Goal: Task Accomplishment & Management: Manage account settings

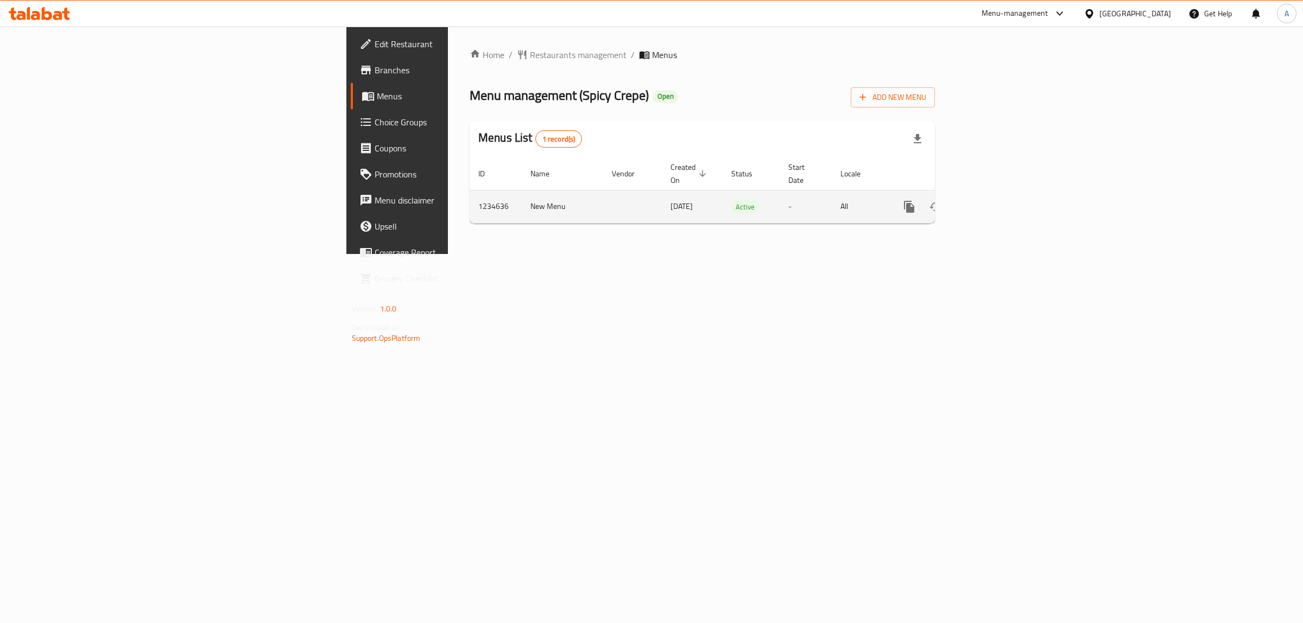
click at [1000, 204] on div "enhanced table" at bounding box center [948, 207] width 104 height 26
click at [994, 200] on icon "enhanced table" at bounding box center [987, 206] width 13 height 13
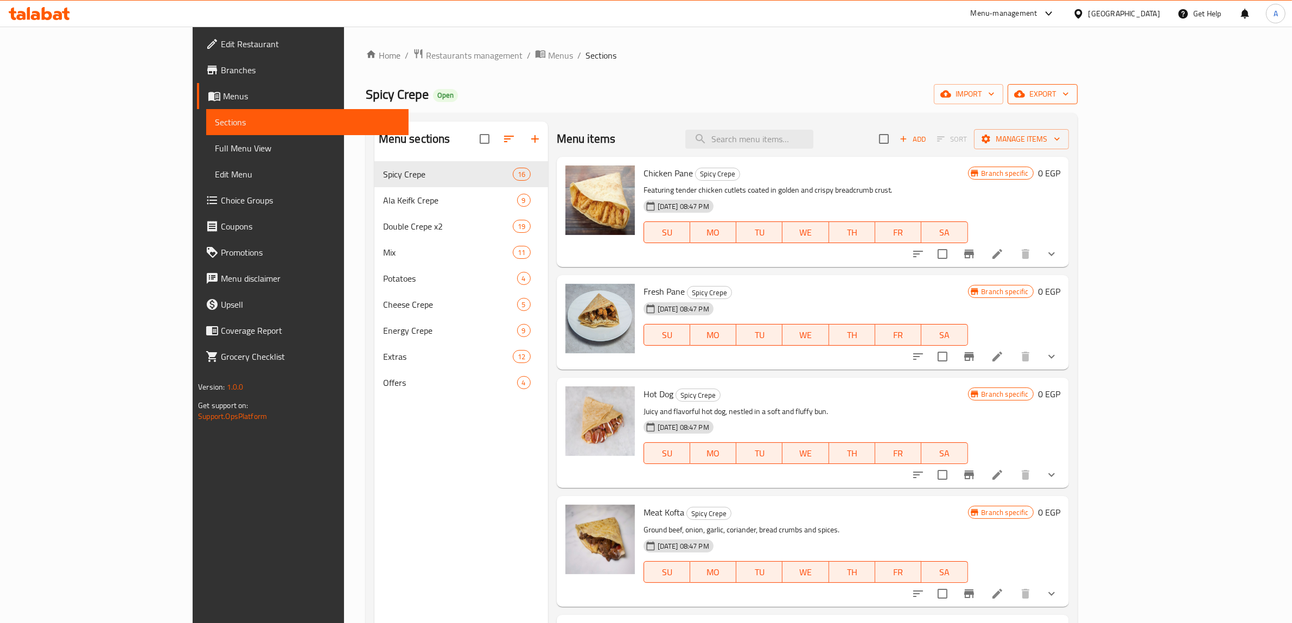
click at [1078, 103] on button "export" at bounding box center [1043, 94] width 70 height 20
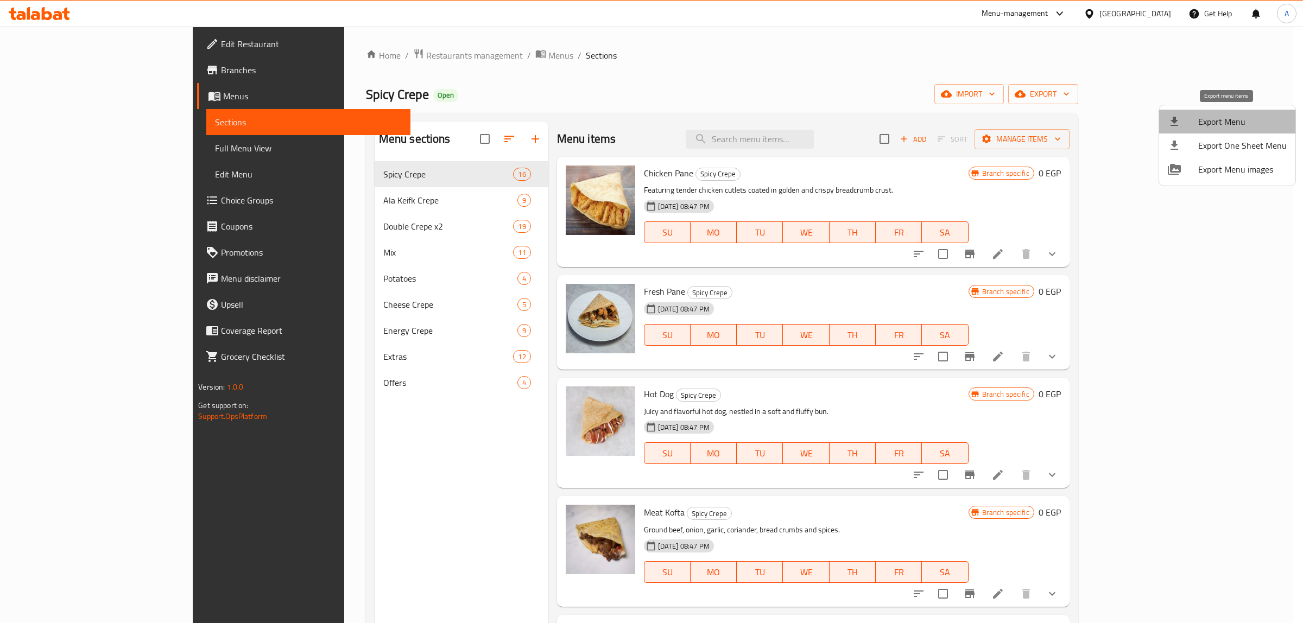
click at [1227, 117] on span "Export Menu" at bounding box center [1242, 121] width 88 height 13
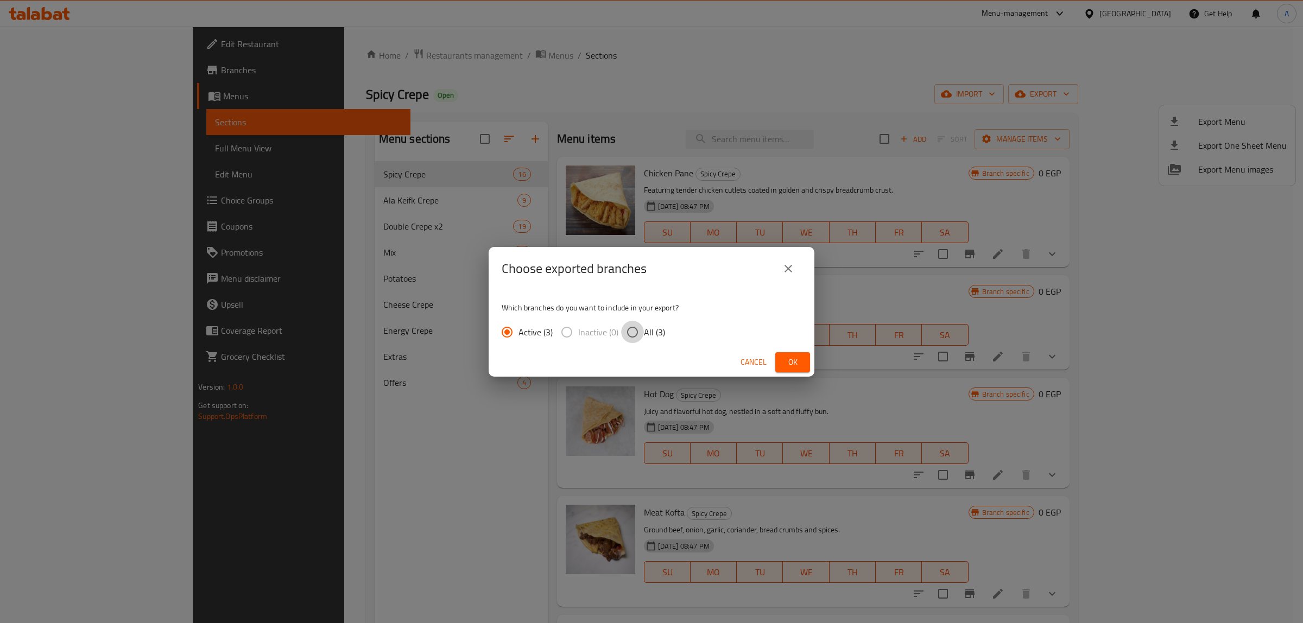
click at [636, 337] on input "All (3)" at bounding box center [632, 332] width 23 height 23
radio input "true"
click at [792, 357] on span "Ok" at bounding box center [792, 363] width 17 height 14
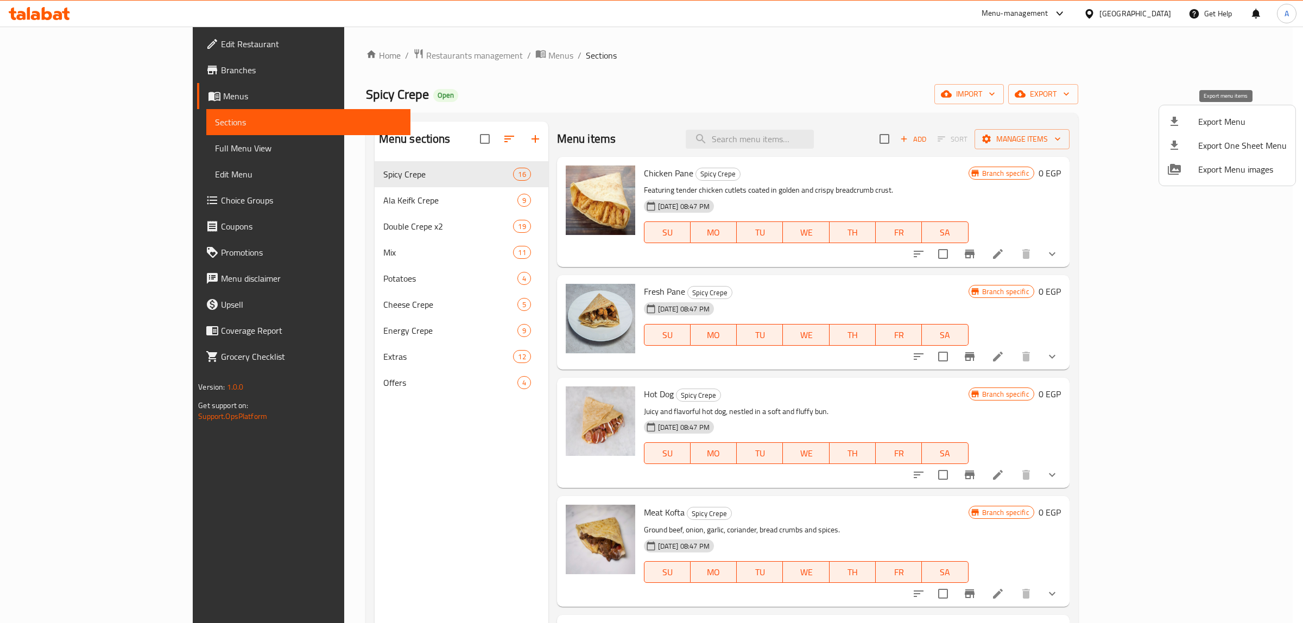
click at [1273, 113] on li "Export Menu" at bounding box center [1227, 122] width 136 height 24
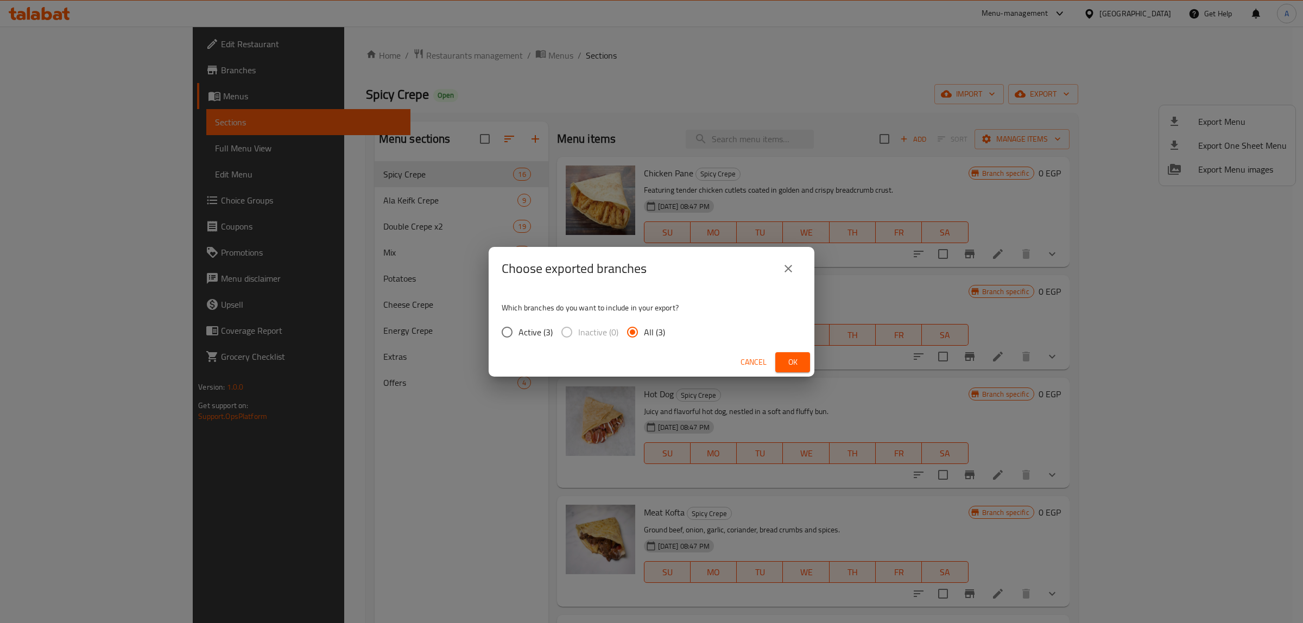
click at [802, 364] on button "Ok" at bounding box center [792, 362] width 35 height 20
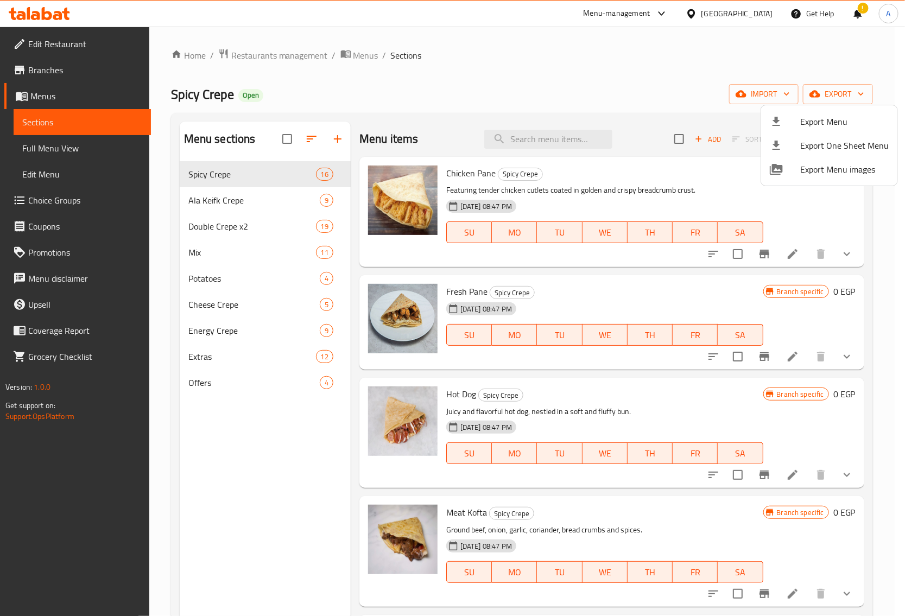
click at [510, 115] on div at bounding box center [452, 308] width 905 height 616
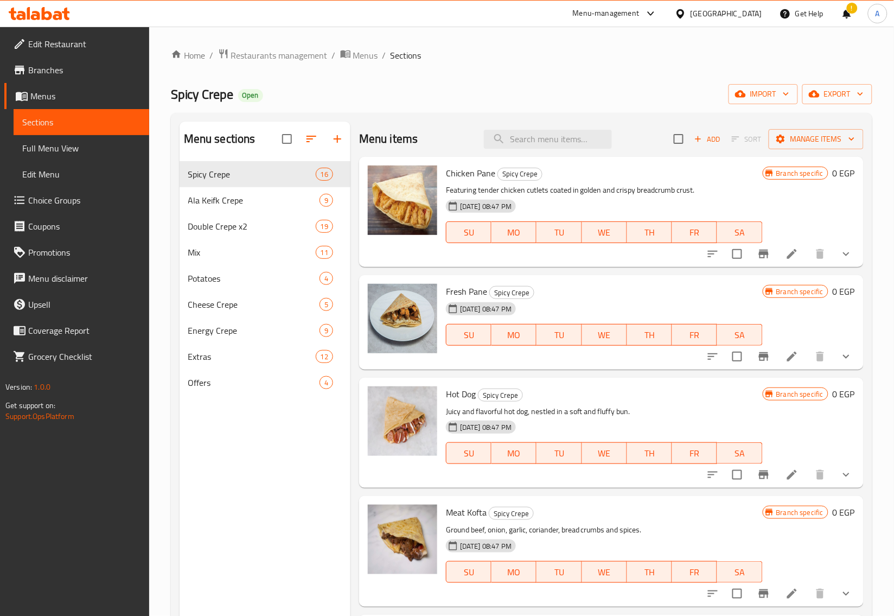
click at [846, 250] on button "show more" at bounding box center [847, 254] width 26 height 26
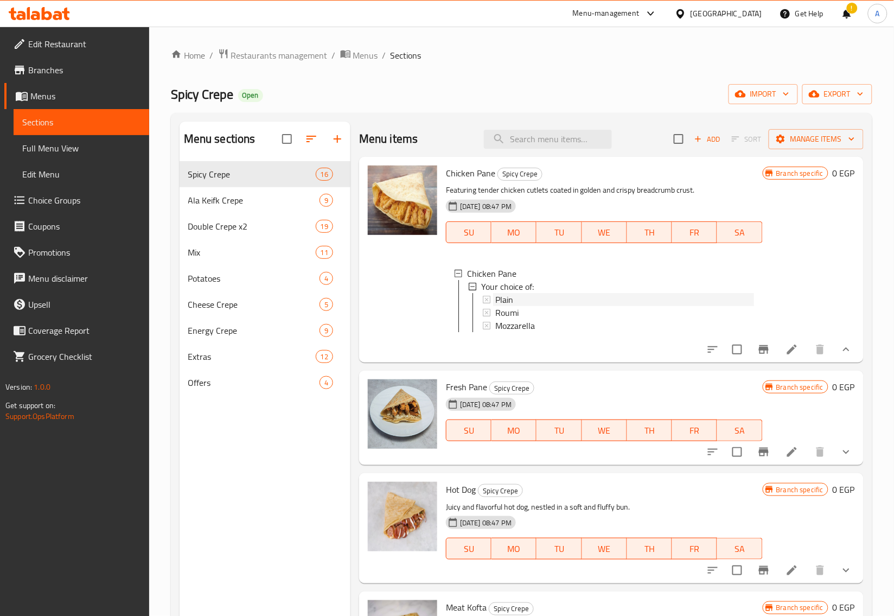
click at [512, 297] on span "Plain" at bounding box center [505, 299] width 18 height 13
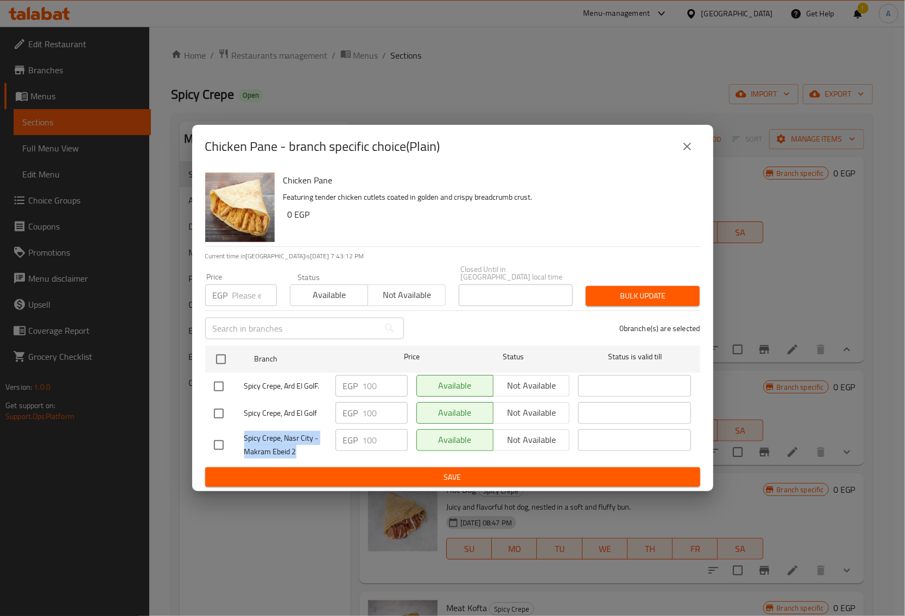
drag, startPoint x: 300, startPoint y: 448, endPoint x: 245, endPoint y: 433, distance: 56.4
click at [245, 433] on span "Spicy Crepe, Nasr City - Makram Ebeid 2" at bounding box center [285, 444] width 82 height 27
click at [214, 437] on input "checkbox" at bounding box center [218, 445] width 23 height 23
checkbox input "true"
click at [235, 294] on input "number" at bounding box center [254, 295] width 45 height 22
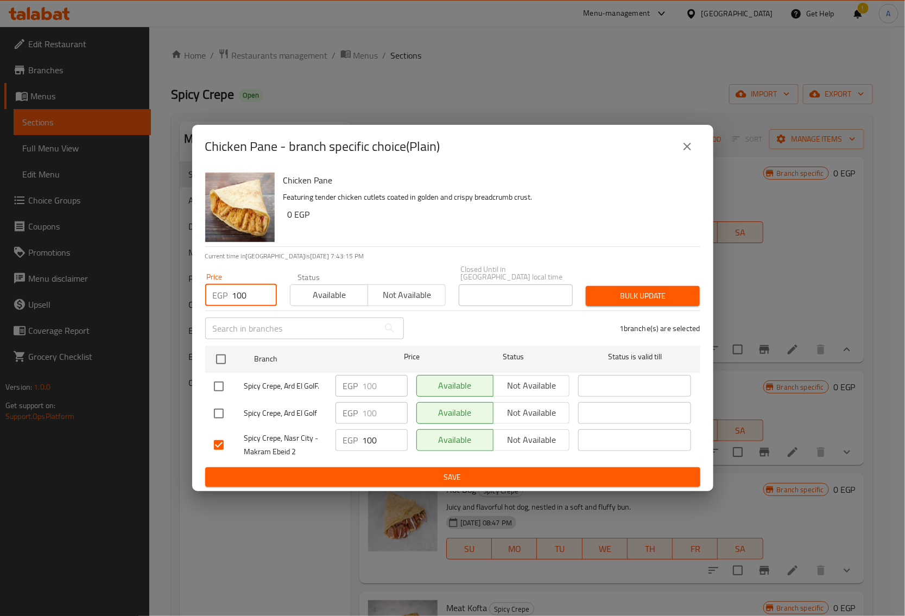
type input "100"
click at [642, 296] on span "Bulk update" at bounding box center [642, 296] width 97 height 14
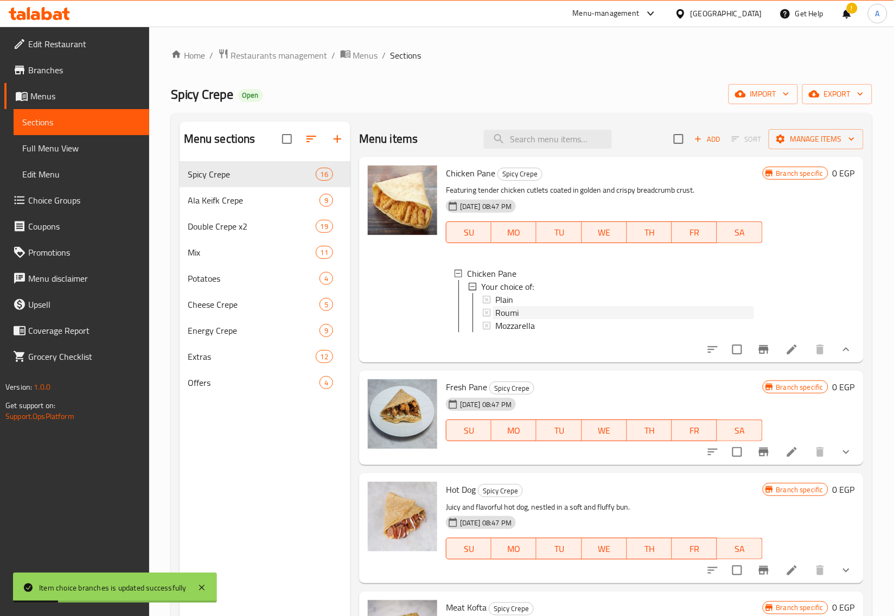
click at [509, 309] on span "Roumi" at bounding box center [507, 312] width 23 height 13
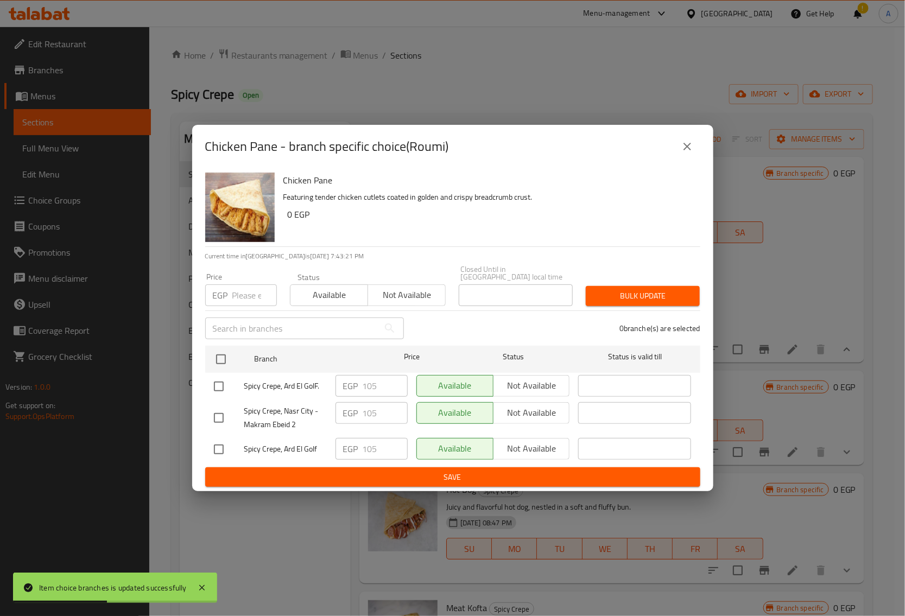
click at [701, 148] on div "Chicken Pane - branch specific choice(Roumi)" at bounding box center [452, 146] width 521 height 43
click at [693, 148] on icon "close" at bounding box center [687, 146] width 13 height 13
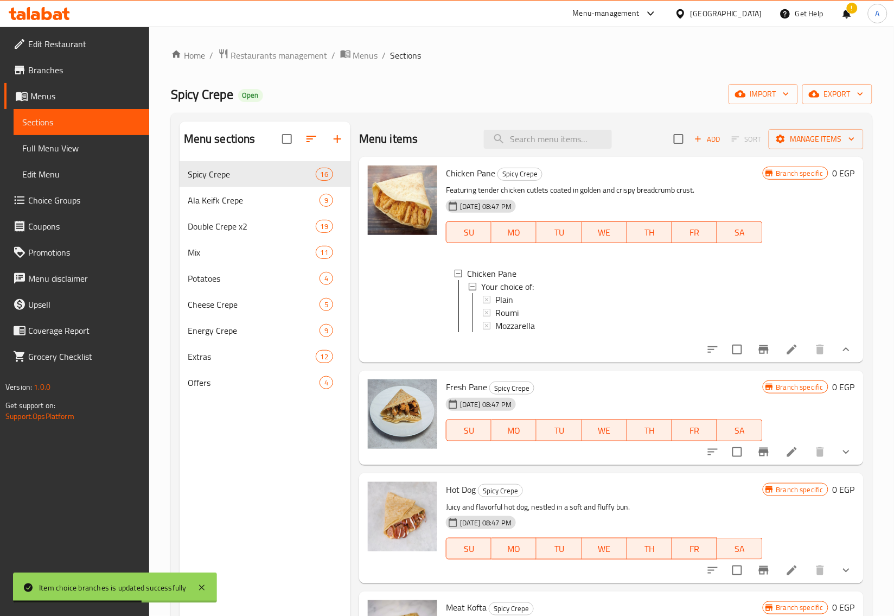
click at [515, 313] on span "Roumi" at bounding box center [507, 312] width 23 height 13
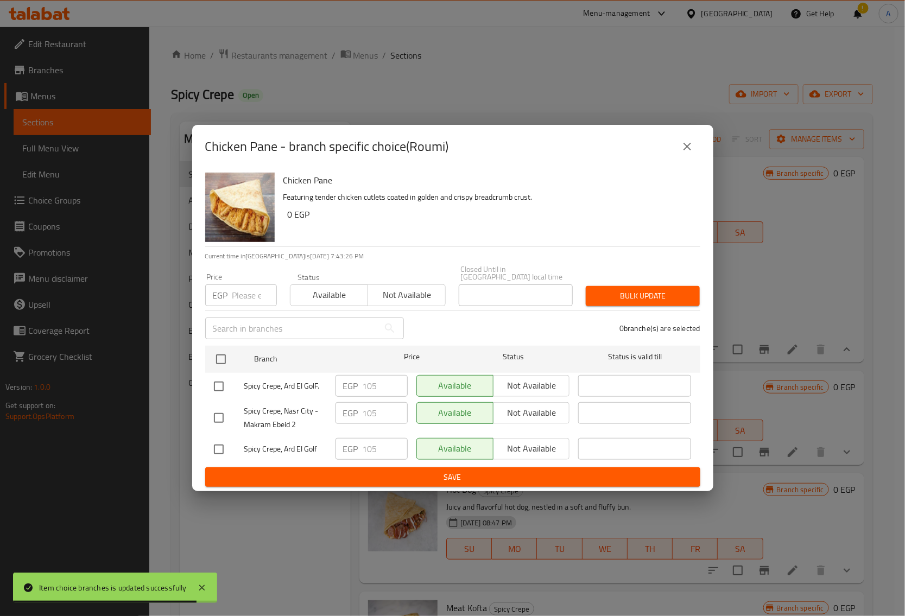
click at [223, 415] on input "checkbox" at bounding box center [218, 418] width 23 height 23
checkbox input "true"
click at [245, 284] on input "number" at bounding box center [254, 295] width 45 height 22
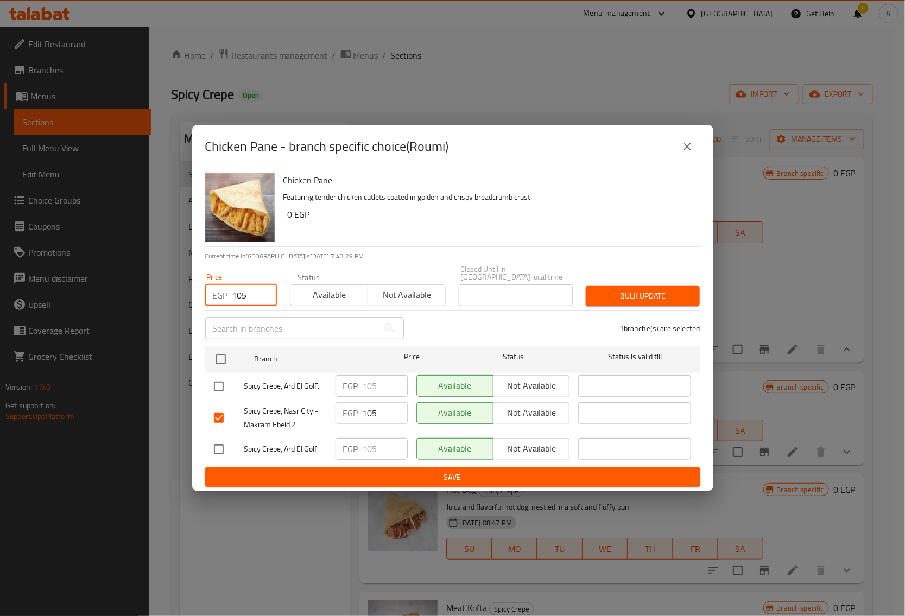
type input "105"
click at [654, 292] on span "Bulk update" at bounding box center [642, 296] width 97 height 14
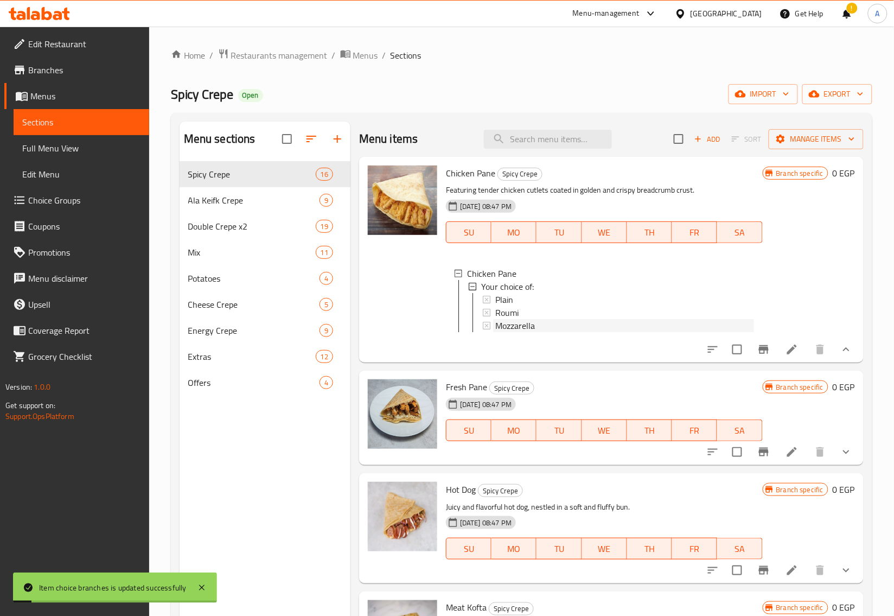
click at [535, 323] on span "Mozzarella" at bounding box center [516, 325] width 40 height 13
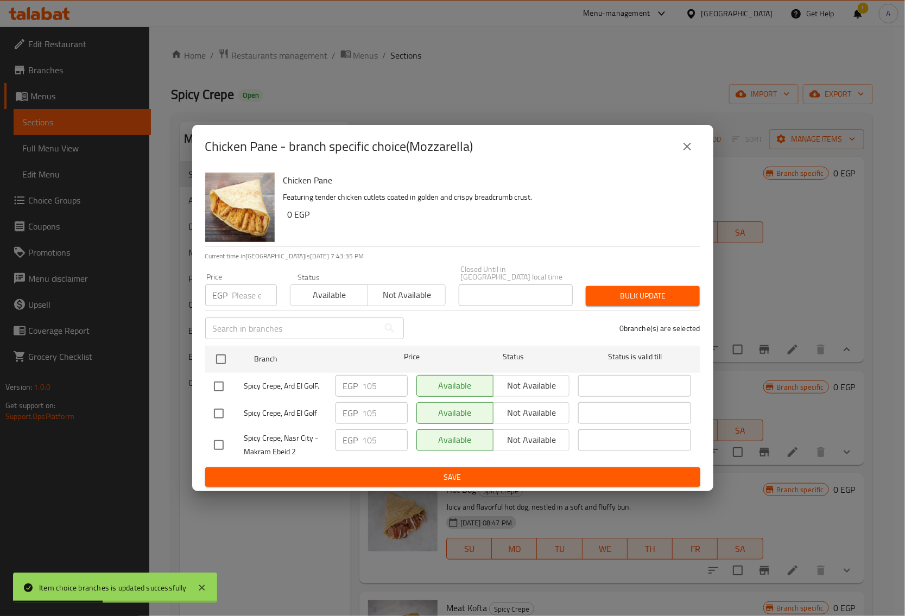
click at [689, 145] on icon "close" at bounding box center [687, 146] width 13 height 13
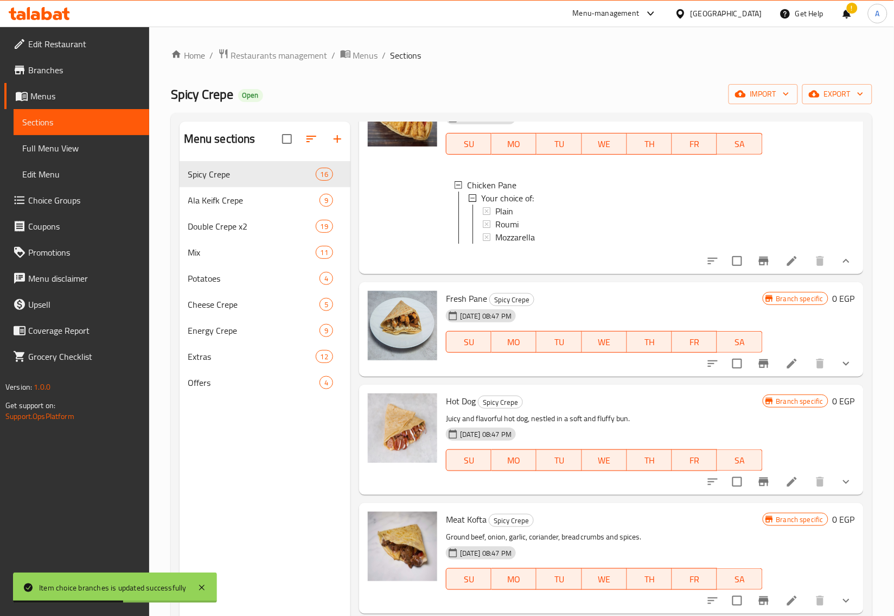
scroll to position [136, 0]
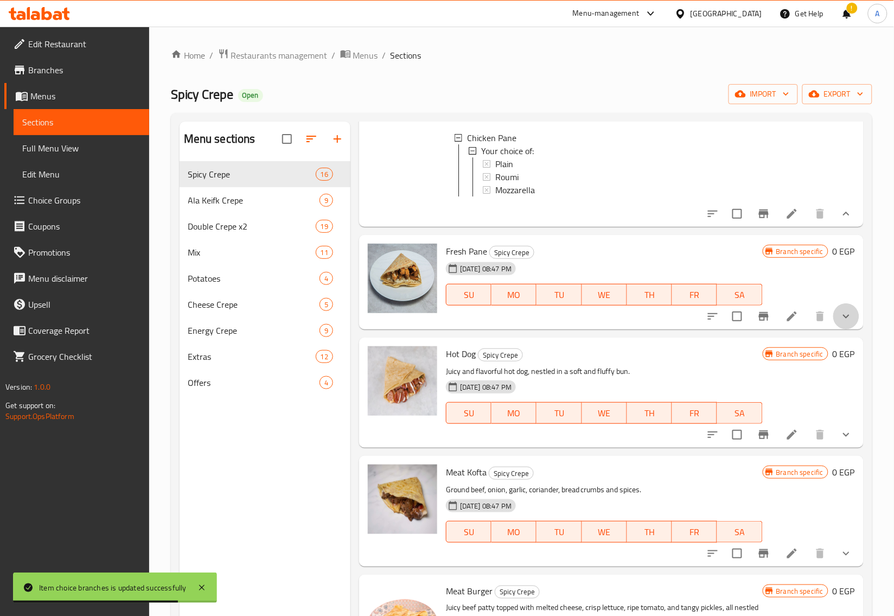
click at [834, 321] on button "show more" at bounding box center [847, 316] width 26 height 26
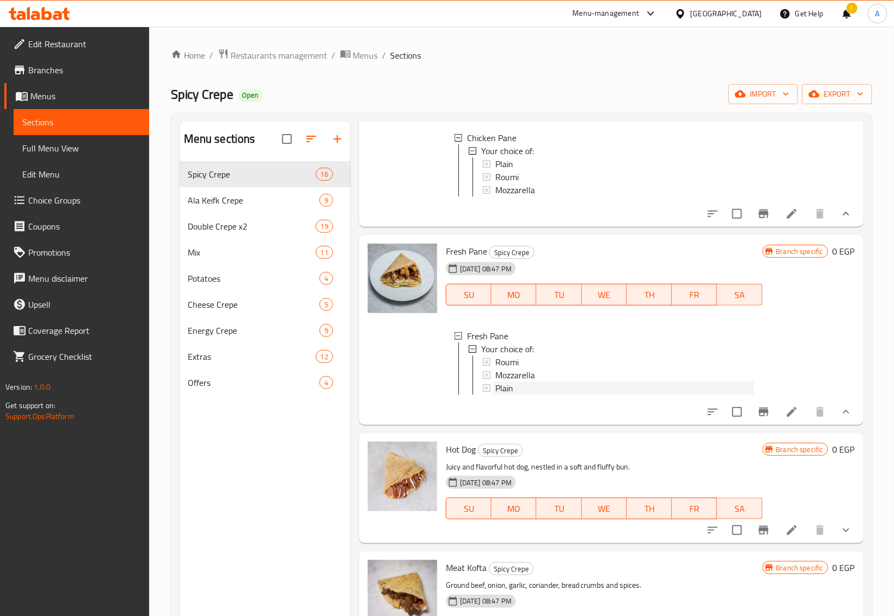
click at [523, 394] on div "Plain" at bounding box center [625, 388] width 259 height 13
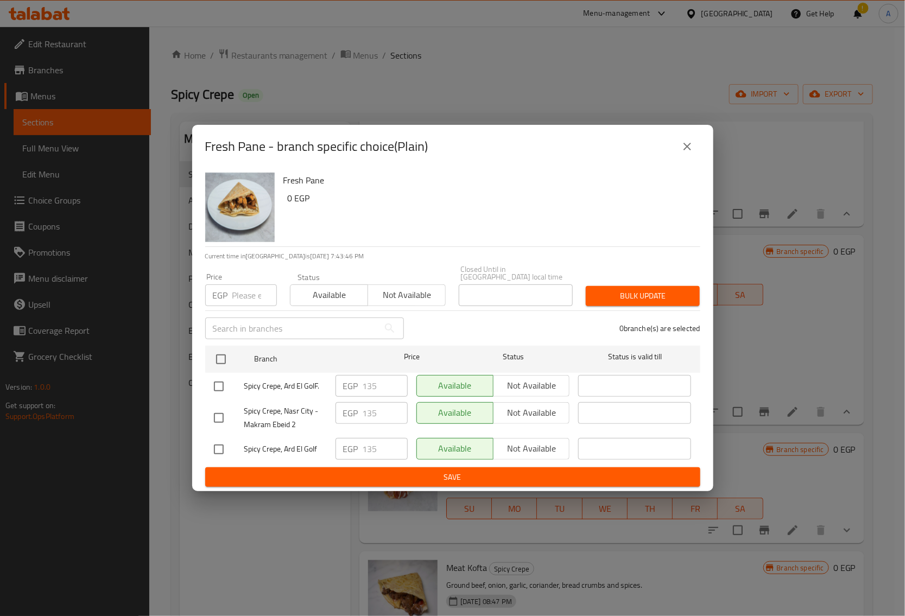
click at [715, 153] on div "Fresh Pane - branch specific choice(Plain) Fresh Pane 0 EGP Current time in [GE…" at bounding box center [452, 308] width 905 height 616
click at [668, 137] on div "Fresh Pane - branch specific choice(Plain)" at bounding box center [452, 147] width 495 height 26
click at [678, 147] on button "close" at bounding box center [687, 147] width 26 height 26
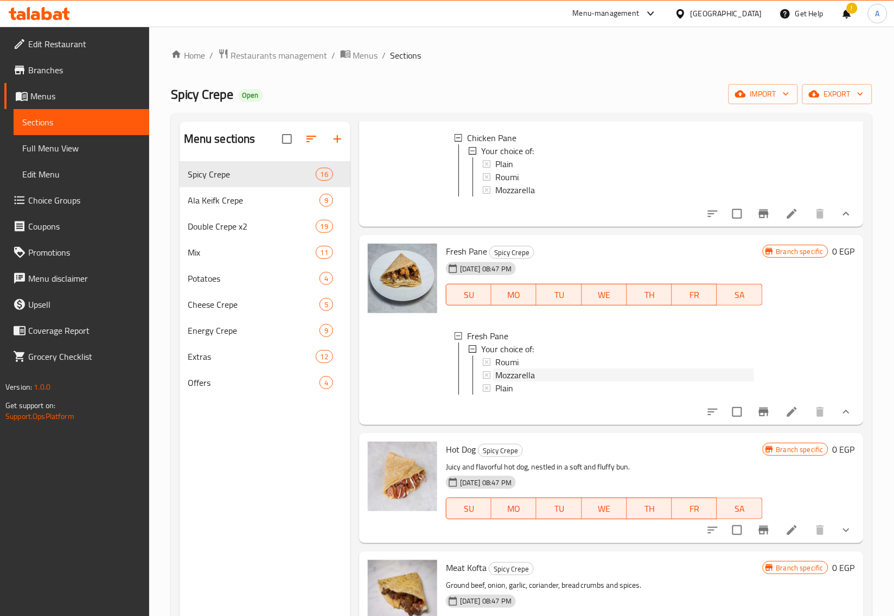
click at [511, 382] on span "Mozzarella" at bounding box center [516, 375] width 40 height 13
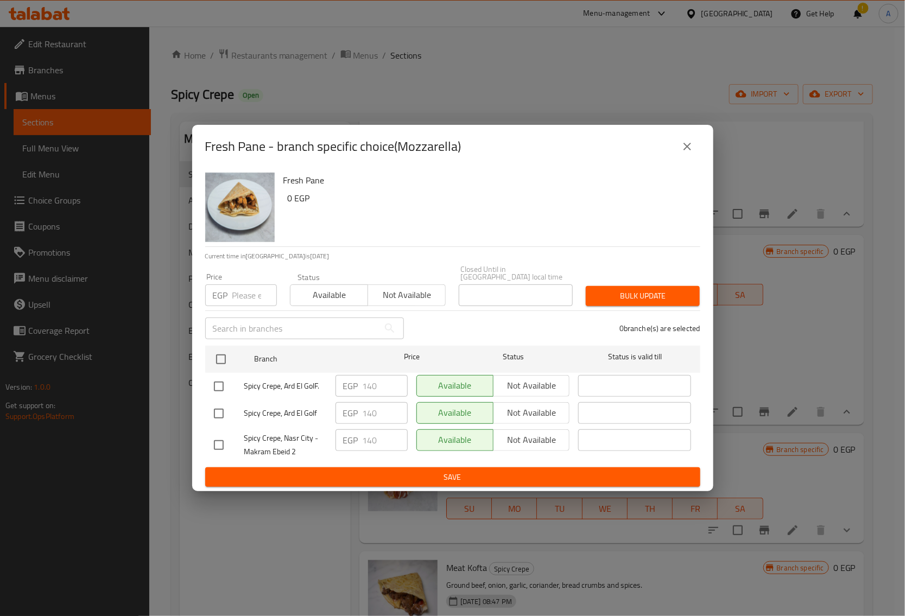
click at [693, 153] on icon "close" at bounding box center [687, 146] width 13 height 13
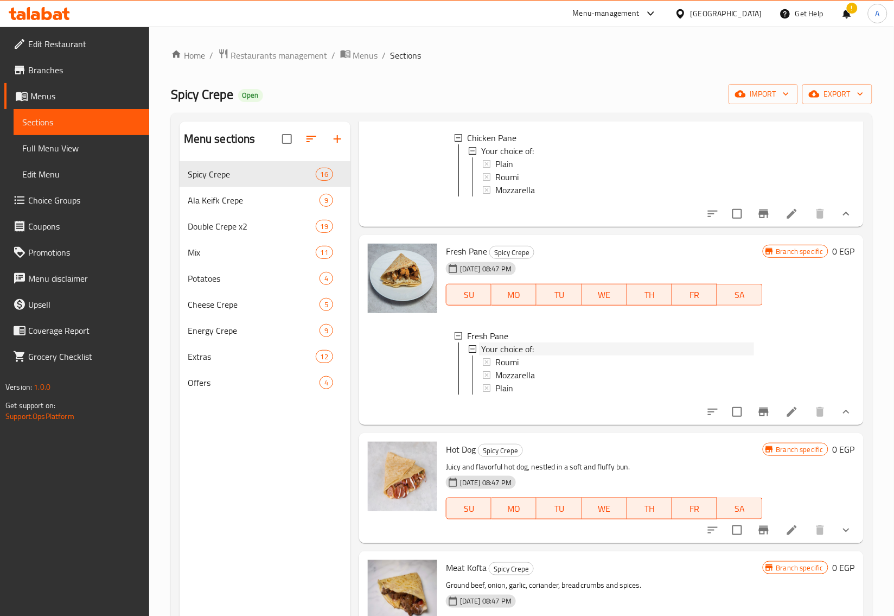
click at [550, 356] on div "Your choice of:" at bounding box center [617, 348] width 273 height 13
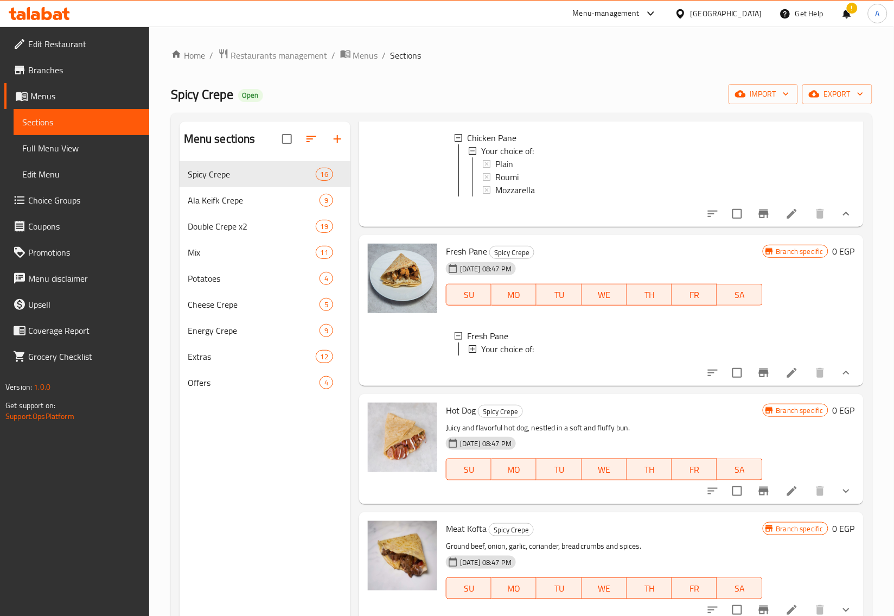
click at [558, 356] on div "Your choice of:" at bounding box center [617, 348] width 273 height 13
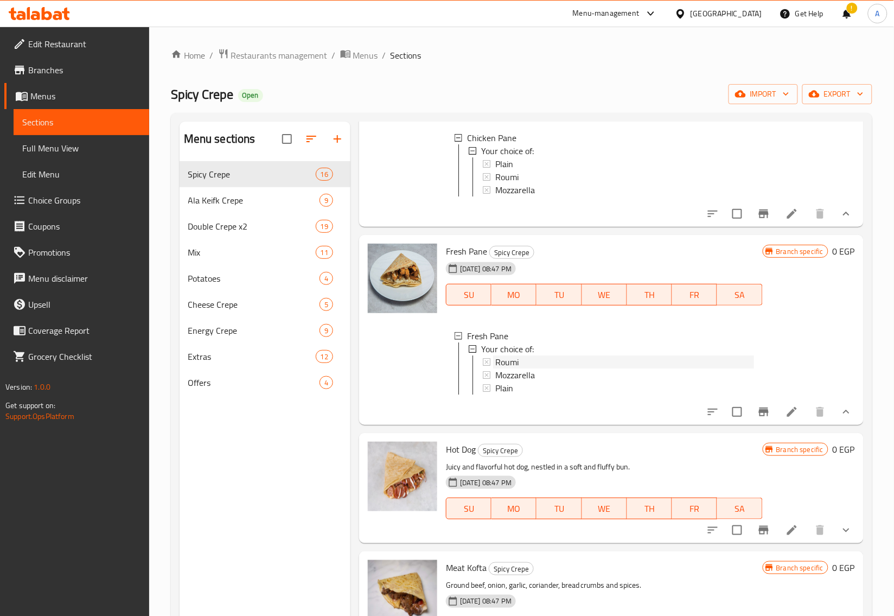
click at [525, 369] on div "Roumi" at bounding box center [625, 362] width 259 height 13
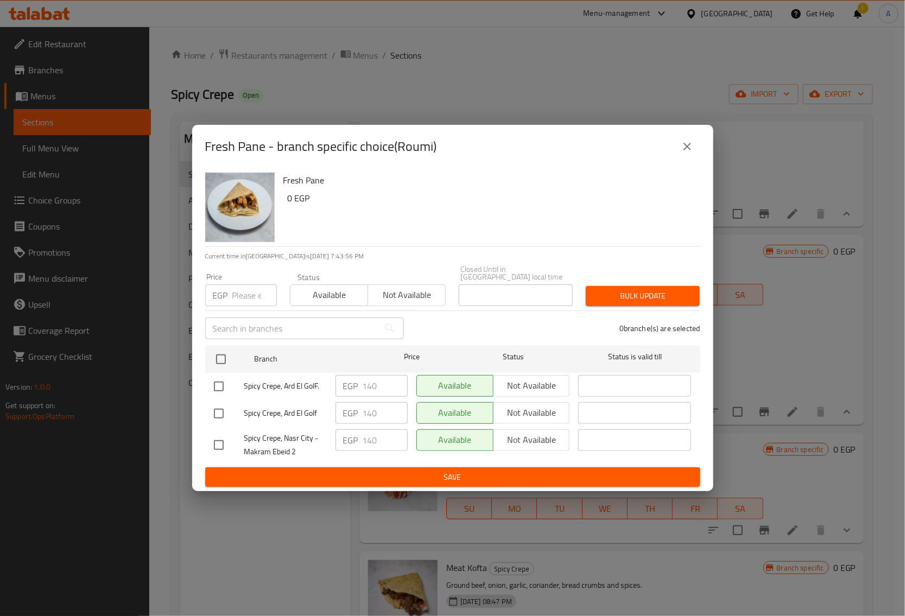
drag, startPoint x: 688, startPoint y: 145, endPoint x: 694, endPoint y: 153, distance: 9.7
click at [688, 145] on icon "close" at bounding box center [687, 146] width 13 height 13
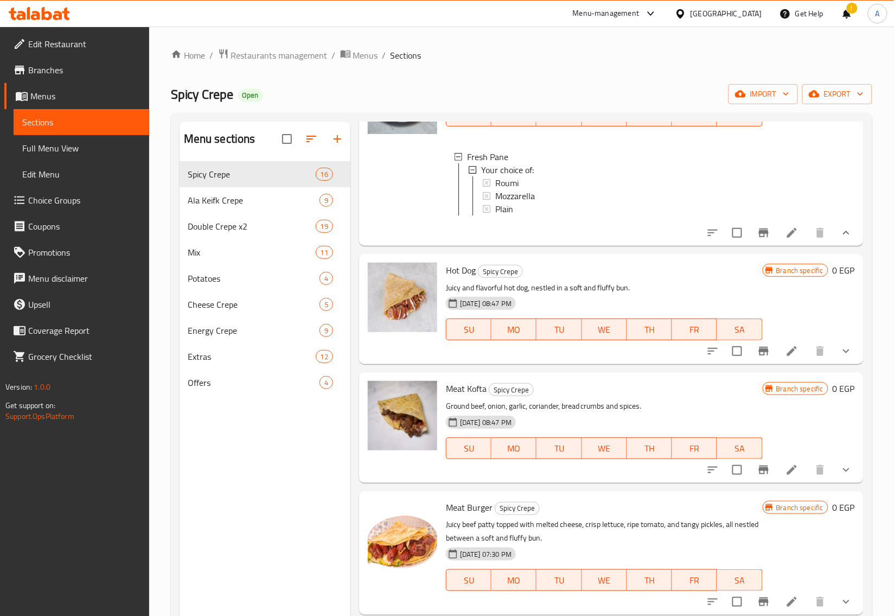
scroll to position [339, 0]
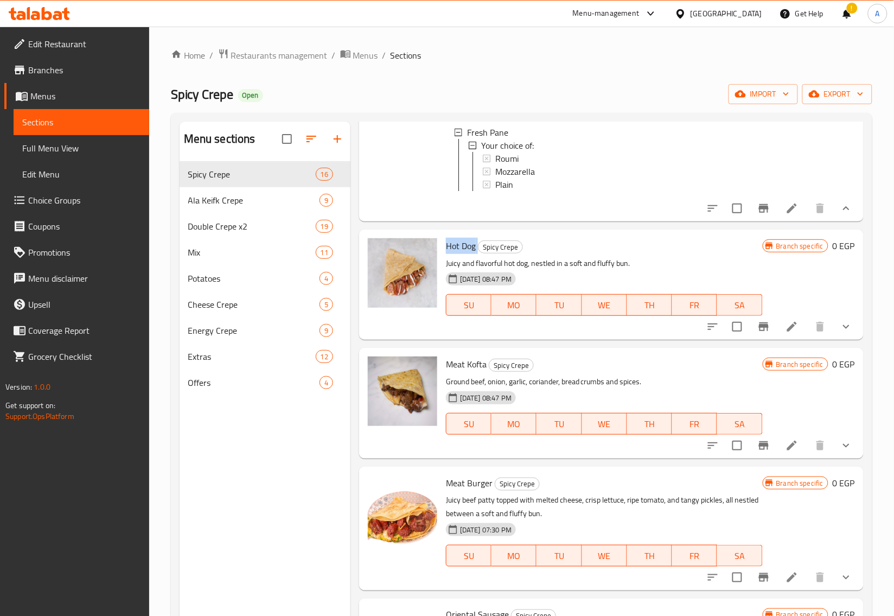
drag, startPoint x: 443, startPoint y: 269, endPoint x: 478, endPoint y: 263, distance: 35.7
click at [478, 263] on div "Hot Dog Spicy Crepe Juicy and flavorful hot dog, nestled in a soft and fluffy b…" at bounding box center [605, 284] width 326 height 101
click at [840, 333] on icon "show more" at bounding box center [846, 326] width 13 height 13
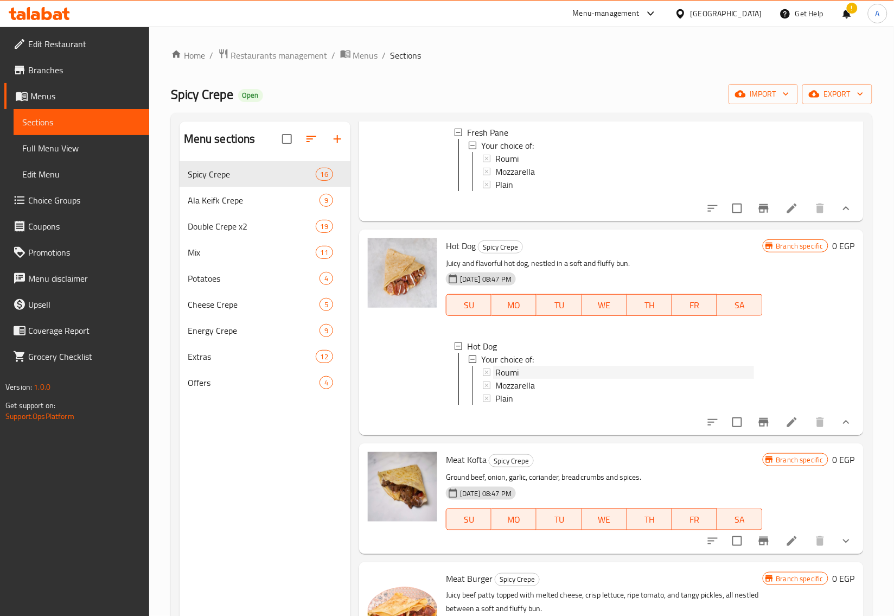
click at [511, 379] on span "Roumi" at bounding box center [507, 372] width 23 height 13
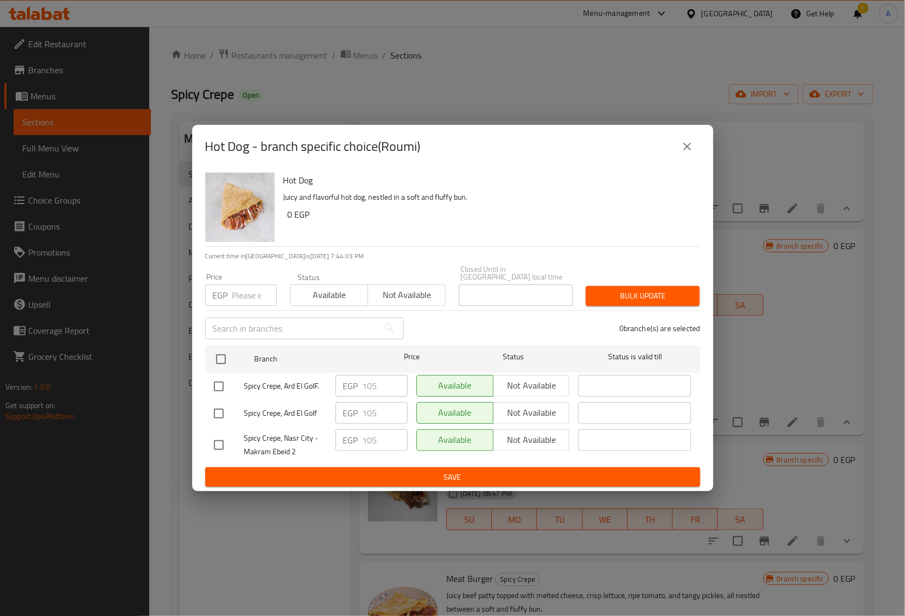
click at [695, 148] on button "close" at bounding box center [687, 147] width 26 height 26
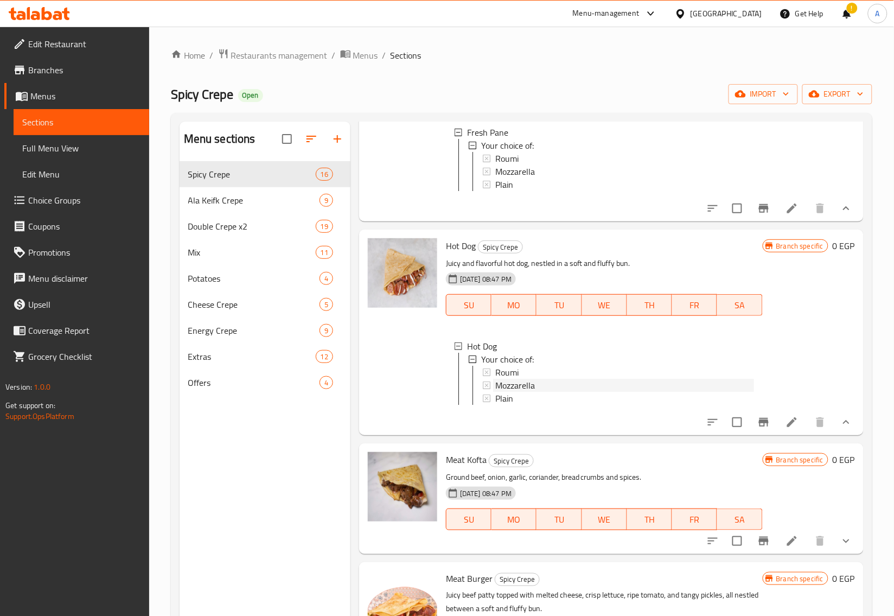
click at [535, 392] on span "Mozzarella" at bounding box center [516, 385] width 40 height 13
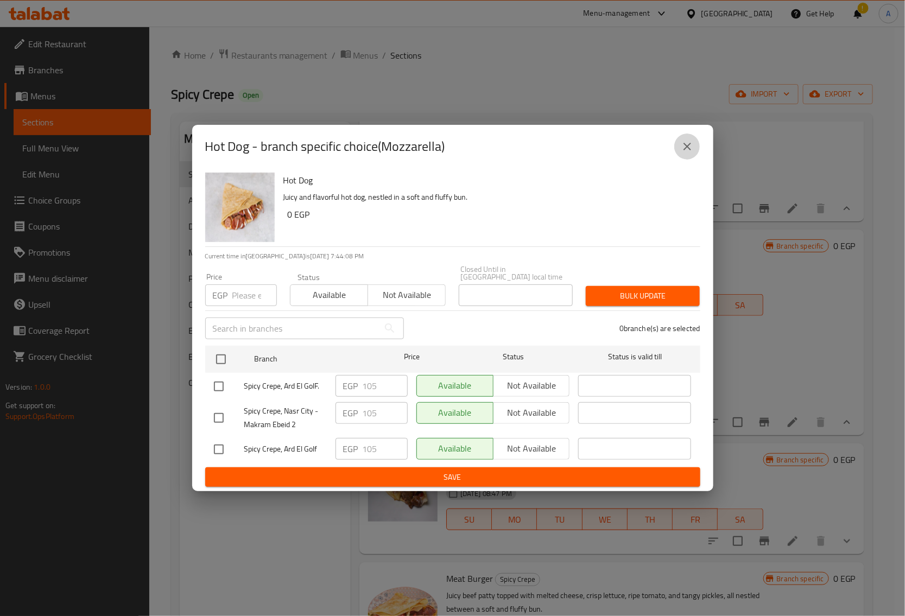
click at [688, 159] on button "close" at bounding box center [687, 147] width 26 height 26
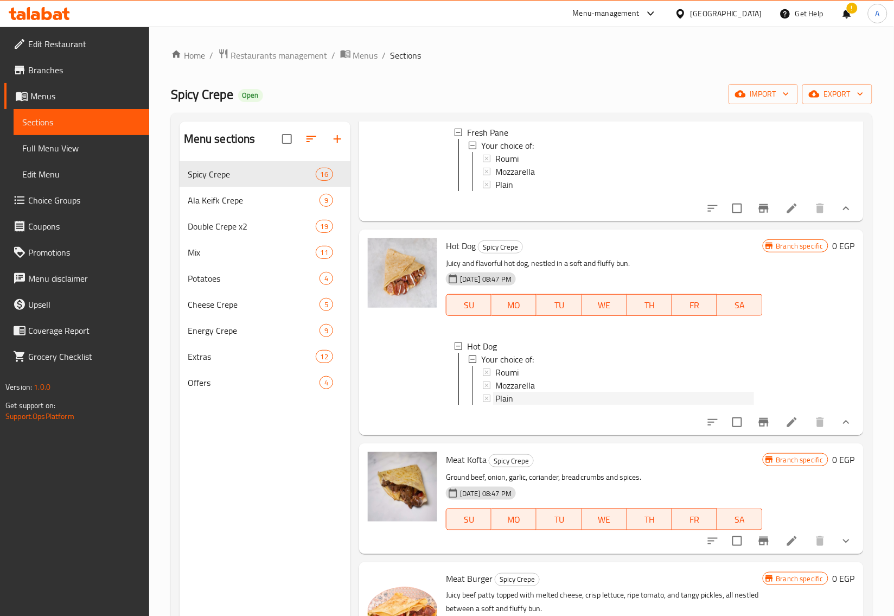
click at [521, 405] on div "Plain" at bounding box center [625, 398] width 259 height 13
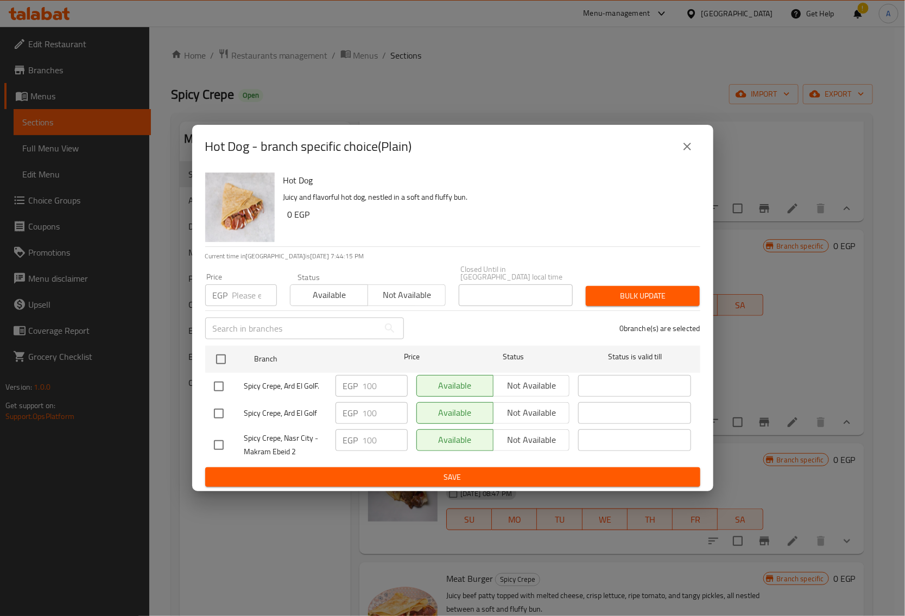
click at [704, 145] on div "Hot Dog - branch specific choice(Plain)" at bounding box center [452, 146] width 521 height 43
drag, startPoint x: 694, startPoint y: 148, endPoint x: 688, endPoint y: 163, distance: 16.1
click at [693, 150] on button "close" at bounding box center [687, 147] width 26 height 26
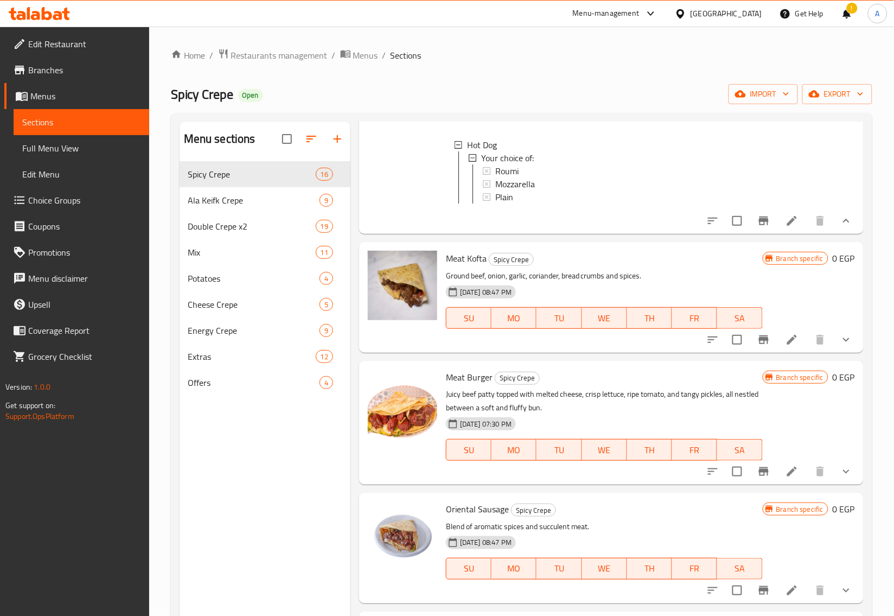
scroll to position [543, 0]
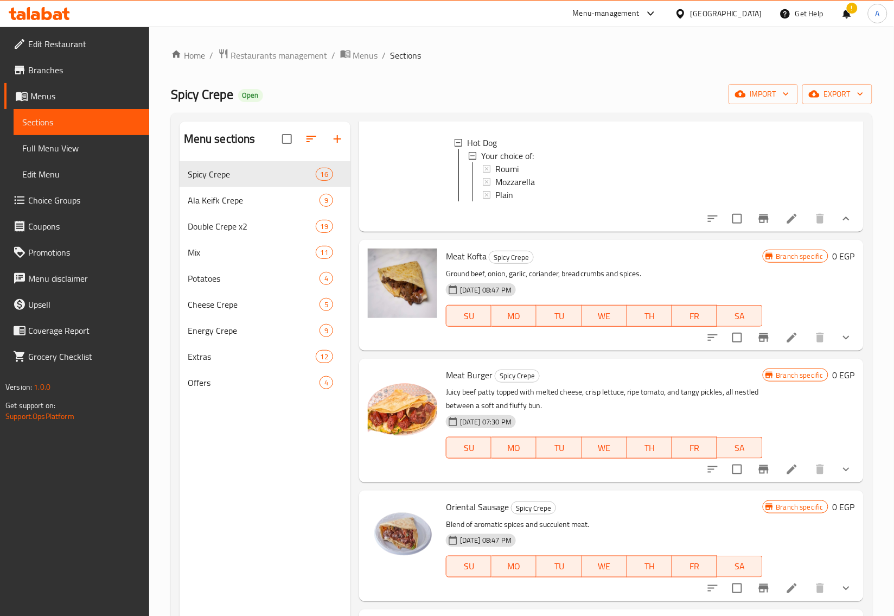
click at [845, 351] on button "show more" at bounding box center [847, 338] width 26 height 26
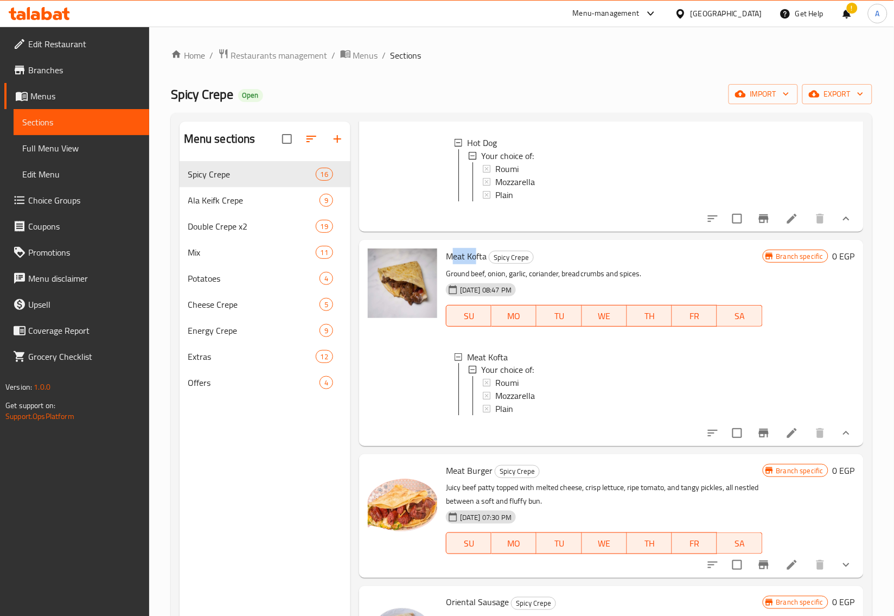
drag, startPoint x: 454, startPoint y: 290, endPoint x: 476, endPoint y: 291, distance: 21.7
click at [476, 264] on span "Meat Kofta" at bounding box center [466, 256] width 41 height 16
click at [496, 390] on span "Roumi" at bounding box center [507, 383] width 23 height 13
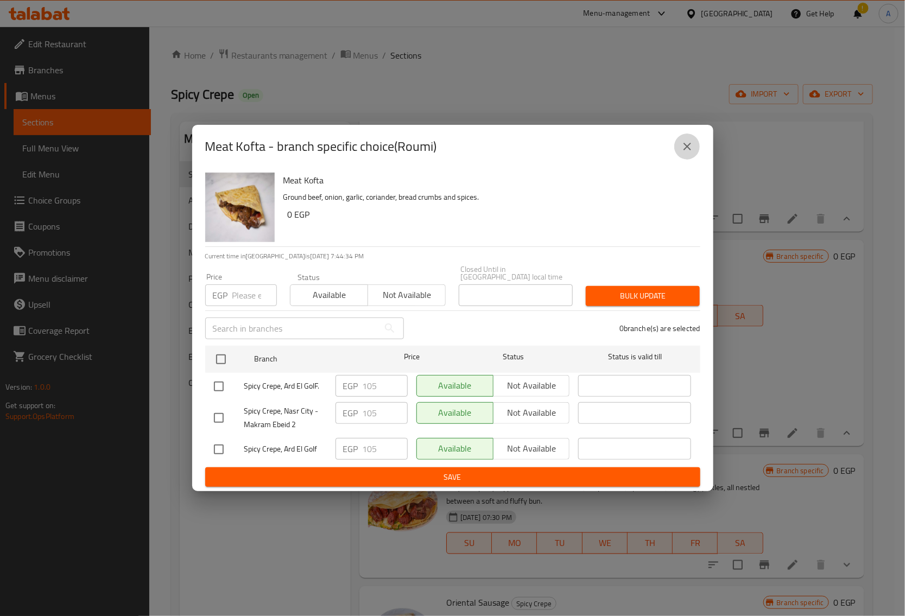
click at [691, 144] on icon "close" at bounding box center [687, 146] width 13 height 13
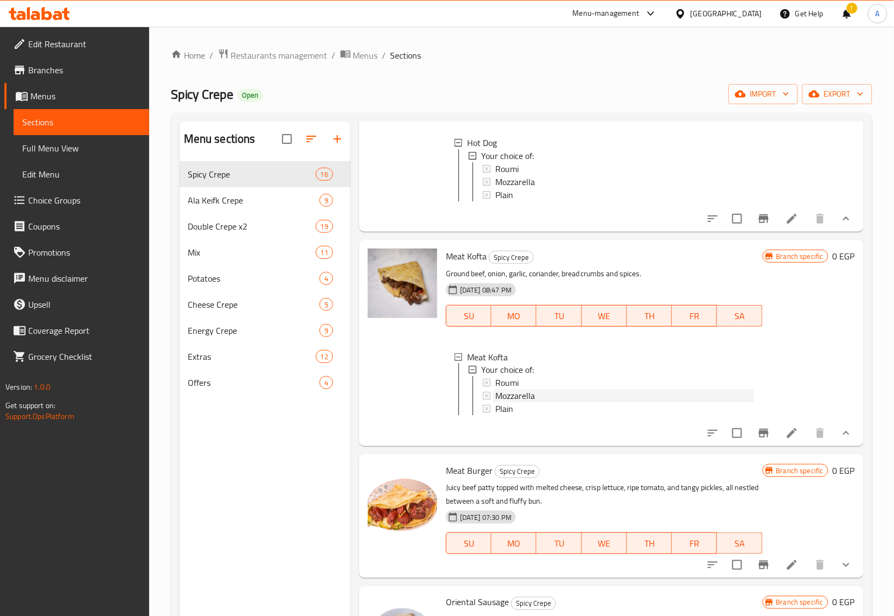
click at [520, 403] on span "Mozzarella" at bounding box center [516, 396] width 40 height 13
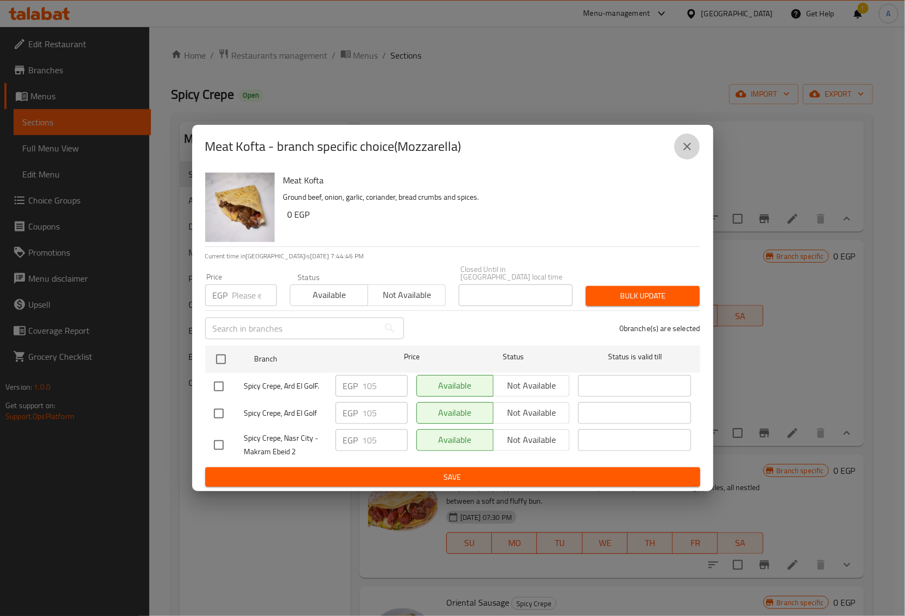
click at [681, 153] on icon "close" at bounding box center [687, 146] width 13 height 13
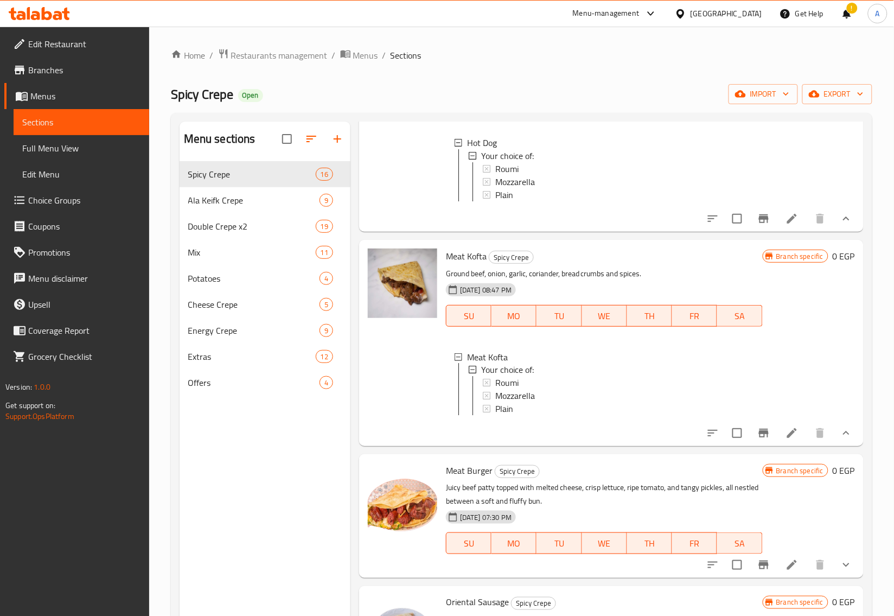
scroll to position [678, 0]
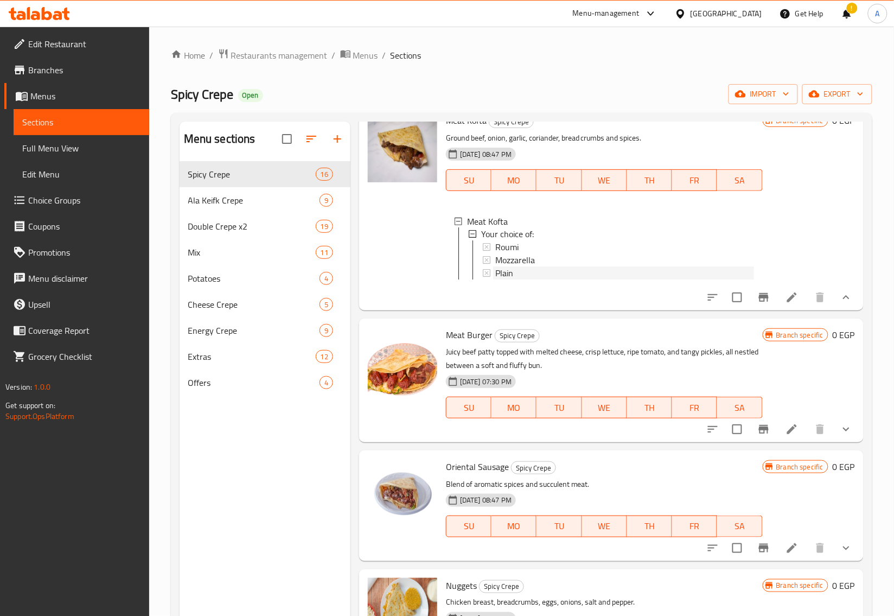
click at [522, 280] on div "Plain" at bounding box center [625, 273] width 259 height 13
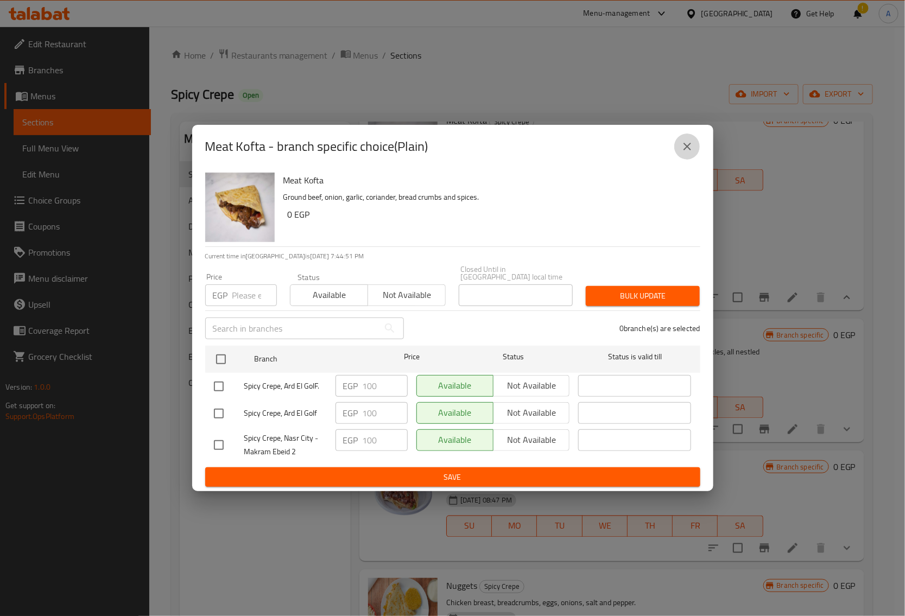
click at [691, 145] on icon "close" at bounding box center [687, 146] width 13 height 13
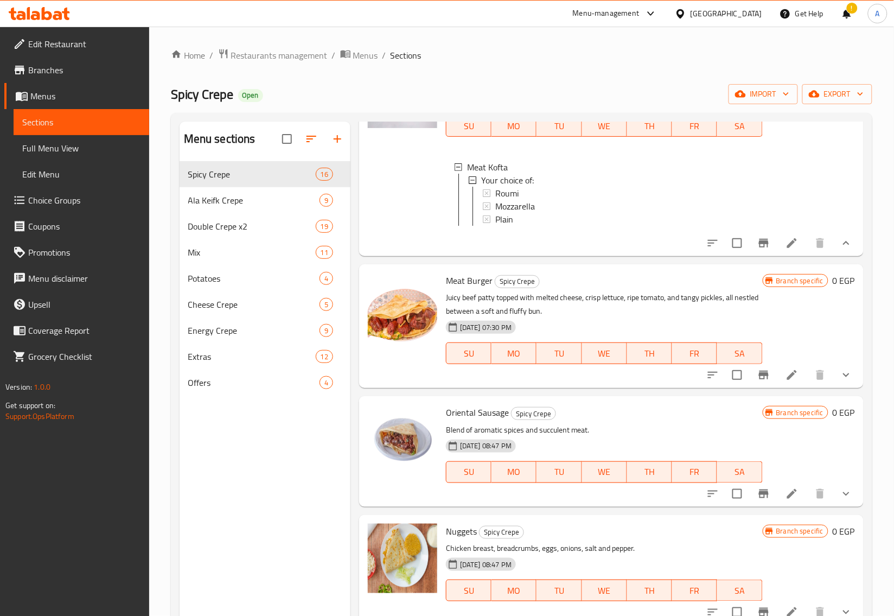
scroll to position [814, 0]
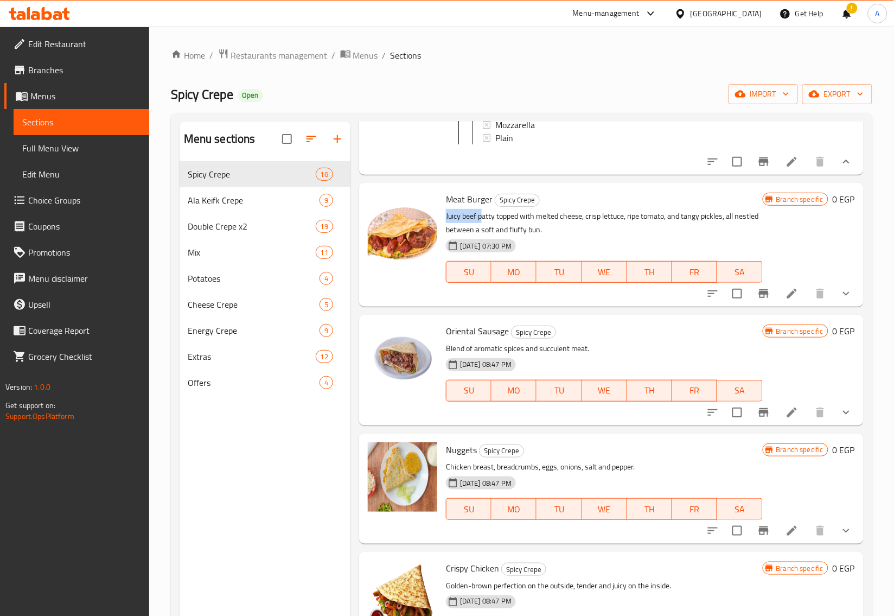
drag, startPoint x: 444, startPoint y: 253, endPoint x: 484, endPoint y: 253, distance: 39.6
click at [484, 253] on div "Meat Burger Spicy Crepe Juicy beef [PERSON_NAME] topped with melted cheese, cri…" at bounding box center [605, 244] width 326 height 115
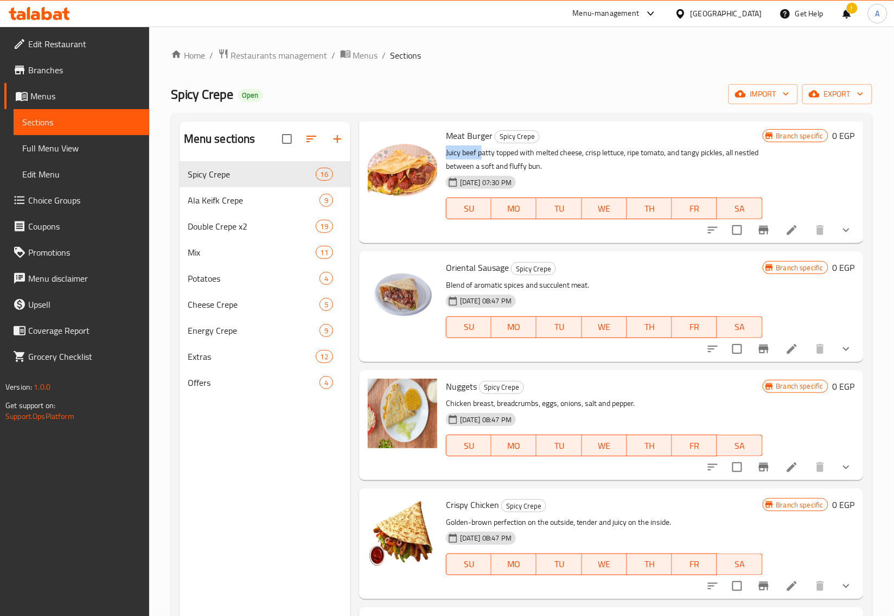
scroll to position [886, 0]
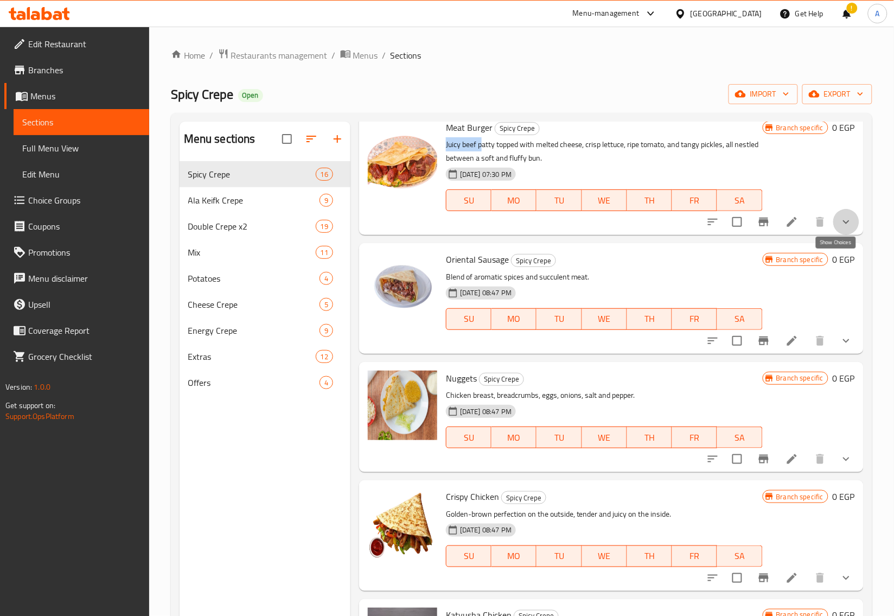
click at [840, 228] on icon "show more" at bounding box center [846, 221] width 13 height 13
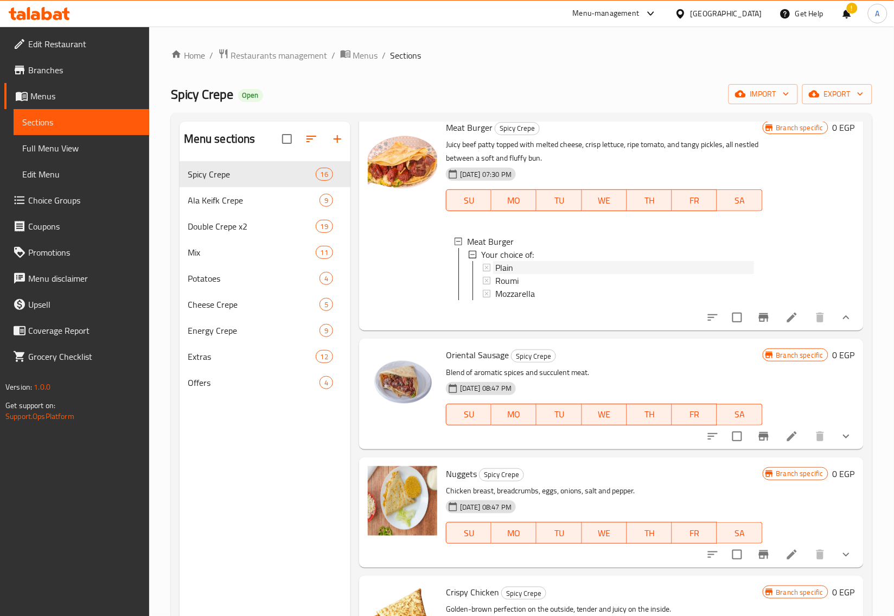
click at [506, 274] on span "Plain" at bounding box center [505, 267] width 18 height 13
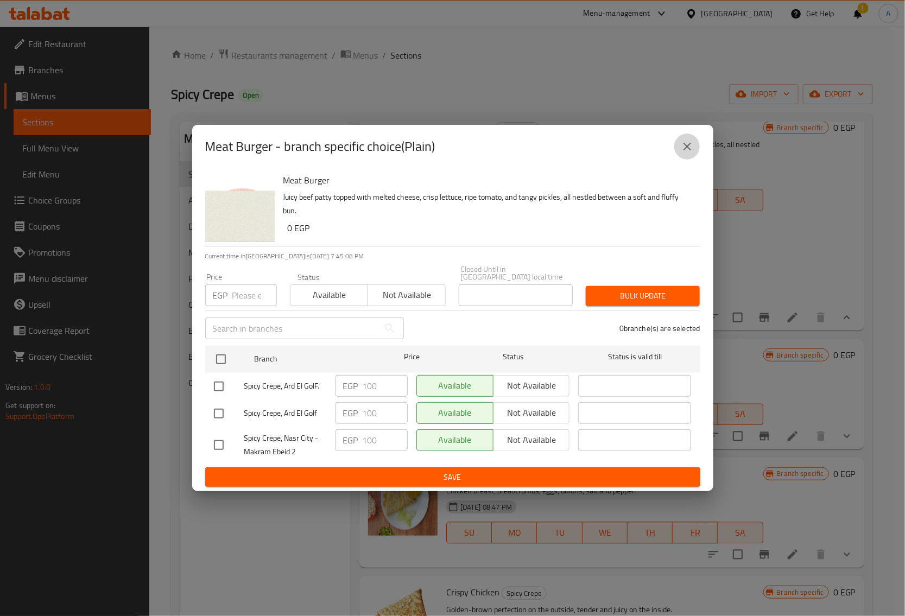
click at [685, 157] on button "close" at bounding box center [687, 147] width 26 height 26
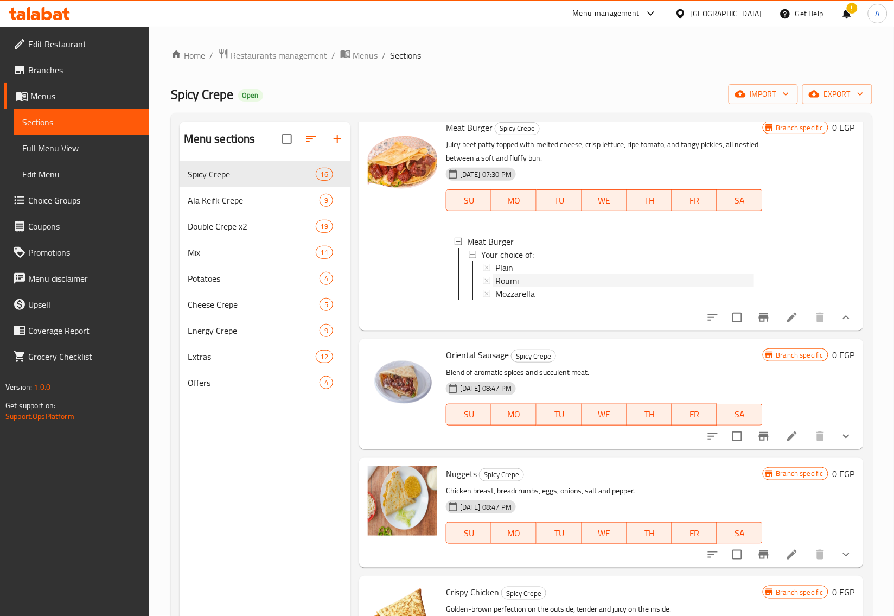
click at [515, 287] on span "Roumi" at bounding box center [507, 280] width 23 height 13
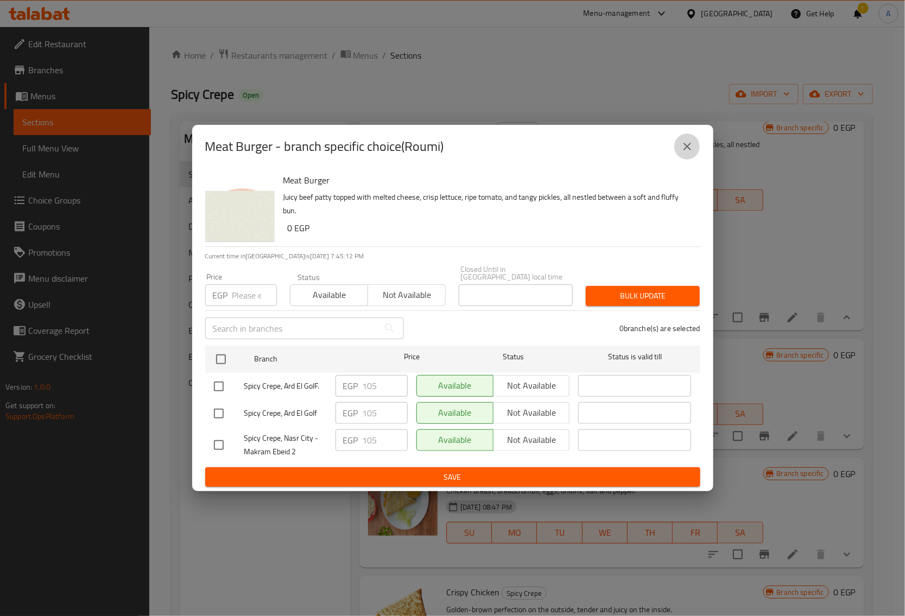
click at [690, 150] on icon "close" at bounding box center [687, 146] width 13 height 13
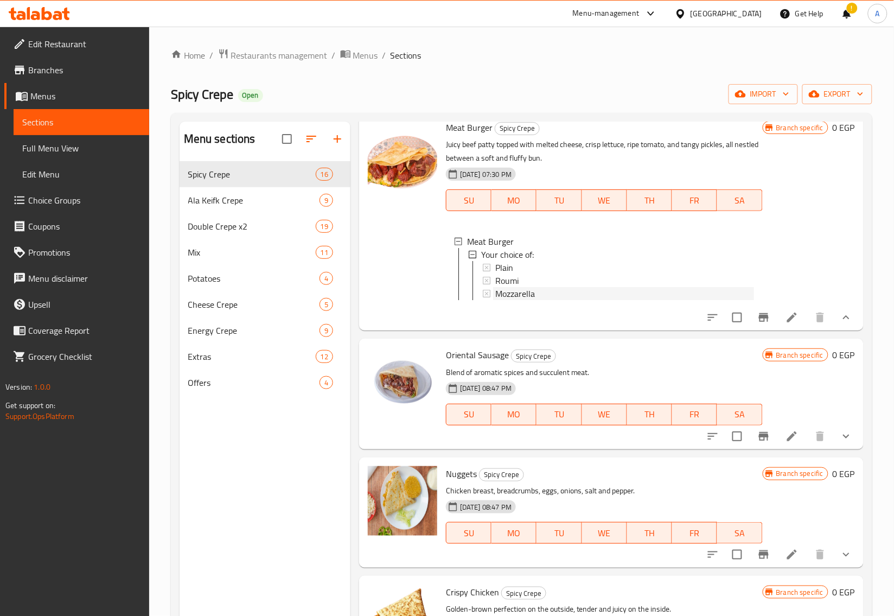
click at [556, 300] on div "Mozzarella" at bounding box center [625, 293] width 259 height 13
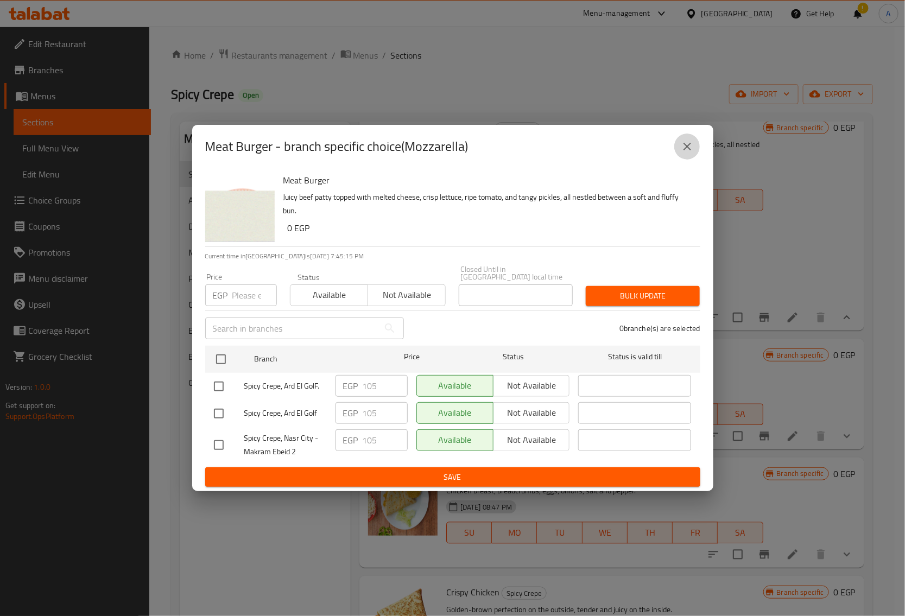
click at [691, 153] on icon "close" at bounding box center [687, 146] width 13 height 13
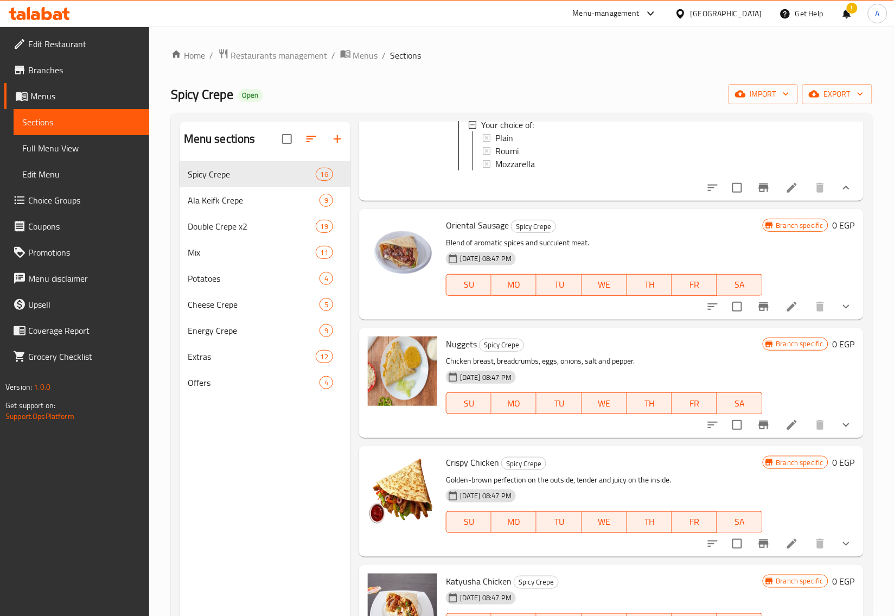
scroll to position [1021, 0]
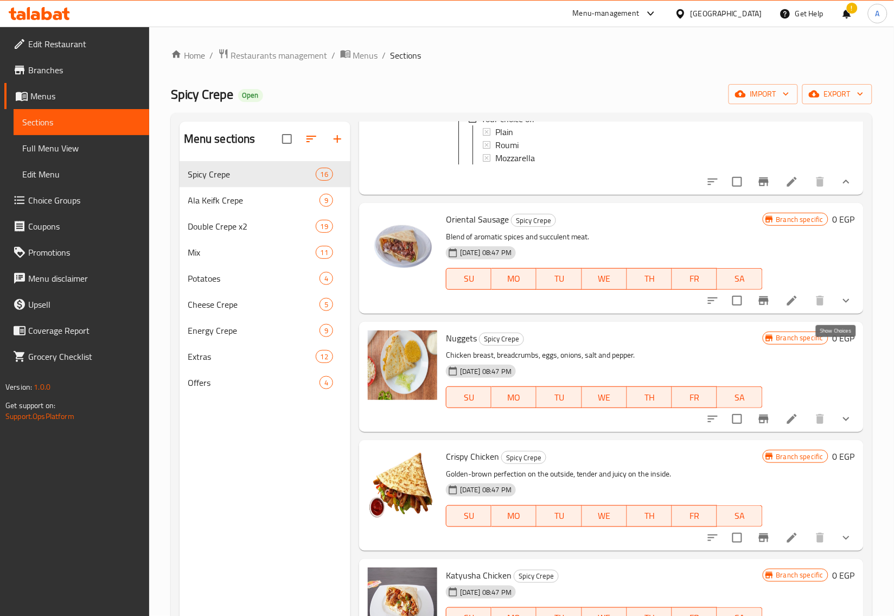
click at [844, 314] on button "show more" at bounding box center [847, 301] width 26 height 26
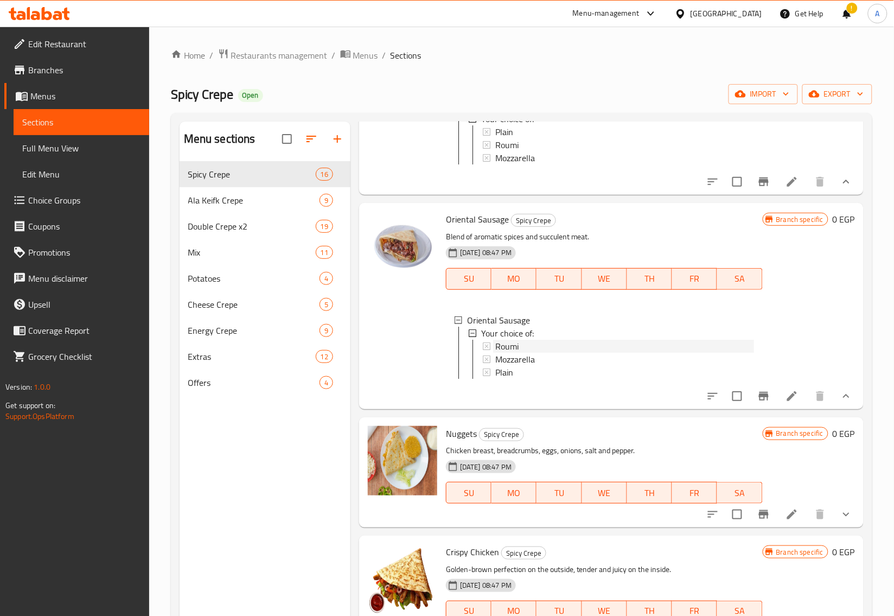
click at [525, 353] on div "Roumi" at bounding box center [625, 346] width 259 height 13
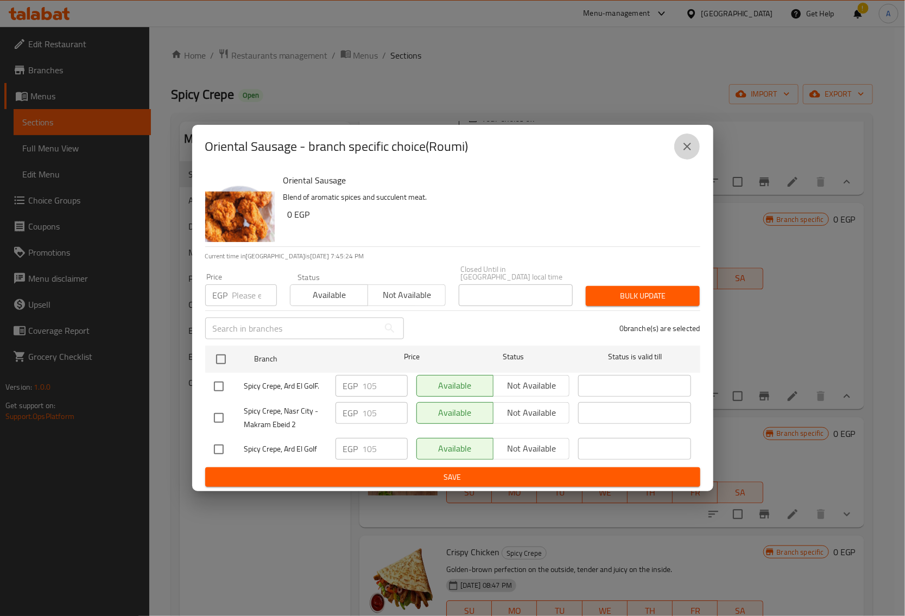
click at [692, 145] on icon "close" at bounding box center [687, 146] width 13 height 13
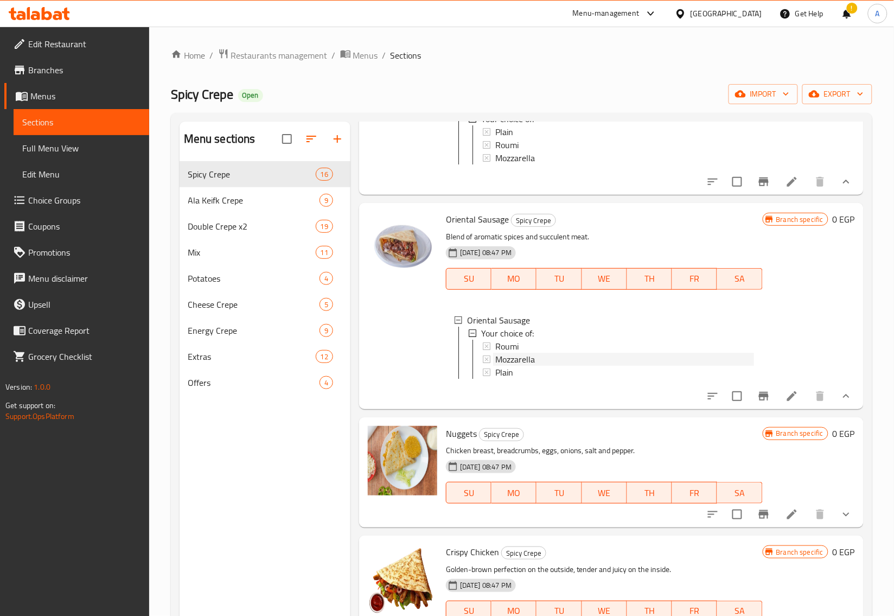
click at [509, 366] on span "Mozzarella" at bounding box center [516, 359] width 40 height 13
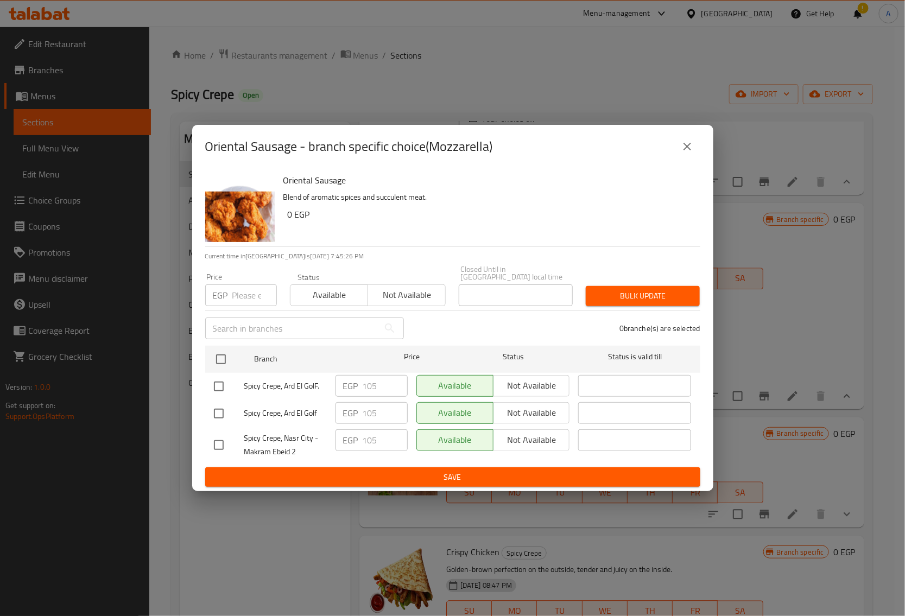
click at [692, 163] on div "Oriental Sausage - branch specific choice(Mozzarella)" at bounding box center [452, 146] width 521 height 43
click at [693, 153] on icon "close" at bounding box center [687, 146] width 13 height 13
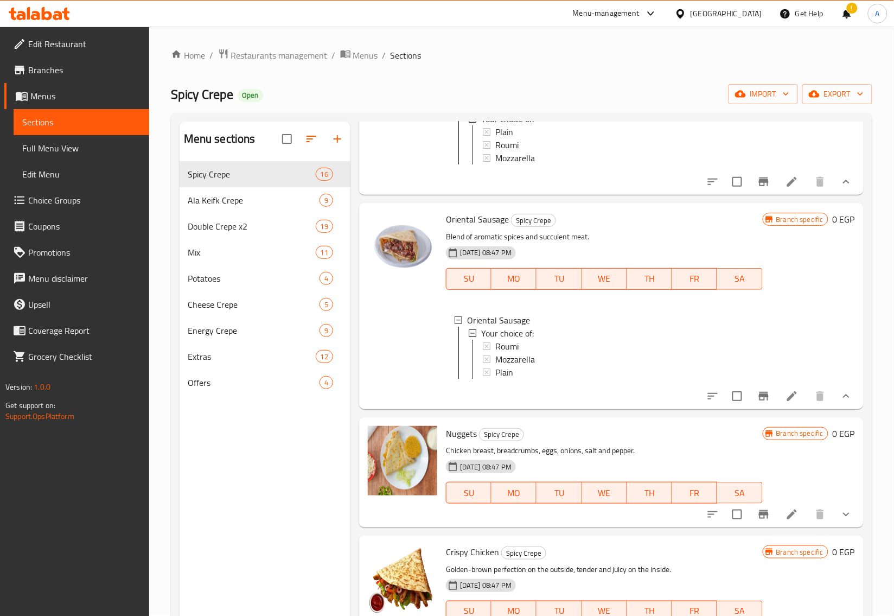
click at [694, 112] on div "Meat Burger" at bounding box center [610, 105] width 287 height 13
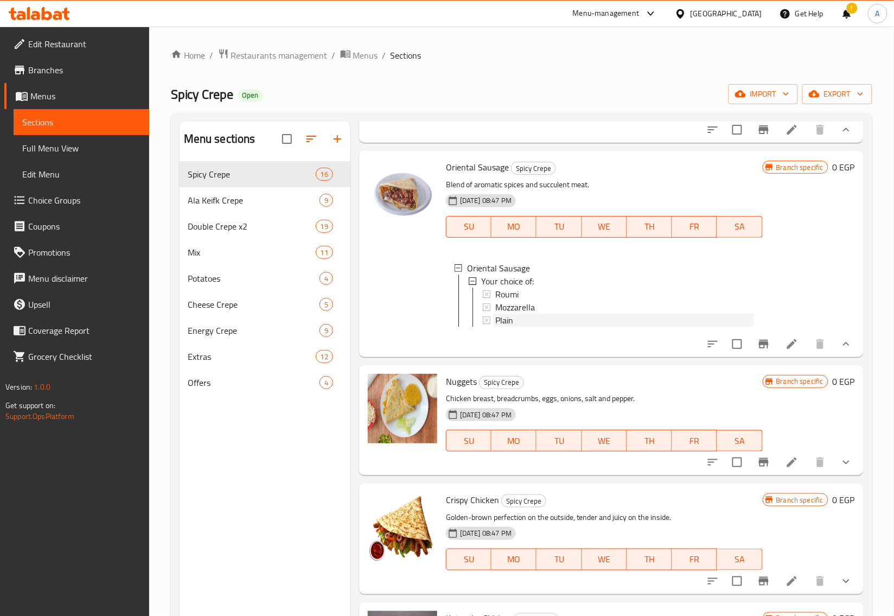
click at [556, 327] on div "Plain" at bounding box center [625, 320] width 259 height 13
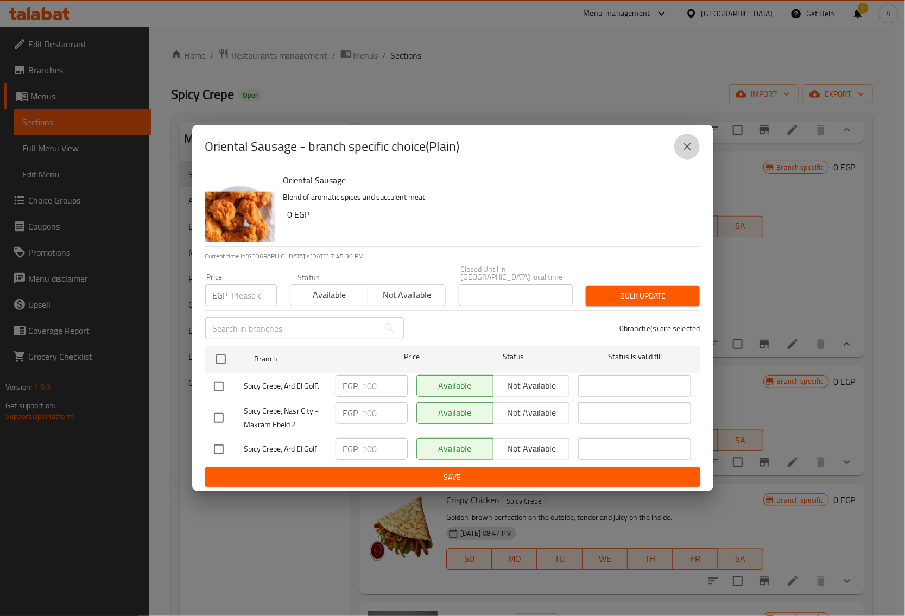
click at [693, 158] on button "close" at bounding box center [687, 147] width 26 height 26
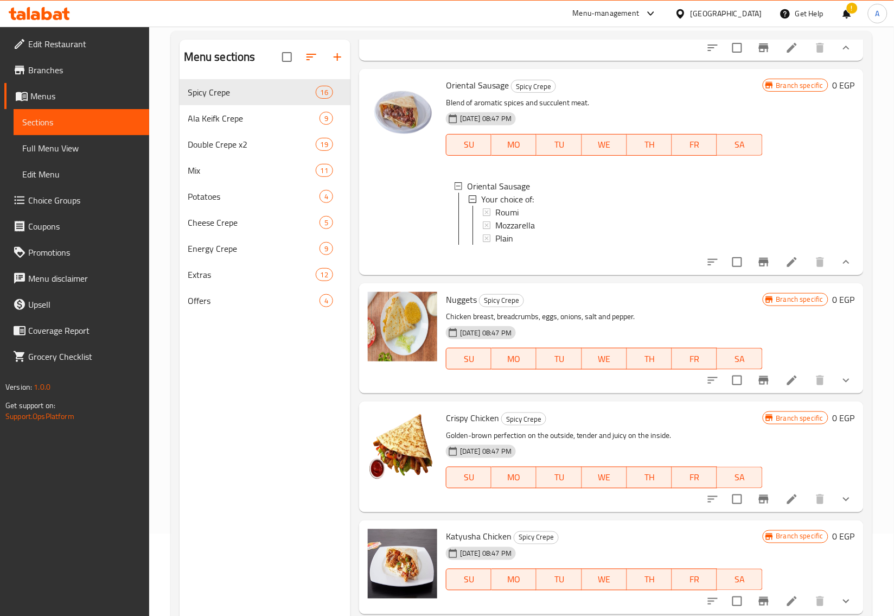
scroll to position [136, 0]
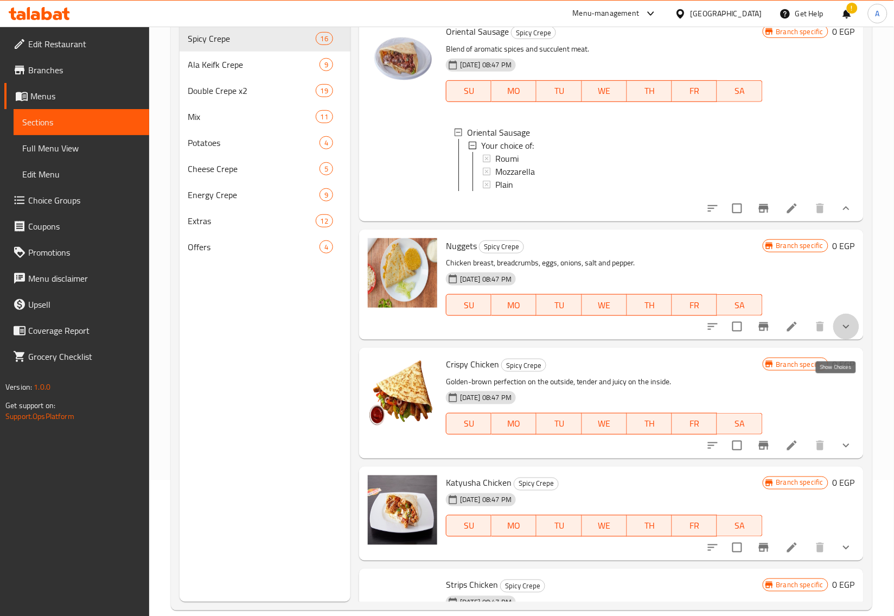
click at [840, 333] on icon "show more" at bounding box center [846, 326] width 13 height 13
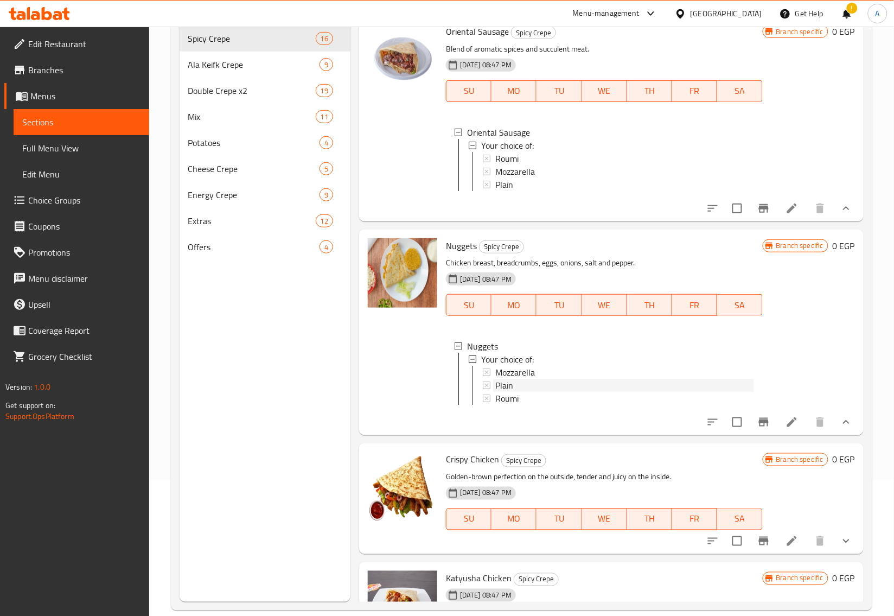
click at [497, 392] on span "Plain" at bounding box center [505, 385] width 18 height 13
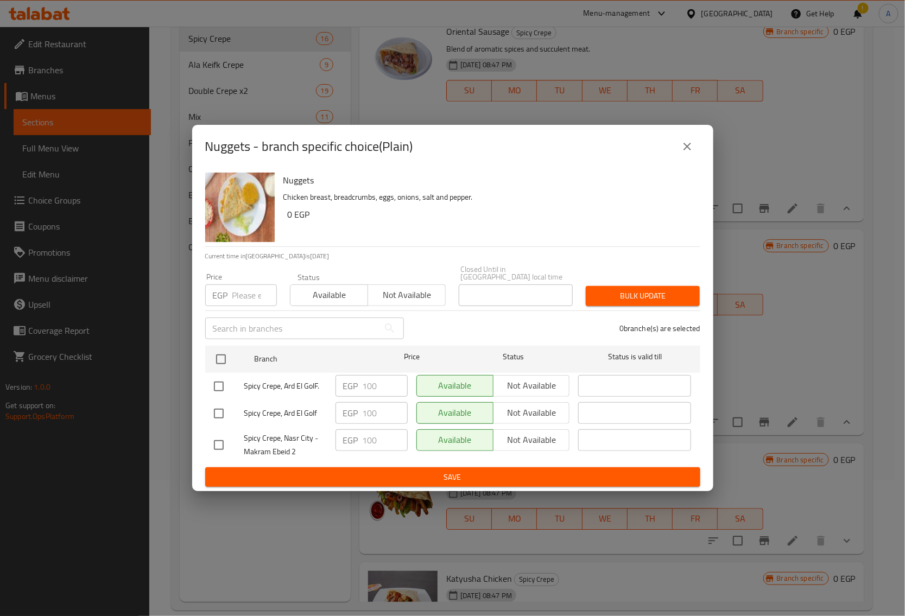
click at [671, 143] on div "Nuggets - branch specific choice(Plain)" at bounding box center [452, 147] width 495 height 26
click at [676, 143] on button "close" at bounding box center [687, 147] width 26 height 26
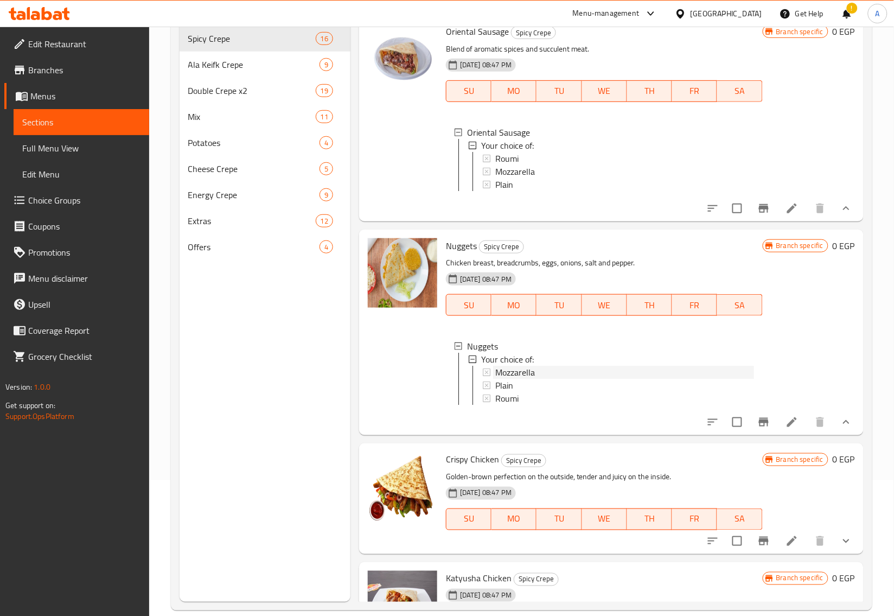
click at [542, 379] on div "Mozzarella" at bounding box center [625, 372] width 259 height 13
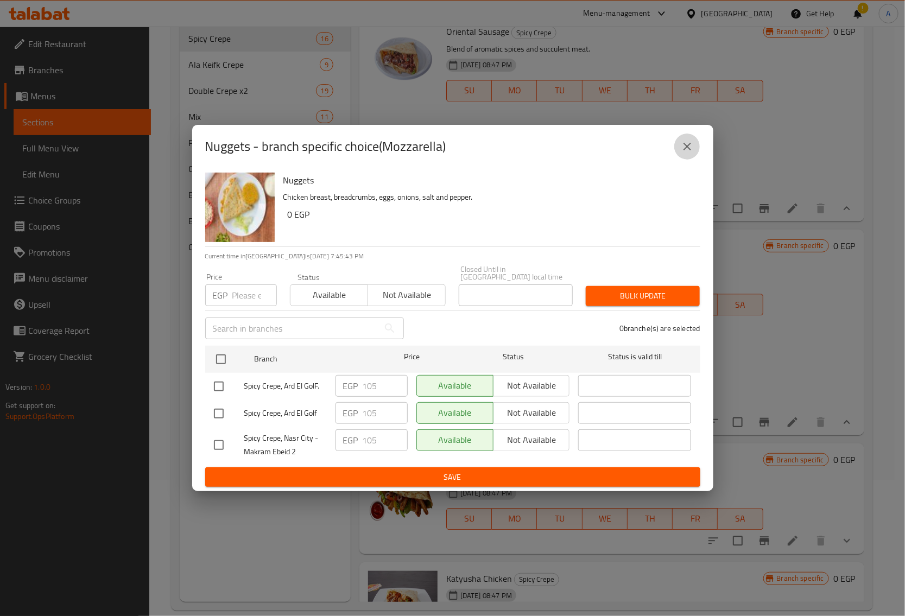
click at [682, 145] on icon "close" at bounding box center [687, 146] width 13 height 13
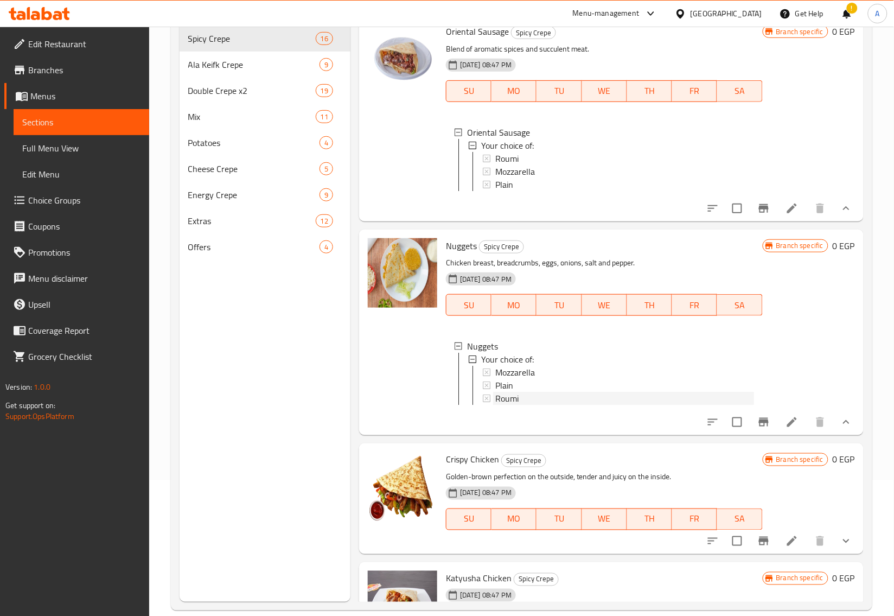
click at [507, 405] on span "Roumi" at bounding box center [507, 398] width 23 height 13
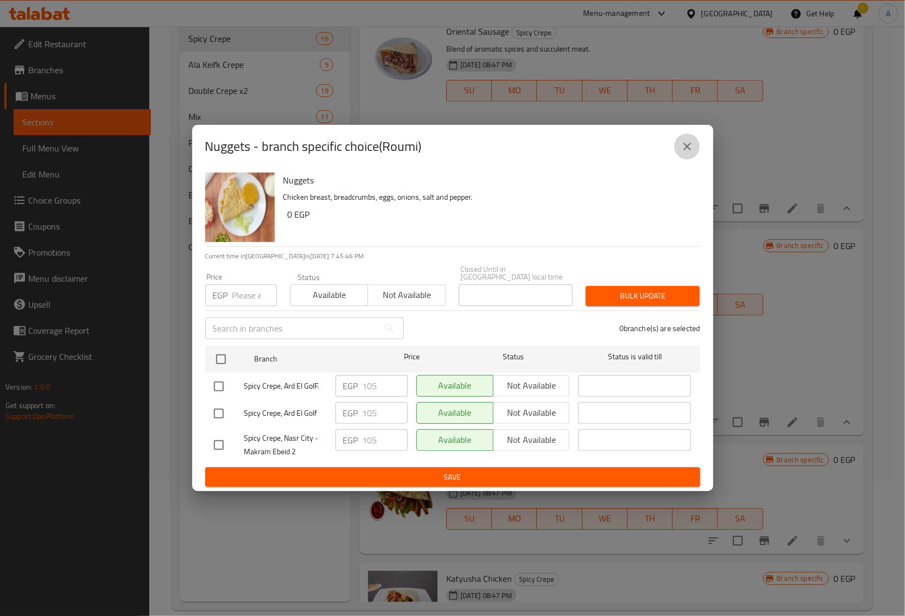
click at [685, 138] on button "close" at bounding box center [687, 147] width 26 height 26
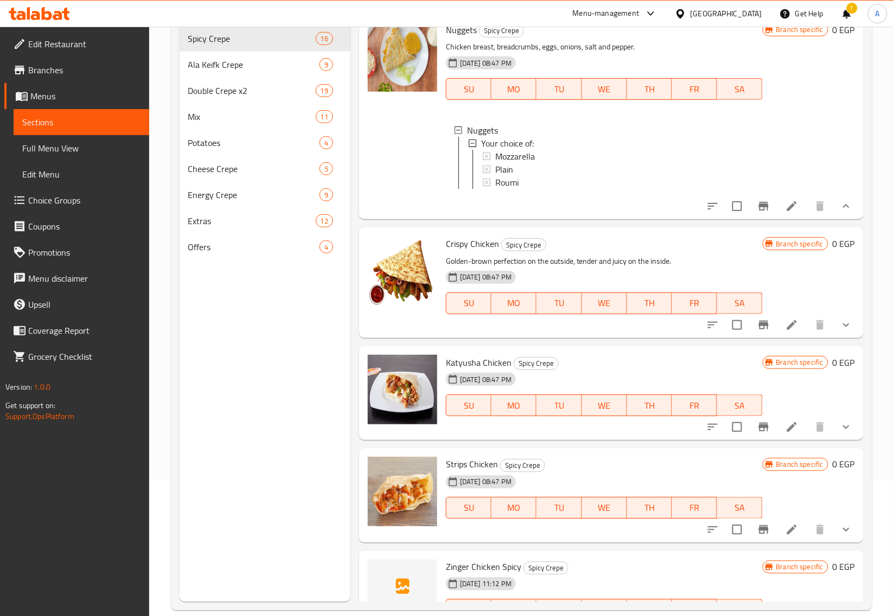
scroll to position [1293, 0]
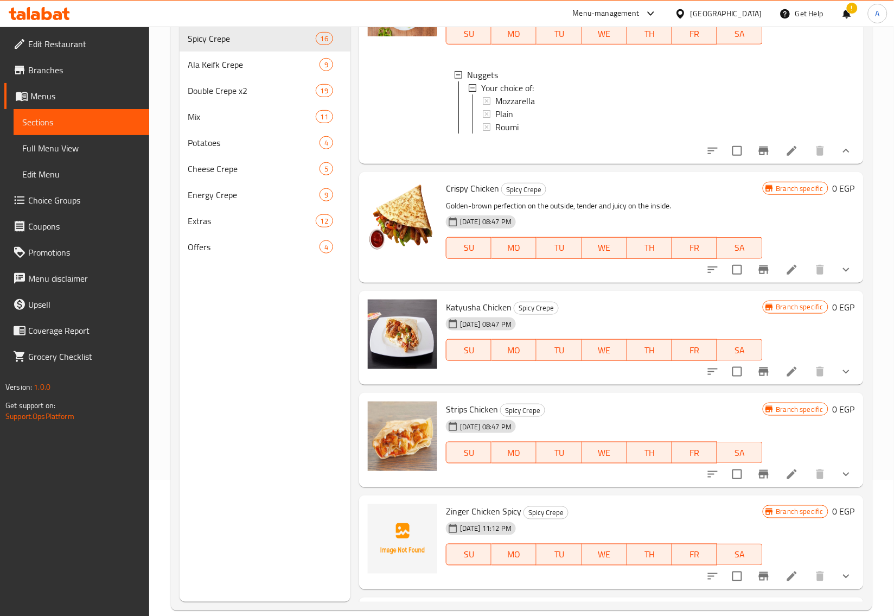
click at [789, 276] on icon at bounding box center [792, 269] width 13 height 13
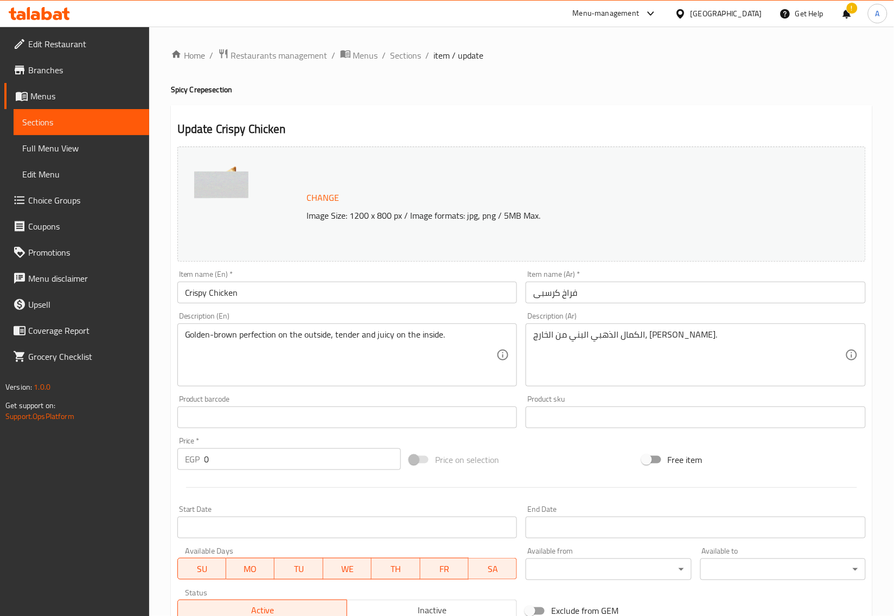
click at [652, 296] on input "فراخ كرسبى" at bounding box center [696, 293] width 340 height 22
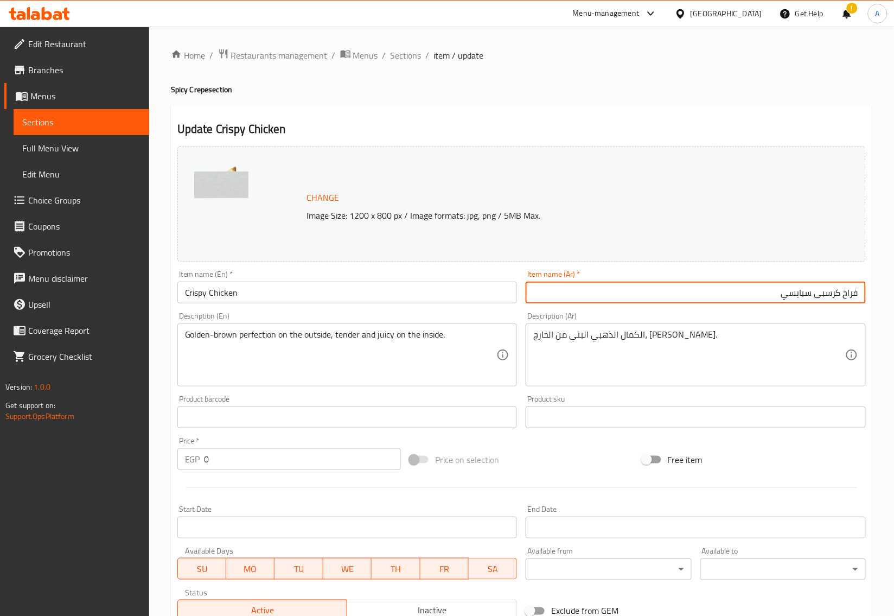
type input "فراخ كرسبى سبايسي"
click at [385, 306] on div "Item name (En)   * Crispy Chicken Item name (En) *" at bounding box center [347, 287] width 349 height 42
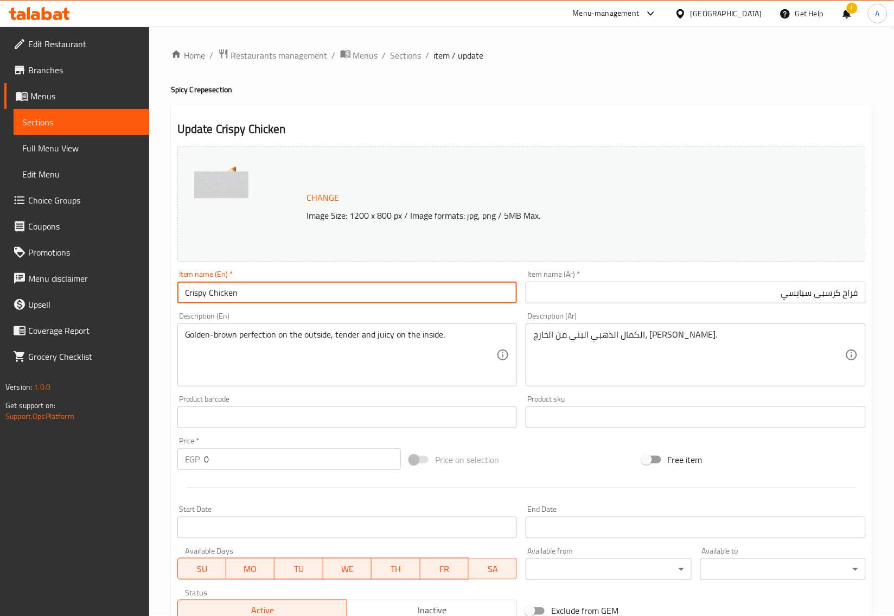
click at [404, 300] on input "Crispy Chicken" at bounding box center [347, 293] width 340 height 22
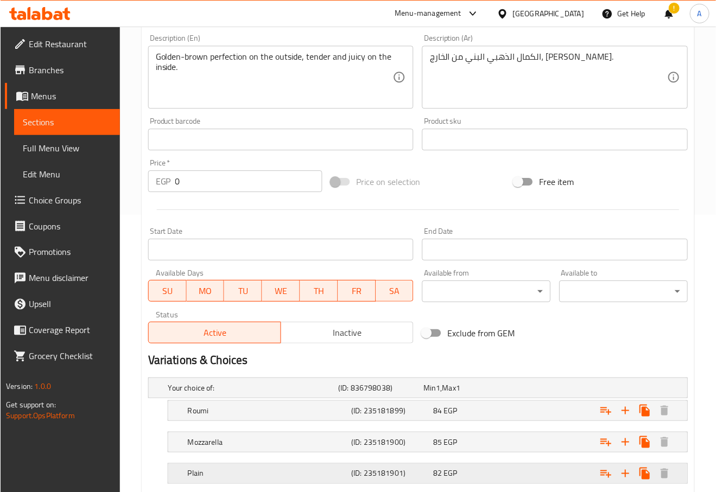
scroll to position [346, 0]
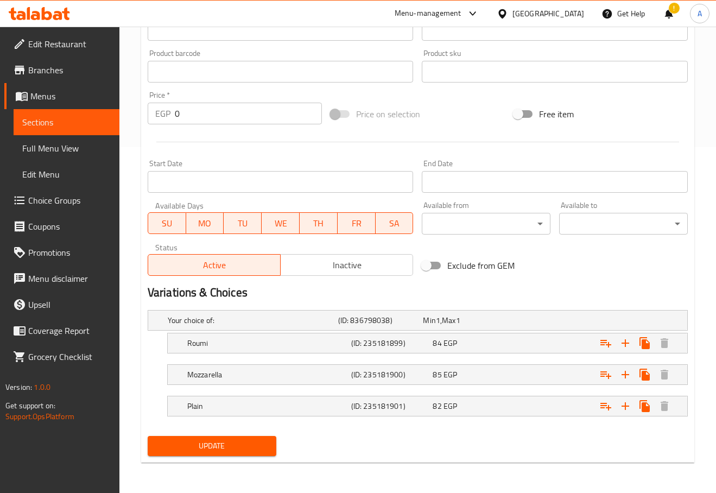
type input "Spicy Crispy Chicken"
click at [253, 441] on span "Update" at bounding box center [211, 446] width 111 height 14
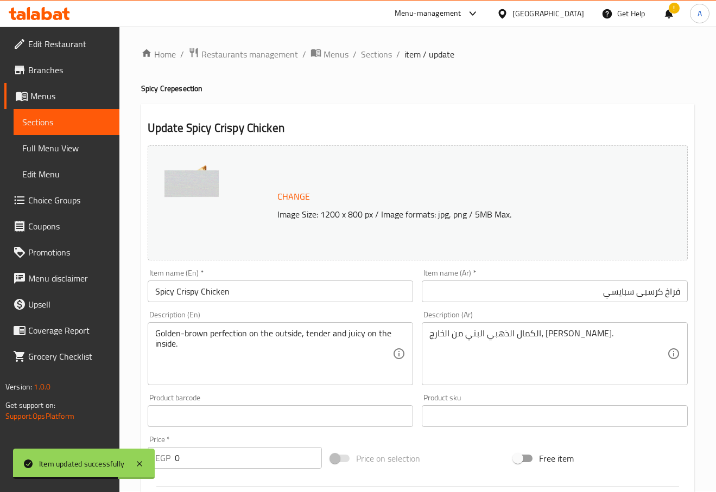
scroll to position [0, 0]
click at [393, 54] on ol "Home / Restaurants management / Menus / Sections / item / update" at bounding box center [417, 55] width 553 height 14
click at [384, 56] on span "Sections" at bounding box center [376, 55] width 31 height 13
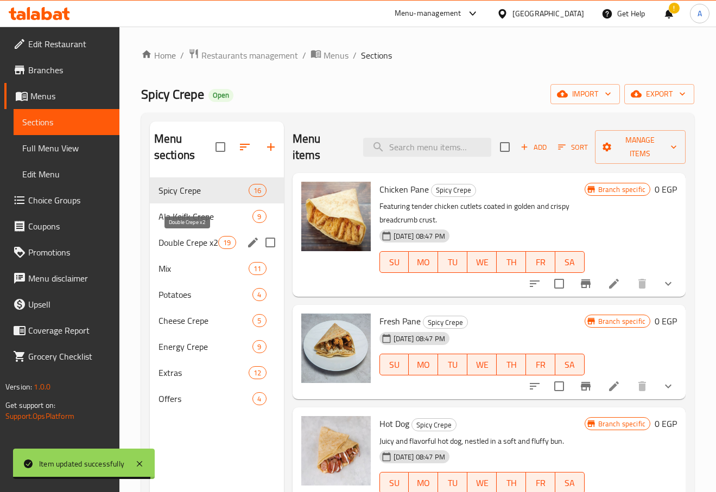
click at [190, 244] on span "Double Crepe x2" at bounding box center [188, 242] width 60 height 13
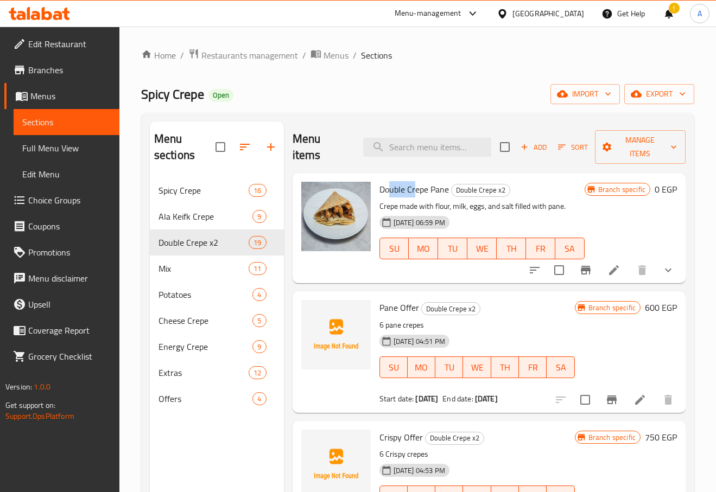
drag, startPoint x: 390, startPoint y: 194, endPoint x: 414, endPoint y: 188, distance: 24.6
click at [414, 188] on span "Double Crepe Pane" at bounding box center [413, 189] width 69 height 16
click at [399, 191] on span "Double Crepe Pane" at bounding box center [413, 189] width 69 height 16
click at [493, 193] on span "Double Crepe x2" at bounding box center [481, 190] width 58 height 12
click at [669, 278] on button "show more" at bounding box center [668, 270] width 26 height 26
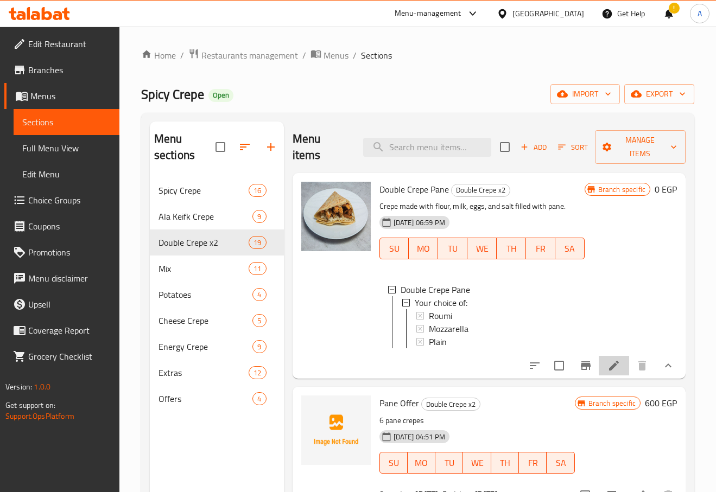
click at [610, 367] on li at bounding box center [614, 366] width 30 height 20
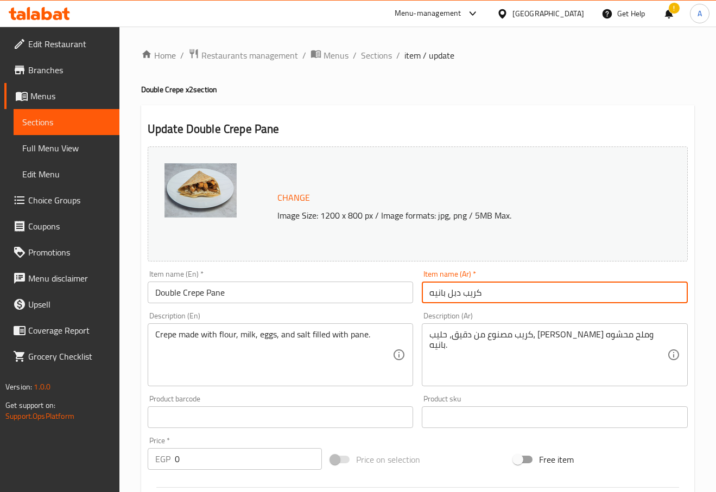
drag, startPoint x: 510, startPoint y: 302, endPoint x: 453, endPoint y: 303, distance: 56.5
click at [453, 303] on input "كريب دبل بانيه" at bounding box center [555, 293] width 266 height 22
click at [455, 297] on input "كريب دبل بانيه" at bounding box center [555, 293] width 266 height 22
drag, startPoint x: 682, startPoint y: 291, endPoint x: 633, endPoint y: 295, distance: 49.0
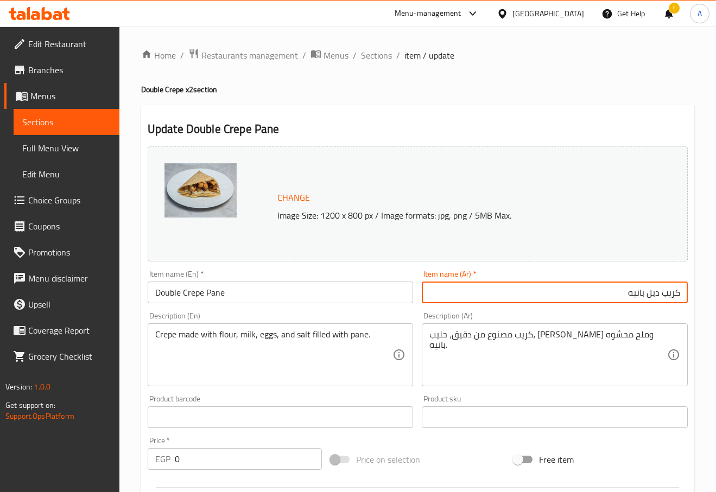
click at [633, 295] on input "كريب دبل بانيه" at bounding box center [555, 293] width 266 height 22
click at [627, 295] on input "كريب دبل بانيه" at bounding box center [555, 293] width 266 height 22
click at [646, 292] on input "قراخ بانيه" at bounding box center [555, 293] width 266 height 22
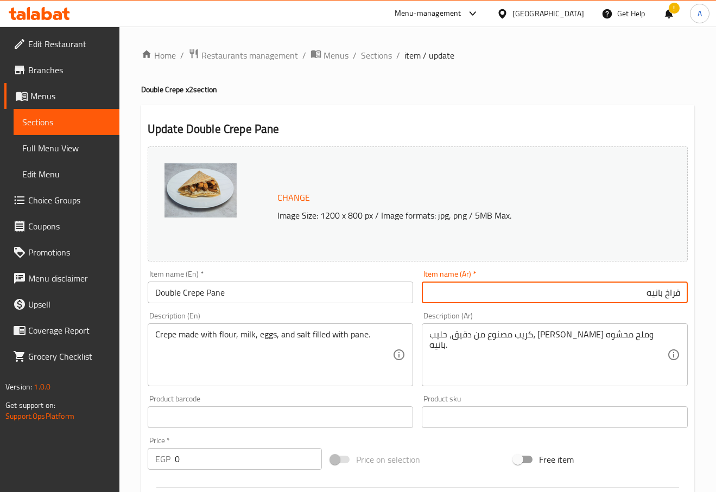
click at [646, 292] on input "قراخ بانيه" at bounding box center [555, 293] width 266 height 22
type input "قراخ بانيه"
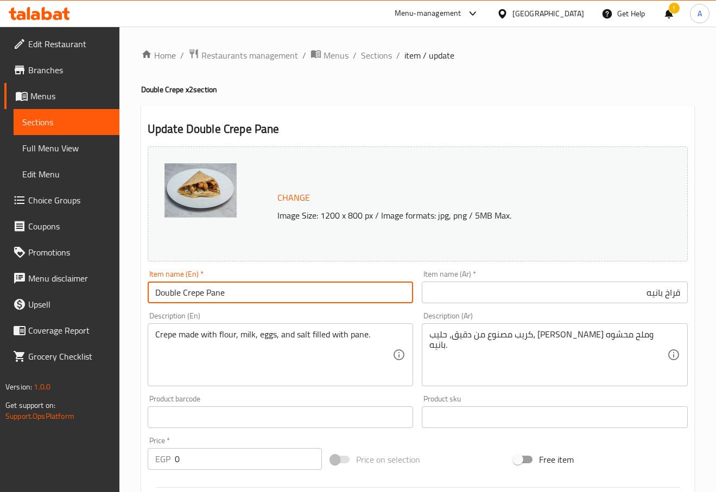
click at [315, 293] on input "Double Crepe Pane" at bounding box center [281, 293] width 266 height 22
click at [315, 292] on input "Double Crepe Pane" at bounding box center [281, 293] width 266 height 22
paste input "Chicken Pane"
type input "Chicken Pane"
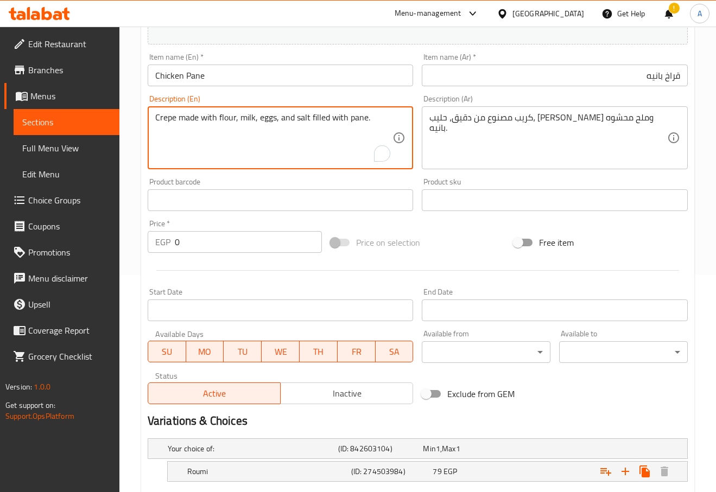
scroll to position [346, 0]
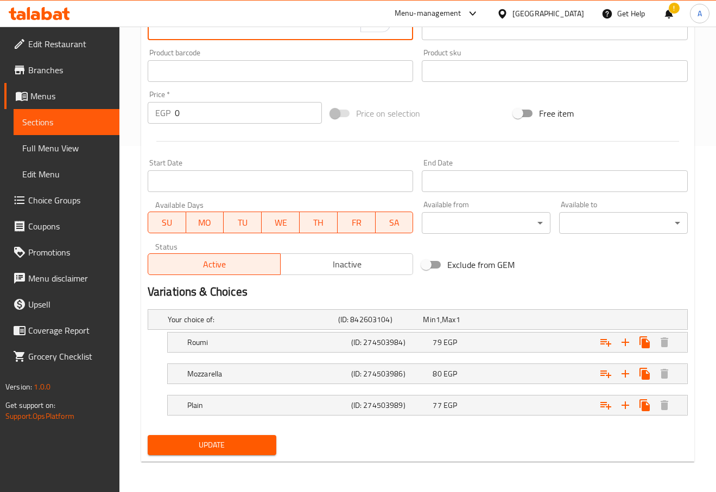
click at [255, 447] on span "Update" at bounding box center [211, 446] width 111 height 14
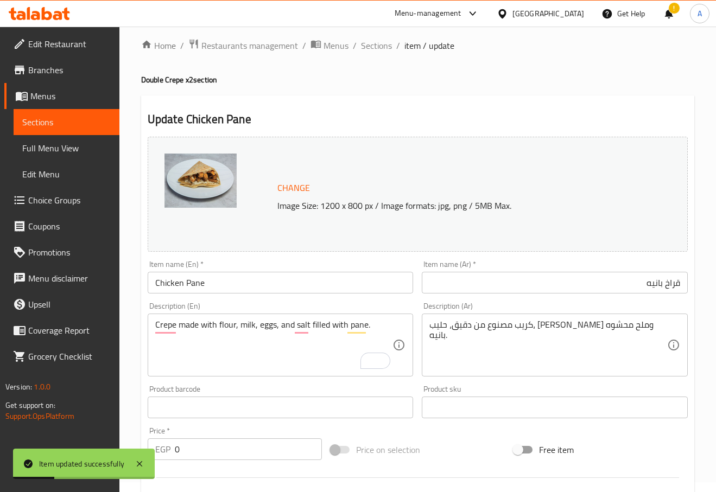
scroll to position [0, 0]
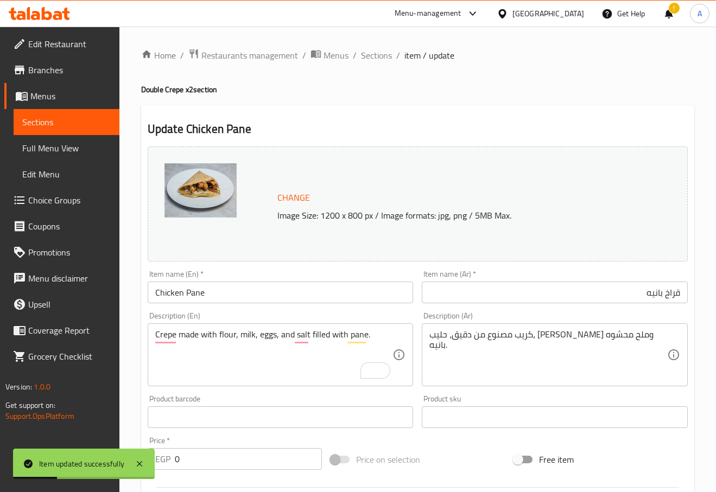
click at [381, 47] on div "Home / Restaurants management / Menus / Sections / item / update Double Crepe x…" at bounding box center [417, 433] width 596 height 812
click at [382, 49] on span "Sections" at bounding box center [376, 55] width 31 height 13
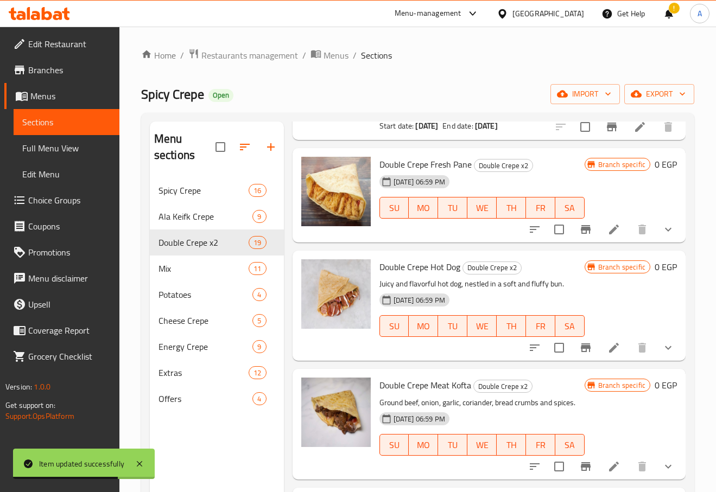
scroll to position [597, 0]
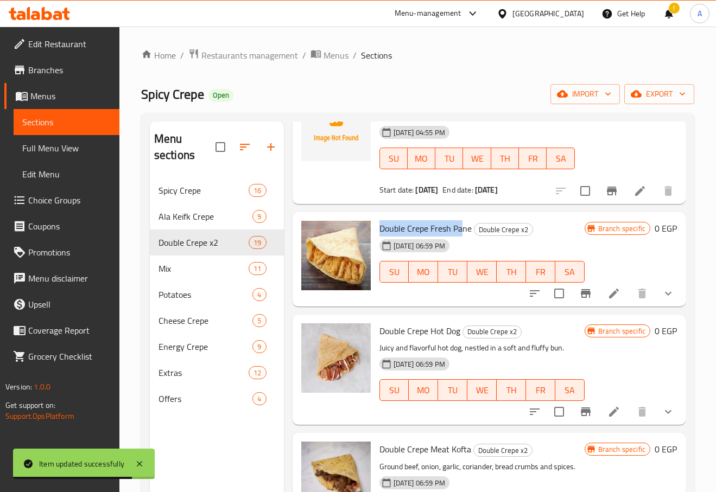
drag, startPoint x: 378, startPoint y: 228, endPoint x: 463, endPoint y: 230, distance: 85.2
click at [463, 230] on div "Double Crepe Fresh Pane Double Crepe x2 [DATE] 06:59 PM SU MO TU WE TH FR SA" at bounding box center [482, 260] width 214 height 86
click at [430, 229] on span "Double Crepe Fresh Pane" at bounding box center [425, 228] width 92 height 16
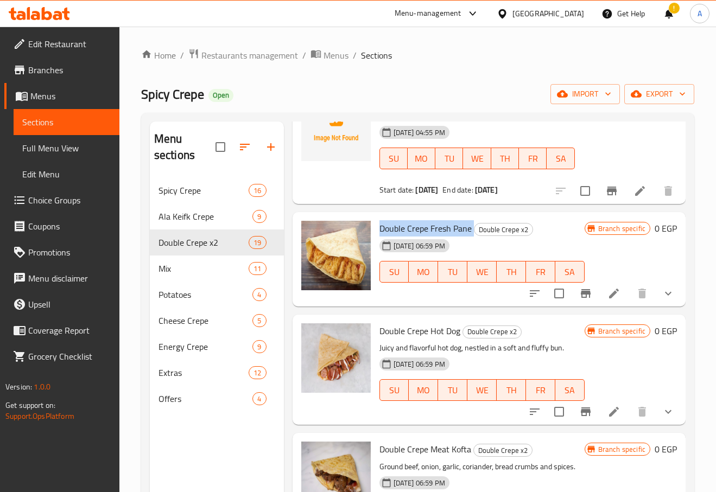
click at [602, 285] on li at bounding box center [614, 294] width 30 height 20
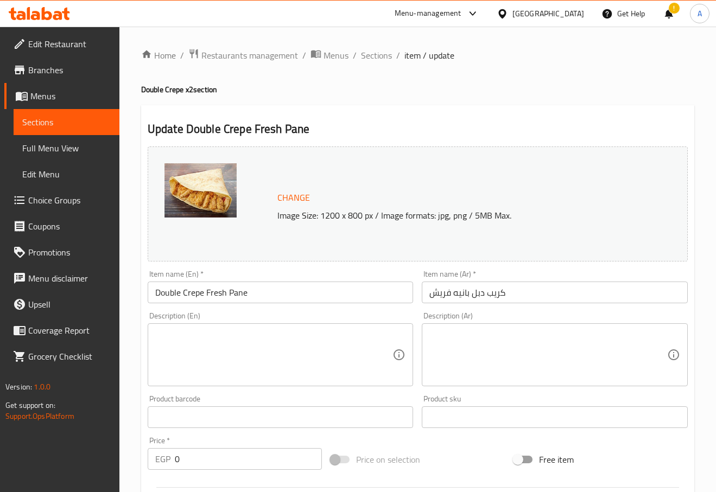
click at [176, 294] on input "Double Crepe Fresh Pane" at bounding box center [281, 293] width 266 height 22
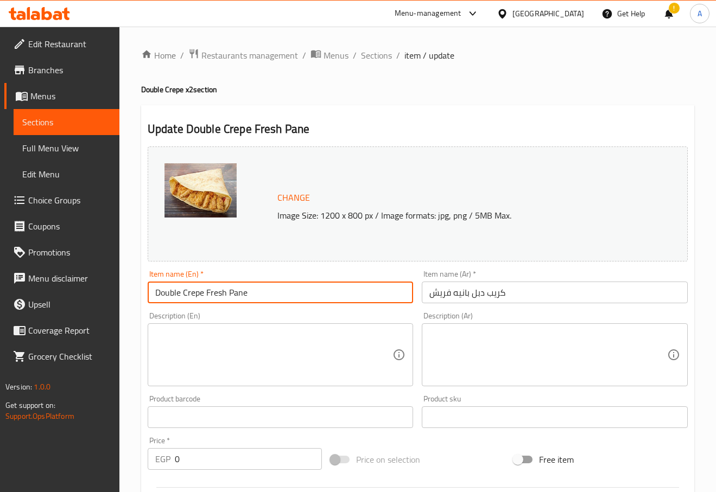
click at [175, 294] on input "Double Crepe Fresh Pane" at bounding box center [281, 293] width 266 height 22
click at [156, 299] on input "Crepe Fresh Pane" at bounding box center [281, 293] width 266 height 22
type input "Fresh Pane"
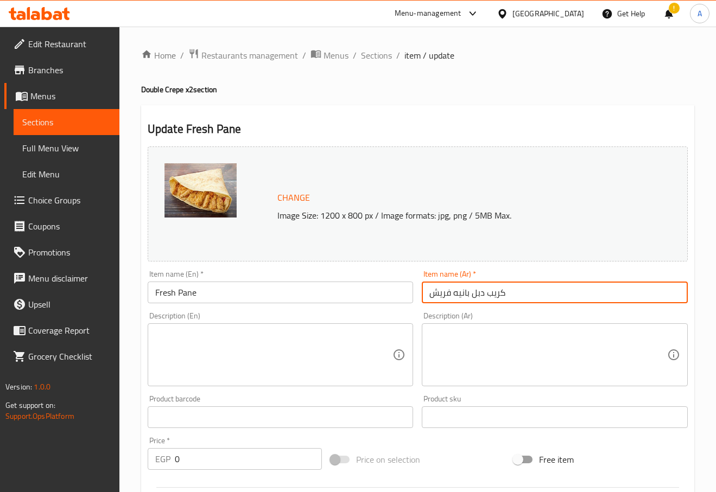
drag, startPoint x: 467, startPoint y: 294, endPoint x: 543, endPoint y: 294, distance: 76.0
click at [543, 294] on input "كريب دبل بانيه فريش" at bounding box center [555, 293] width 266 height 22
click at [515, 301] on input "كريب دبل بانيه فريش" at bounding box center [555, 293] width 266 height 22
drag, startPoint x: 513, startPoint y: 296, endPoint x: 479, endPoint y: 297, distance: 33.7
click at [479, 296] on input "كريب دبل بانيه فريش" at bounding box center [555, 293] width 266 height 22
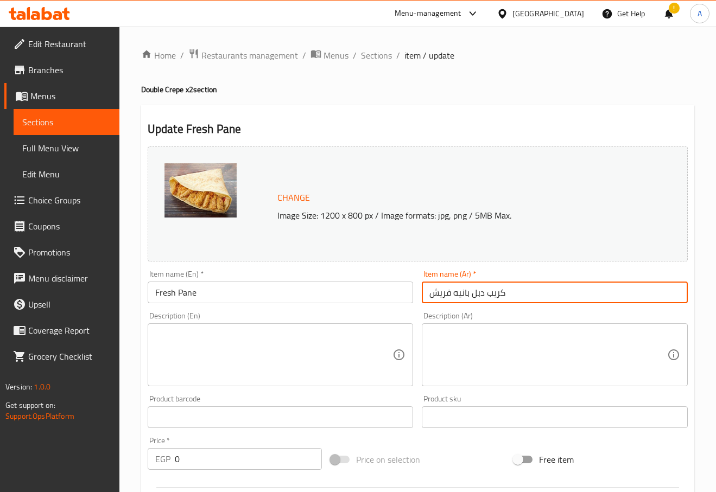
click at [479, 297] on input "كريب دبل بانيه فريش" at bounding box center [555, 293] width 266 height 22
click at [490, 297] on input "كريب بانيه فريش" at bounding box center [555, 293] width 266 height 22
click at [484, 295] on input "كريب بانيه فريش" at bounding box center [555, 293] width 266 height 22
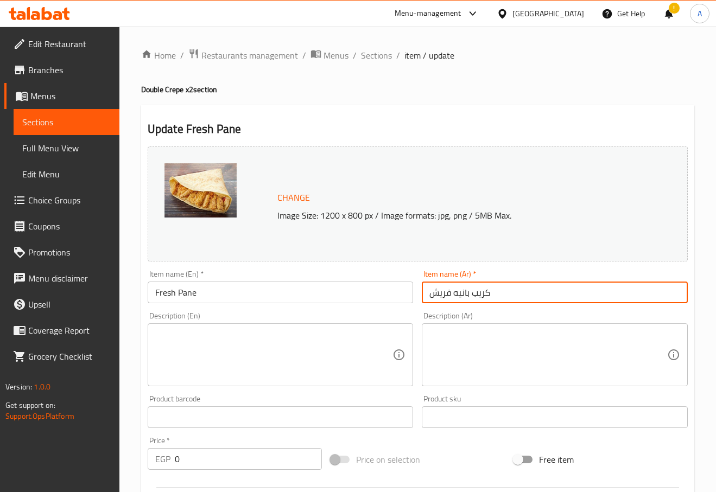
click at [484, 295] on input "كريب بانيه فريش" at bounding box center [555, 293] width 266 height 22
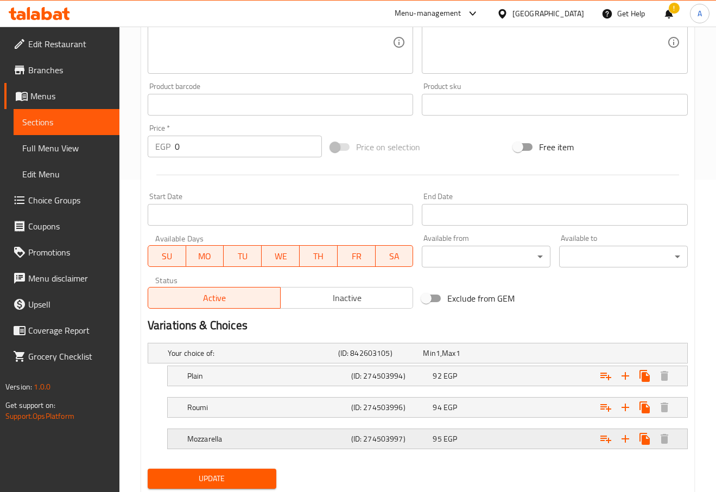
scroll to position [346, 0]
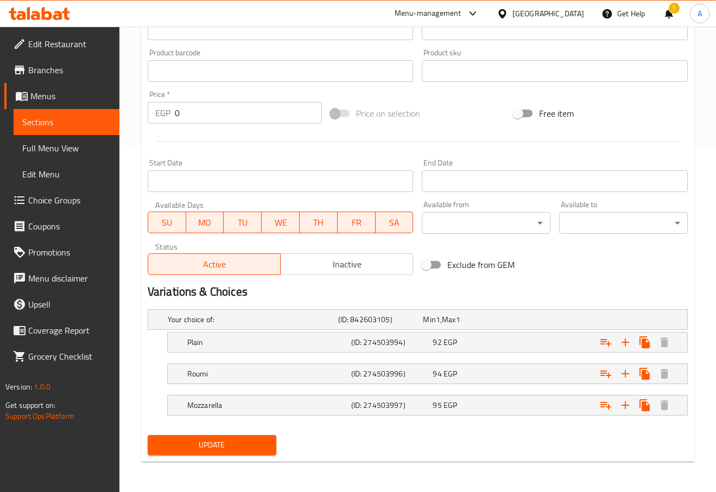
type input "بانيه فريش"
click at [239, 444] on span "Update" at bounding box center [211, 446] width 111 height 14
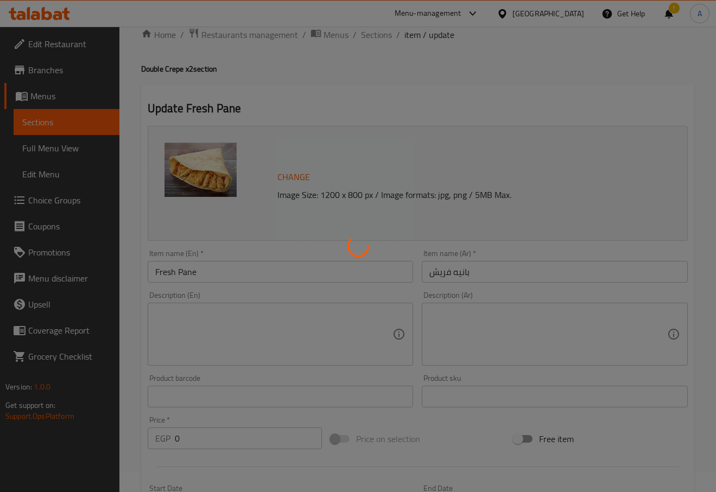
scroll to position [0, 0]
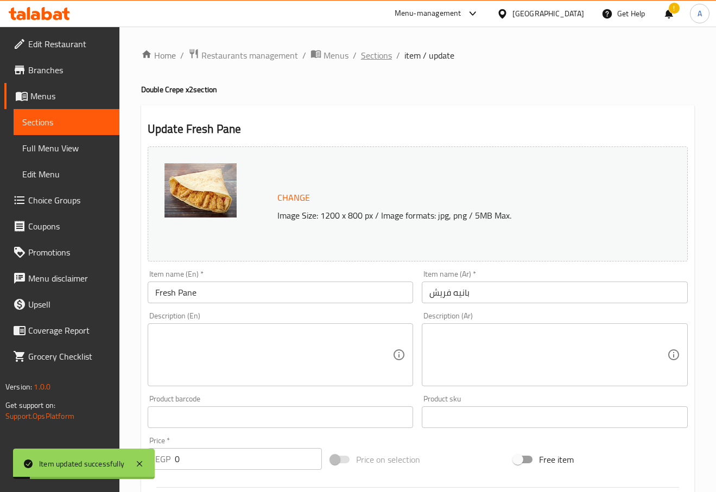
click at [377, 55] on span "Sections" at bounding box center [376, 55] width 31 height 13
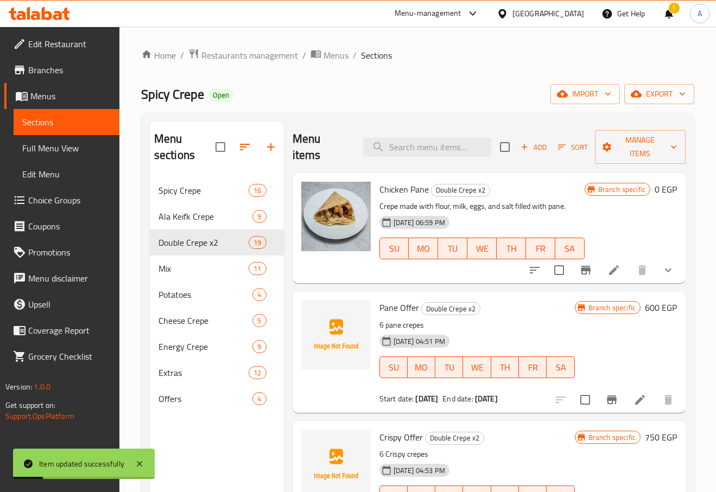
click at [662, 265] on icon "show more" at bounding box center [668, 270] width 13 height 13
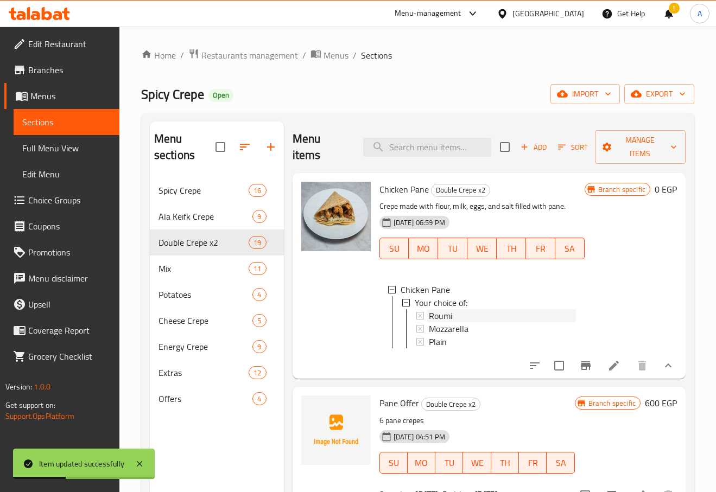
click at [448, 313] on span "Roumi" at bounding box center [440, 315] width 23 height 13
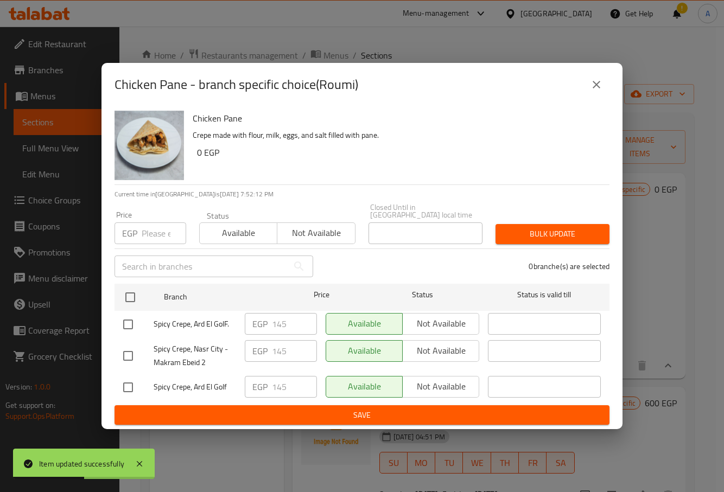
click at [593, 91] on icon "close" at bounding box center [596, 84] width 13 height 13
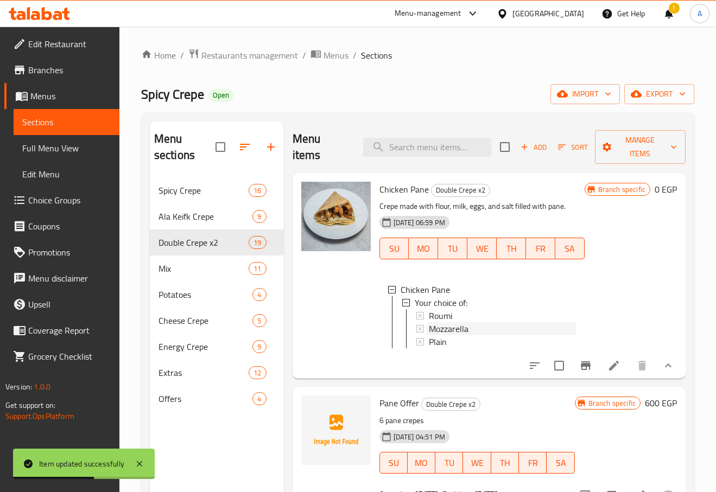
click at [446, 322] on span "Mozzarella" at bounding box center [449, 328] width 40 height 13
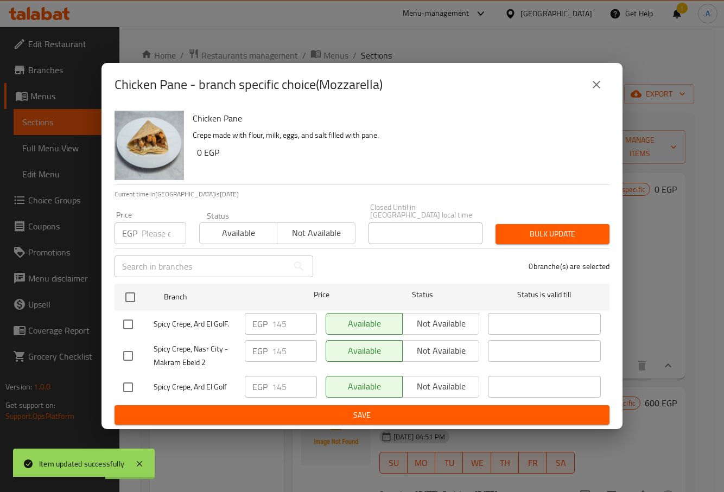
click at [621, 213] on div "Chicken Pane Crepe made with flour, milk, eggs, and salt filled with pane. 0 EG…" at bounding box center [361, 267] width 521 height 323
drag, startPoint x: 638, startPoint y: 217, endPoint x: 620, endPoint y: 118, distance: 100.4
click at [638, 202] on div "Chicken Pane - branch specific choice(Mozzarella) Chicken Pane Crepe made with …" at bounding box center [362, 246] width 724 height 492
click at [596, 88] on icon "close" at bounding box center [597, 85] width 8 height 8
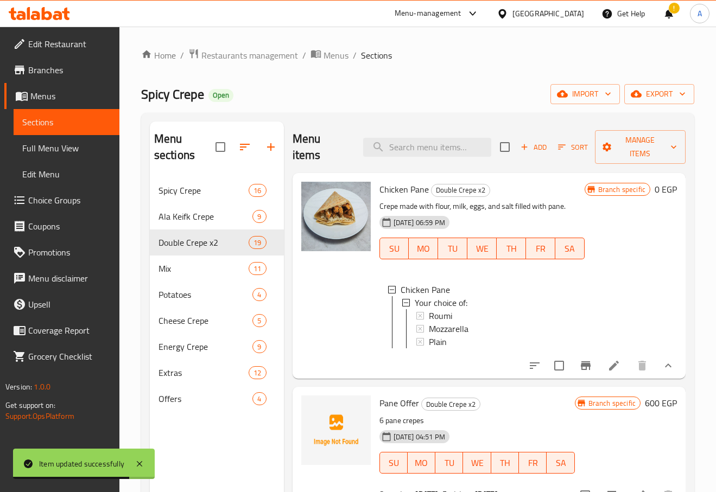
click at [434, 332] on span "Mozzarella" at bounding box center [449, 328] width 40 height 13
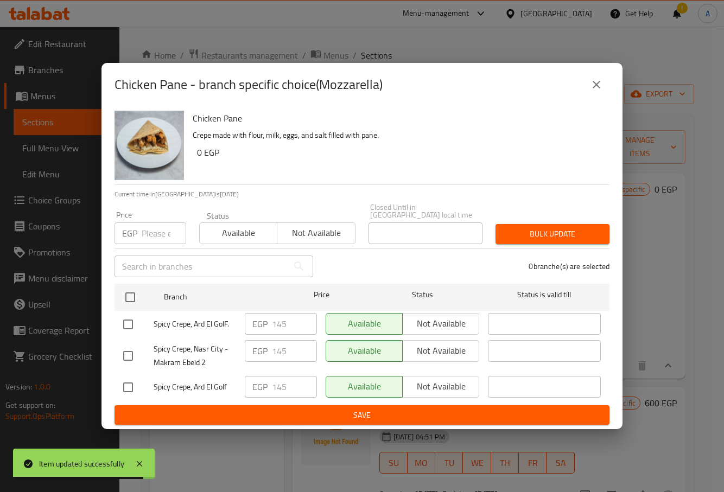
click at [618, 64] on div "Chicken Pane - branch specific choice(Mozzarella) Chicken Pane Crepe made with …" at bounding box center [362, 246] width 724 height 492
drag, startPoint x: 607, startPoint y: 81, endPoint x: 599, endPoint y: 82, distance: 8.8
click at [605, 81] on button "close" at bounding box center [596, 85] width 26 height 26
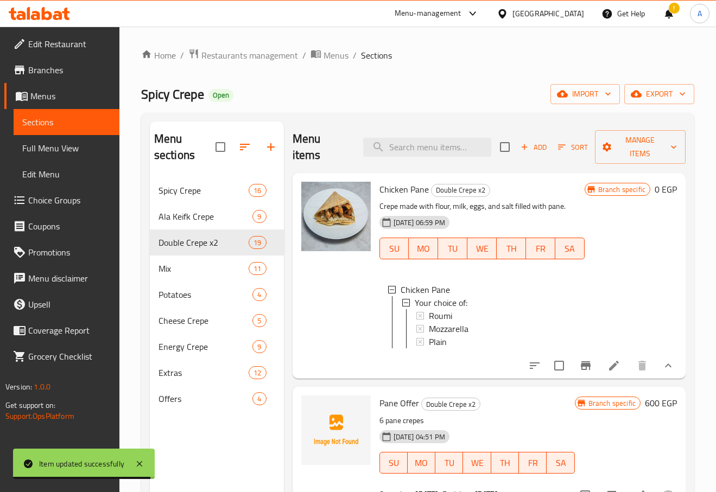
click at [598, 82] on div "Home / Restaurants management / Menus / Sections Spicy Crepe Open import export…" at bounding box center [417, 335] width 553 height 574
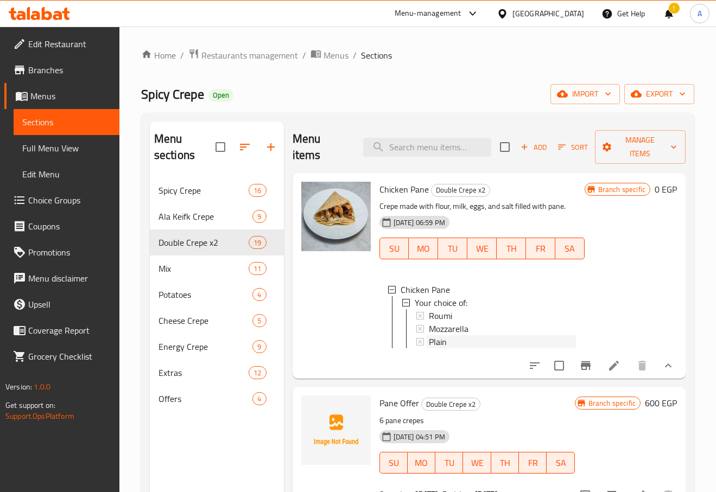
click at [427, 346] on div "Plain" at bounding box center [501, 341] width 149 height 13
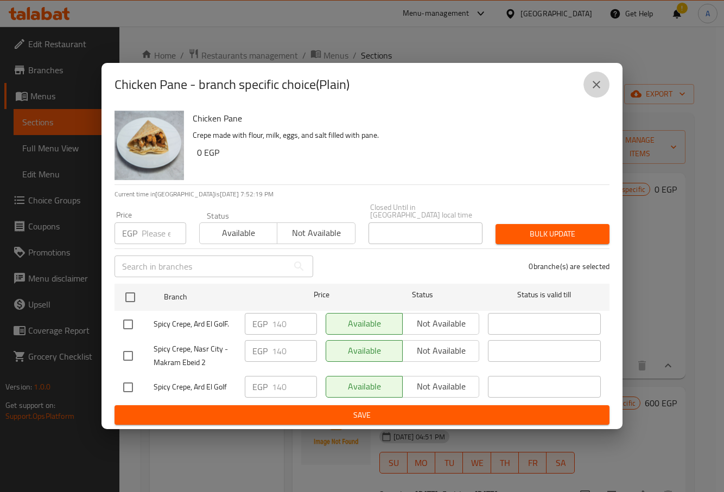
click at [589, 91] on button "close" at bounding box center [596, 85] width 26 height 26
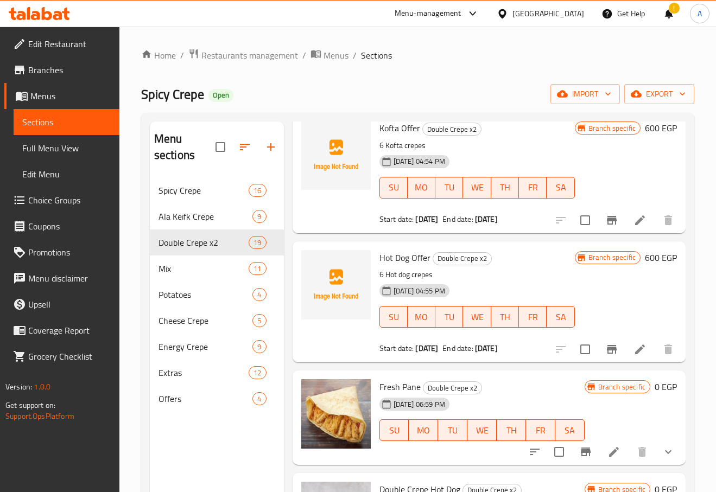
scroll to position [597, 0]
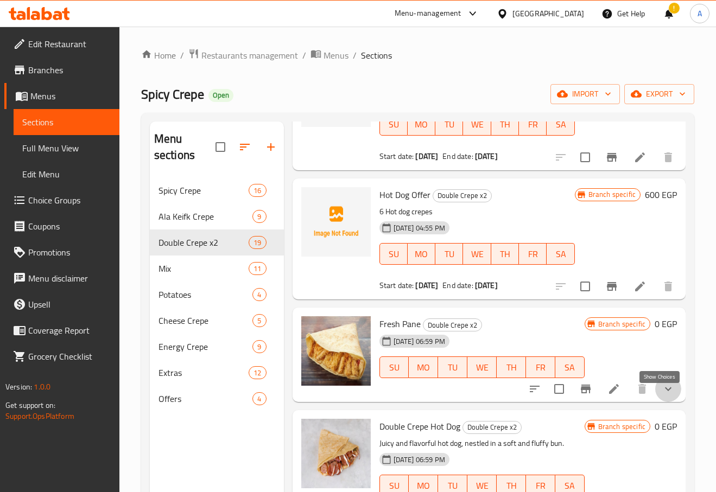
click at [664, 396] on icon "show more" at bounding box center [668, 389] width 13 height 13
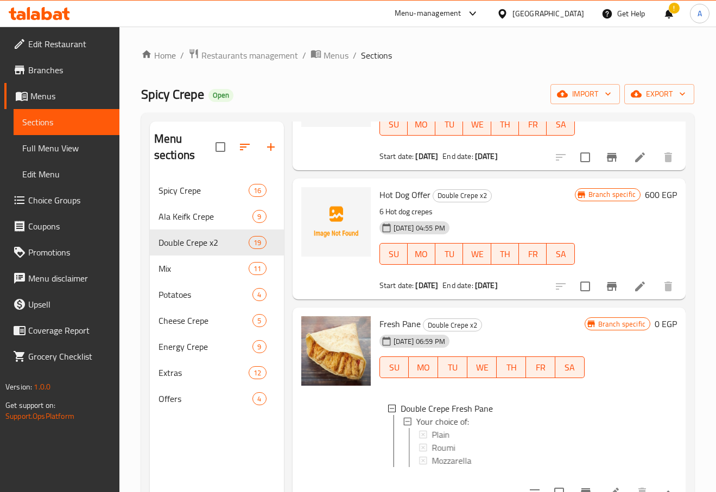
scroll to position [706, 0]
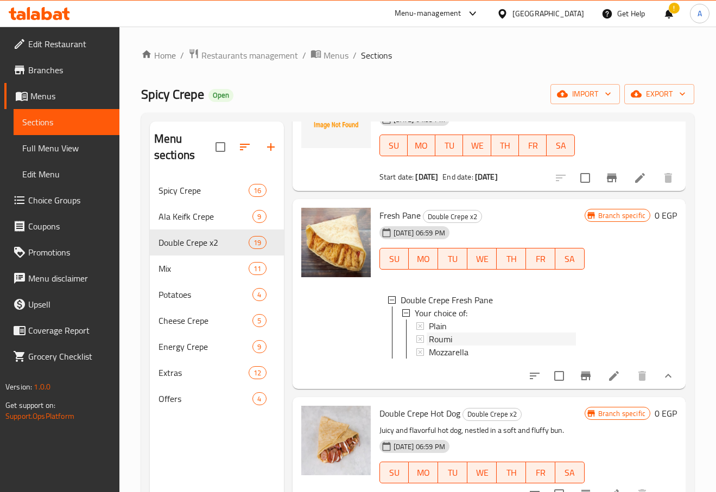
click at [448, 339] on span "Roumi" at bounding box center [440, 339] width 23 height 13
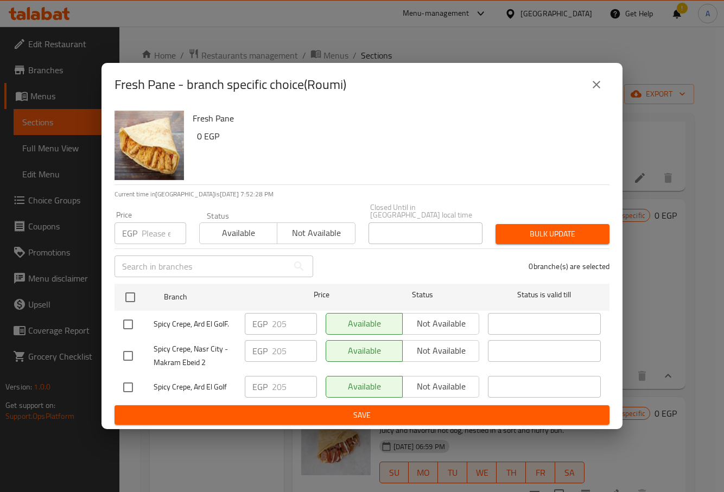
click at [592, 75] on div "Fresh Pane - branch specific choice(Roumi)" at bounding box center [362, 85] width 495 height 26
click at [589, 87] on button "close" at bounding box center [596, 85] width 26 height 26
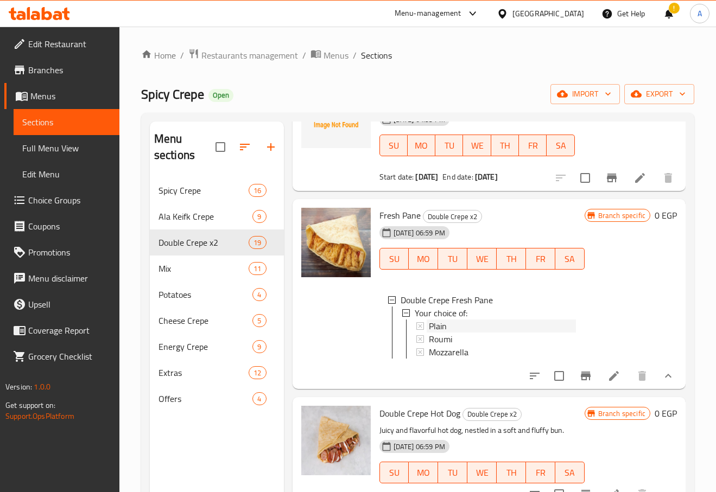
click at [439, 333] on span "Plain" at bounding box center [438, 326] width 18 height 13
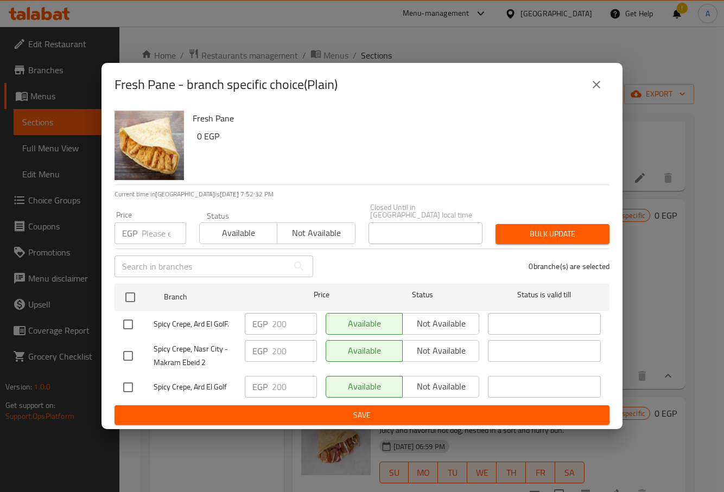
click at [606, 84] on button "close" at bounding box center [596, 85] width 26 height 26
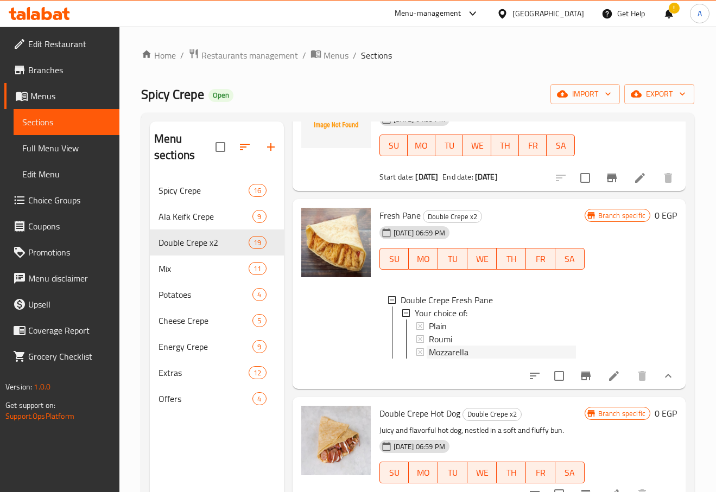
click at [455, 356] on span "Mozzarella" at bounding box center [449, 352] width 40 height 13
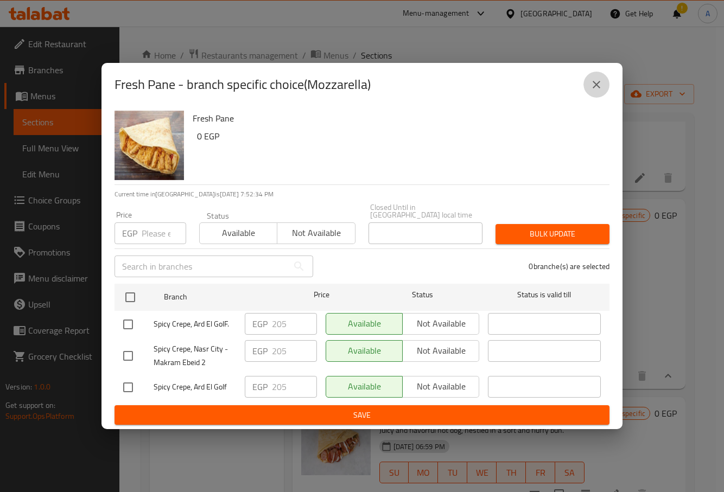
click at [605, 85] on button "close" at bounding box center [596, 85] width 26 height 26
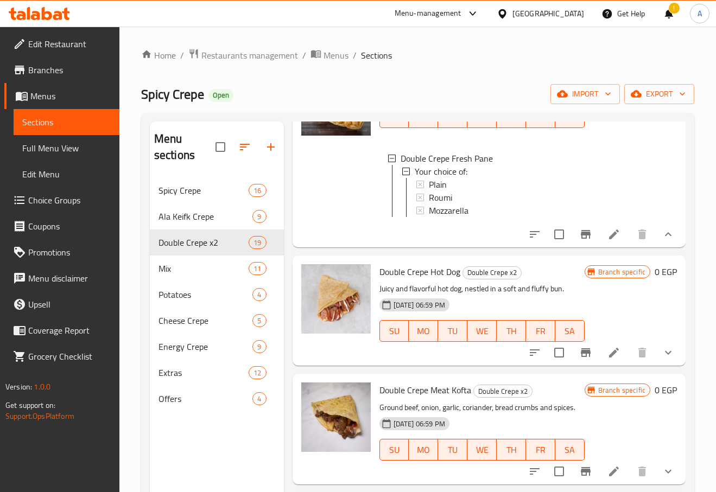
scroll to position [868, 0]
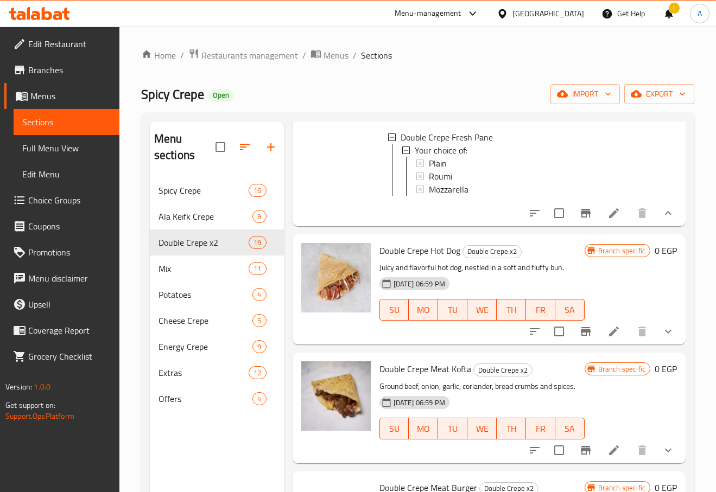
click at [613, 341] on li at bounding box center [614, 332] width 30 height 20
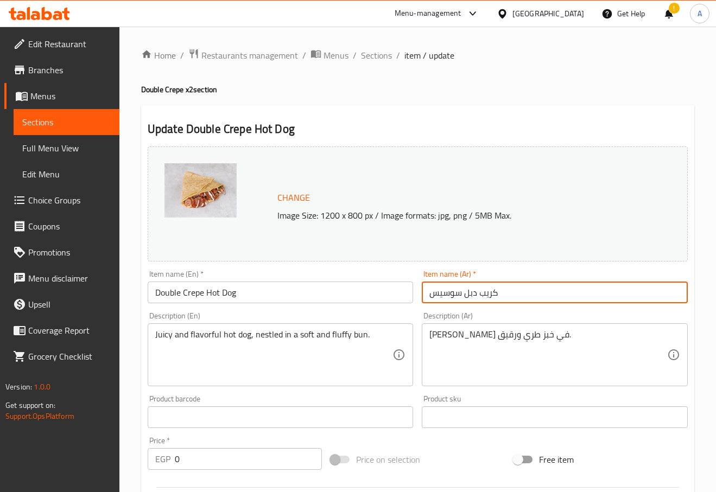
click at [516, 289] on input "كريب دبل سوسيس" at bounding box center [555, 293] width 266 height 22
drag, startPoint x: 460, startPoint y: 296, endPoint x: 534, endPoint y: 299, distance: 73.9
click at [534, 299] on input "كريب دبل سوسيس" at bounding box center [555, 293] width 266 height 22
type input "سوسيس"
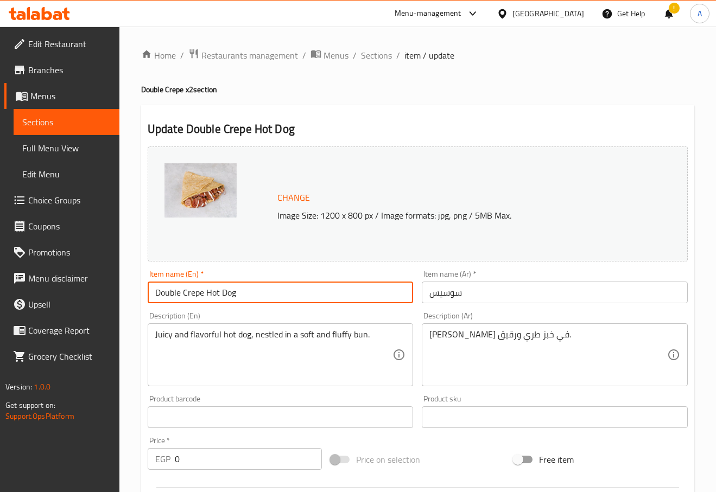
drag, startPoint x: 205, startPoint y: 295, endPoint x: 20, endPoint y: 290, distance: 185.1
click at [20, 290] on div "Edit Restaurant Branches Menus Sections Full Menu View Edit Menu Choice Groups …" at bounding box center [358, 433] width 716 height 812
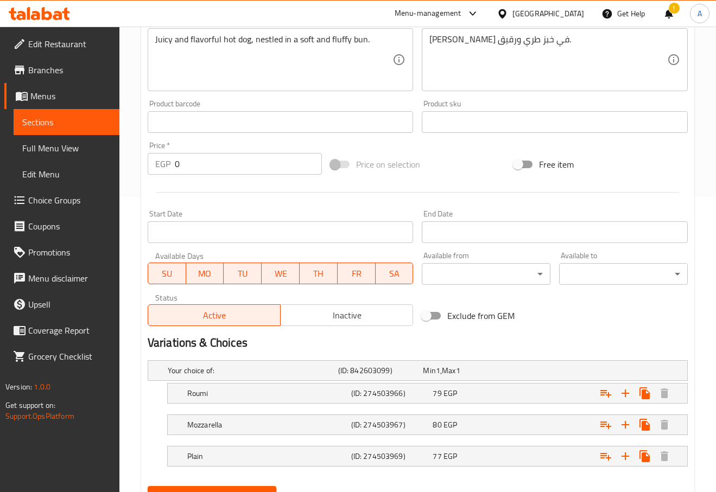
scroll to position [346, 0]
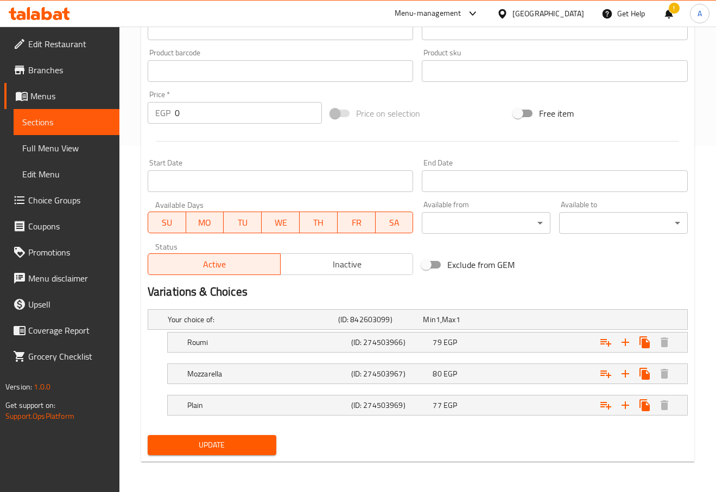
type input "Hot Dog"
click at [233, 441] on span "Update" at bounding box center [211, 446] width 111 height 14
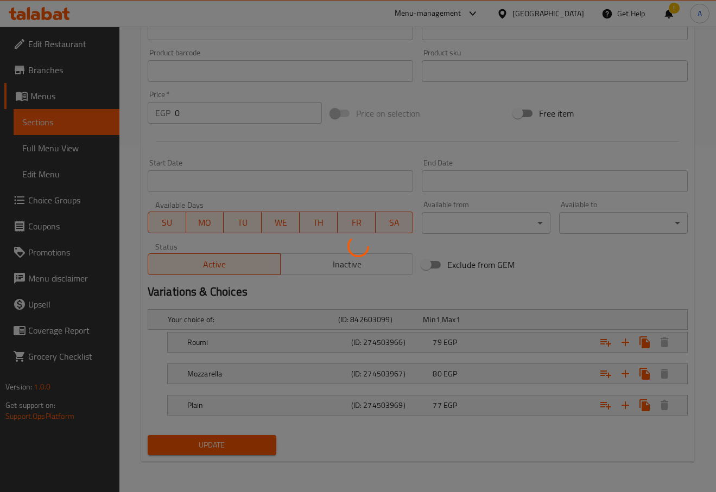
scroll to position [21, 0]
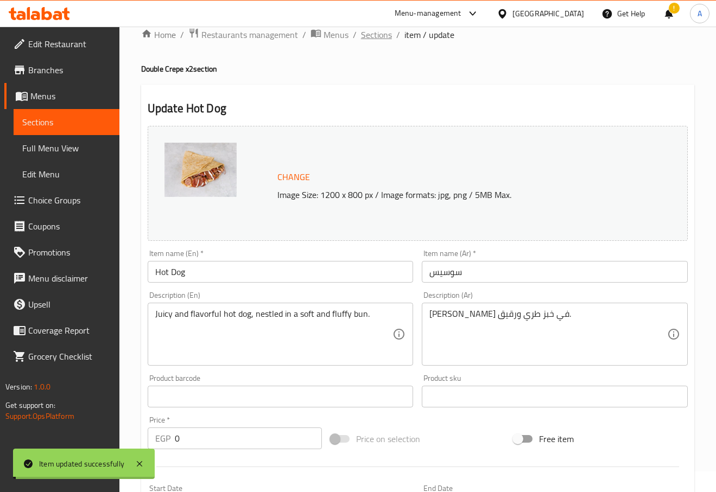
click at [374, 35] on span "Sections" at bounding box center [376, 34] width 31 height 13
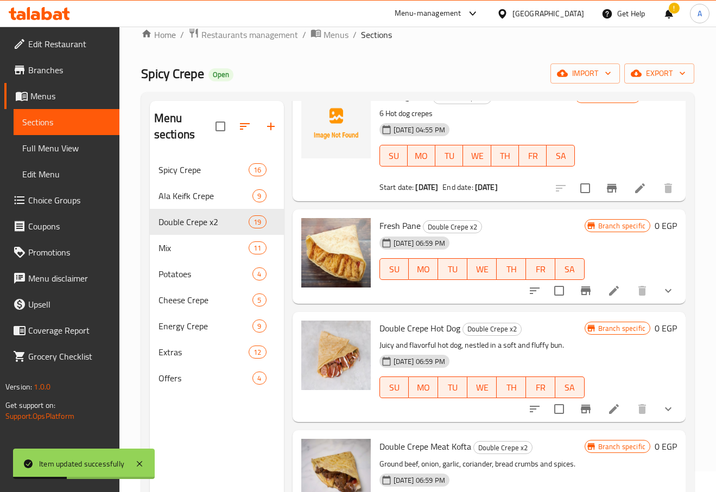
scroll to position [597, 0]
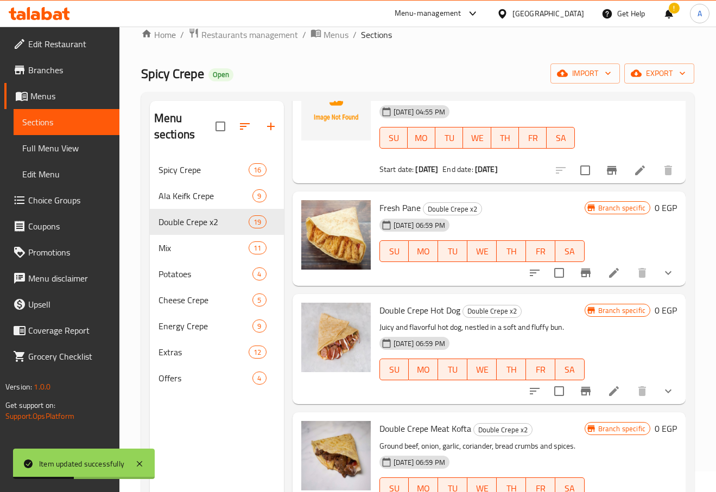
click at [390, 302] on span "Double Crepe Hot Dog" at bounding box center [419, 310] width 81 height 16
click at [460, 317] on span "Double Crepe Hot Dog" at bounding box center [419, 310] width 81 height 16
click at [463, 317] on span "Double Crepe x2" at bounding box center [492, 311] width 58 height 12
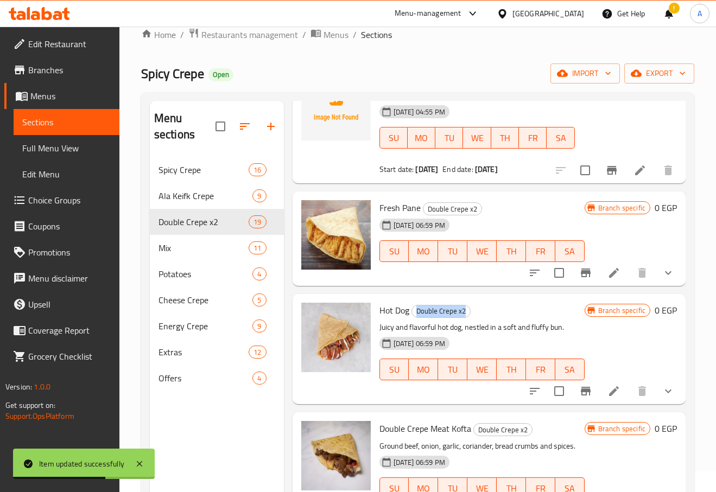
click at [460, 317] on span "Double Crepe x2" at bounding box center [441, 311] width 58 height 12
click at [631, 335] on div "Branch specific 0 EGP" at bounding box center [631, 349] width 92 height 93
click at [665, 391] on icon "show more" at bounding box center [668, 391] width 13 height 13
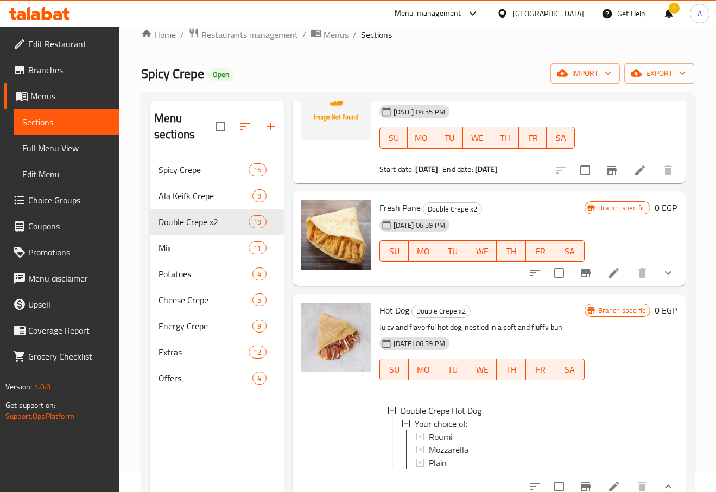
scroll to position [651, 0]
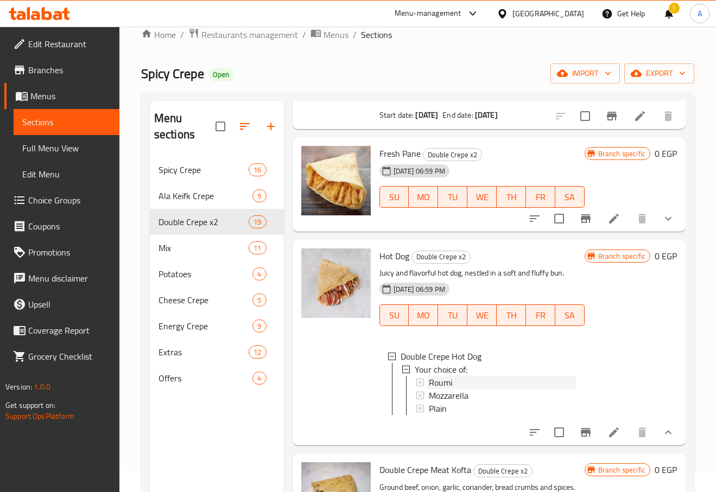
click at [443, 380] on span "Roumi" at bounding box center [440, 382] width 23 height 13
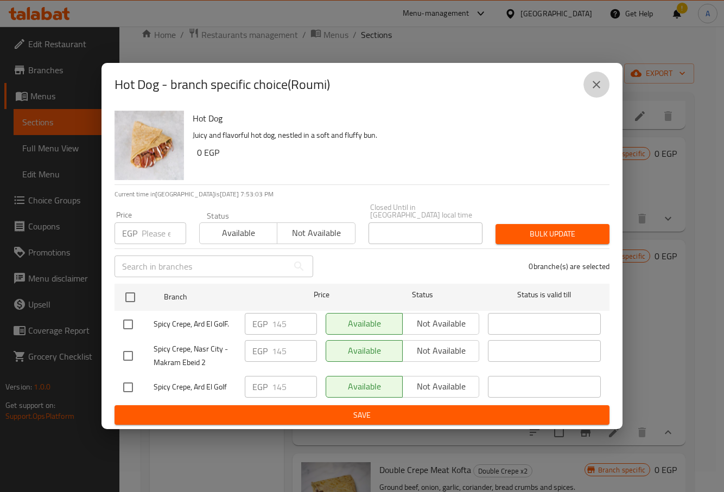
click at [593, 91] on icon "close" at bounding box center [596, 84] width 13 height 13
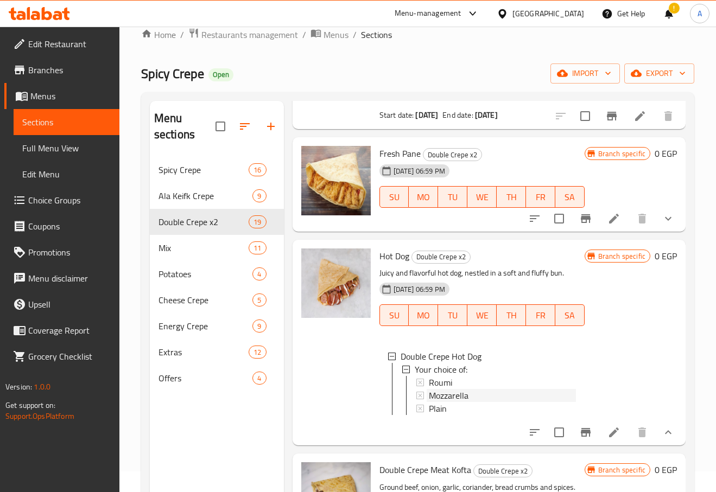
click at [483, 396] on div "Mozzarella" at bounding box center [502, 395] width 147 height 13
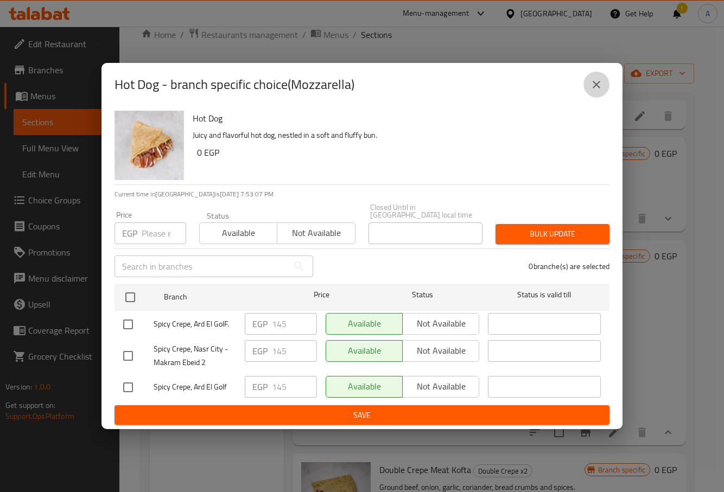
click at [592, 91] on icon "close" at bounding box center [596, 84] width 13 height 13
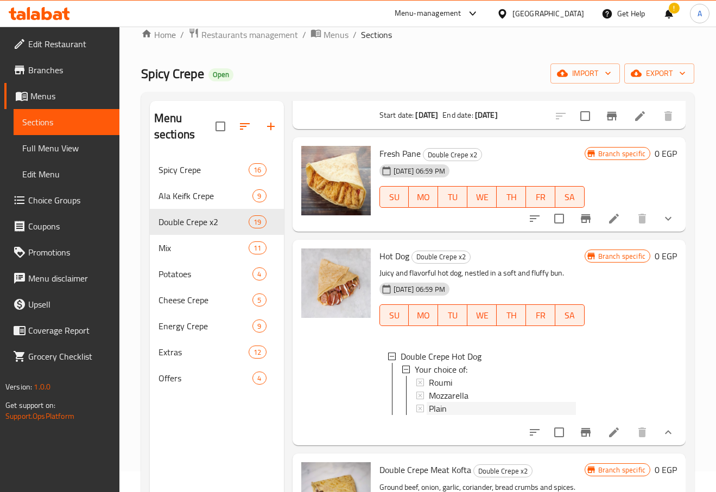
click at [430, 412] on span "Plain" at bounding box center [438, 408] width 18 height 13
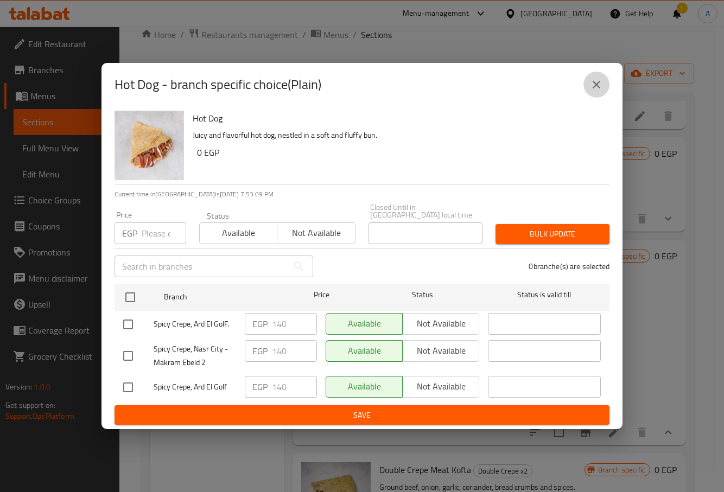
click at [592, 90] on icon "close" at bounding box center [596, 84] width 13 height 13
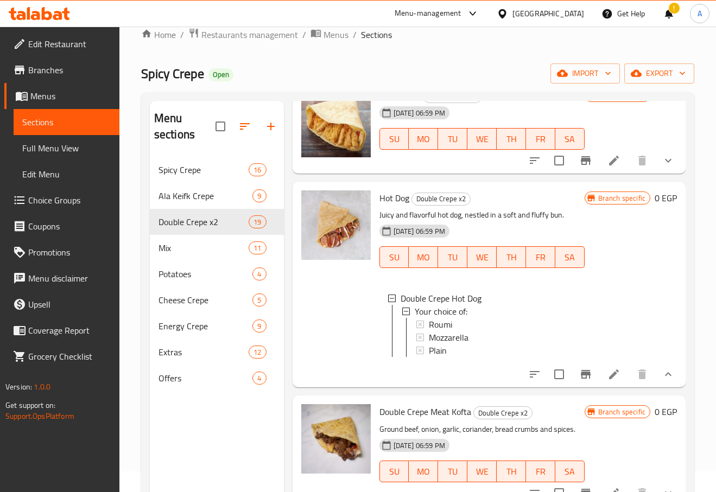
scroll to position [814, 0]
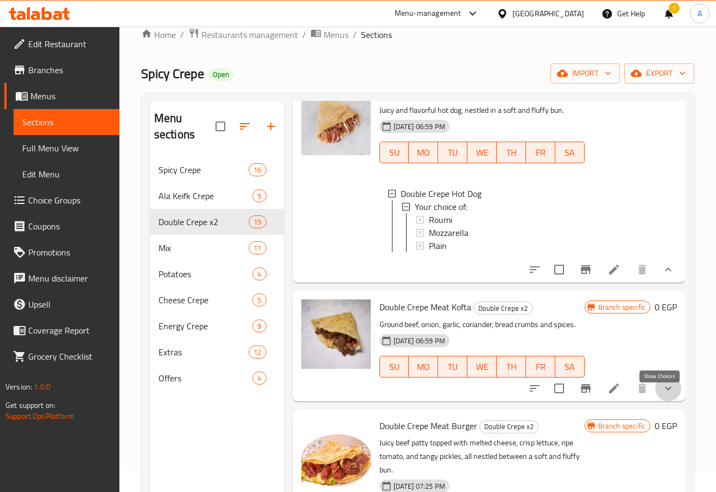
click at [662, 394] on icon "show more" at bounding box center [668, 388] width 13 height 13
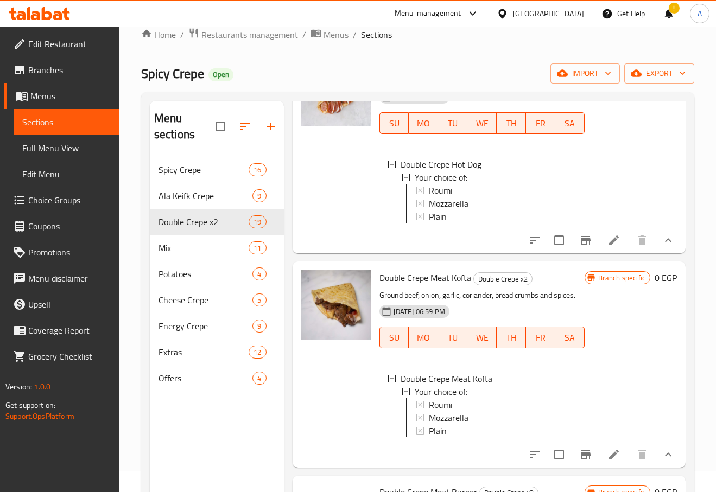
scroll to position [868, 0]
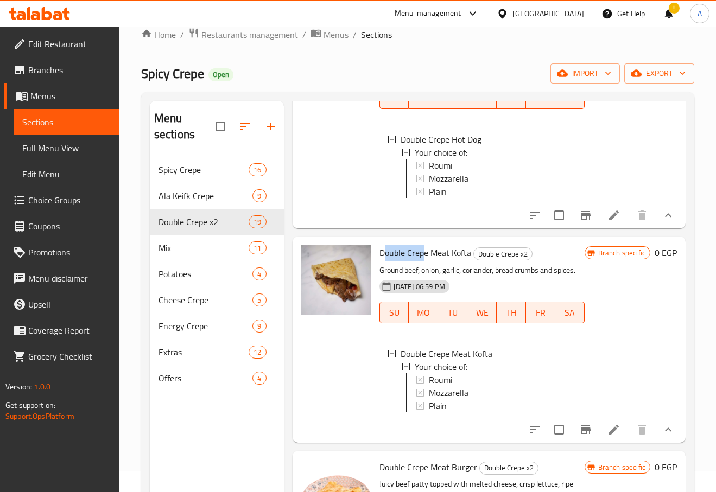
drag, startPoint x: 387, startPoint y: 262, endPoint x: 422, endPoint y: 263, distance: 35.3
click at [422, 261] on span "Double Crepe Meat Kofta" at bounding box center [425, 253] width 92 height 16
click at [611, 436] on icon at bounding box center [613, 429] width 13 height 13
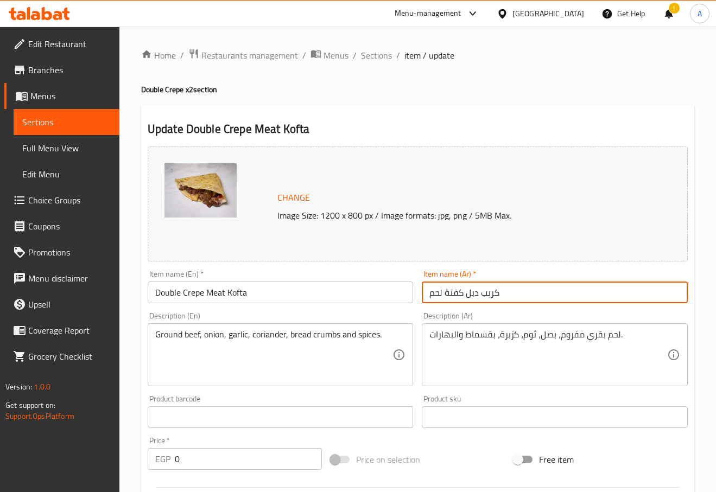
click at [528, 294] on input "كريب دبل كفتة لحم" at bounding box center [555, 293] width 266 height 22
drag, startPoint x: 497, startPoint y: 289, endPoint x: 466, endPoint y: 295, distance: 31.4
click at [466, 295] on input "كريب دبل كفتة لحم" at bounding box center [555, 293] width 266 height 22
type input "كفتة لحم"
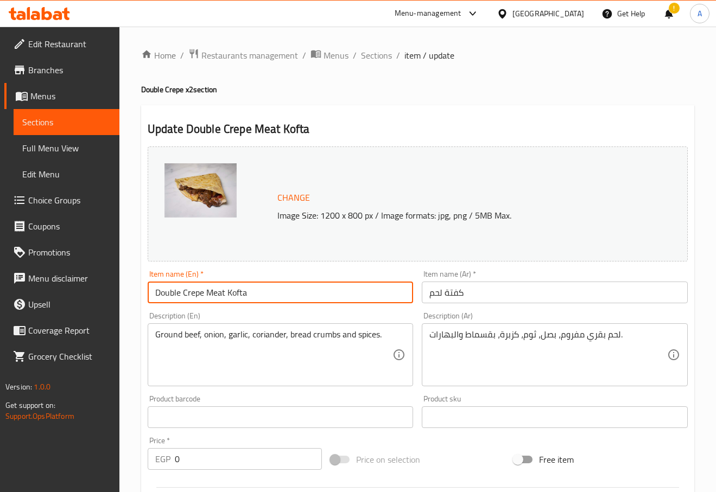
drag, startPoint x: 131, startPoint y: 292, endPoint x: 14, endPoint y: 262, distance: 121.6
click at [15, 262] on div "Edit Restaurant Branches Menus Sections Full Menu View Edit Menu Choice Groups …" at bounding box center [358, 433] width 716 height 812
click at [163, 295] on input "e Meat Kofta" at bounding box center [281, 293] width 266 height 22
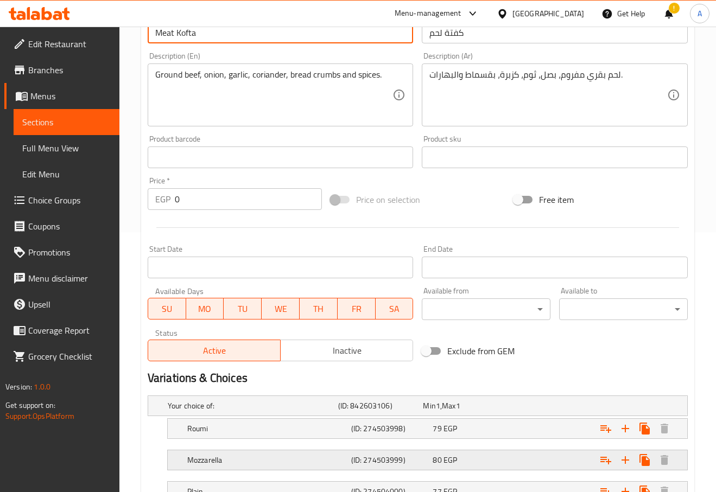
scroll to position [346, 0]
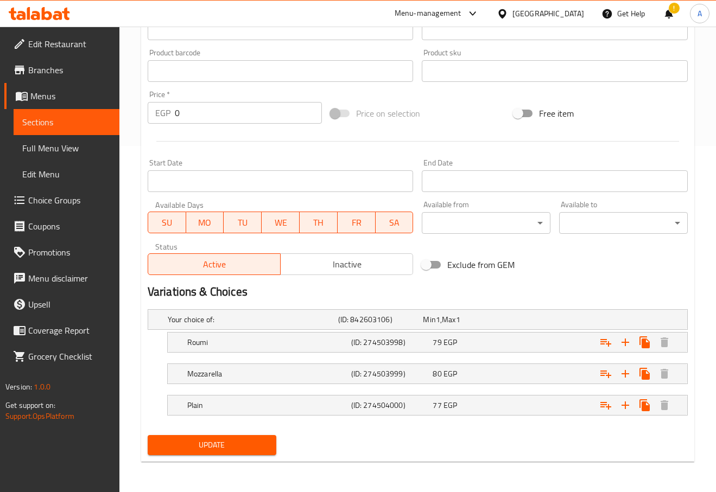
type input "Meat Kofta"
click at [185, 442] on span "Update" at bounding box center [211, 446] width 111 height 14
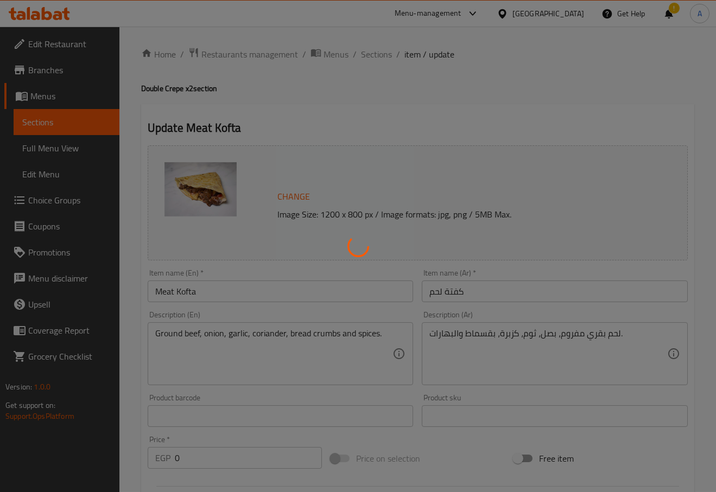
scroll to position [0, 0]
click at [375, 59] on div at bounding box center [358, 246] width 716 height 492
click at [375, 58] on div at bounding box center [358, 246] width 716 height 492
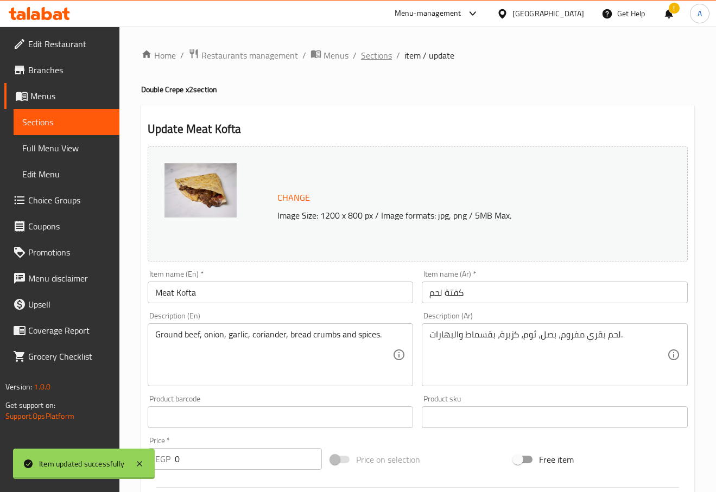
click at [374, 52] on span "Sections" at bounding box center [376, 55] width 31 height 13
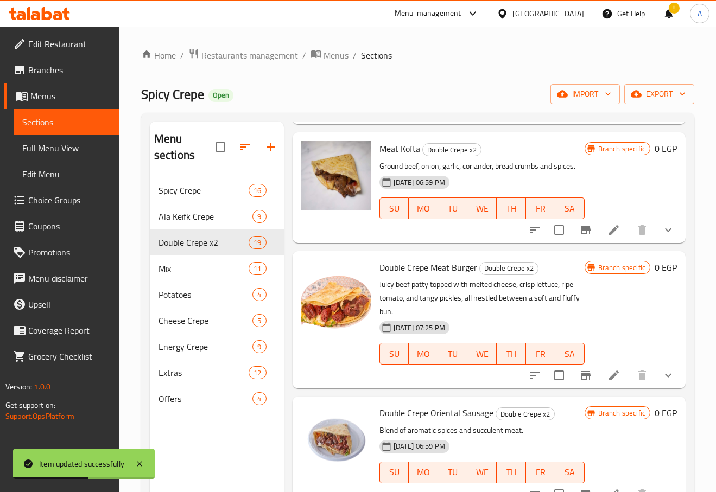
scroll to position [868, 0]
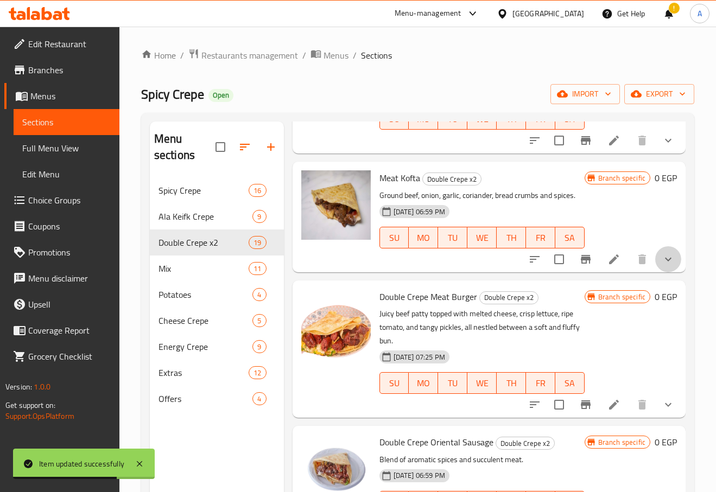
click at [668, 265] on button "show more" at bounding box center [668, 259] width 26 height 26
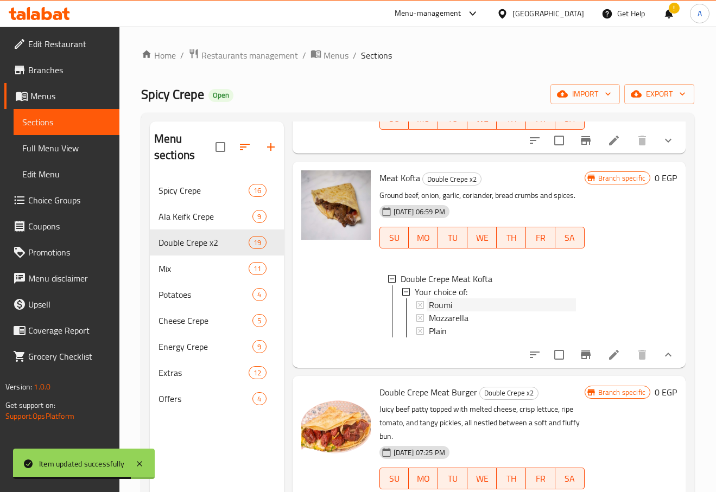
click at [439, 307] on span "Roumi" at bounding box center [440, 305] width 23 height 13
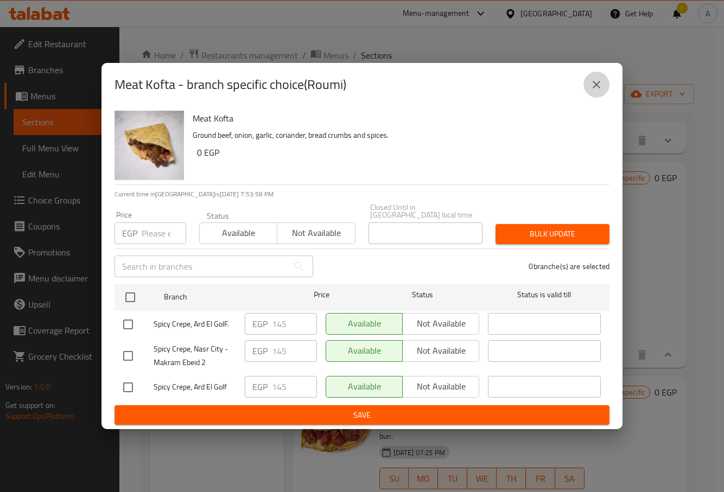
click at [583, 87] on button "close" at bounding box center [596, 85] width 26 height 26
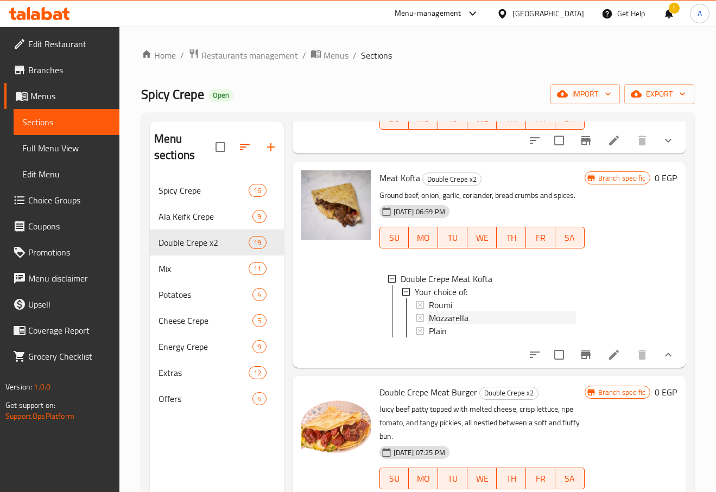
click at [461, 316] on span "Mozzarella" at bounding box center [449, 318] width 40 height 13
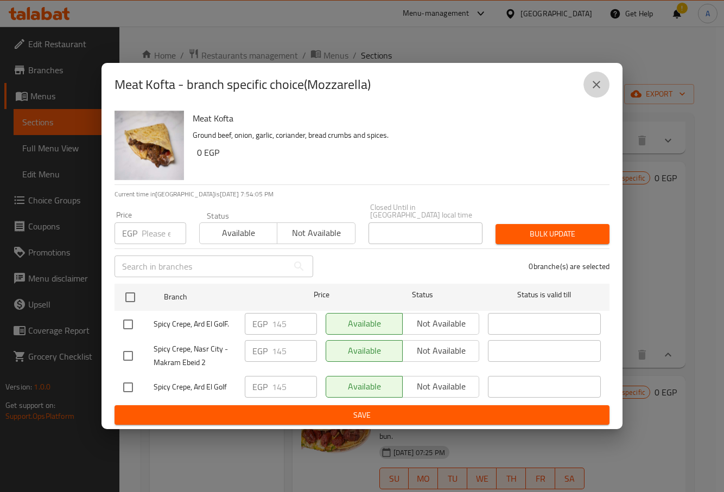
click at [596, 81] on button "close" at bounding box center [596, 85] width 26 height 26
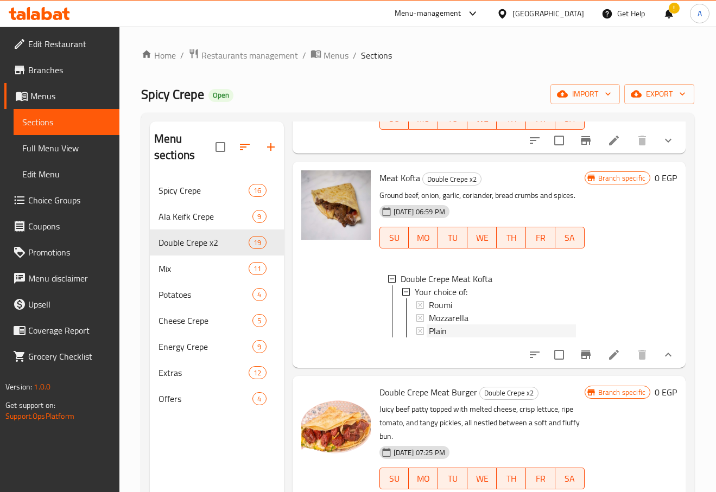
click at [422, 335] on div "Plain" at bounding box center [496, 331] width 160 height 13
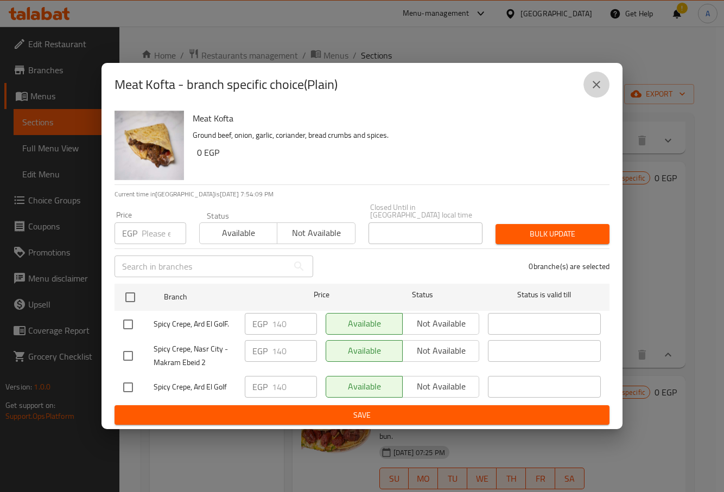
click at [599, 85] on icon "close" at bounding box center [596, 84] width 13 height 13
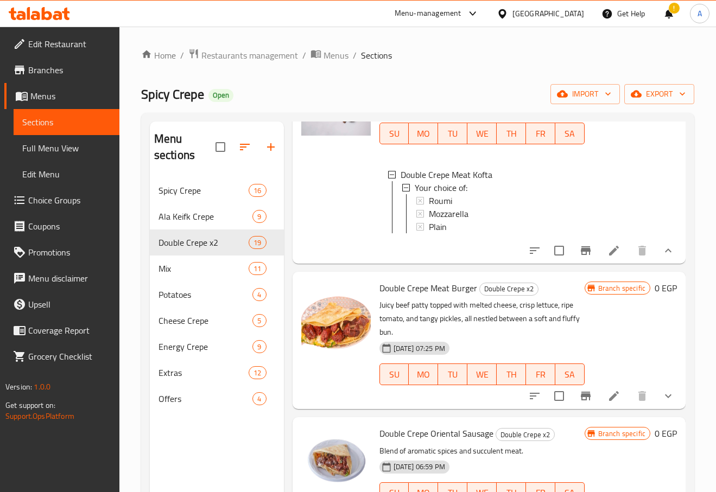
scroll to position [977, 0]
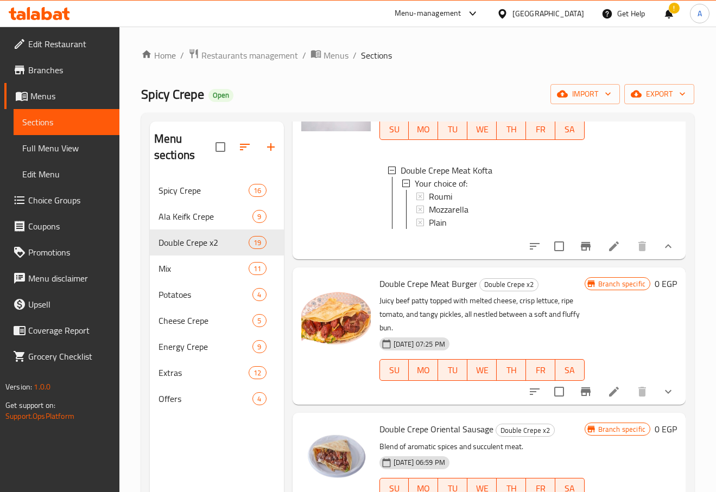
click at [612, 402] on li at bounding box center [614, 392] width 30 height 20
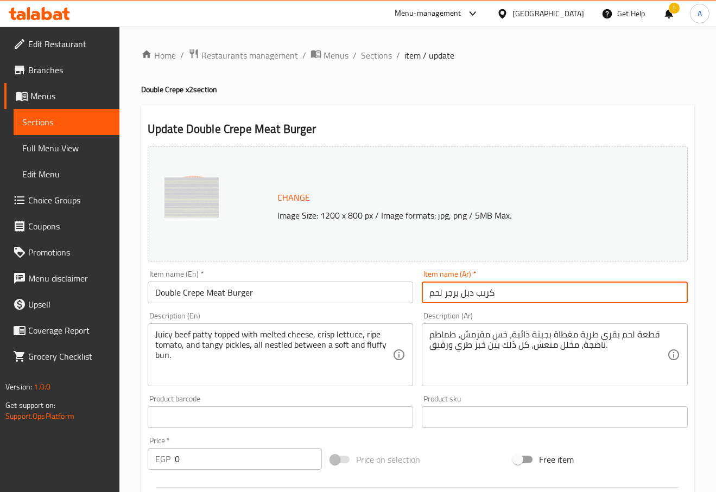
drag, startPoint x: 512, startPoint y: 296, endPoint x: 462, endPoint y: 290, distance: 50.3
click at [462, 290] on input "كريب دبل برجر لحم" at bounding box center [555, 293] width 266 height 22
type input "برجر لحم"
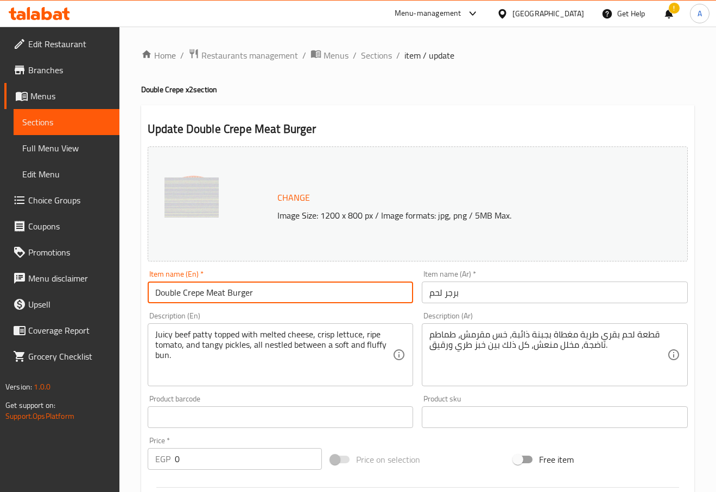
drag, startPoint x: 259, startPoint y: 291, endPoint x: 200, endPoint y: 287, distance: 59.9
click at [200, 287] on input "Double Crepe Meat Burger" at bounding box center [281, 293] width 266 height 22
drag, startPoint x: 192, startPoint y: 287, endPoint x: 196, endPoint y: 292, distance: 6.2
click at [192, 288] on input "Double Crepe Meat Burger" at bounding box center [281, 293] width 266 height 22
click at [198, 293] on input "Double Crepe Meat Burger" at bounding box center [281, 293] width 266 height 22
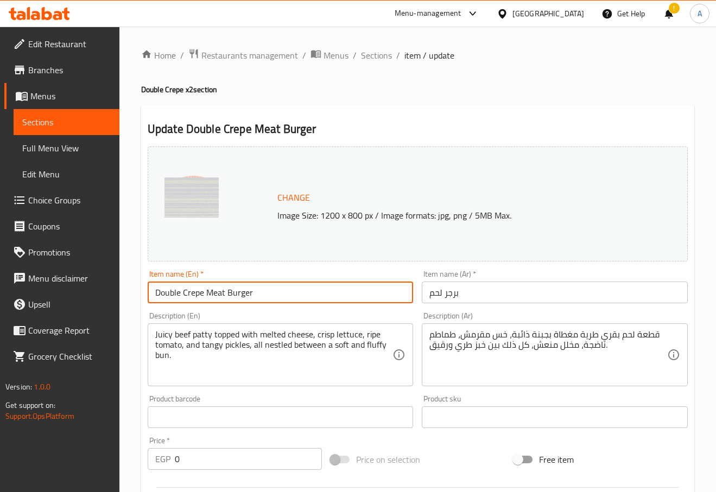
drag, startPoint x: 206, startPoint y: 294, endPoint x: 79, endPoint y: 291, distance: 127.6
click at [80, 290] on div "Edit Restaurant Branches Menus Sections Full Menu View Edit Menu Choice Groups …" at bounding box center [358, 433] width 716 height 812
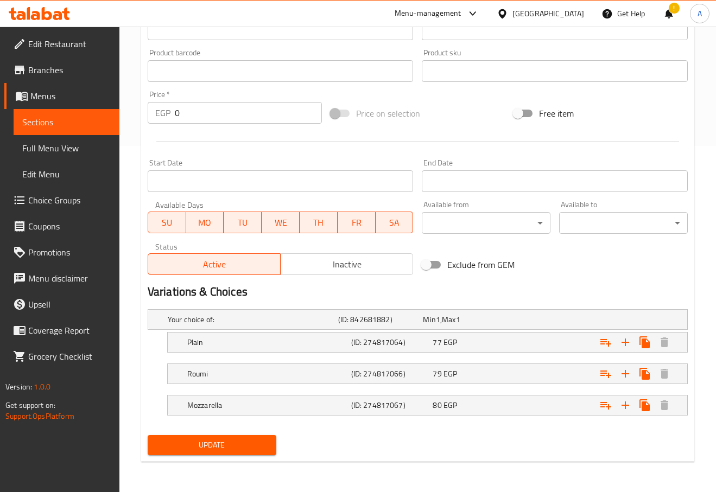
type input "Meat Burger"
click at [221, 450] on span "Update" at bounding box center [211, 446] width 111 height 14
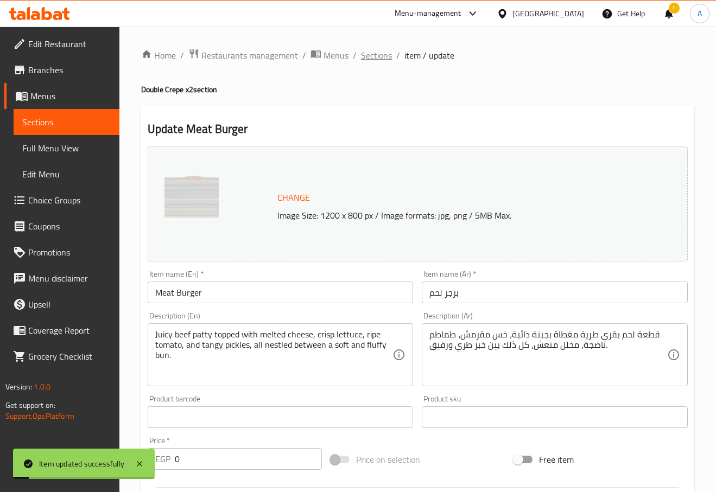
click at [377, 50] on span "Sections" at bounding box center [376, 55] width 31 height 13
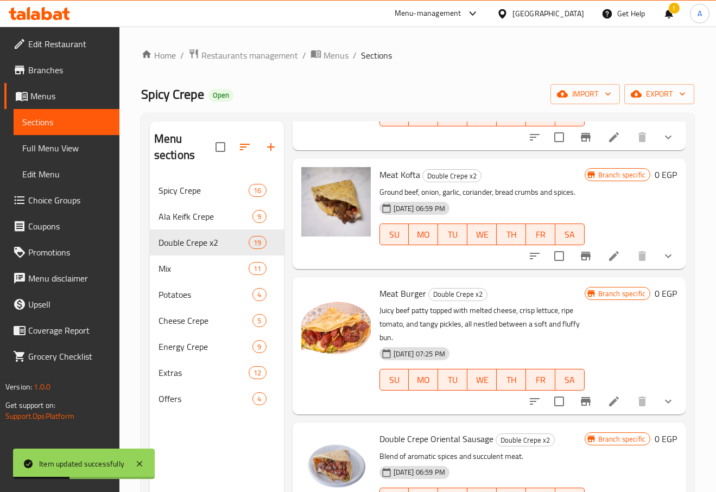
scroll to position [923, 0]
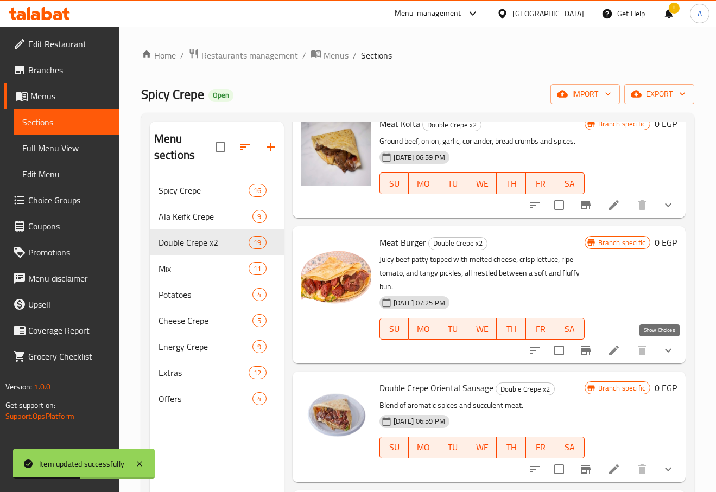
click at [662, 351] on icon "show more" at bounding box center [668, 350] width 13 height 13
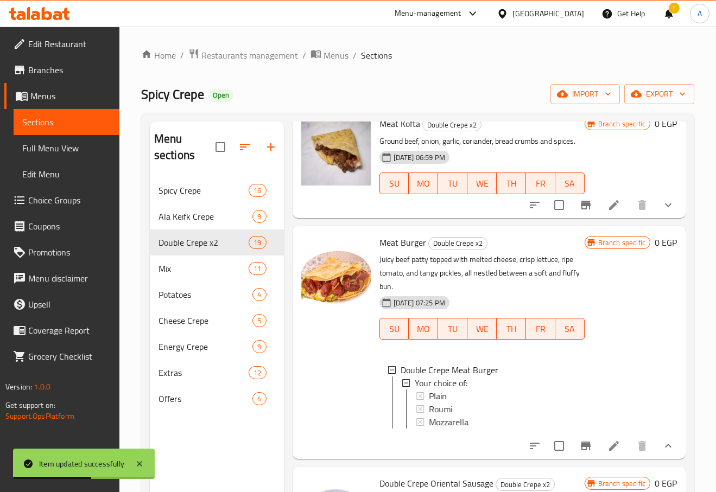
scroll to position [2, 0]
click at [434, 391] on span "Plain" at bounding box center [438, 394] width 18 height 13
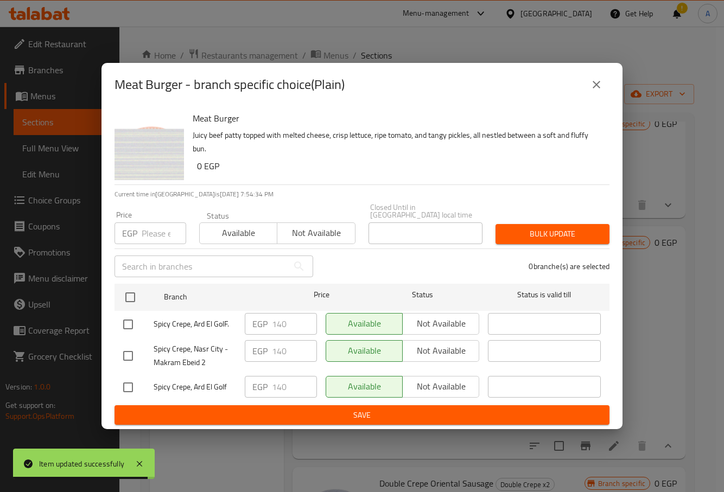
click at [592, 91] on icon "close" at bounding box center [596, 84] width 13 height 13
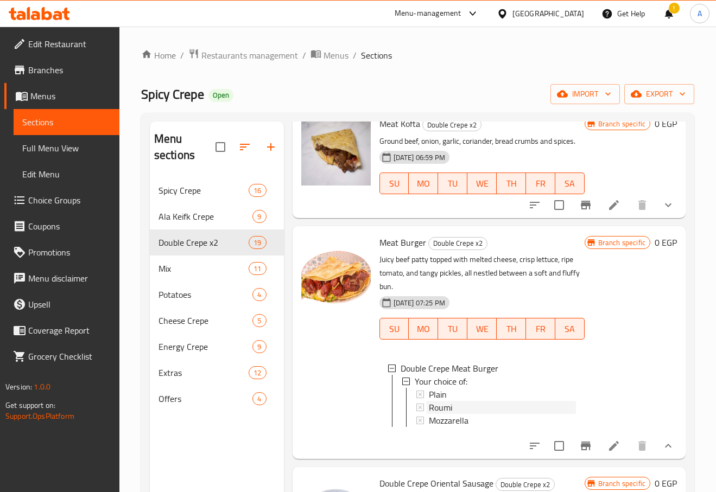
click at [440, 403] on span "Roumi" at bounding box center [440, 407] width 23 height 13
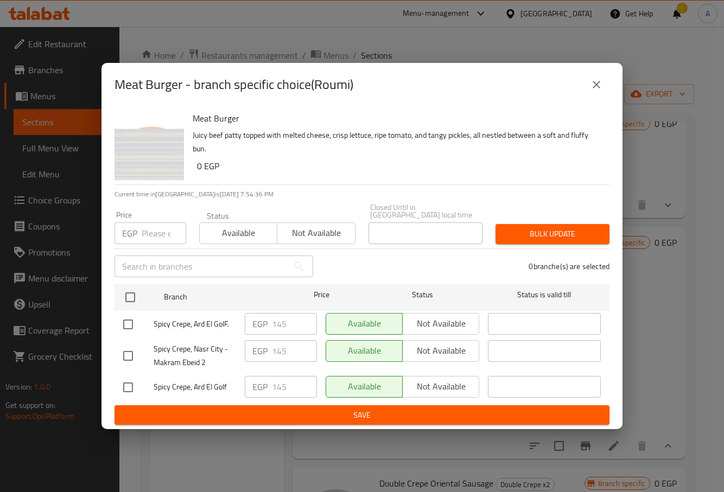
click at [580, 103] on div "Meat Burger - branch specific choice(Roumi)" at bounding box center [361, 84] width 521 height 43
click at [593, 91] on icon "close" at bounding box center [596, 84] width 13 height 13
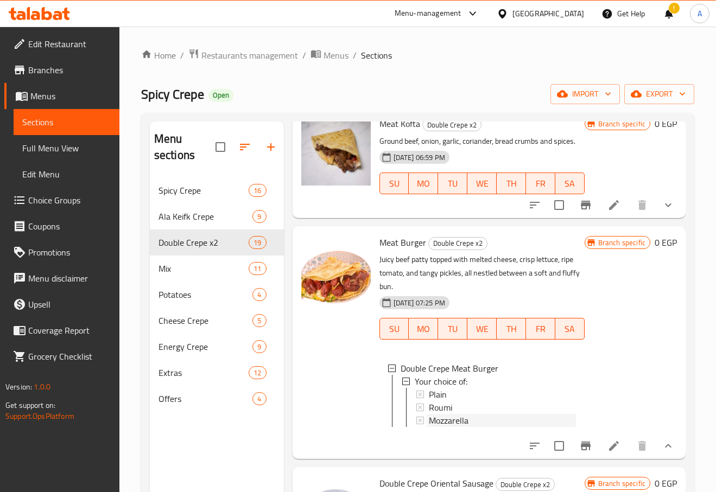
click at [435, 418] on span "Mozzarella" at bounding box center [449, 420] width 40 height 13
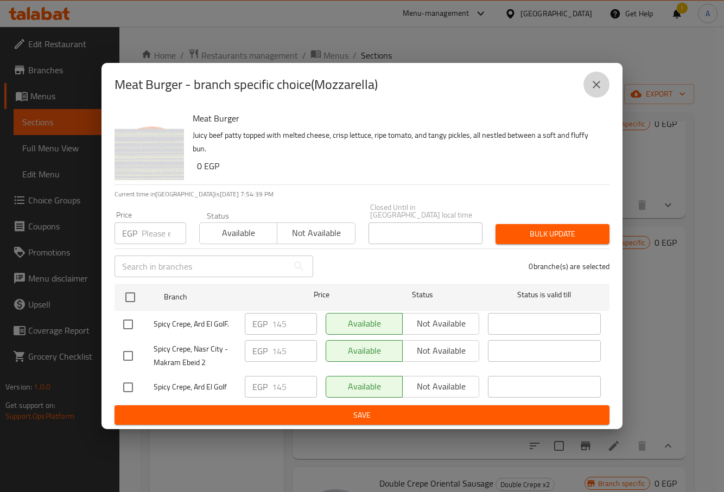
click at [604, 88] on button "close" at bounding box center [596, 85] width 26 height 26
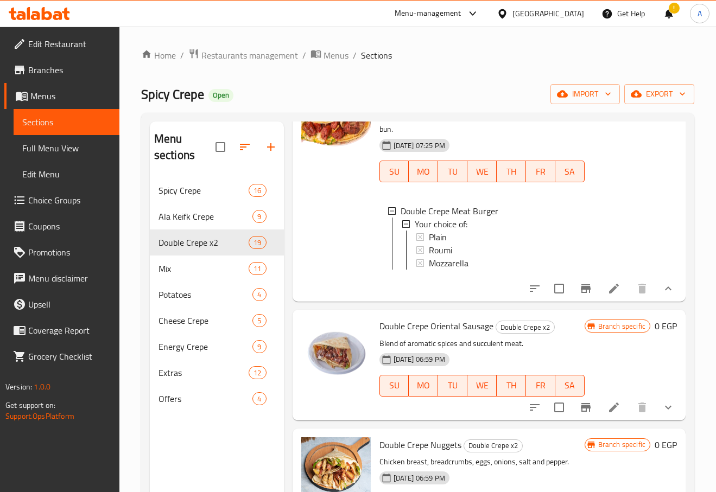
scroll to position [1086, 0]
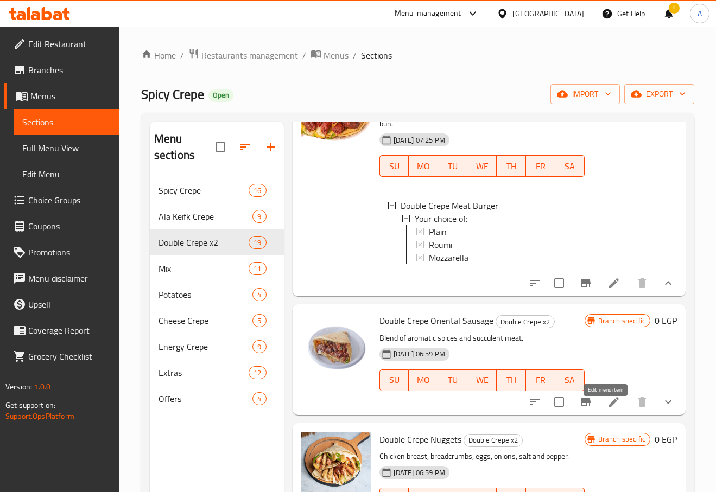
click at [609, 409] on icon at bounding box center [613, 402] width 13 height 13
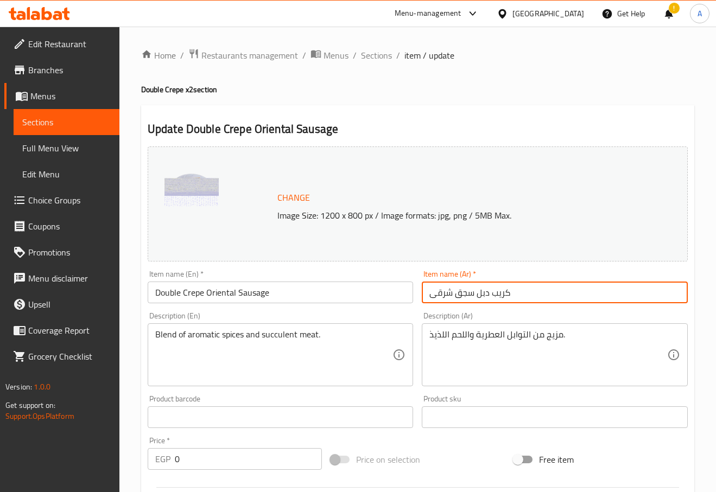
drag, startPoint x: 530, startPoint y: 293, endPoint x: 487, endPoint y: 295, distance: 42.4
click at [487, 295] on input "كريب دبل سجق شرقى" at bounding box center [555, 293] width 266 height 22
click at [484, 295] on input "كريب دبل سجق شرقى" at bounding box center [555, 293] width 266 height 22
click at [484, 295] on input "كريب سجق شرقى" at bounding box center [555, 293] width 266 height 22
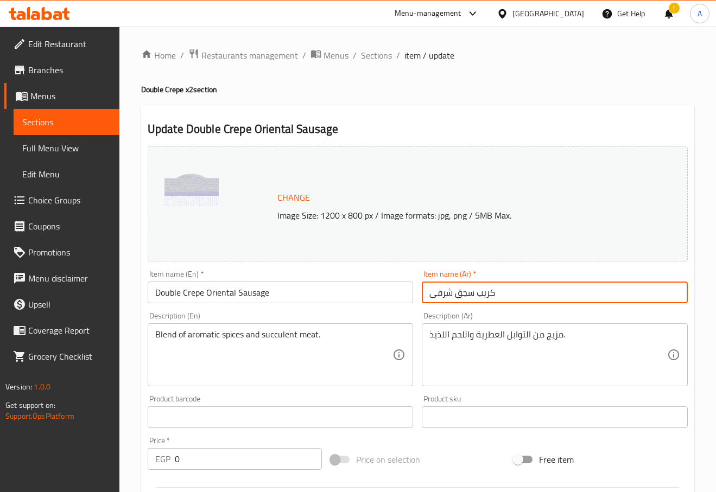
click at [484, 295] on input "كريب سجق شرقى" at bounding box center [555, 293] width 266 height 22
type input "سجق شرقى"
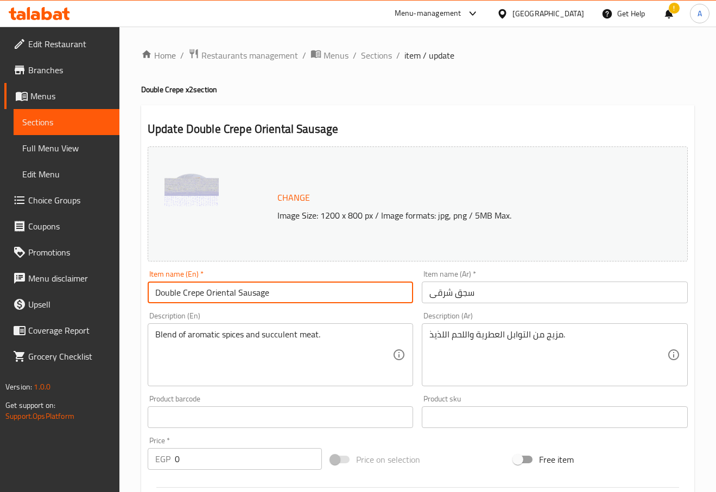
drag, startPoint x: 208, startPoint y: 294, endPoint x: 61, endPoint y: 296, distance: 147.1
click at [72, 297] on div "Edit Restaurant Branches Menus Sections Full Menu View Edit Menu Choice Groups …" at bounding box center [358, 433] width 716 height 812
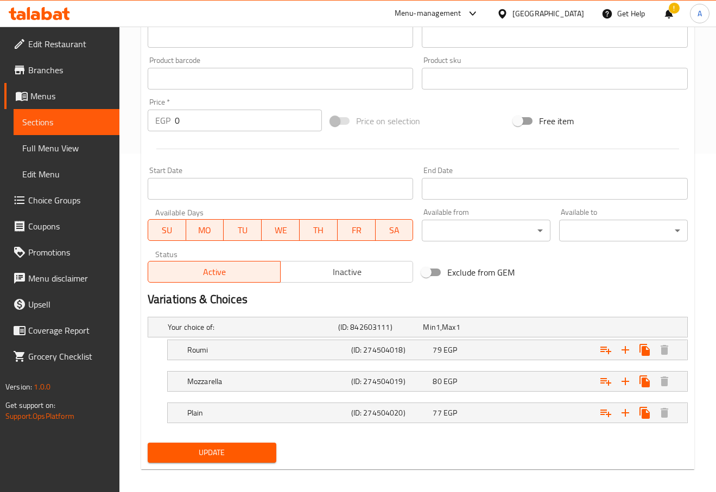
scroll to position [346, 0]
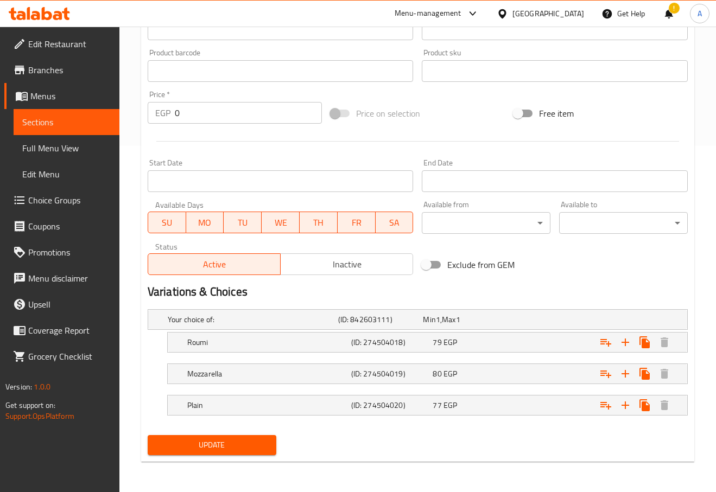
type input "Oriental Sausage"
click at [236, 441] on span "Update" at bounding box center [211, 446] width 111 height 14
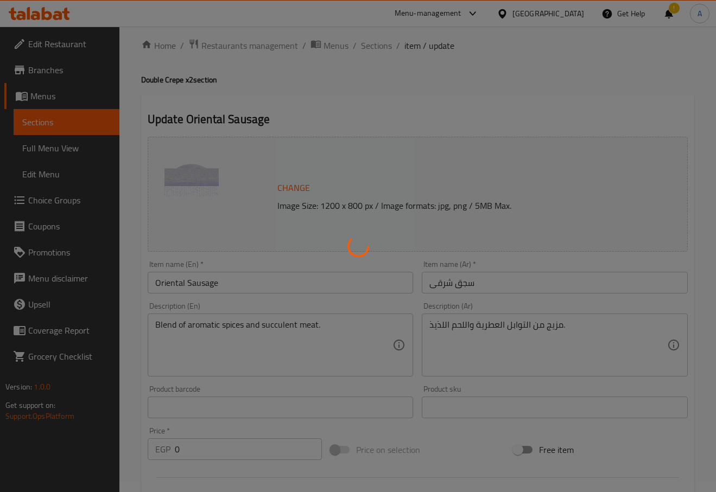
scroll to position [0, 0]
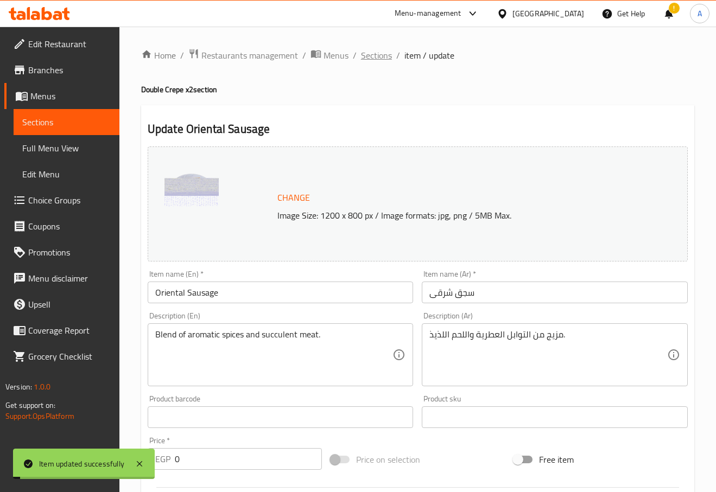
click at [376, 52] on span "Sections" at bounding box center [376, 55] width 31 height 13
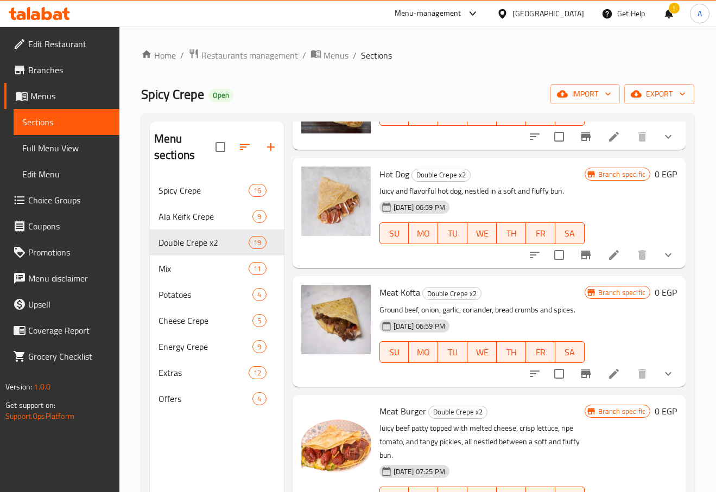
scroll to position [814, 0]
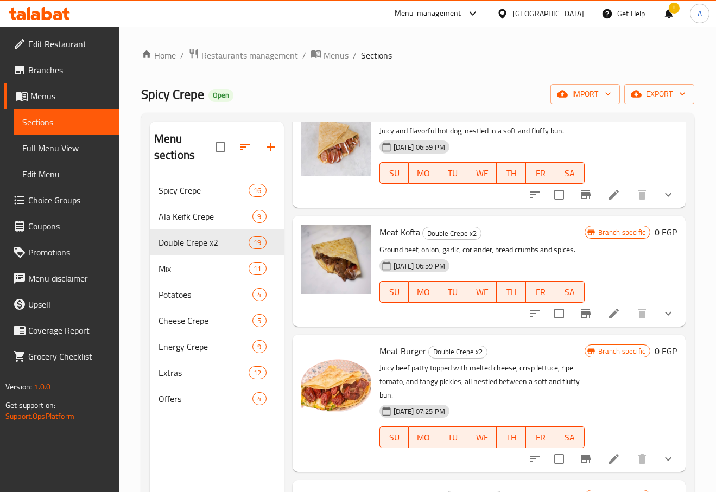
click at [382, 357] on span "Meat Burger" at bounding box center [402, 351] width 47 height 16
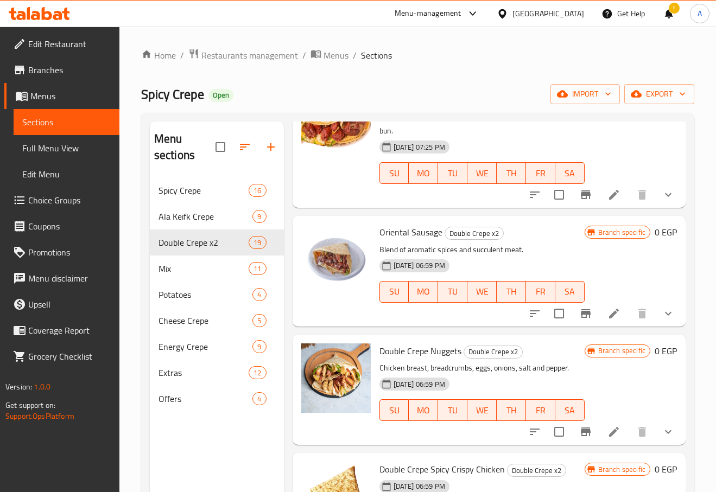
scroll to position [1140, 0]
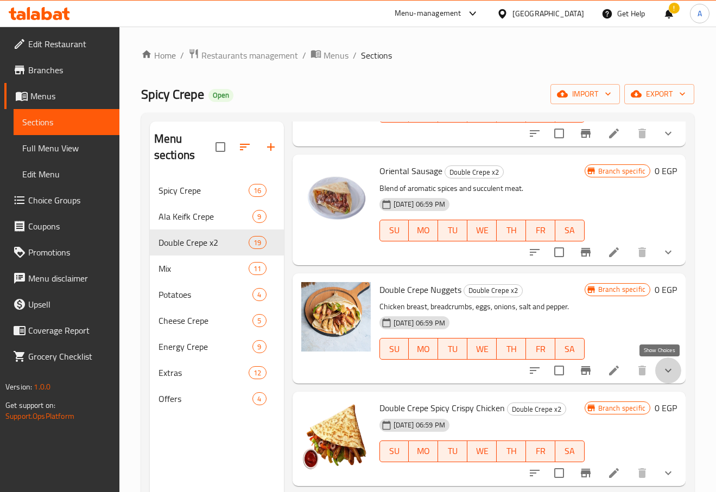
click at [663, 370] on icon "show more" at bounding box center [668, 370] width 13 height 13
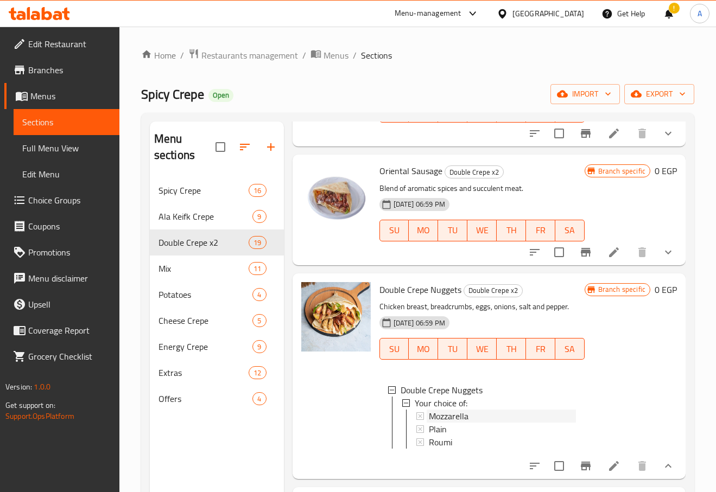
click at [435, 414] on span "Mozzarella" at bounding box center [449, 416] width 40 height 13
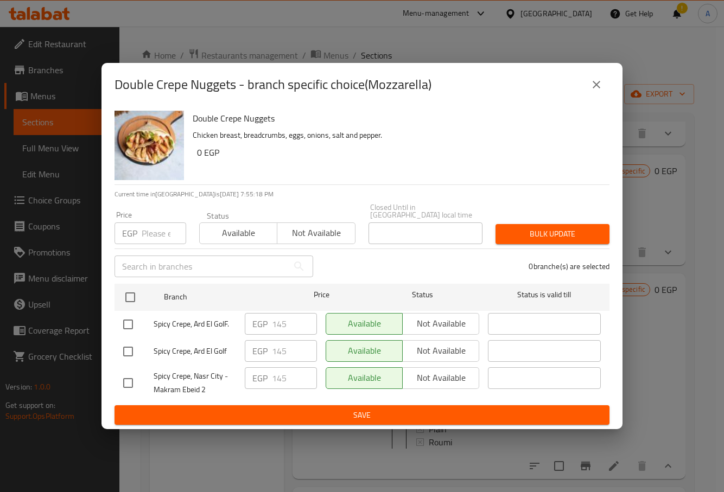
click at [599, 88] on icon "close" at bounding box center [596, 84] width 13 height 13
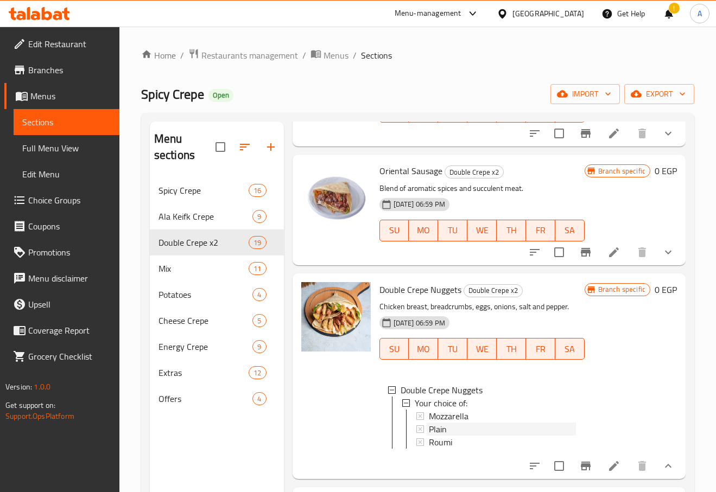
click at [443, 430] on span "Plain" at bounding box center [438, 429] width 18 height 13
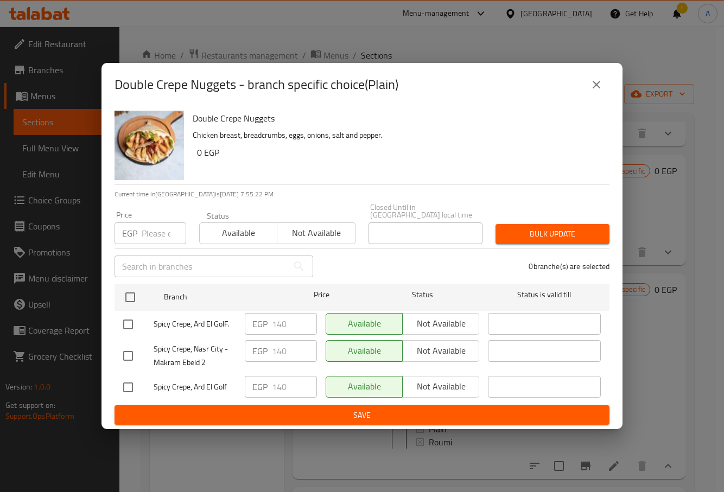
click at [597, 95] on button "close" at bounding box center [596, 85] width 26 height 26
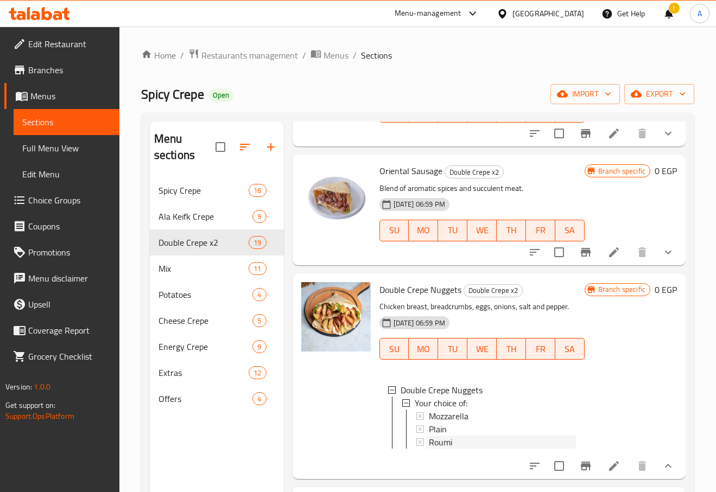
click at [455, 439] on div "Roumi" at bounding box center [502, 442] width 147 height 13
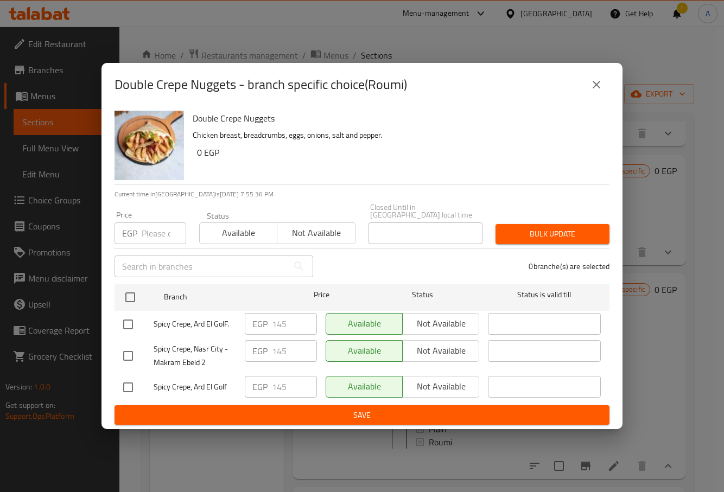
click at [612, 92] on div "Double Crepe Nuggets - branch specific choice(Roumi)" at bounding box center [361, 84] width 521 height 43
click at [599, 88] on icon "close" at bounding box center [596, 84] width 13 height 13
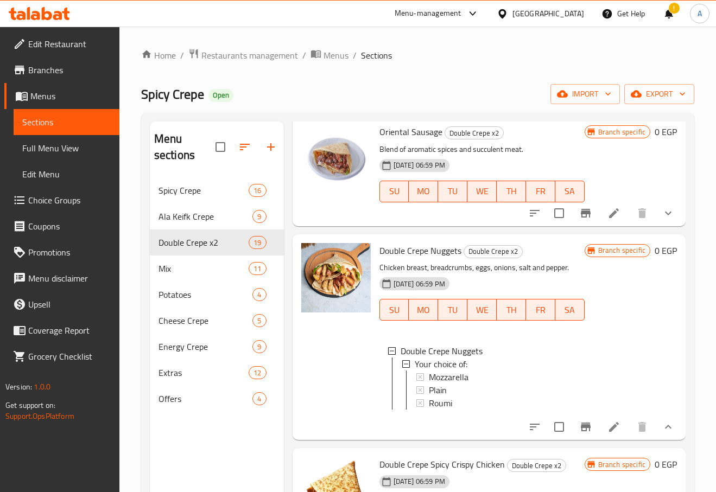
scroll to position [1194, 0]
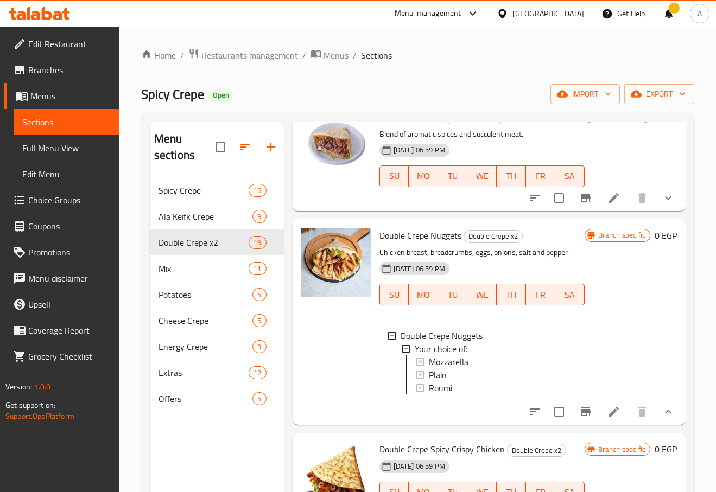
click at [613, 422] on li at bounding box center [614, 412] width 30 height 20
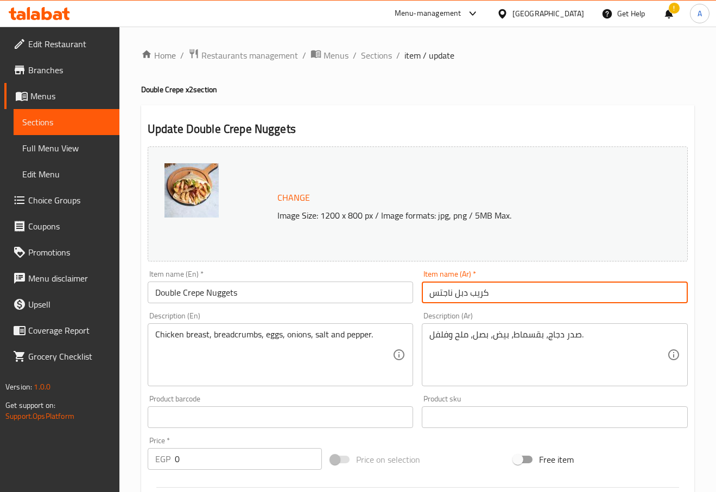
drag, startPoint x: 456, startPoint y: 297, endPoint x: 488, endPoint y: 301, distance: 31.7
click at [488, 301] on input "كريب دبل ناجتس" at bounding box center [555, 293] width 266 height 22
type input "ناجتس"
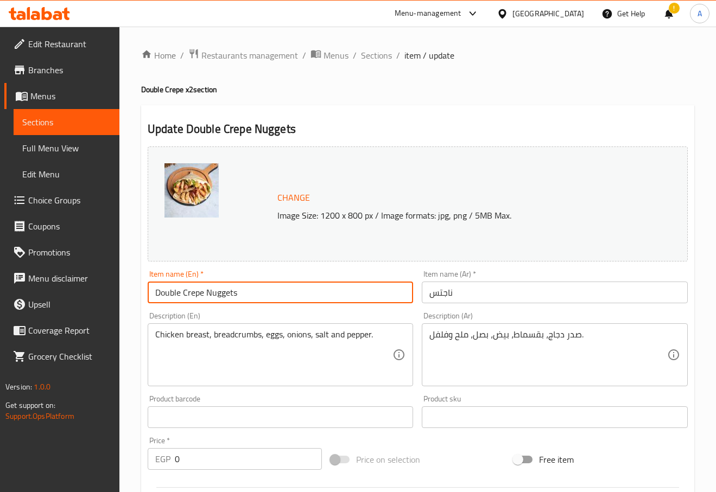
drag, startPoint x: 206, startPoint y: 298, endPoint x: 3, endPoint y: 300, distance: 203.0
click at [3, 300] on div "Edit Restaurant Branches Menus Sections Full Menu View Edit Menu Choice Groups …" at bounding box center [358, 433] width 716 height 812
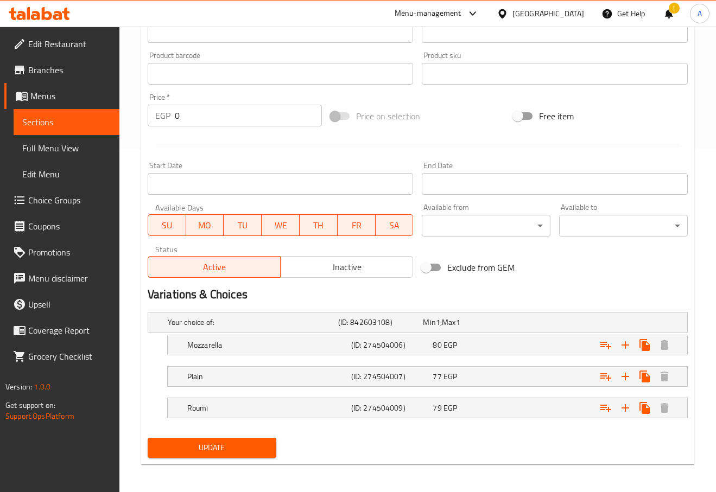
scroll to position [346, 0]
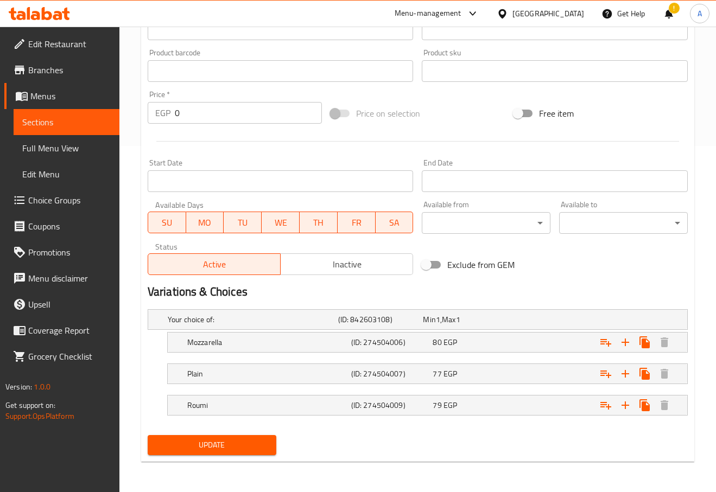
type input "Nuggets"
click at [230, 440] on span "Update" at bounding box center [211, 446] width 111 height 14
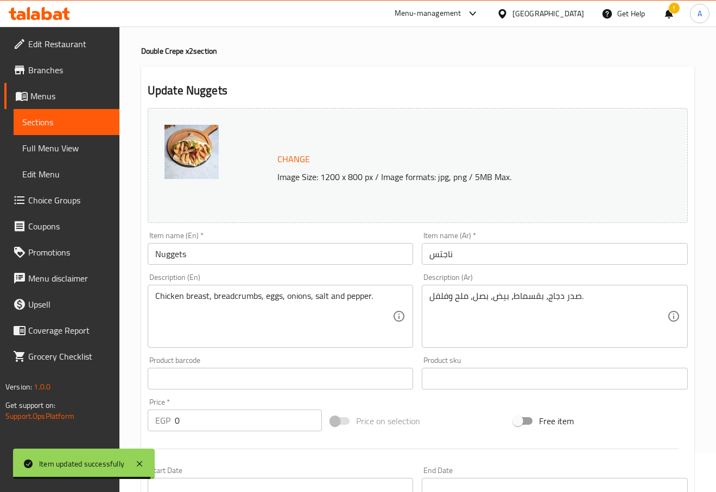
scroll to position [0, 0]
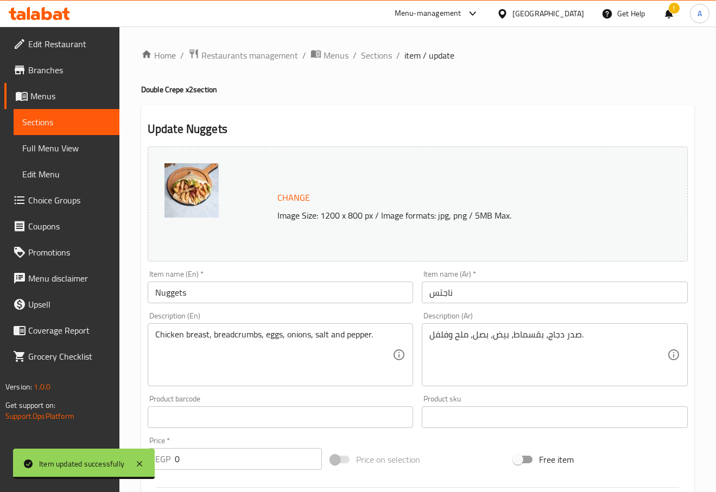
click at [380, 65] on div "Home / Restaurants management / Menus / Sections / item / update Double Crepe x…" at bounding box center [417, 432] width 553 height 769
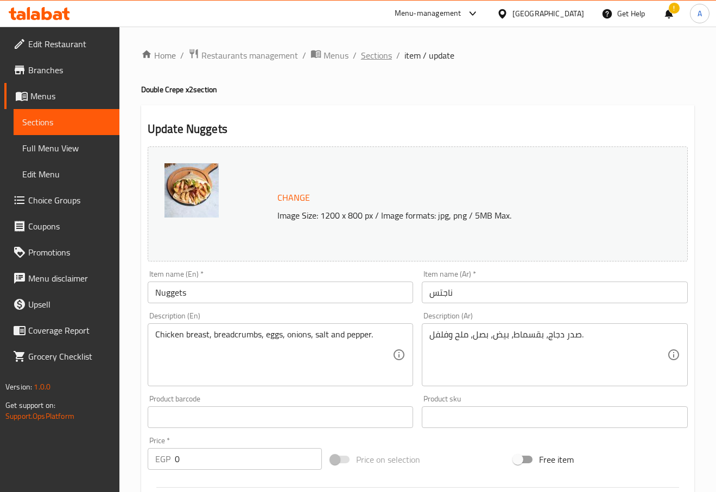
click at [379, 61] on span "Sections" at bounding box center [376, 55] width 31 height 13
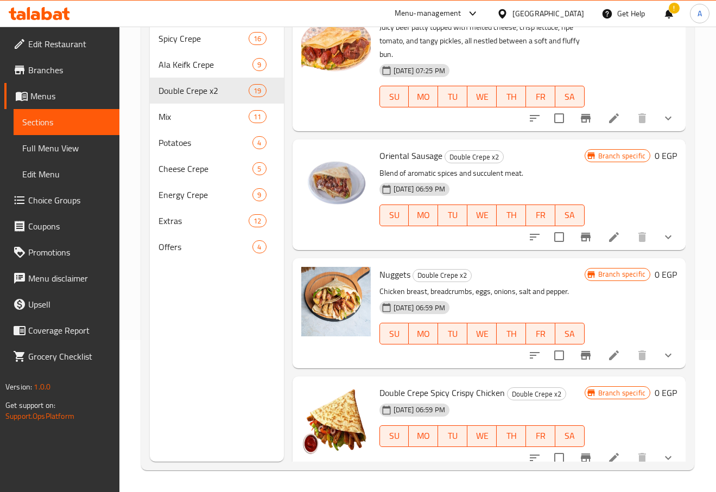
scroll to position [1031, 0]
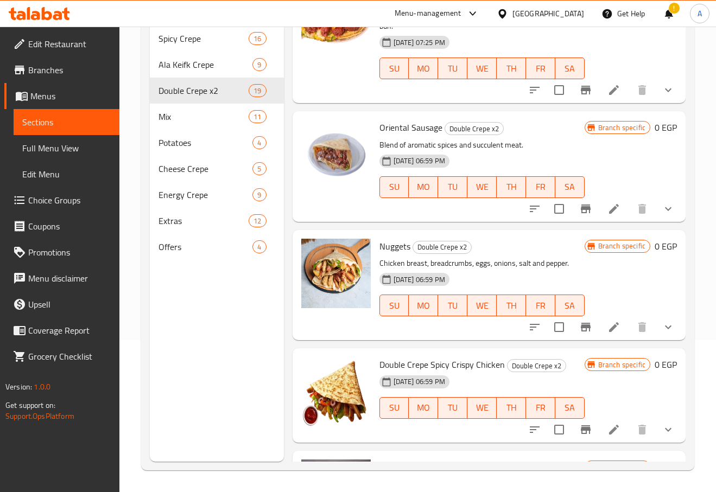
click at [382, 243] on span "Nuggets" at bounding box center [394, 246] width 31 height 16
click at [669, 420] on div at bounding box center [602, 430] width 160 height 26
click at [667, 428] on button "show more" at bounding box center [668, 430] width 26 height 26
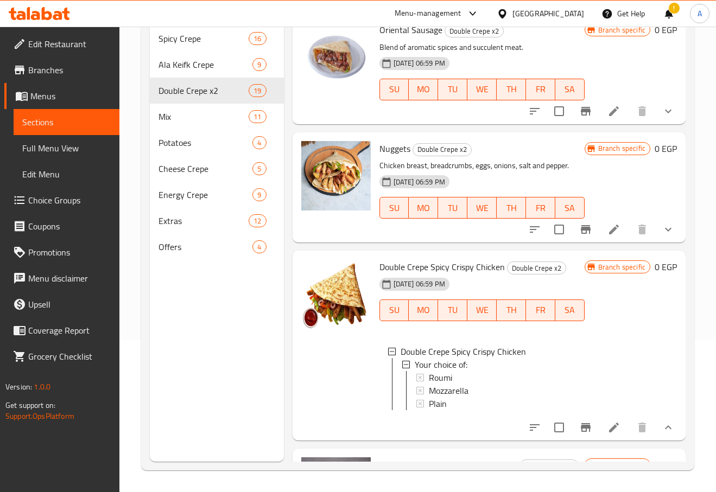
scroll to position [1140, 0]
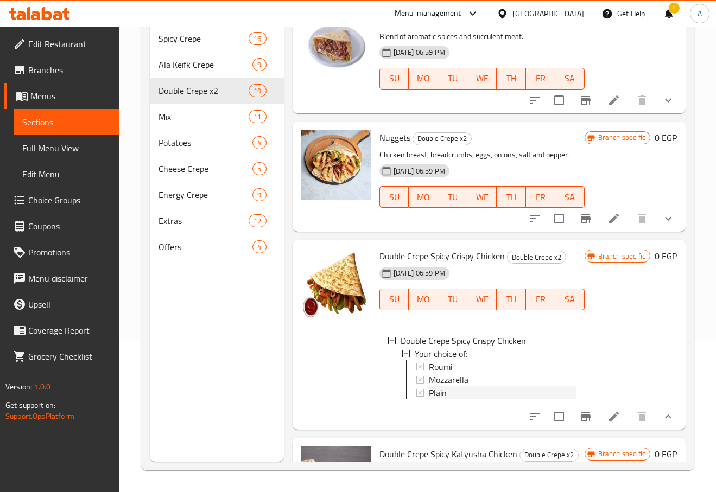
click at [444, 392] on span "Plain" at bounding box center [438, 392] width 18 height 13
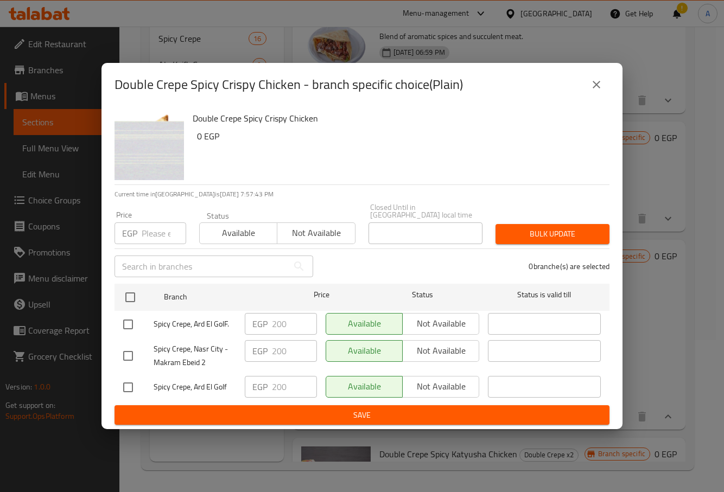
click at [600, 75] on div "Double Crepe Spicy Crispy Chicken - branch specific choice(Plain)" at bounding box center [362, 85] width 495 height 26
click at [600, 87] on icon "close" at bounding box center [596, 84] width 13 height 13
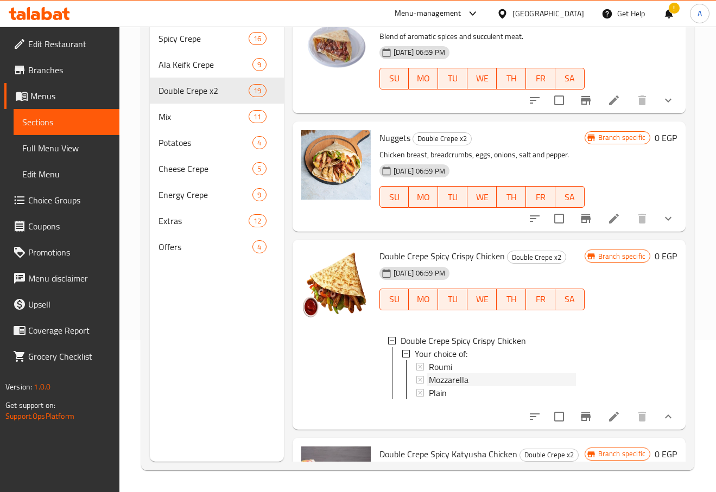
click at [459, 379] on span "Mozzarella" at bounding box center [449, 379] width 40 height 13
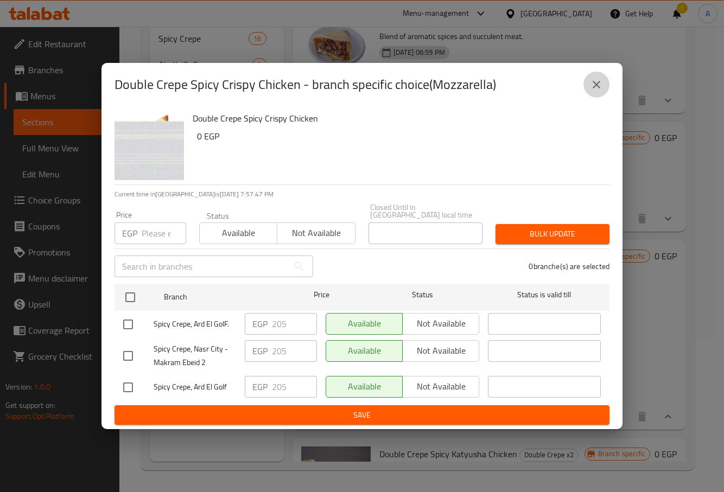
drag, startPoint x: 592, startPoint y: 88, endPoint x: 600, endPoint y: 130, distance: 41.9
click at [593, 90] on icon "close" at bounding box center [596, 84] width 13 height 13
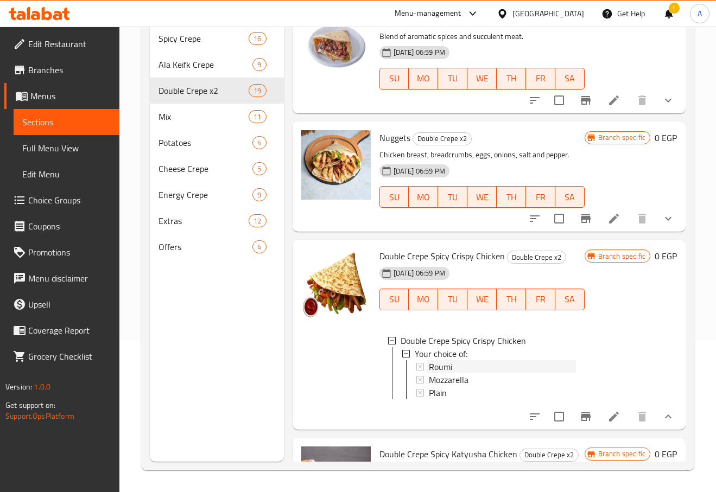
click at [471, 366] on div "Roumi" at bounding box center [502, 366] width 147 height 13
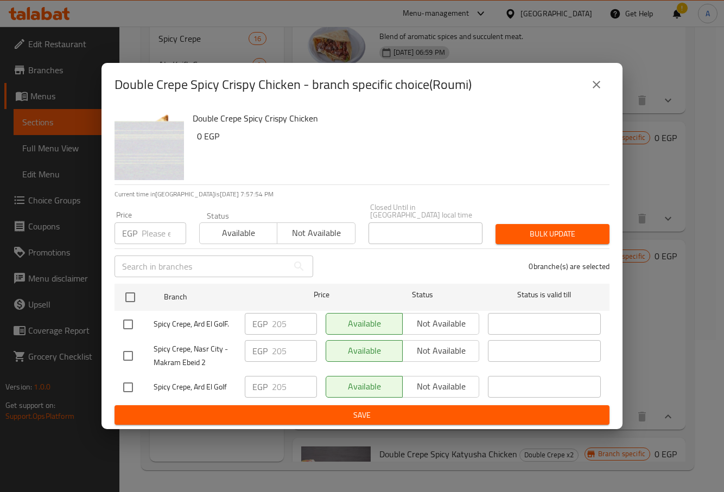
click at [595, 79] on button "close" at bounding box center [596, 85] width 26 height 26
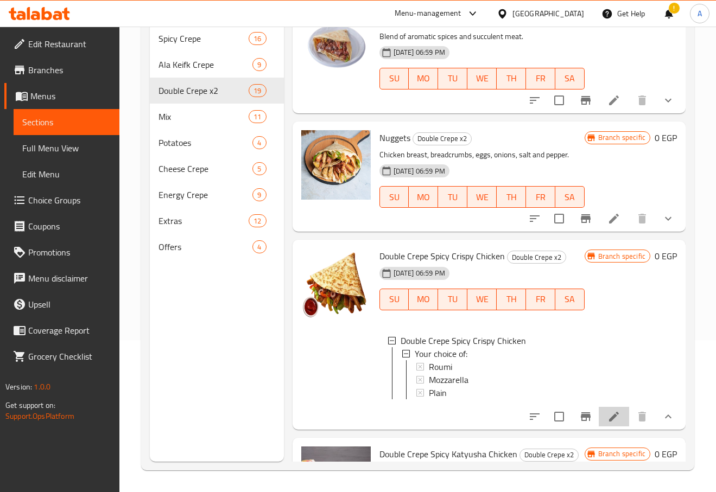
click at [613, 423] on li at bounding box center [614, 417] width 30 height 20
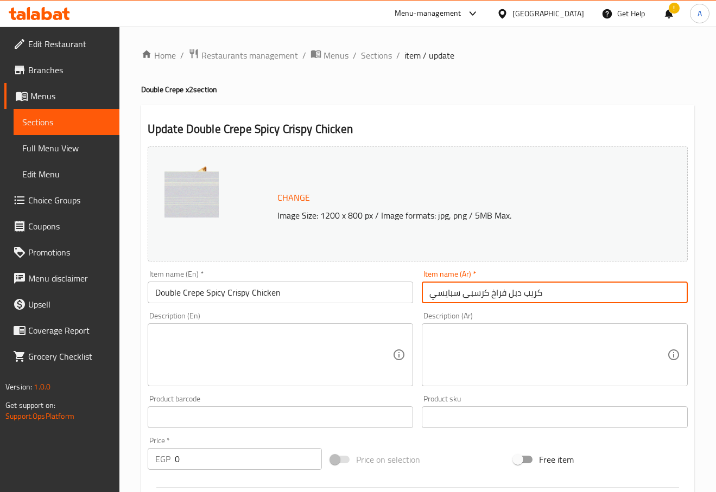
drag, startPoint x: 521, startPoint y: 296, endPoint x: 507, endPoint y: 296, distance: 14.1
click at [507, 296] on input "كريب دبل فراخ كرسبى سبايسي" at bounding box center [555, 293] width 266 height 22
click at [520, 301] on input "كريب دبل فراخ كرسبى سبايسي" at bounding box center [555, 293] width 266 height 22
click at [515, 295] on input "كريب دبل فراخ كرسبى سبايسي" at bounding box center [555, 293] width 266 height 22
drag, startPoint x: 524, startPoint y: 300, endPoint x: 517, endPoint y: 302, distance: 7.4
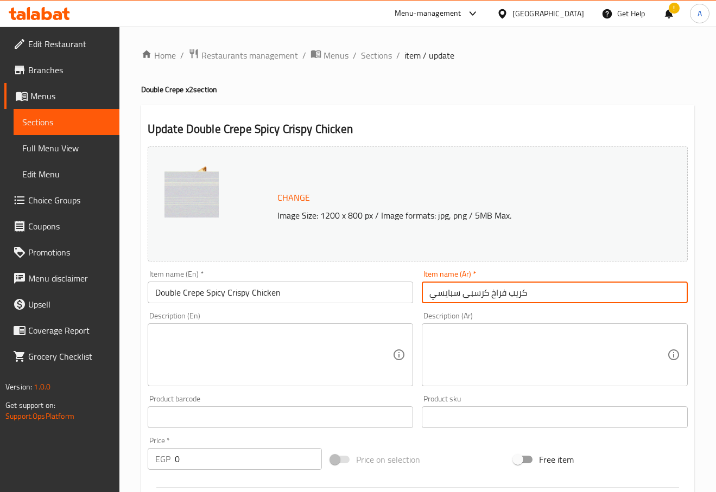
click at [517, 302] on input "كريب فراخ كرسبى سبايسي" at bounding box center [555, 293] width 266 height 22
click at [512, 297] on input "كريب فراخ كرسبى سبايسي" at bounding box center [555, 293] width 266 height 22
type input "فراخ كرسبى سبايسي"
drag, startPoint x: 204, startPoint y: 296, endPoint x: 143, endPoint y: 290, distance: 61.6
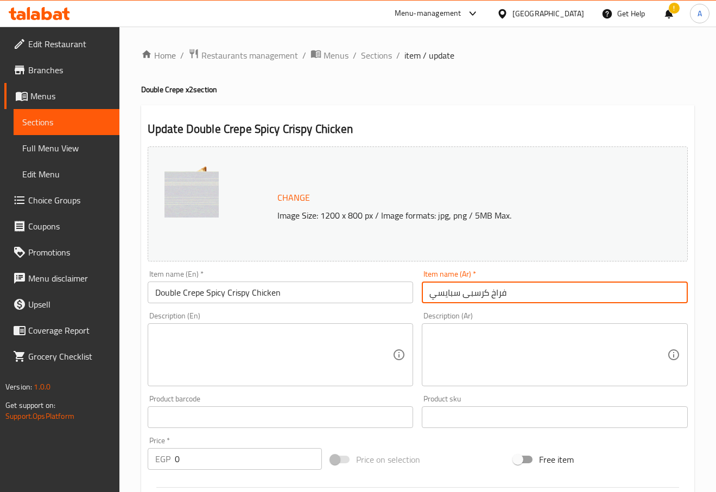
click at [145, 293] on div "Item name (En)   * Double Crepe Spicy Crispy Chicken Item name (En) *" at bounding box center [280, 287] width 275 height 42
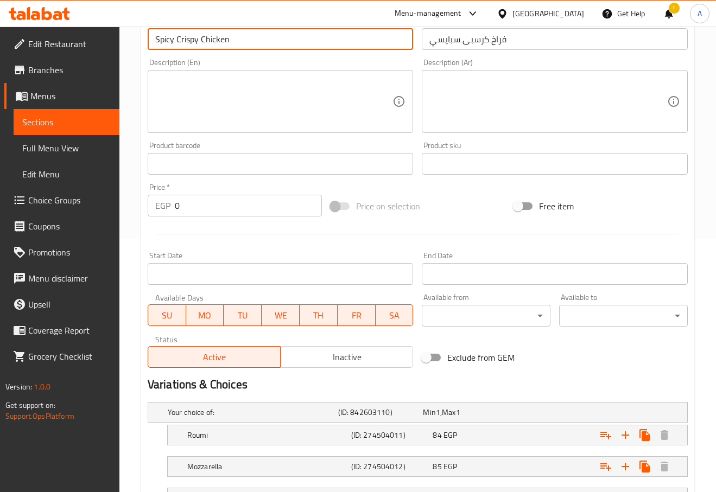
scroll to position [346, 0]
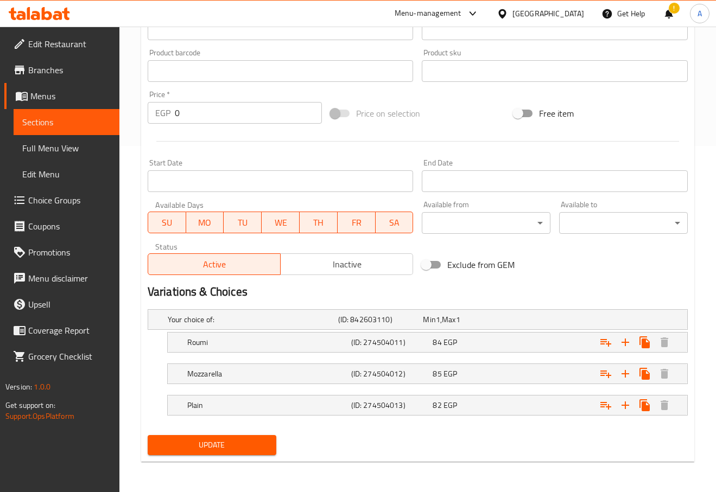
type input "Spicy Crispy Chicken"
click at [214, 425] on nav at bounding box center [418, 422] width 540 height 9
click at [216, 429] on div "Your choice of: (ID: 842603110) Min 1 , Max 1 Name (En) Your choice of: Name (E…" at bounding box center [417, 368] width 549 height 126
click at [220, 437] on button "Update" at bounding box center [212, 445] width 129 height 20
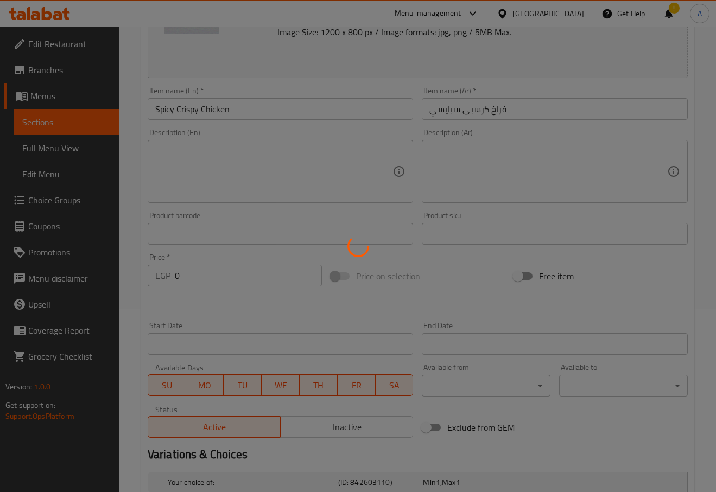
scroll to position [0, 0]
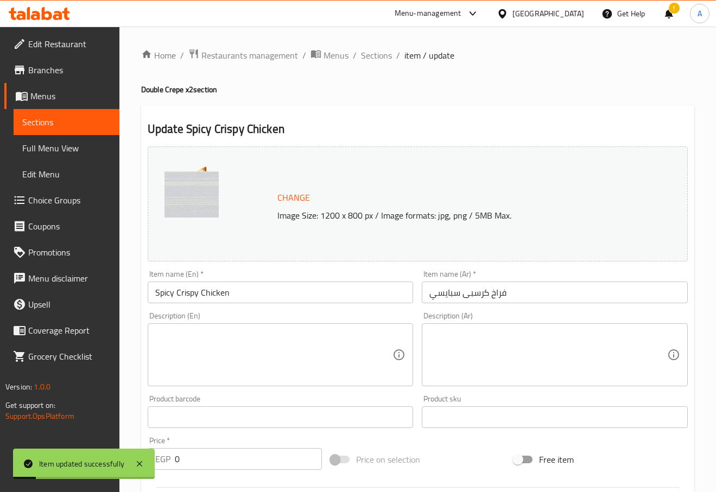
click at [247, 290] on input "Spicy Crispy Chicken" at bounding box center [281, 293] width 266 height 22
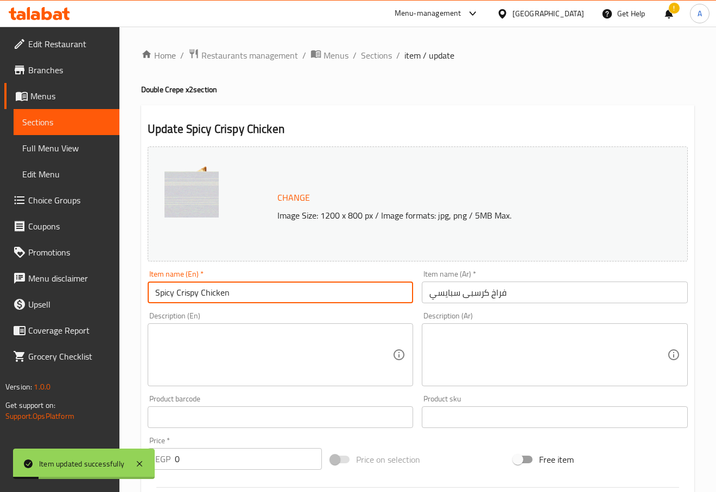
click at [247, 290] on input "Spicy Crispy Chicken" at bounding box center [281, 293] width 266 height 22
click at [376, 52] on span "Sections" at bounding box center [376, 55] width 31 height 13
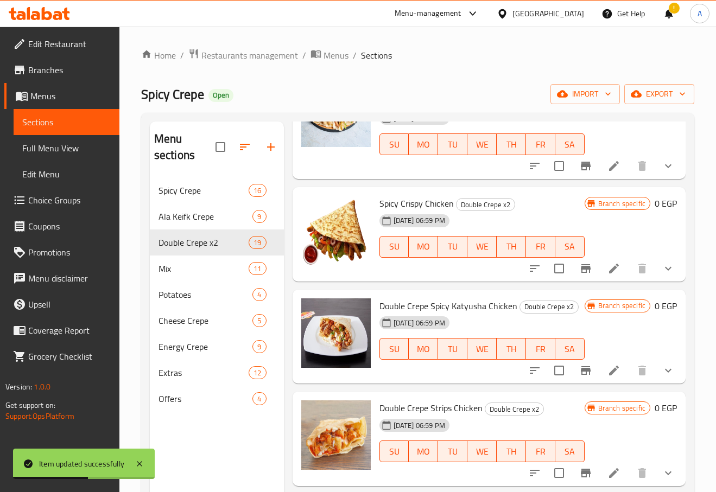
scroll to position [1398, 0]
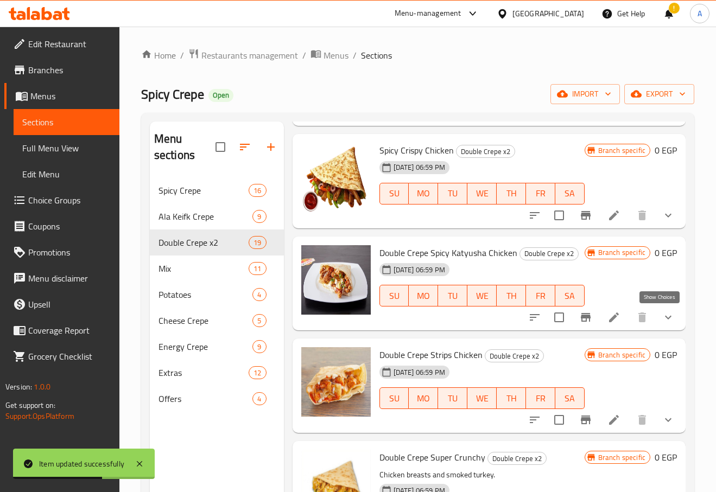
click at [662, 315] on icon "show more" at bounding box center [668, 317] width 13 height 13
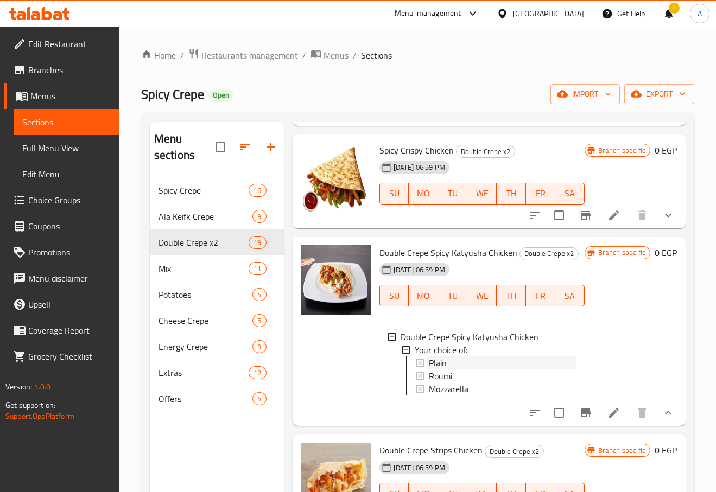
click at [421, 361] on icon at bounding box center [420, 363] width 8 height 8
click at [456, 376] on div "Roumi" at bounding box center [502, 376] width 147 height 13
click at [458, 391] on span "Mozzarella" at bounding box center [449, 389] width 40 height 13
click at [607, 420] on icon at bounding box center [613, 413] width 13 height 13
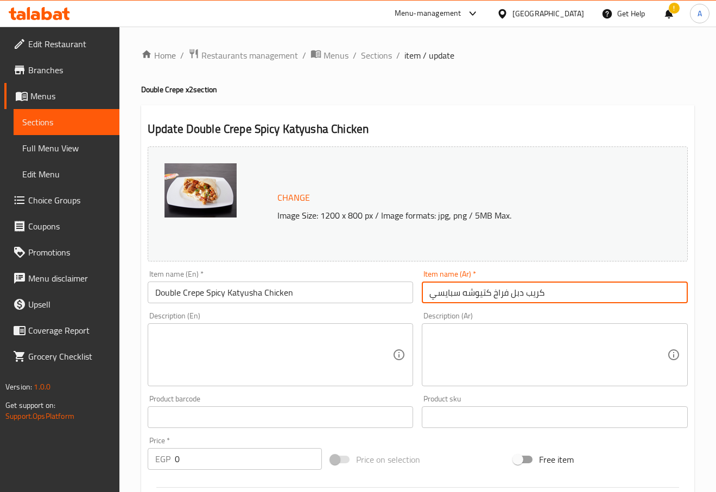
drag, startPoint x: 556, startPoint y: 296, endPoint x: 509, endPoint y: 301, distance: 48.1
click at [509, 301] on input "كريب دبل فراخ كتيوشه سبايسي" at bounding box center [555, 293] width 266 height 22
type input "فراخ كتيوشه سبايسي"
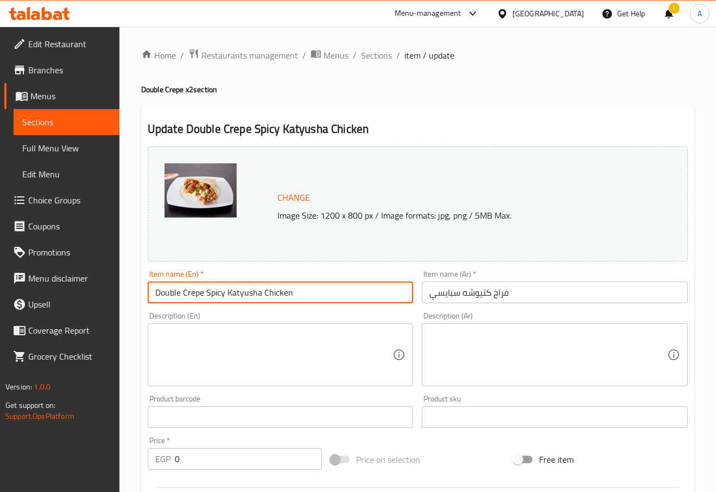
drag, startPoint x: 149, startPoint y: 302, endPoint x: 111, endPoint y: 304, distance: 38.1
click at [111, 304] on div "Edit Restaurant Branches Menus Sections Full Menu View Edit Menu Choice Groups …" at bounding box center [358, 433] width 716 height 812
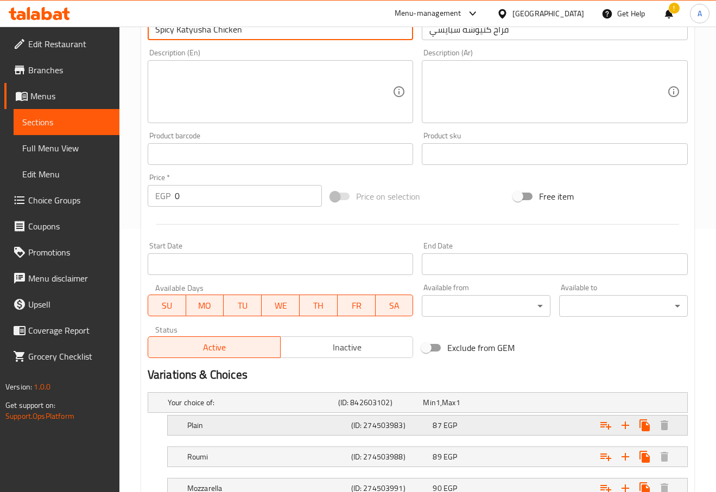
scroll to position [326, 0]
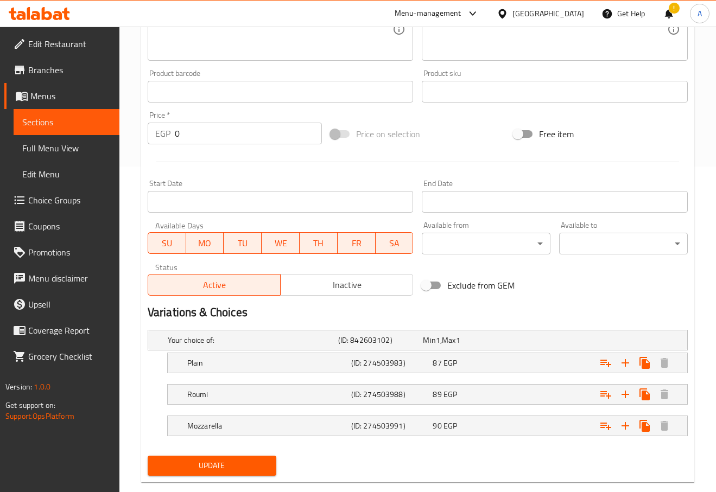
type input "Spicy Katyusha Chicken"
click at [231, 458] on button "Update" at bounding box center [212, 466] width 129 height 20
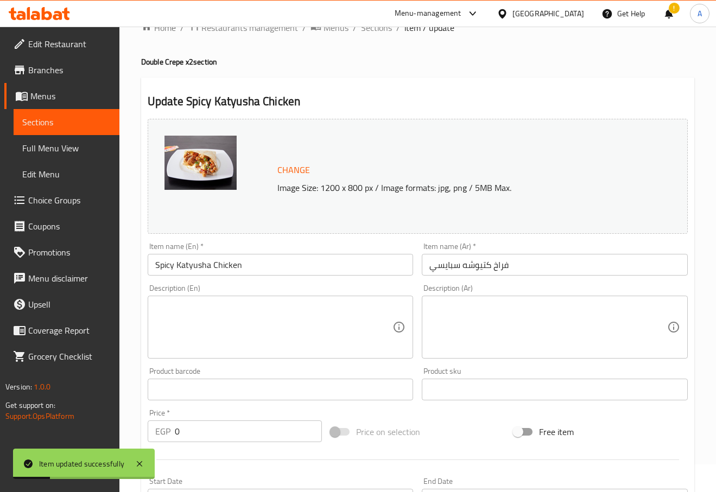
scroll to position [0, 0]
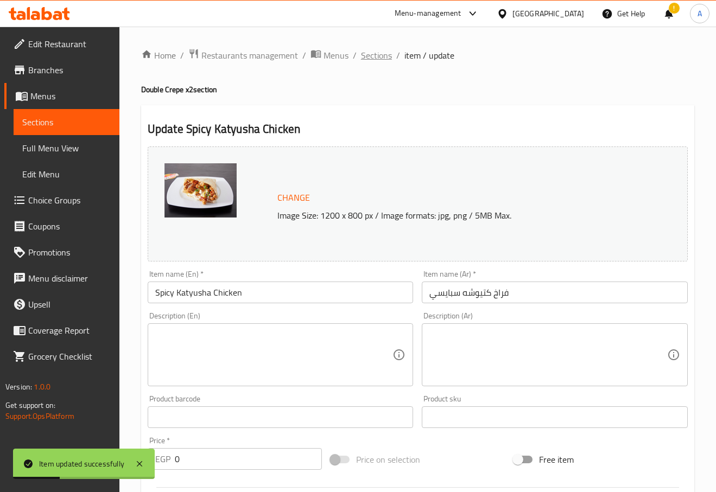
click at [382, 56] on span "Sections" at bounding box center [376, 55] width 31 height 13
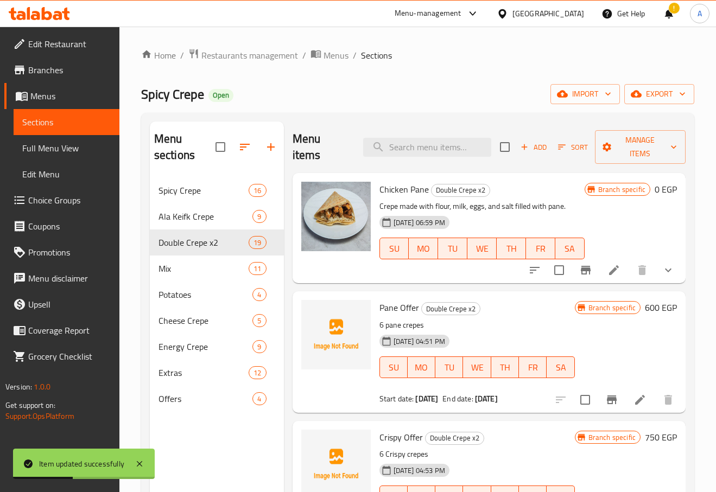
scroll to position [163, 0]
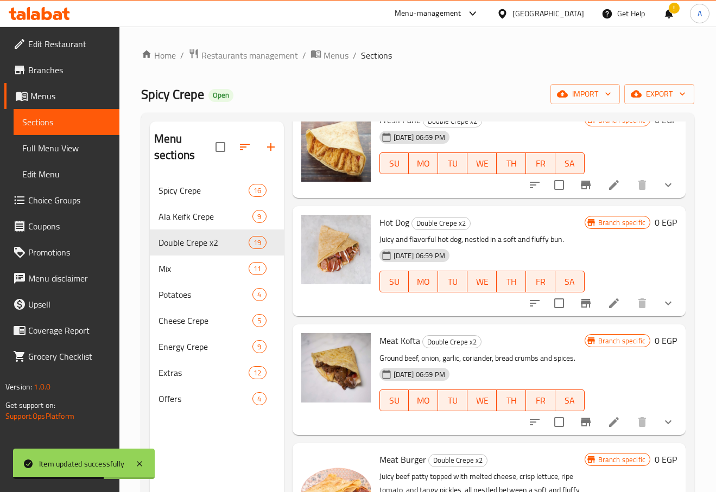
click at [485, 384] on div "[DATE] 06:59 PM SU MO TU WE TH FR SA" at bounding box center [482, 393] width 214 height 59
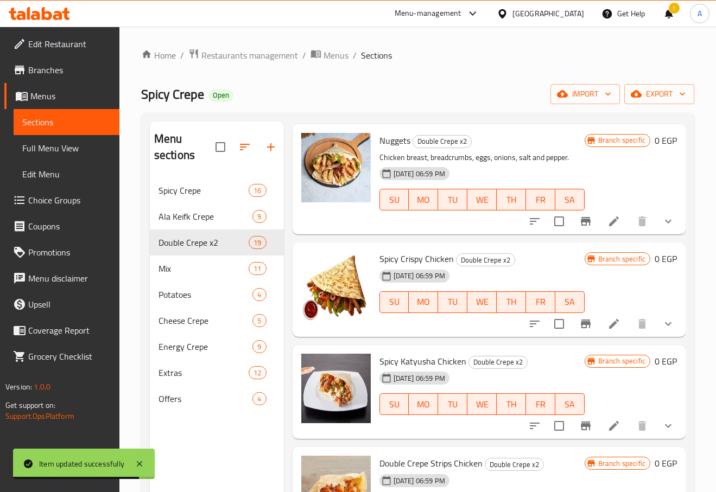
scroll to position [1343, 0]
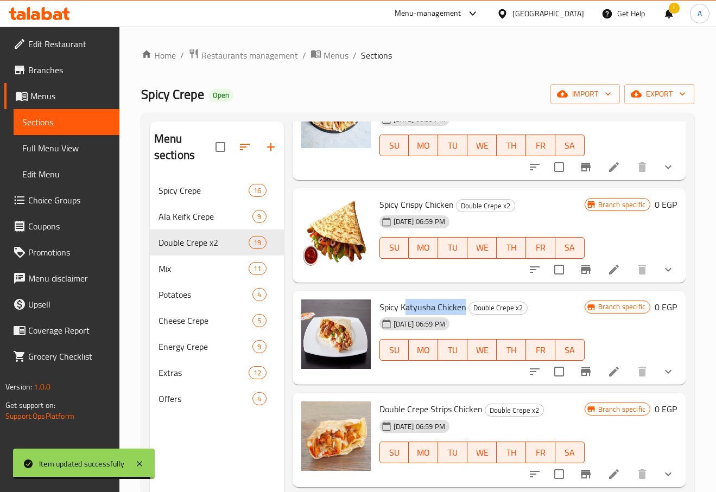
drag, startPoint x: 403, startPoint y: 308, endPoint x: 466, endPoint y: 310, distance: 63.5
click at [466, 310] on h6 "Spicy Katyusha Chicken Double Crepe x2" at bounding box center [481, 307] width 205 height 15
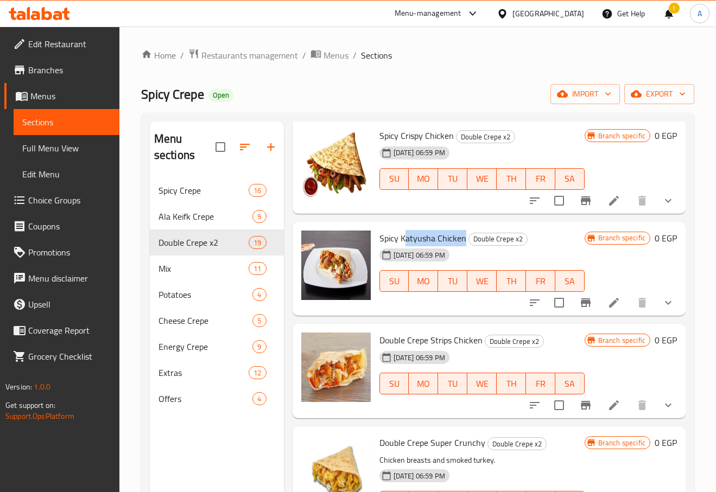
scroll to position [1506, 0]
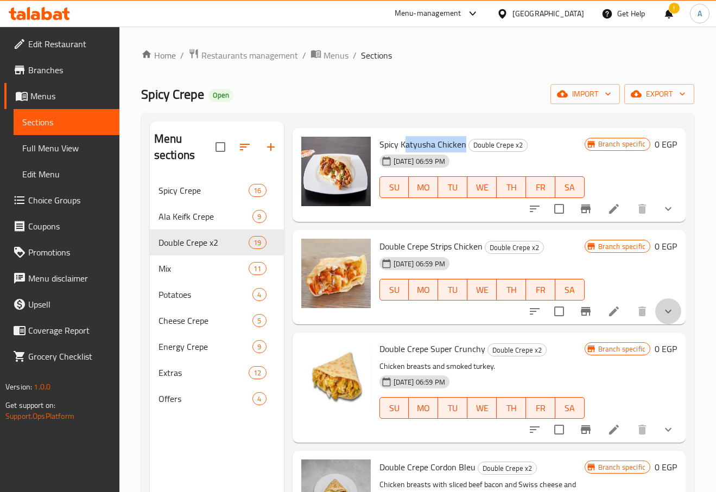
click at [666, 318] on button "show more" at bounding box center [668, 312] width 26 height 26
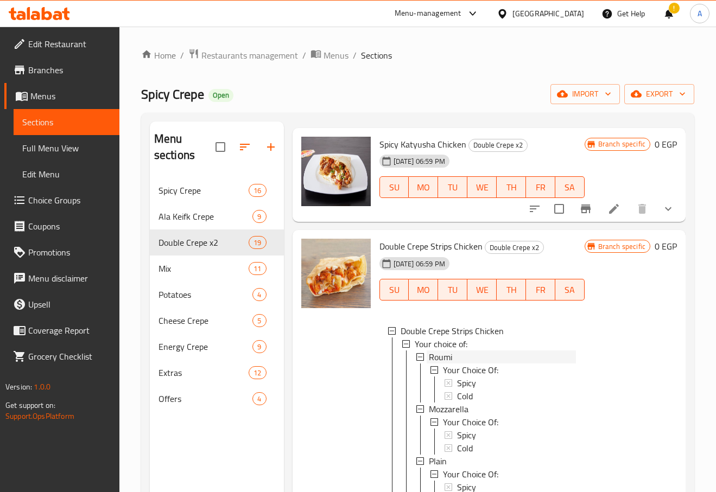
click at [446, 354] on span "Roumi" at bounding box center [440, 357] width 23 height 13
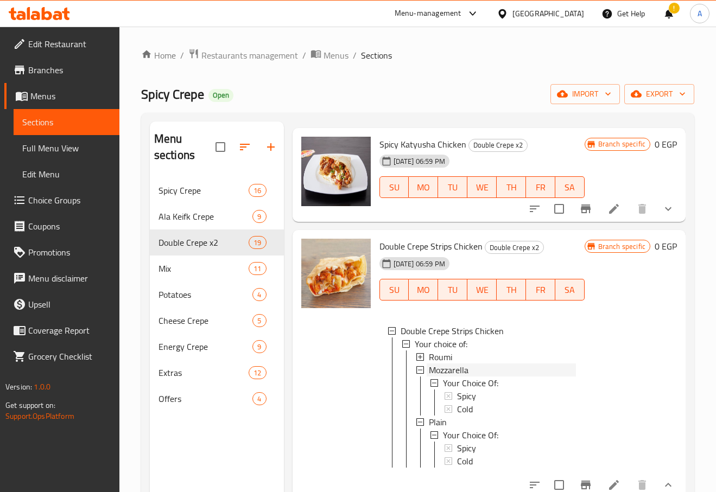
click at [470, 371] on div "Mozzarella" at bounding box center [502, 370] width 147 height 13
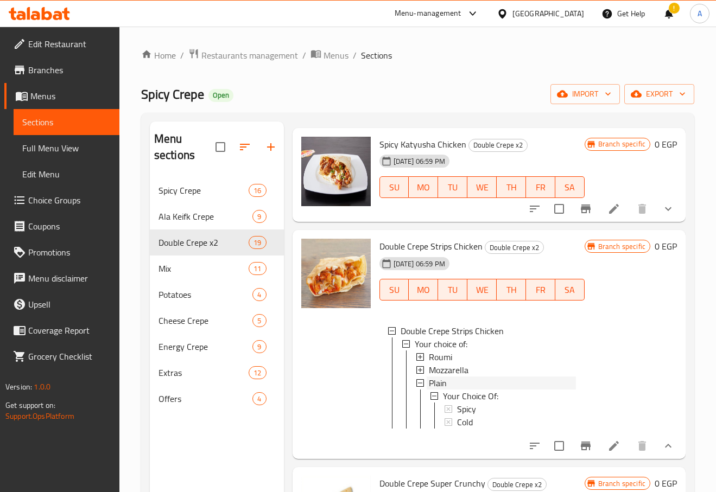
click at [470, 382] on div "Plain" at bounding box center [502, 383] width 147 height 13
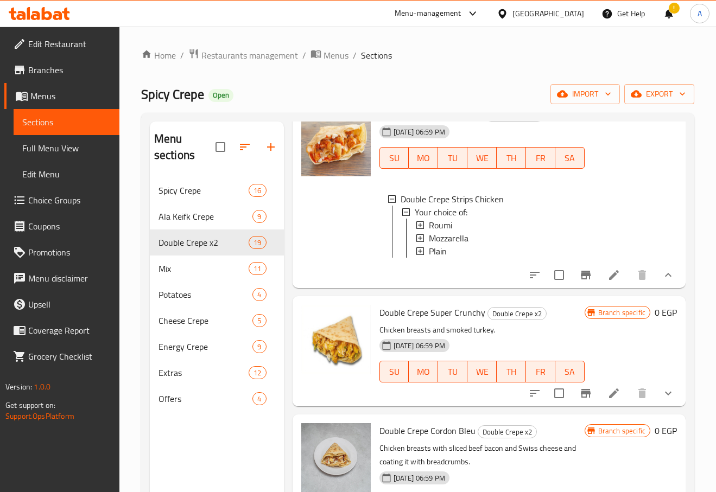
scroll to position [1615, 0]
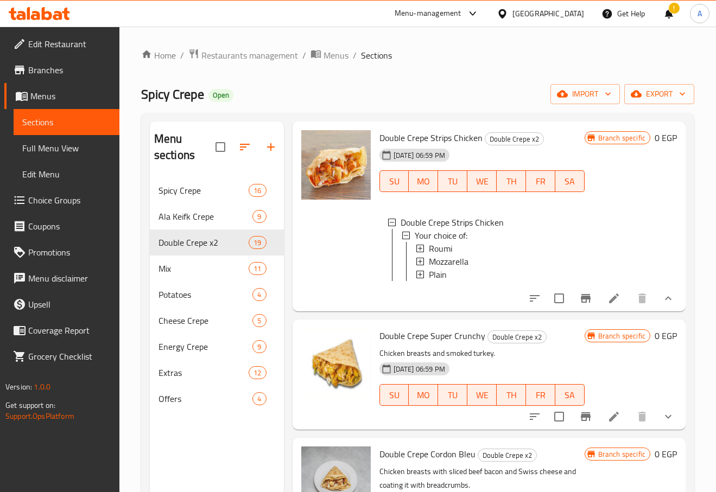
click at [608, 299] on li at bounding box center [614, 299] width 30 height 20
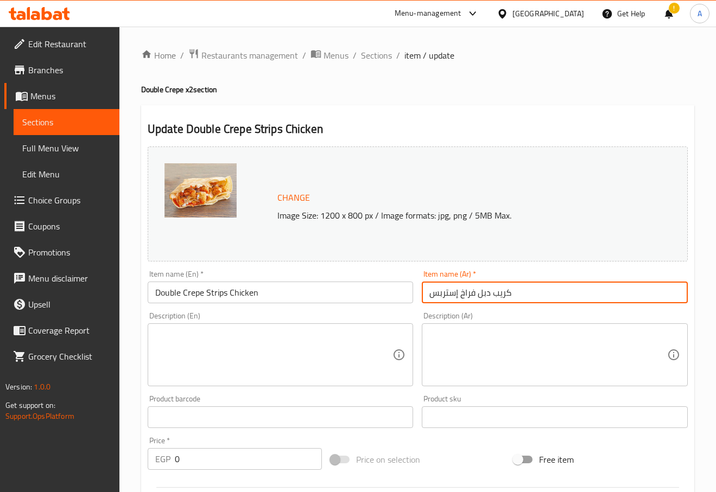
drag, startPoint x: 510, startPoint y: 291, endPoint x: 480, endPoint y: 291, distance: 30.4
click at [480, 291] on input "كريب دبل فراخ إستربس" at bounding box center [555, 293] width 266 height 22
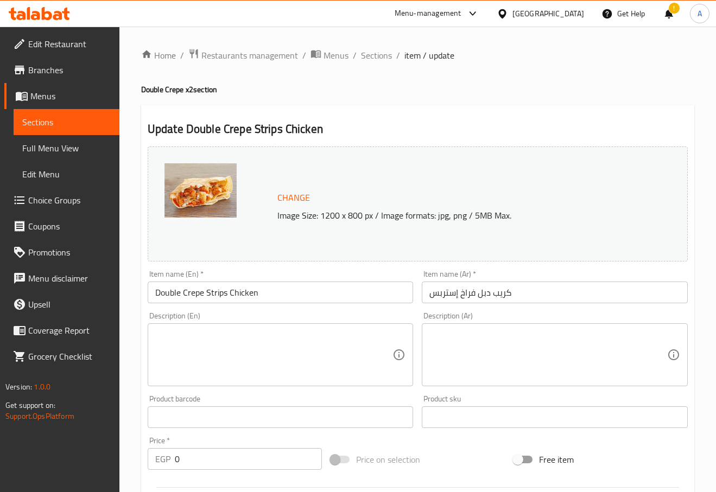
drag, startPoint x: 472, startPoint y: 303, endPoint x: 493, endPoint y: 298, distance: 21.9
click at [493, 298] on input "كريب دبل فراخ إستربس" at bounding box center [555, 293] width 266 height 22
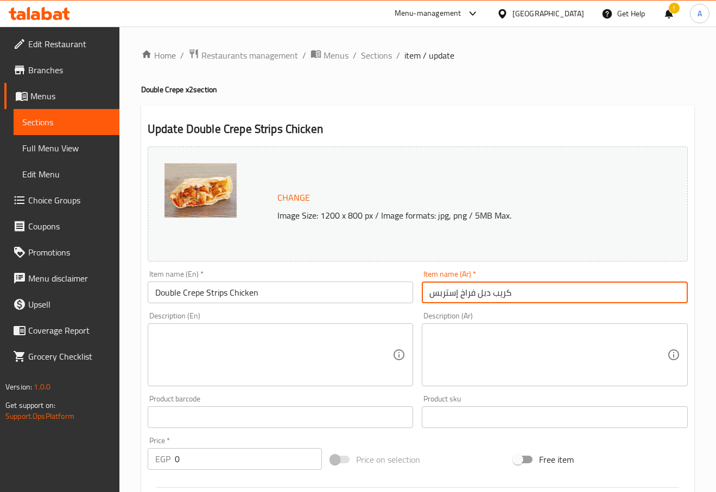
click at [482, 293] on input "كريب دبل فراخ إستربس" at bounding box center [555, 293] width 266 height 22
drag, startPoint x: 480, startPoint y: 293, endPoint x: 513, endPoint y: 292, distance: 32.6
click at [513, 292] on input "فراخ إستربس" at bounding box center [555, 293] width 266 height 22
type input "فراخ إستربس"
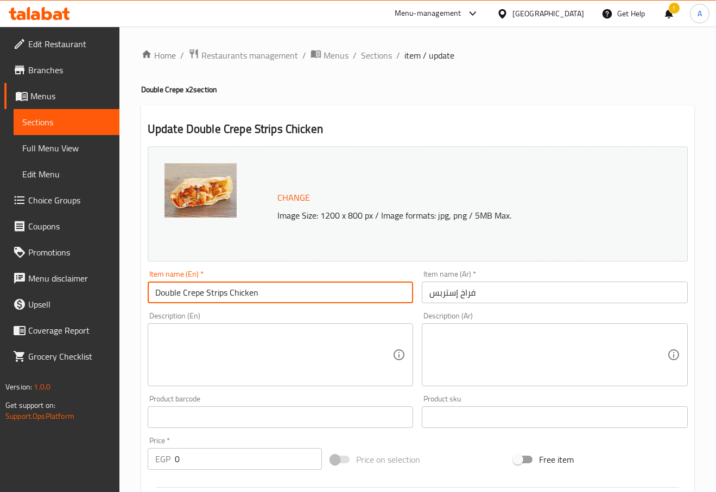
drag, startPoint x: 205, startPoint y: 291, endPoint x: -1, endPoint y: 274, distance: 206.5
click at [0, 274] on html "​ Menu-management [GEOGRAPHIC_DATA] Get Help ! A Edit Restaurant Branches Menus…" at bounding box center [358, 246] width 716 height 492
type input "Strips Chicken"
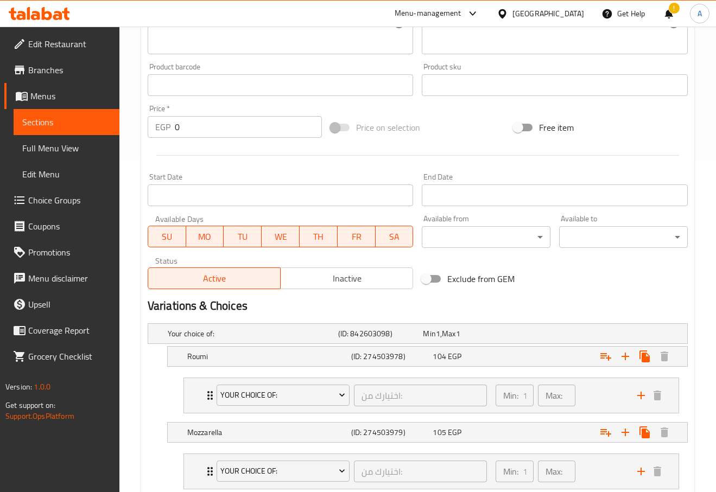
scroll to position [263, 0]
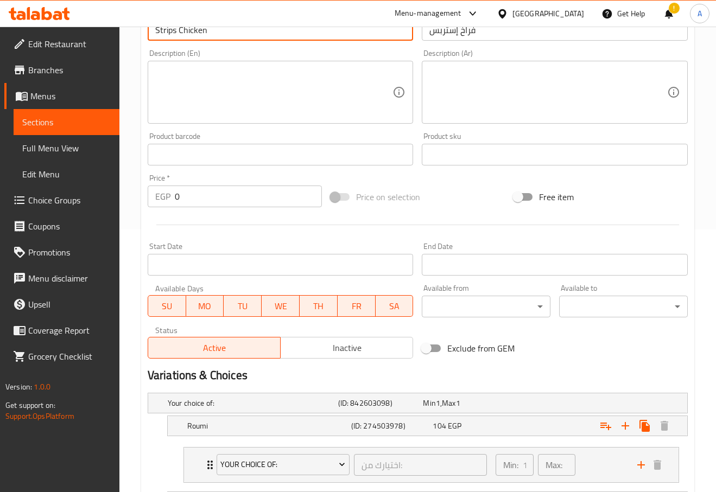
click at [272, 30] on input "Strips Chicken" at bounding box center [281, 30] width 266 height 22
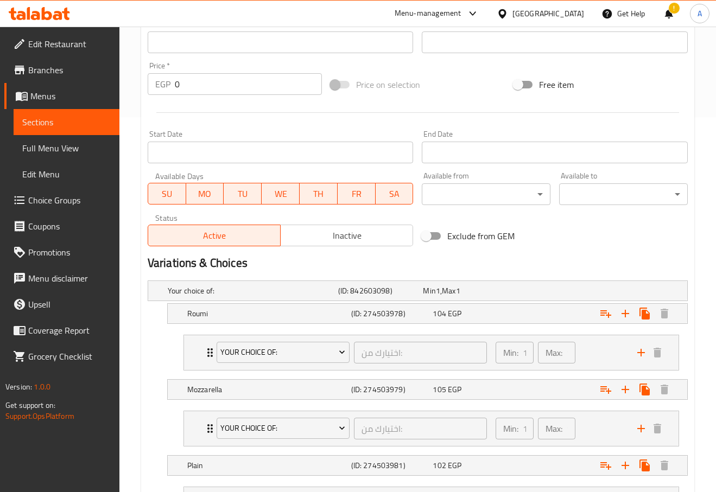
scroll to position [480, 0]
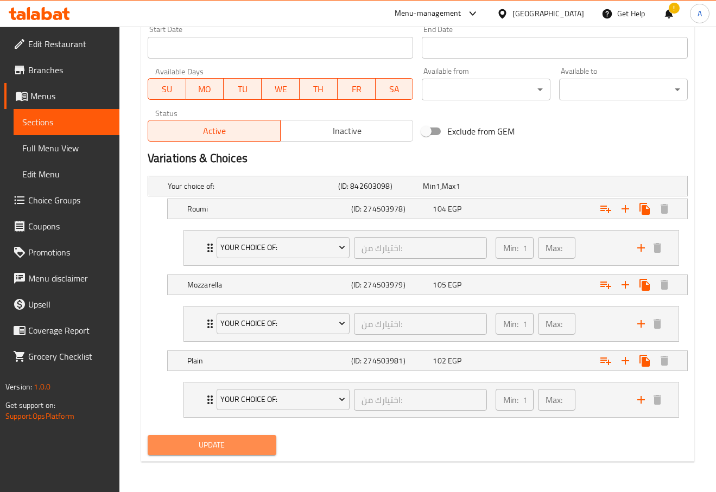
click at [221, 451] on span "Update" at bounding box center [211, 446] width 111 height 14
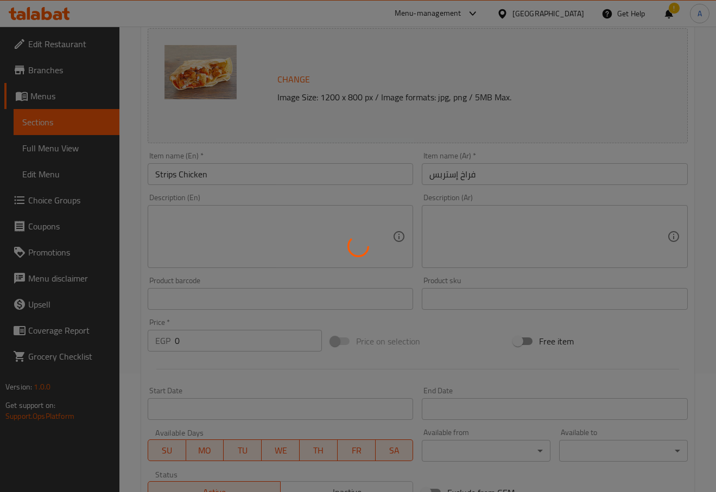
scroll to position [0, 0]
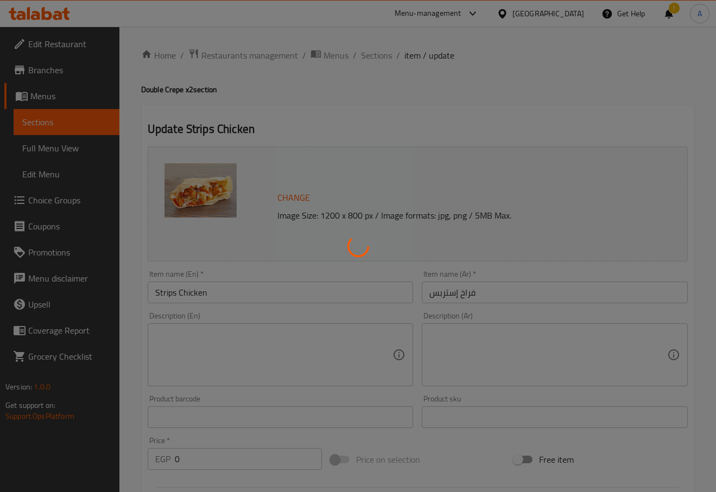
click at [382, 53] on div at bounding box center [358, 246] width 716 height 492
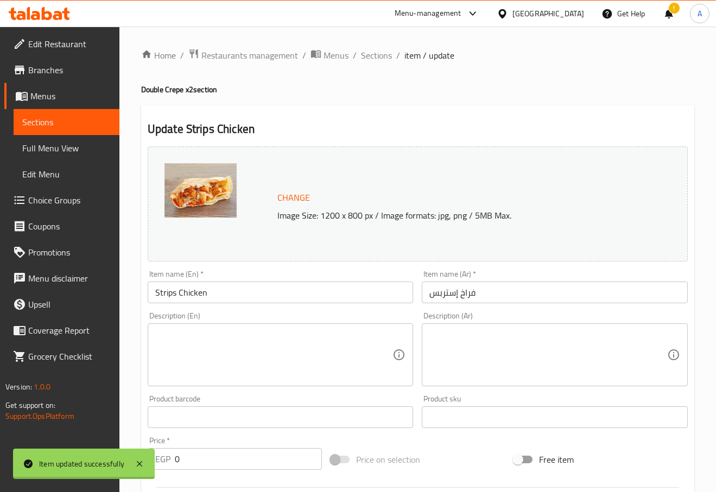
click at [385, 60] on div at bounding box center [358, 246] width 716 height 492
click at [378, 65] on div "Home / Restaurants management / Menus / Sections / item / update Double Crepe x…" at bounding box center [417, 499] width 553 height 902
click at [378, 59] on span "Sections" at bounding box center [376, 55] width 31 height 13
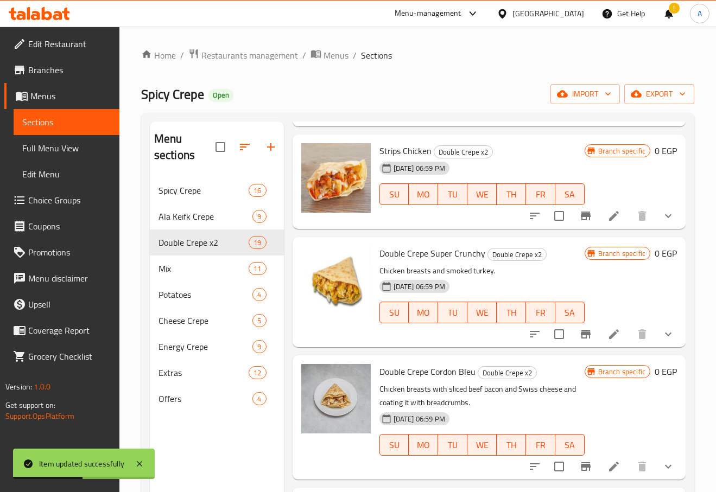
scroll to position [1602, 0]
click at [662, 338] on icon "show more" at bounding box center [668, 333] width 13 height 13
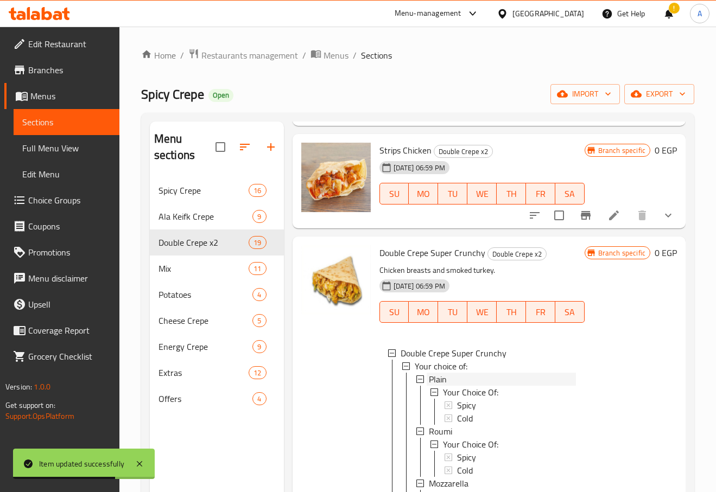
click at [429, 375] on span "Plain" at bounding box center [438, 379] width 18 height 13
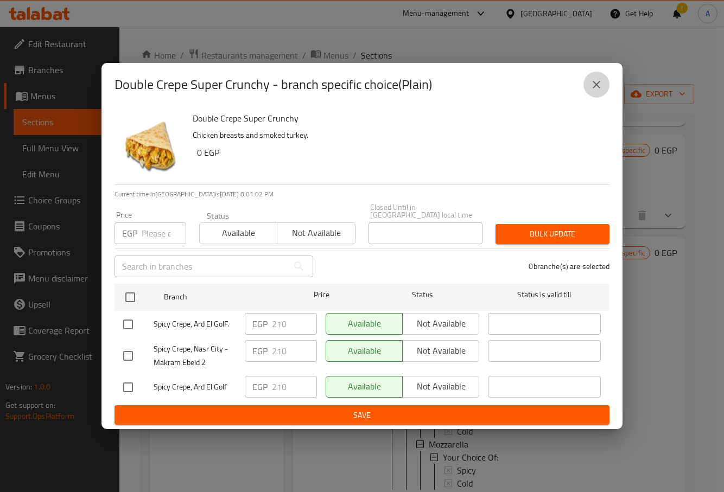
click at [587, 94] on button "close" at bounding box center [596, 85] width 26 height 26
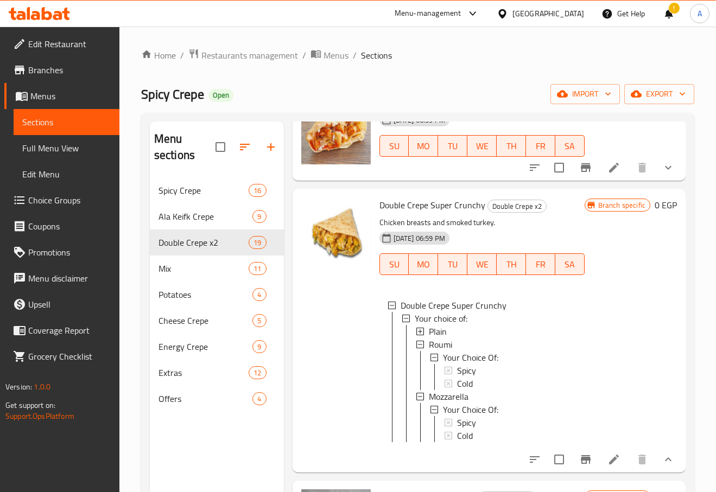
scroll to position [1711, 0]
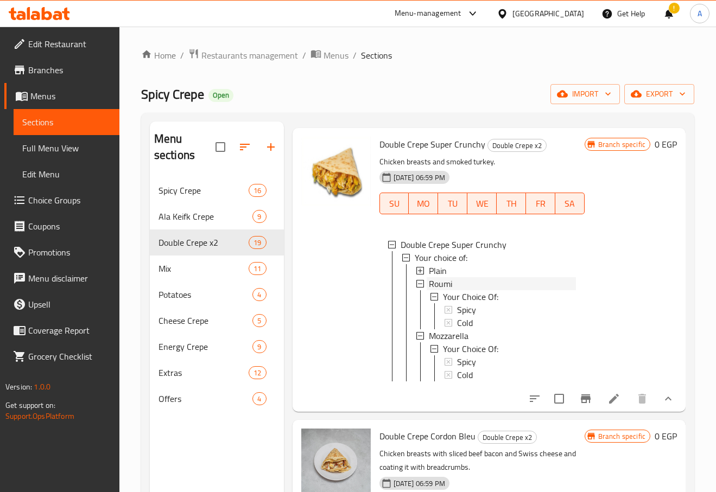
click at [444, 279] on span "Roumi" at bounding box center [440, 283] width 23 height 13
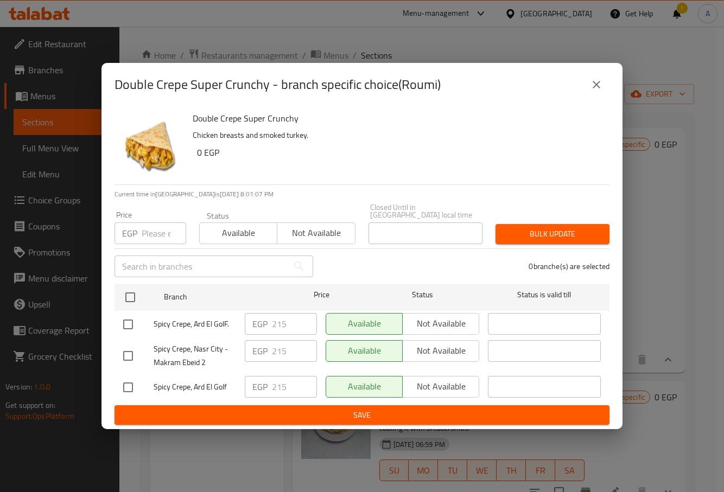
drag, startPoint x: 606, startPoint y: 94, endPoint x: 601, endPoint y: 94, distance: 5.5
click at [604, 94] on button "close" at bounding box center [596, 85] width 26 height 26
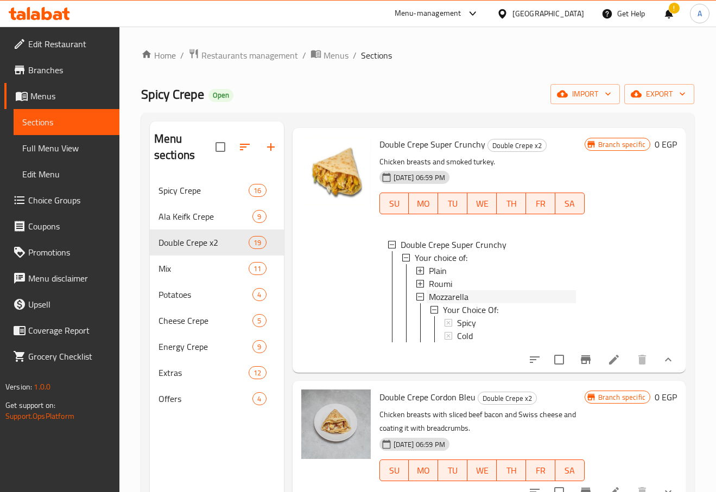
click at [466, 297] on span "Mozzarella" at bounding box center [449, 296] width 40 height 13
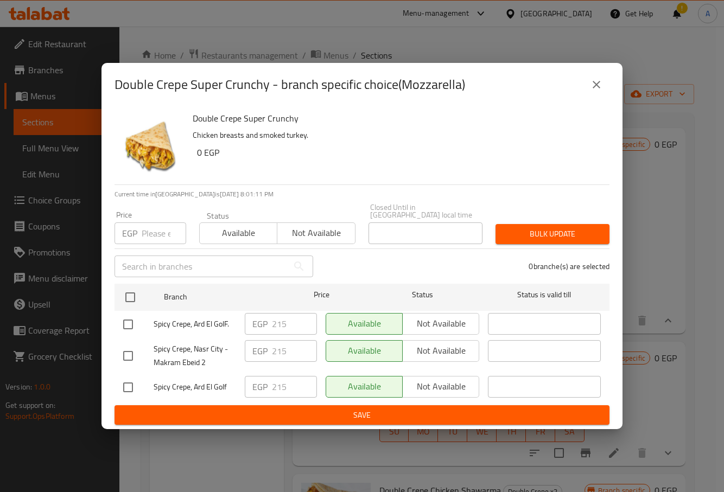
click at [602, 82] on icon "close" at bounding box center [596, 84] width 13 height 13
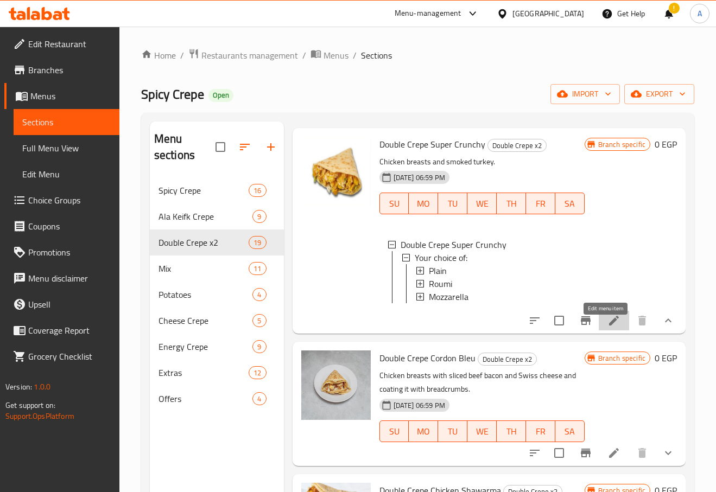
click at [609, 326] on icon at bounding box center [614, 321] width 10 height 10
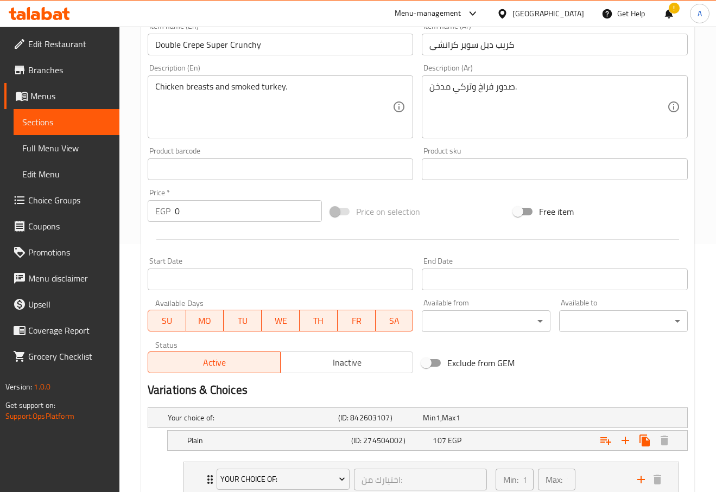
scroll to position [109, 0]
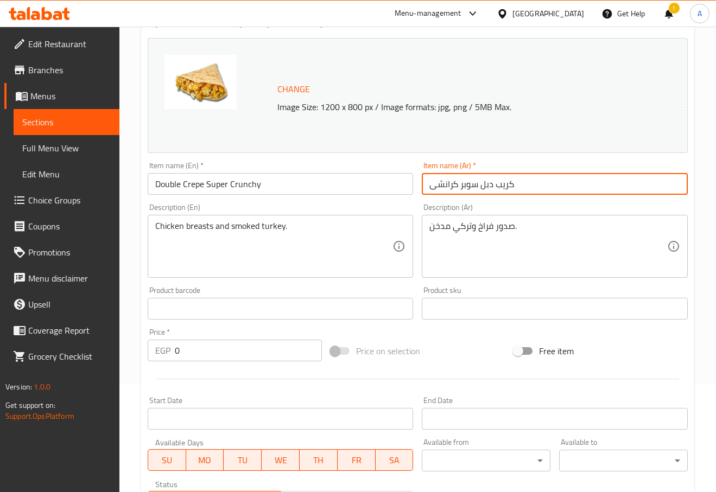
drag, startPoint x: 517, startPoint y: 184, endPoint x: 479, endPoint y: 188, distance: 38.2
click at [479, 188] on input "كريب دبل سوبر كرانشى" at bounding box center [555, 184] width 266 height 22
type input "سوبر كرانشى"
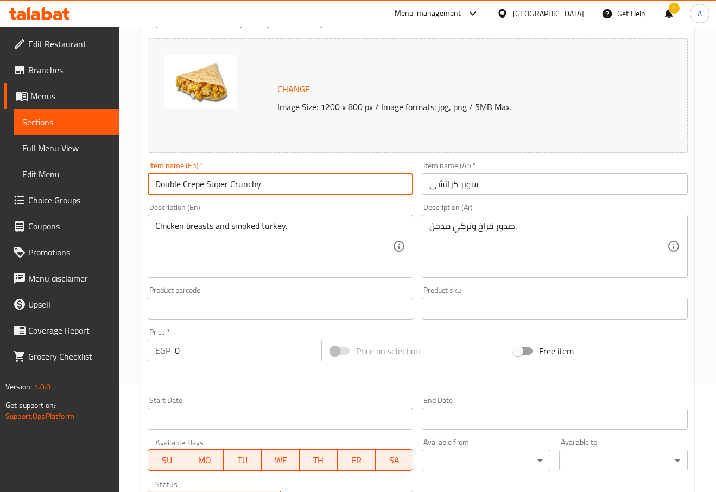
drag, startPoint x: 204, startPoint y: 185, endPoint x: -1, endPoint y: 195, distance: 204.3
click at [0, 195] on html "​ Menu-management [GEOGRAPHIC_DATA] Get Help ! A Edit Restaurant Branches Menus…" at bounding box center [358, 137] width 716 height 492
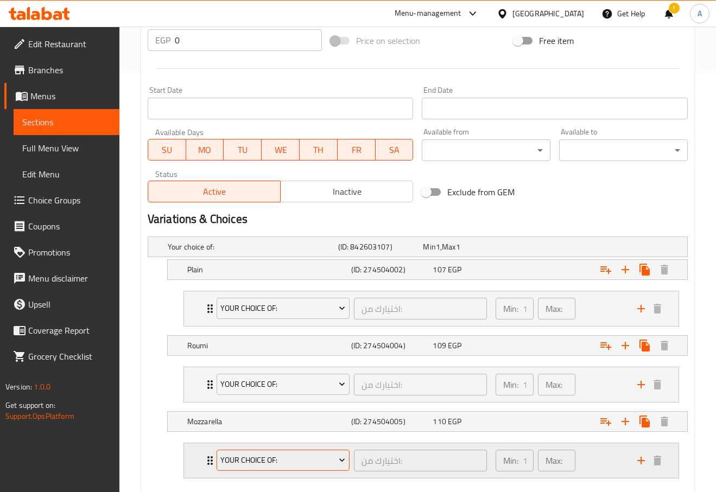
scroll to position [480, 0]
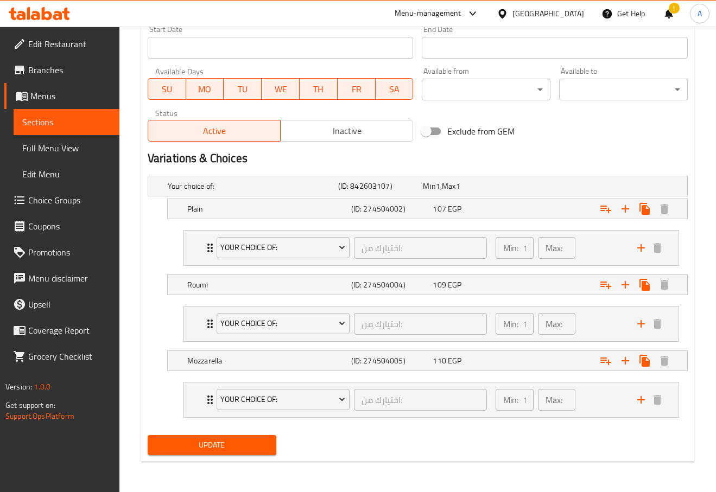
type input "Super Crunchy"
click at [268, 451] on button "Update" at bounding box center [212, 445] width 129 height 20
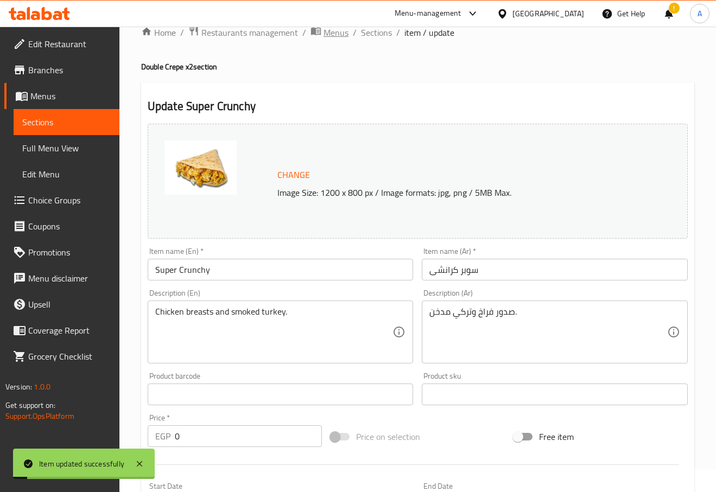
scroll to position [0, 0]
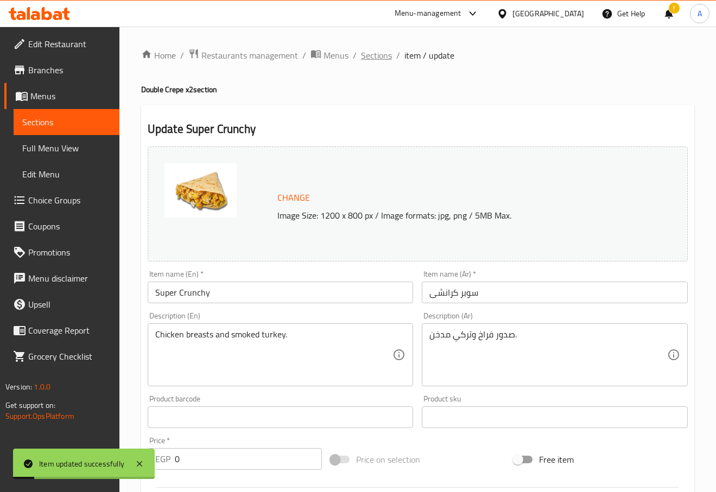
click at [379, 49] on span "Sections" at bounding box center [376, 55] width 31 height 13
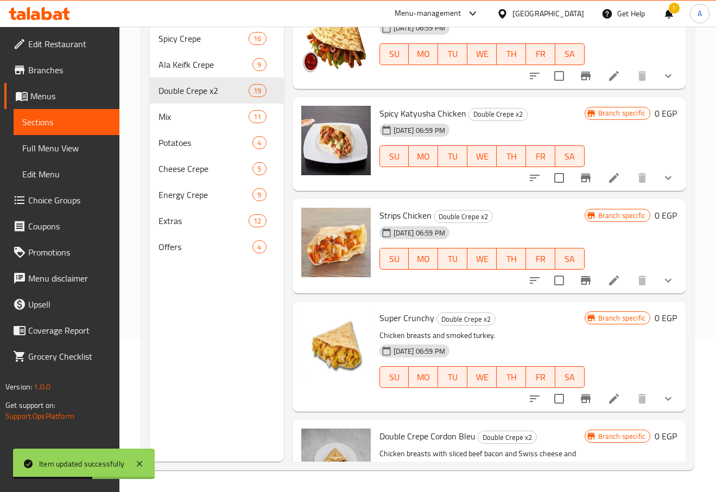
scroll to position [1656, 0]
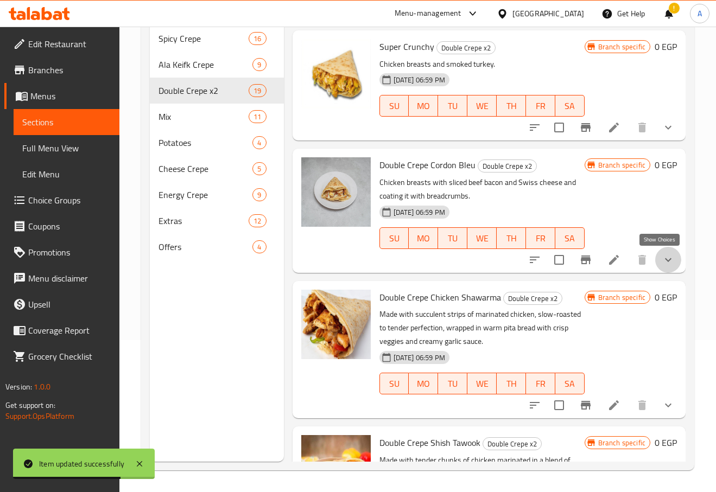
click at [662, 262] on icon "show more" at bounding box center [668, 259] width 13 height 13
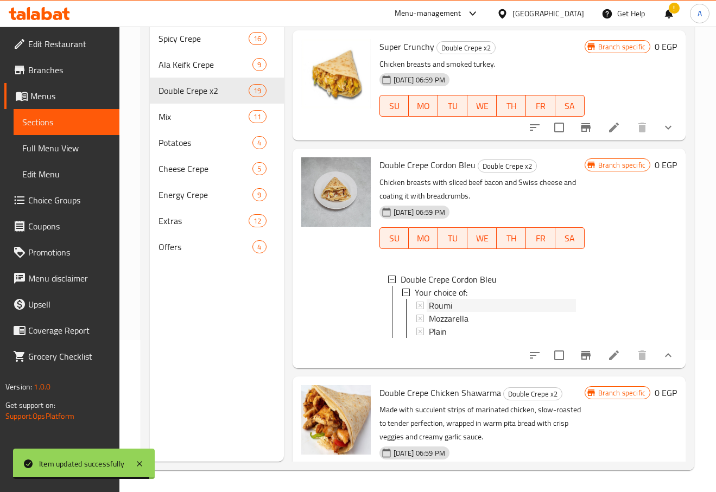
click at [431, 303] on span "Roumi" at bounding box center [440, 305] width 23 height 13
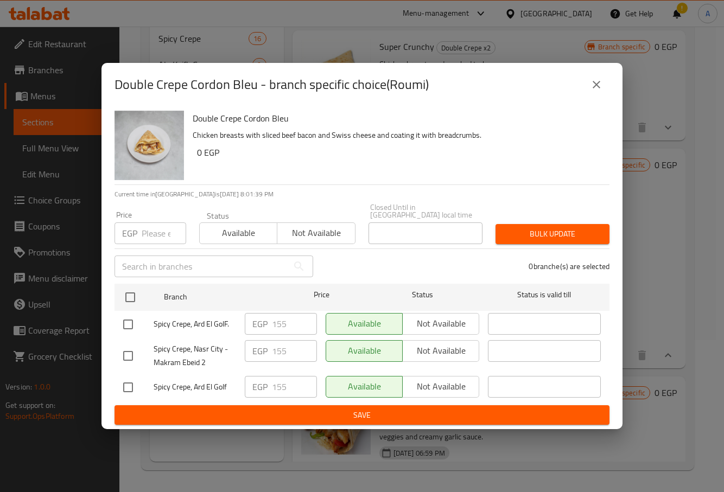
click at [574, 91] on div "Double Crepe Cordon Bleu - branch specific choice(Roumi)" at bounding box center [362, 85] width 495 height 26
click at [594, 91] on icon "close" at bounding box center [596, 84] width 13 height 13
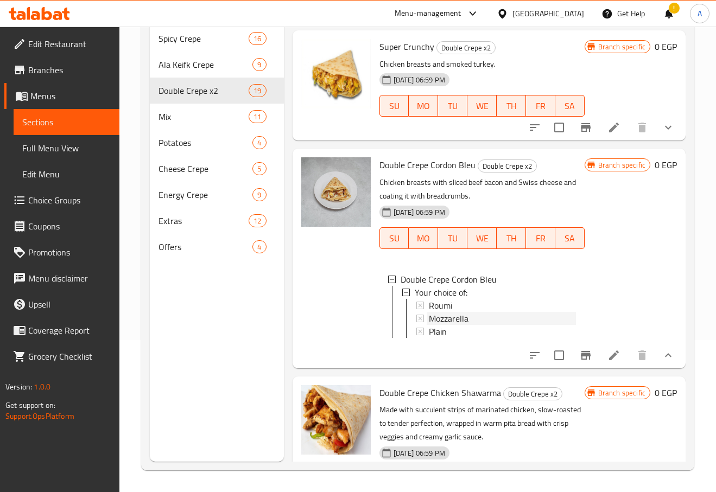
click at [453, 316] on span "Mozzarella" at bounding box center [449, 318] width 40 height 13
click at [441, 333] on span "Plain" at bounding box center [438, 331] width 18 height 13
click at [612, 360] on icon at bounding box center [613, 355] width 13 height 13
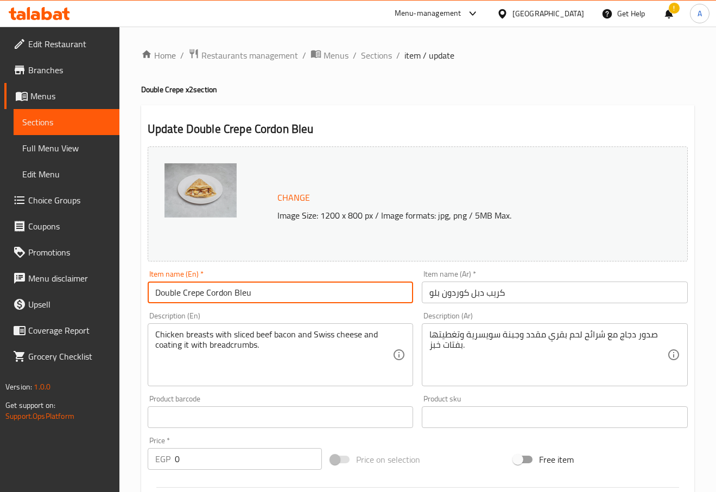
drag, startPoint x: 205, startPoint y: 293, endPoint x: 4, endPoint y: 293, distance: 200.8
click at [18, 302] on div "Edit Restaurant Branches Menus Sections Full Menu View Edit Menu Choice Groups …" at bounding box center [358, 433] width 716 height 812
type input "Cordon Bleu"
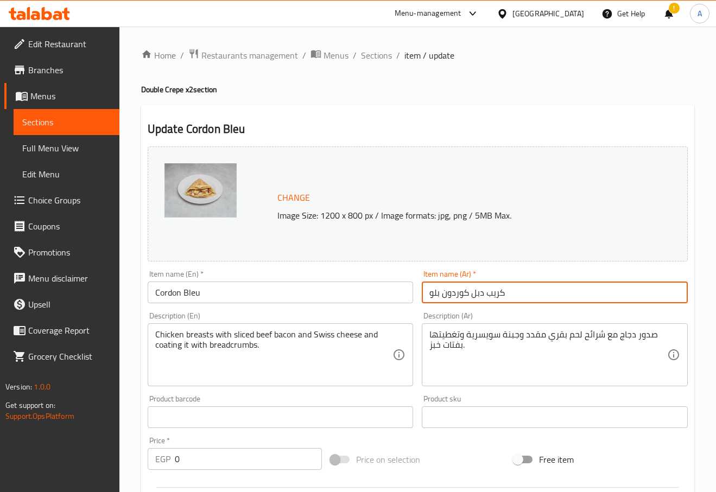
drag, startPoint x: 515, startPoint y: 287, endPoint x: 471, endPoint y: 294, distance: 44.4
click at [471, 294] on input "كريب دبل كوردون بلو" at bounding box center [555, 293] width 266 height 22
type input "كوردون بلو"
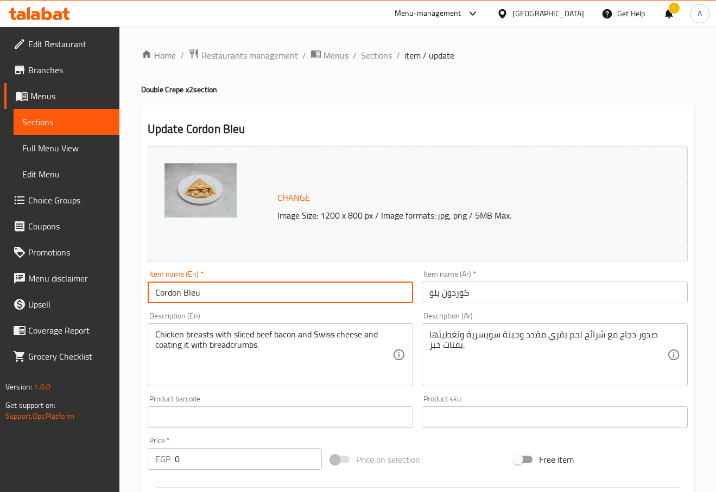
click at [370, 300] on input "Cordon Bleu" at bounding box center [281, 293] width 266 height 22
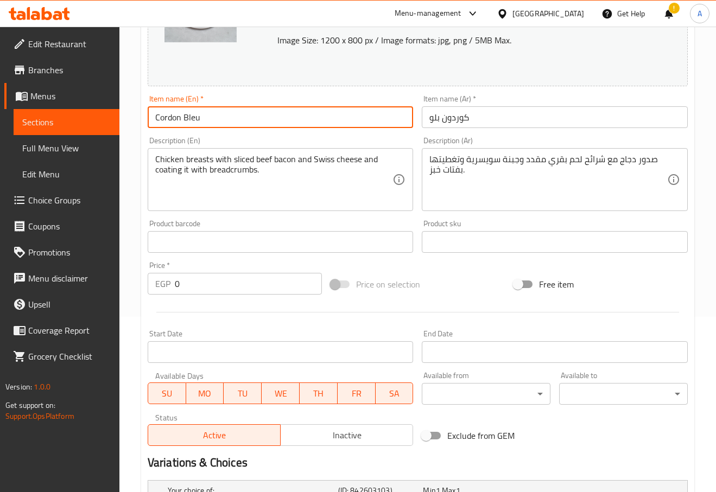
scroll to position [326, 0]
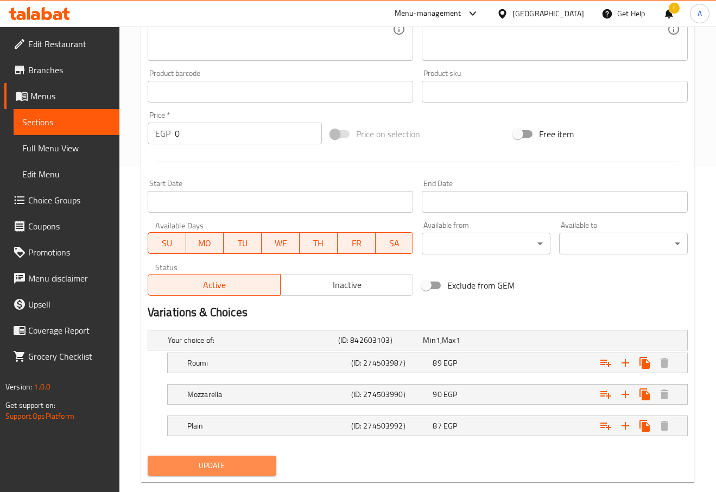
drag, startPoint x: 258, startPoint y: 463, endPoint x: 561, endPoint y: 488, distance: 303.3
click at [258, 464] on span "Update" at bounding box center [211, 466] width 111 height 14
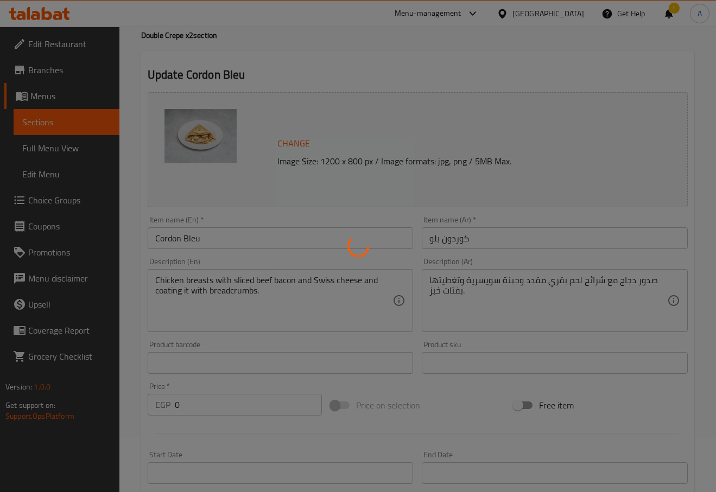
scroll to position [0, 0]
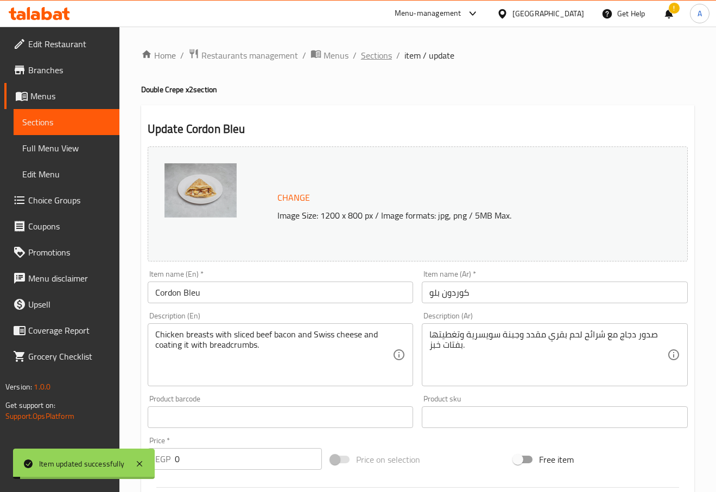
click at [366, 58] on span "Sections" at bounding box center [376, 55] width 31 height 13
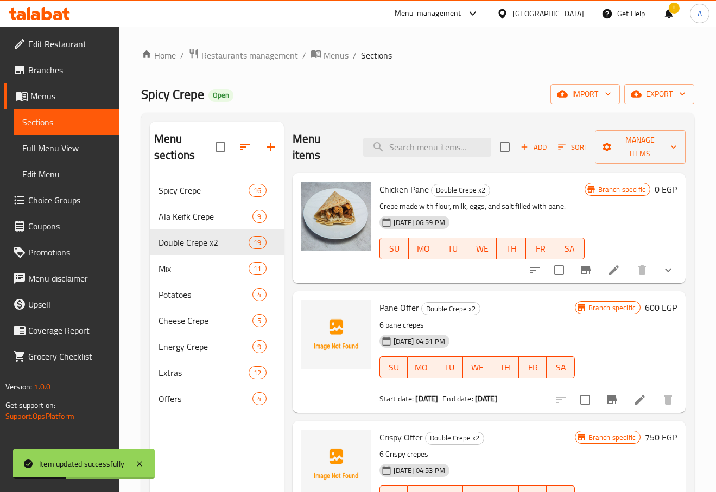
click at [392, 81] on div "Home / Restaurants management / Menus / Sections Spicy Crepe Open import export…" at bounding box center [417, 335] width 553 height 574
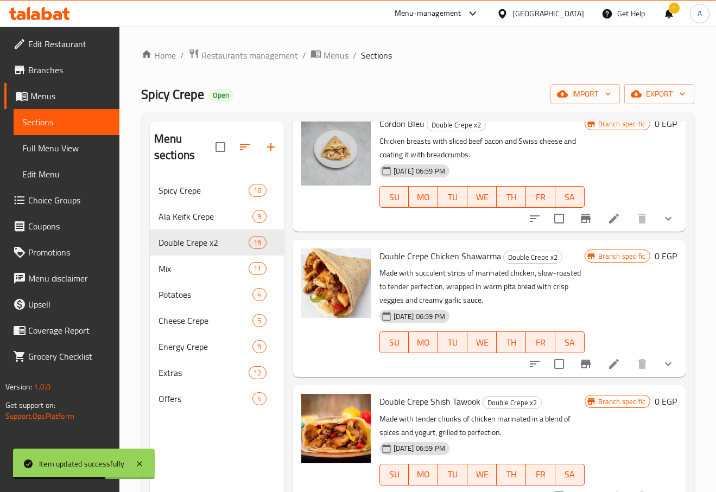
scroll to position [1823, 0]
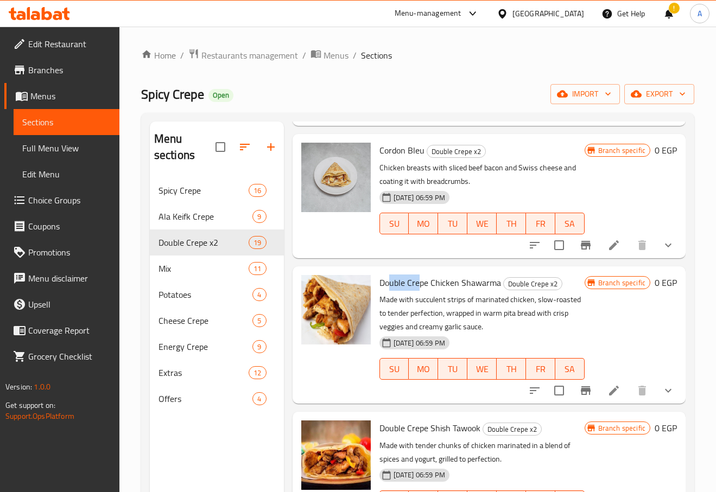
drag, startPoint x: 391, startPoint y: 284, endPoint x: 419, endPoint y: 283, distance: 28.2
click at [419, 283] on span "Double Crepe Chicken Shawarma" at bounding box center [440, 283] width 122 height 16
click at [665, 391] on icon "show more" at bounding box center [668, 390] width 13 height 13
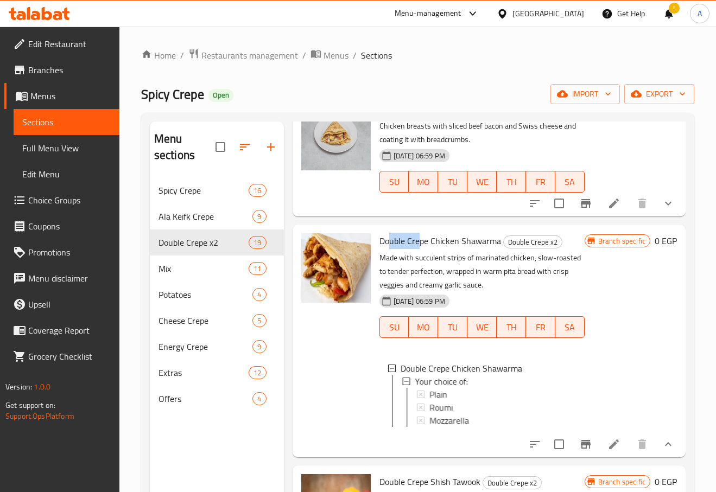
scroll to position [1877, 0]
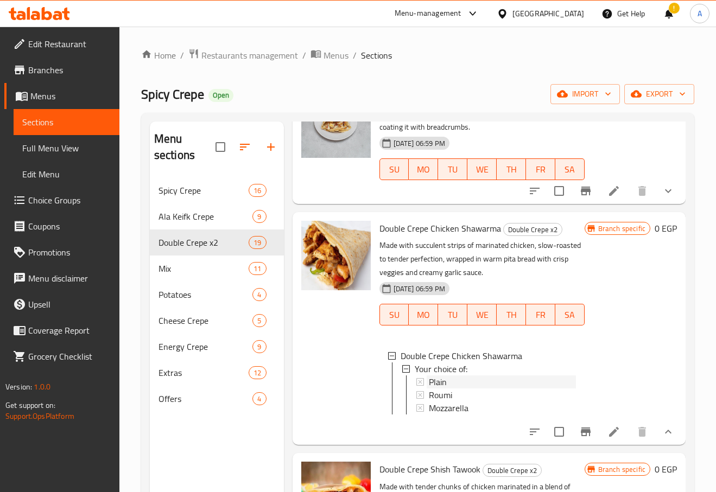
click at [425, 383] on div "Plain" at bounding box center [496, 382] width 160 height 13
click at [449, 395] on span "Roumi" at bounding box center [440, 395] width 23 height 13
click at [452, 402] on span "Mozzarella" at bounding box center [449, 408] width 40 height 13
click at [469, 408] on div "Mozzarella" at bounding box center [502, 408] width 147 height 13
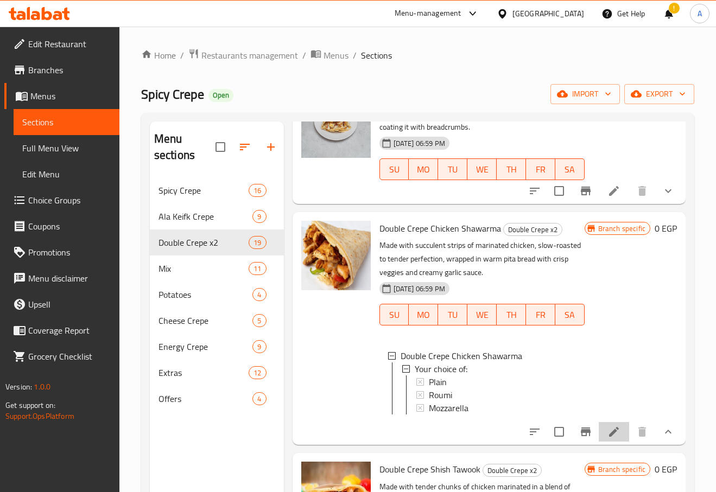
click at [613, 438] on li at bounding box center [614, 432] width 30 height 20
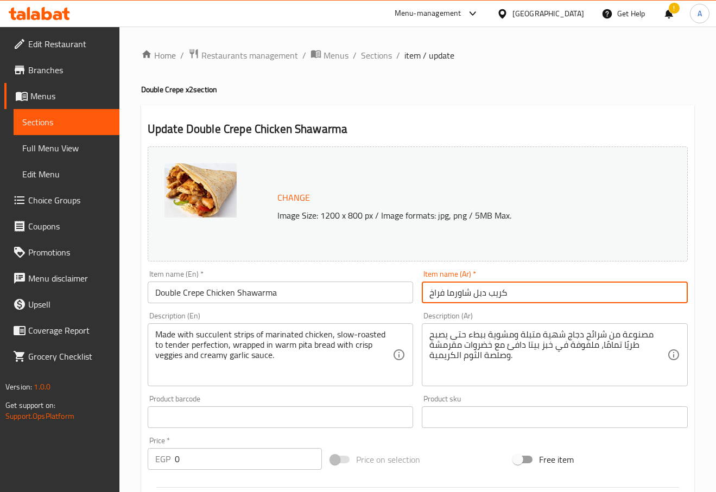
drag, startPoint x: 515, startPoint y: 285, endPoint x: 473, endPoint y: 296, distance: 43.0
click at [473, 296] on input "كريب دبل شاورما فراخ" at bounding box center [555, 293] width 266 height 22
type input "شاورما فراخ"
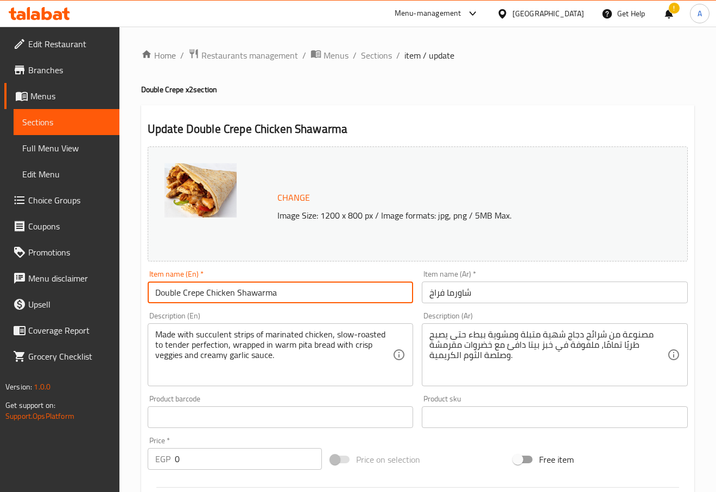
drag, startPoint x: 203, startPoint y: 296, endPoint x: 106, endPoint y: 290, distance: 96.8
click at [108, 290] on div "Edit Restaurant Branches Menus Sections Full Menu View Edit Menu Choice Groups …" at bounding box center [358, 433] width 716 height 812
click at [251, 301] on input "Chicken Shawarma" at bounding box center [281, 293] width 266 height 22
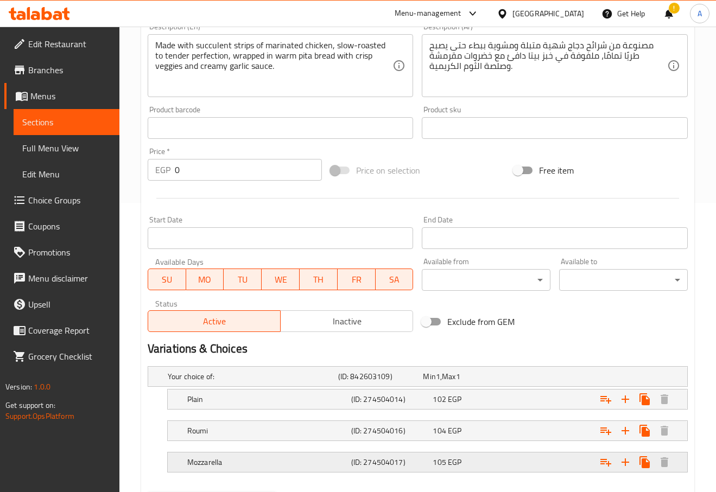
scroll to position [346, 0]
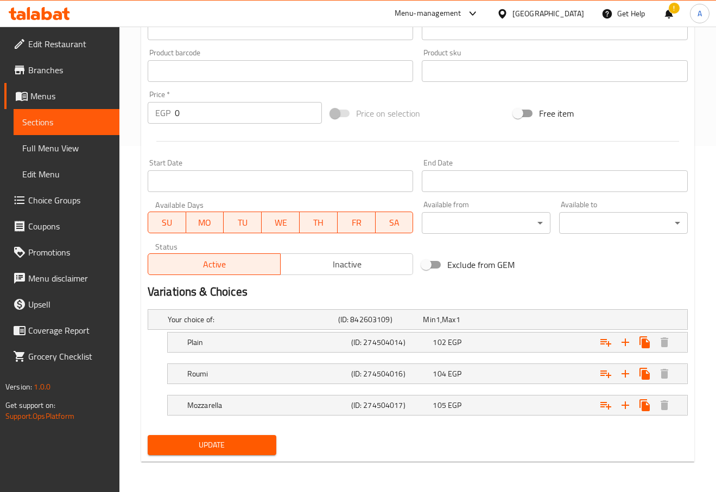
type input "Chicken Shawarma"
click at [242, 433] on div "Update" at bounding box center [211, 445] width 137 height 29
click at [243, 439] on span "Update" at bounding box center [211, 446] width 111 height 14
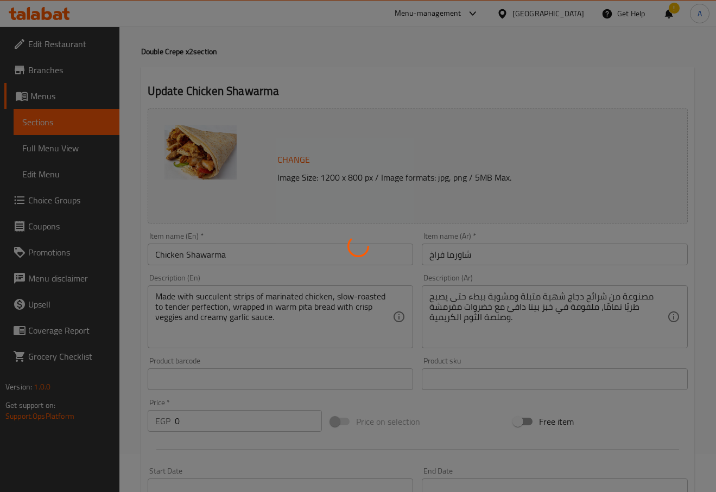
scroll to position [0, 0]
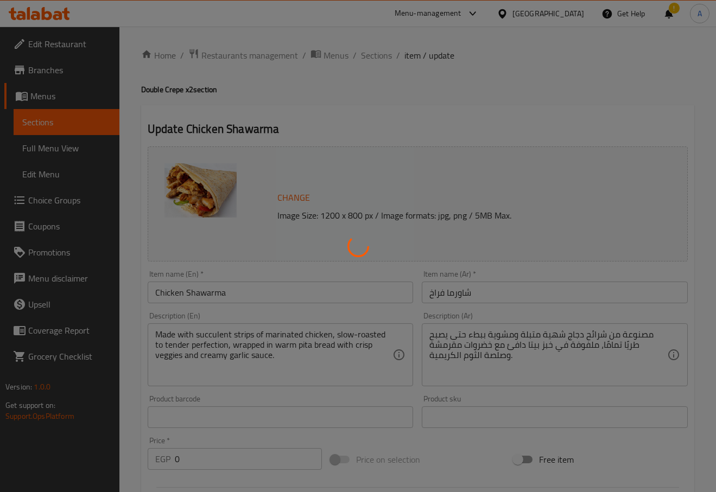
click at [383, 52] on div at bounding box center [358, 246] width 716 height 492
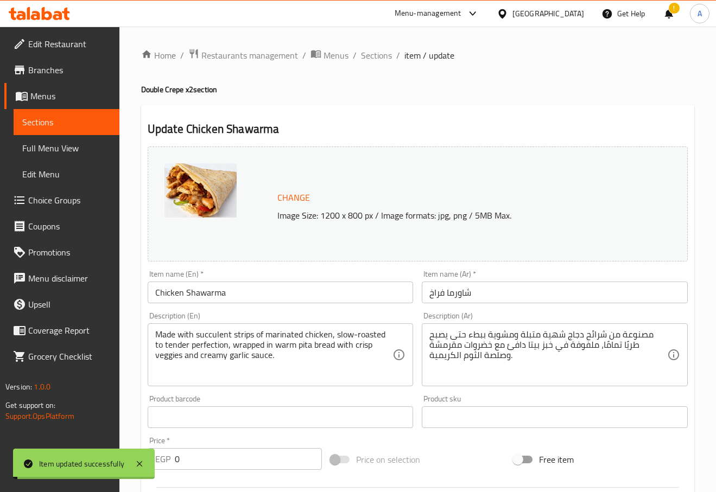
click at [383, 52] on span "Sections" at bounding box center [376, 55] width 31 height 13
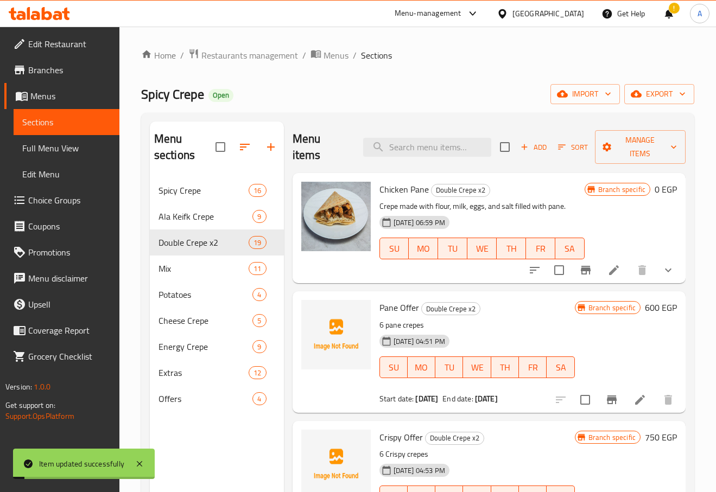
click at [338, 124] on div "Menu items Add Sort Manage items" at bounding box center [489, 148] width 393 height 52
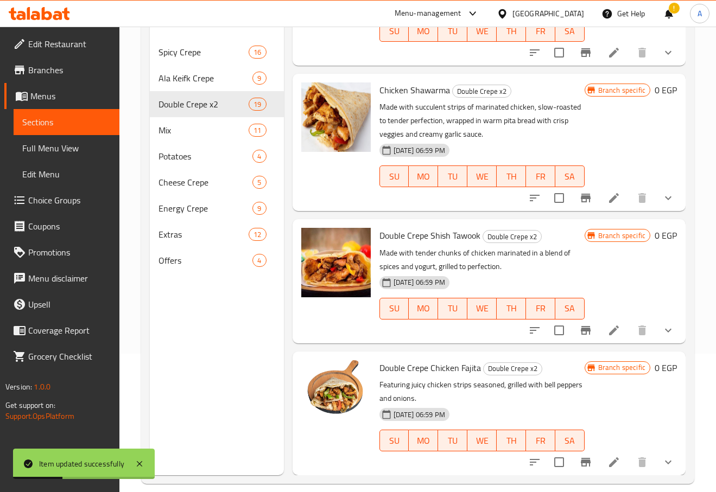
scroll to position [98, 0]
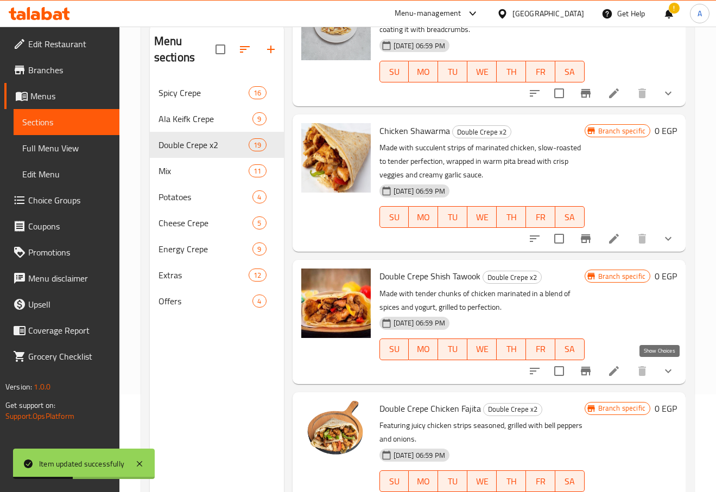
click at [662, 375] on icon "show more" at bounding box center [668, 371] width 13 height 13
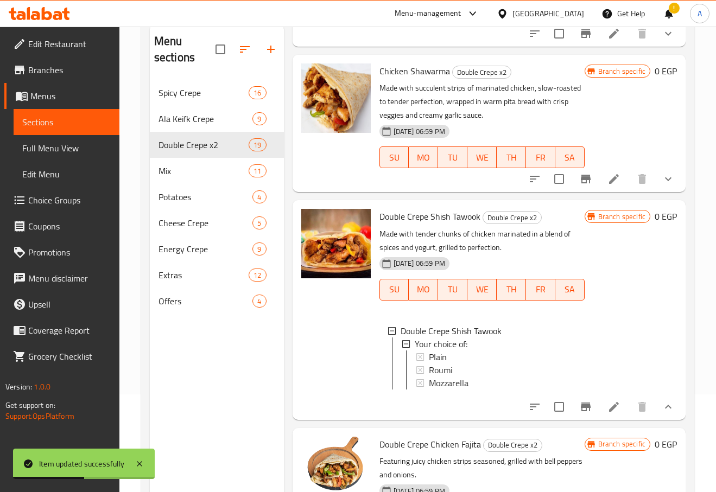
scroll to position [1981, 0]
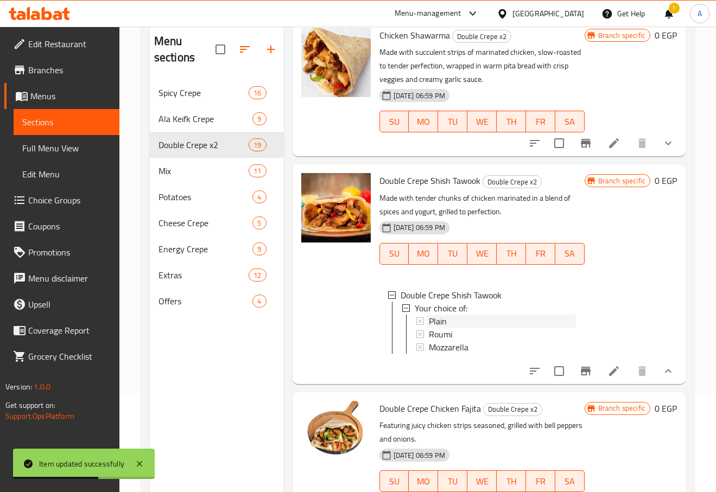
click at [455, 315] on div "Plain" at bounding box center [502, 321] width 147 height 13
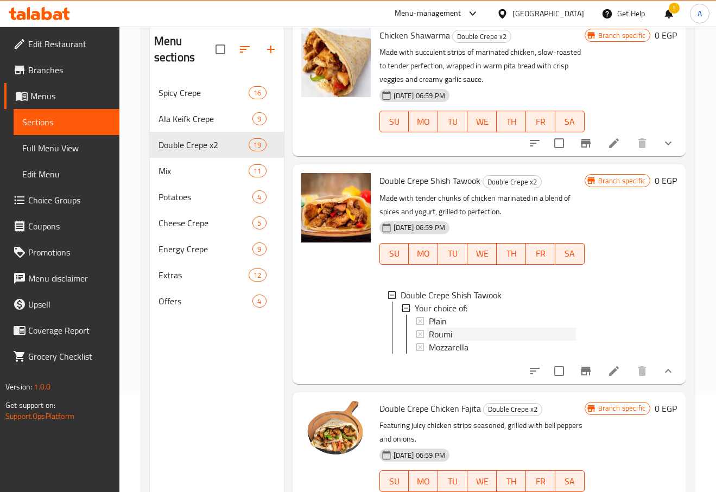
click at [459, 328] on div "Roumi" at bounding box center [502, 334] width 147 height 13
click at [448, 341] on span "Mozzarella" at bounding box center [449, 347] width 40 height 13
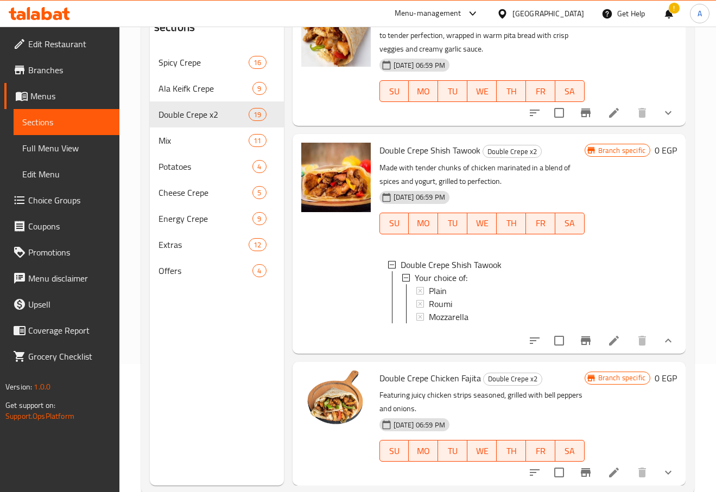
scroll to position [152, 0]
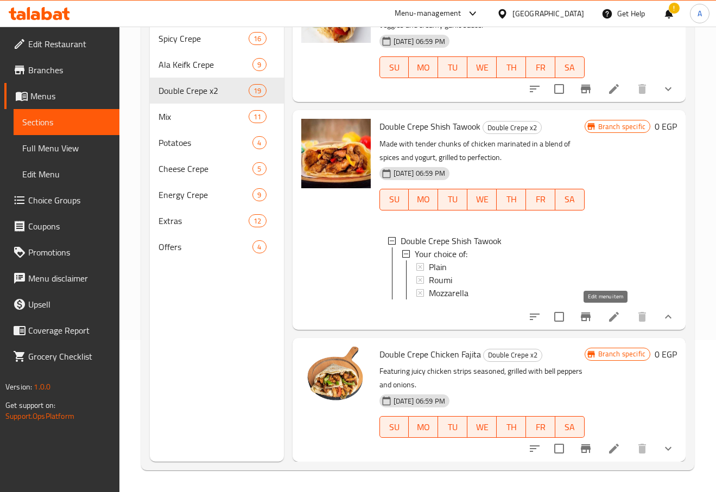
click at [609, 317] on icon at bounding box center [614, 317] width 10 height 10
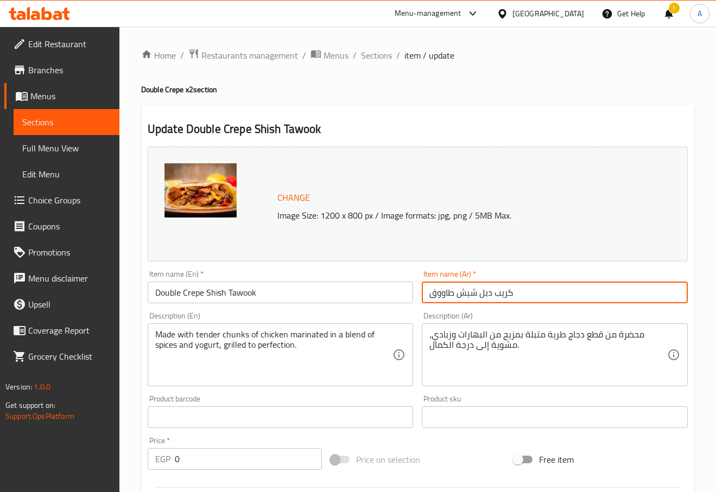
drag, startPoint x: 519, startPoint y: 299, endPoint x: 489, endPoint y: 302, distance: 30.6
click at [489, 302] on input "كريب دبل شيش طاووق" at bounding box center [555, 293] width 266 height 22
click at [479, 294] on input "كريب دبل شيش طاووق" at bounding box center [555, 293] width 266 height 22
click at [480, 294] on input "كريب دبل شيش طاووق" at bounding box center [555, 293] width 266 height 22
click at [483, 295] on input "كريب دبل شيش طاووق" at bounding box center [555, 293] width 266 height 22
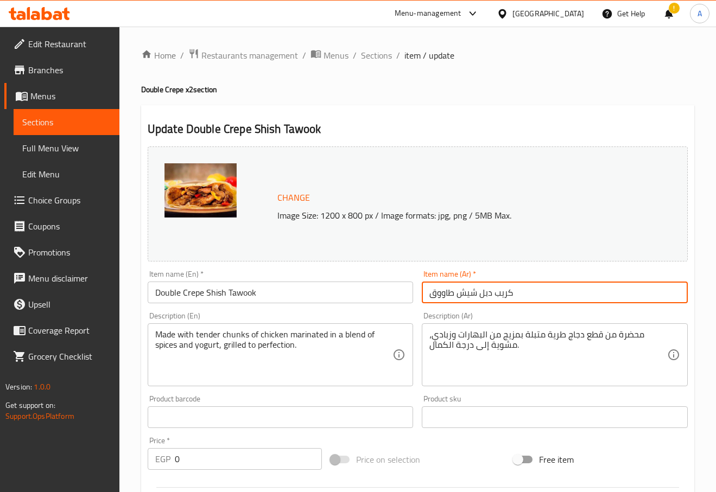
click at [483, 295] on input "كريب دبل شيش طاووق" at bounding box center [555, 293] width 266 height 22
click at [492, 293] on input "كريب شيش طاووق" at bounding box center [555, 293] width 266 height 22
type input "شيش طاووق"
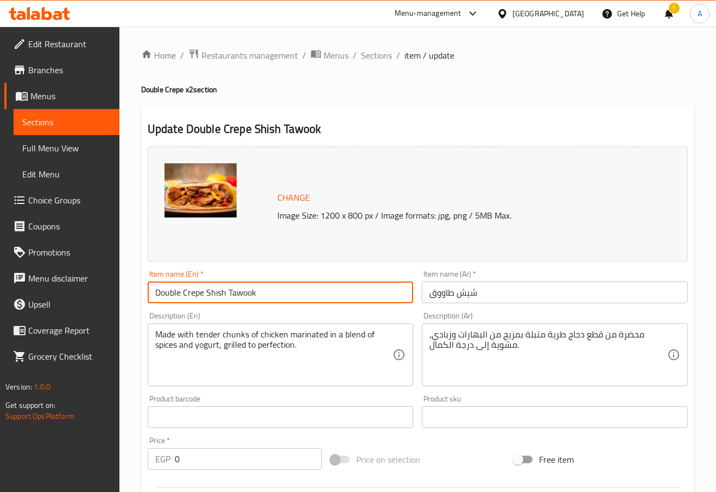
drag, startPoint x: 209, startPoint y: 295, endPoint x: 64, endPoint y: 294, distance: 145.5
click at [64, 294] on div "Edit Restaurant Branches Menus Sections Full Menu View Edit Menu Choice Groups …" at bounding box center [358, 433] width 716 height 812
click at [173, 284] on input "Double Crepe Shish Tawook" at bounding box center [281, 293] width 266 height 22
click at [204, 300] on input "Double Crepe Shish Tawook" at bounding box center [281, 293] width 266 height 22
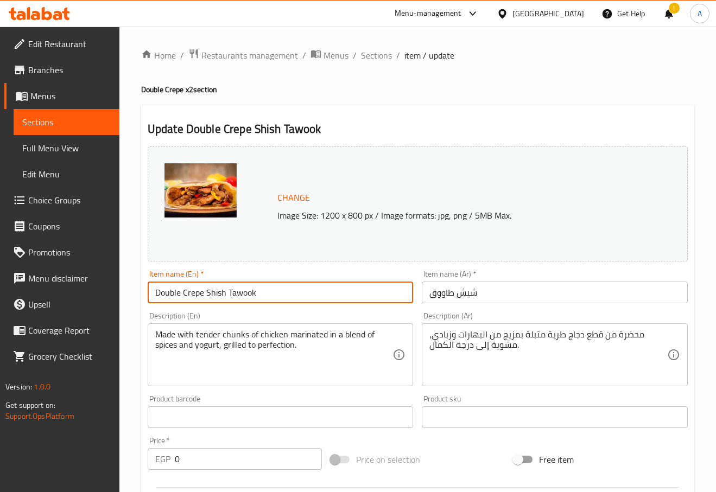
click at [194, 297] on input "Double Crepe Shish Tawook" at bounding box center [281, 293] width 266 height 22
click at [173, 293] on input "Double Shish Tawook" at bounding box center [281, 293] width 266 height 22
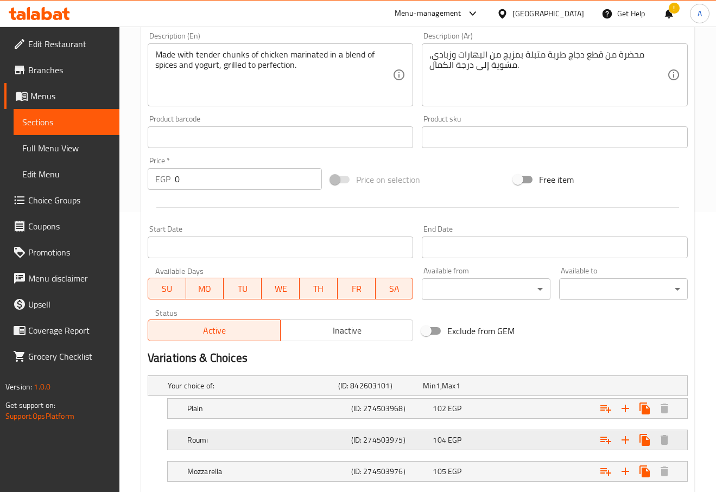
scroll to position [346, 0]
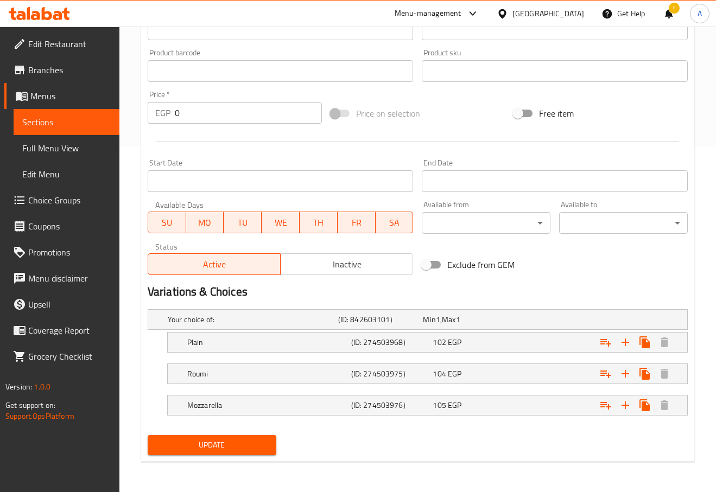
type input "[PERSON_NAME]"
click at [202, 440] on span "Update" at bounding box center [211, 446] width 111 height 14
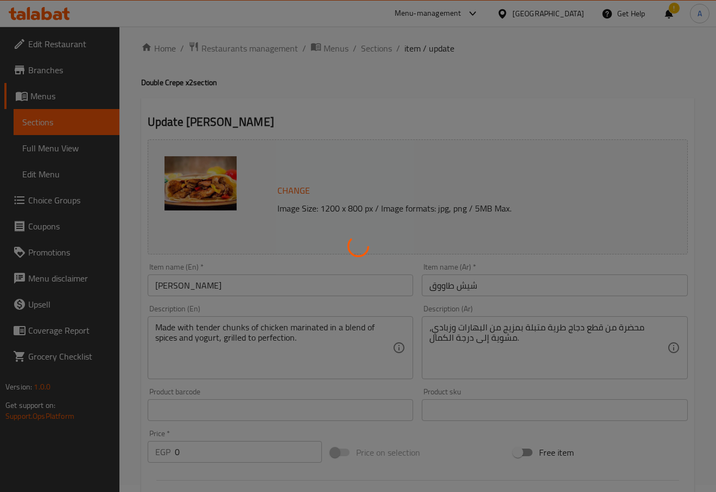
scroll to position [0, 0]
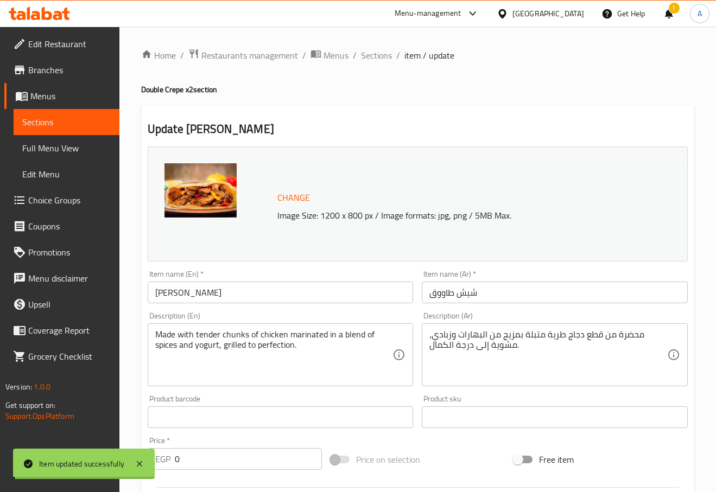
click at [247, 300] on input "[PERSON_NAME]" at bounding box center [281, 293] width 266 height 22
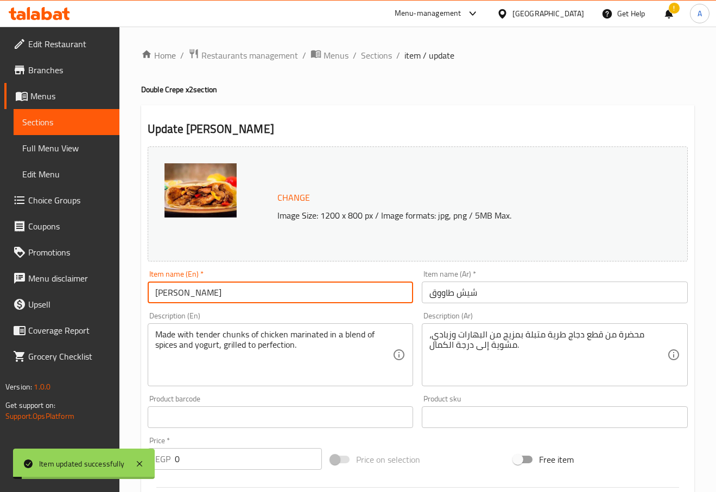
click at [247, 300] on input "[PERSON_NAME]" at bounding box center [281, 293] width 266 height 22
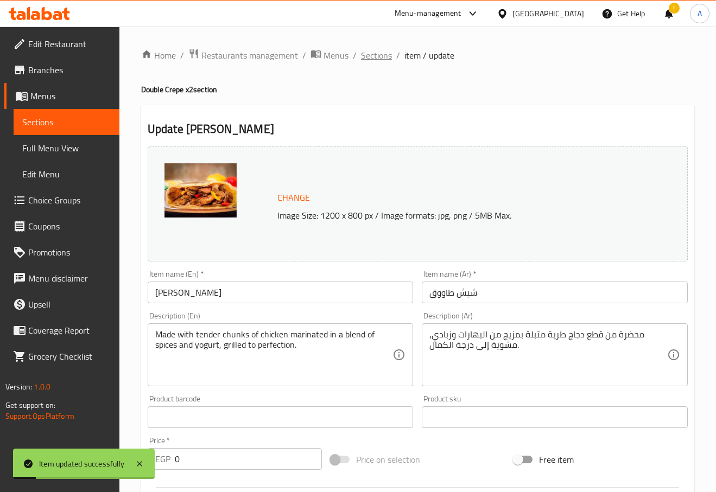
click at [379, 56] on span "Sections" at bounding box center [376, 55] width 31 height 13
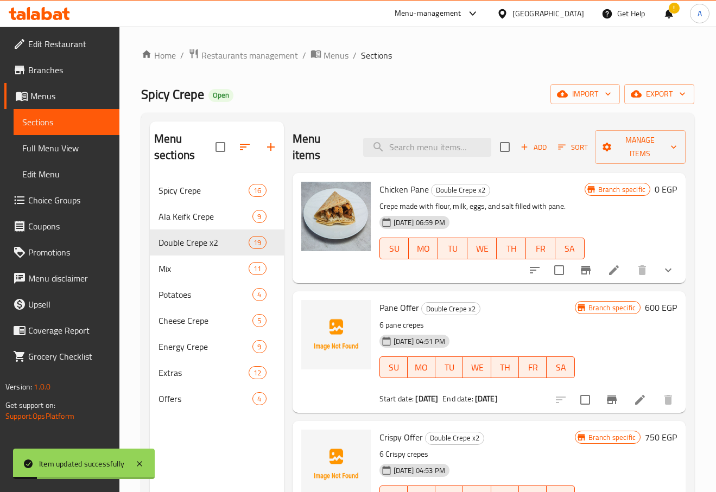
click at [520, 99] on div "Spicy Crepe Open import export" at bounding box center [417, 94] width 553 height 20
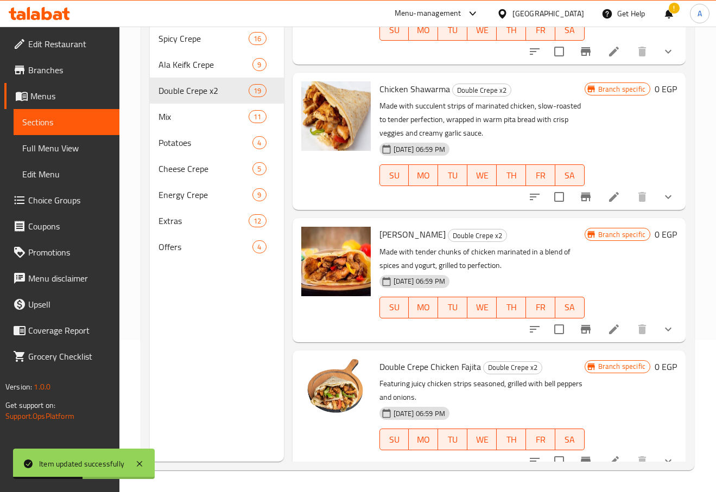
scroll to position [1877, 0]
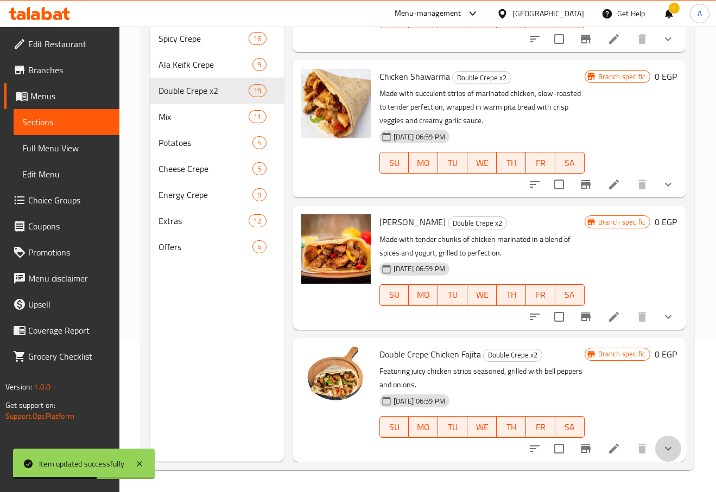
click at [670, 446] on button "show more" at bounding box center [668, 449] width 26 height 26
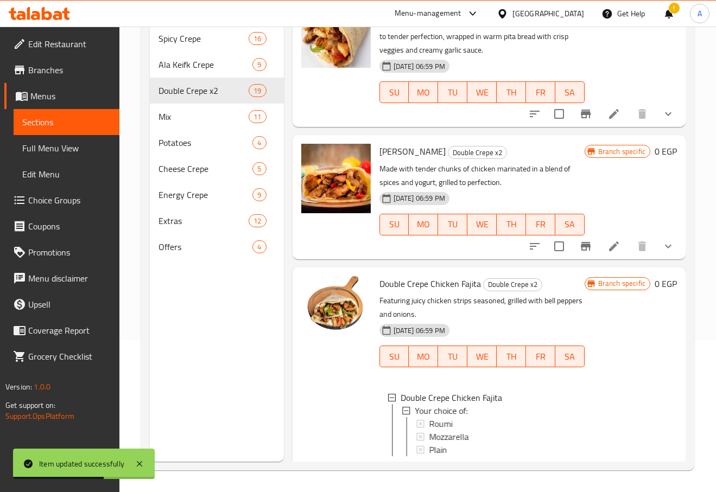
scroll to position [1981, 0]
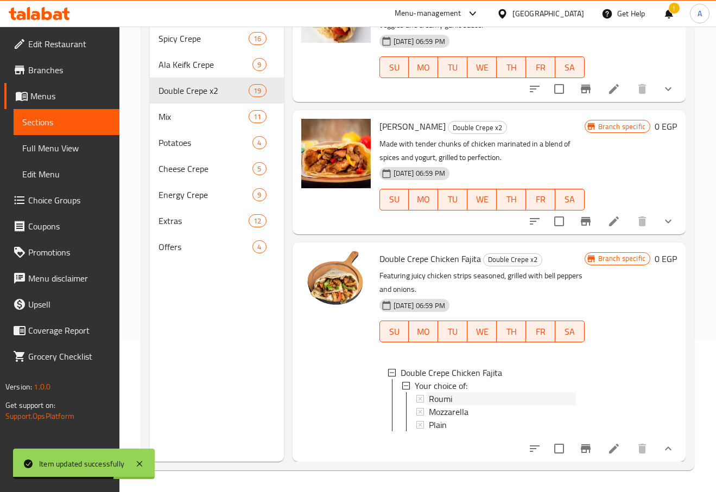
click at [446, 392] on span "Roumi" at bounding box center [440, 398] width 23 height 13
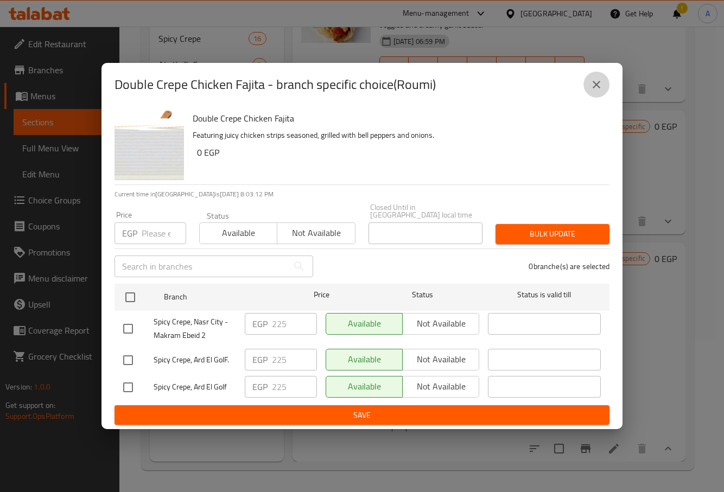
click at [592, 86] on icon "close" at bounding box center [596, 84] width 13 height 13
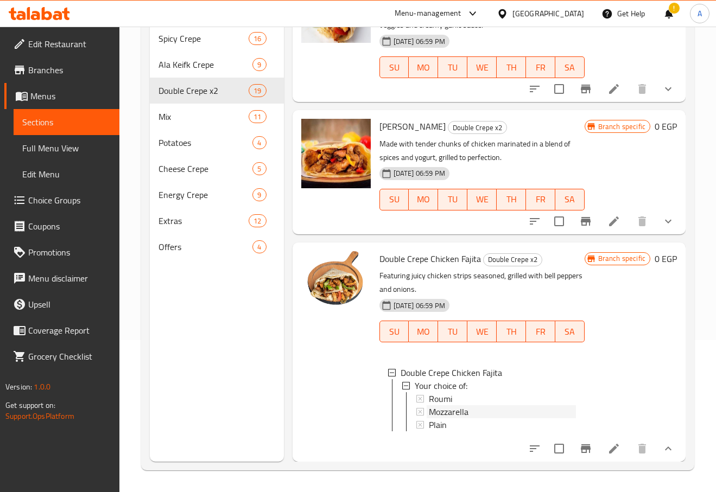
click at [440, 405] on span "Mozzarella" at bounding box center [449, 411] width 40 height 13
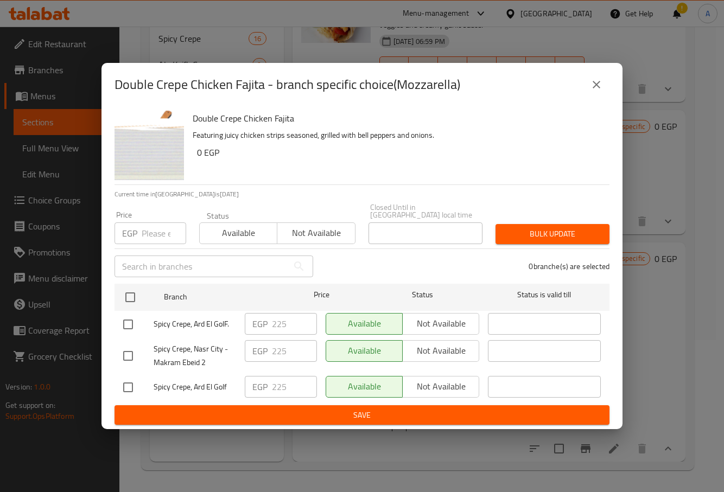
click at [586, 90] on button "close" at bounding box center [596, 85] width 26 height 26
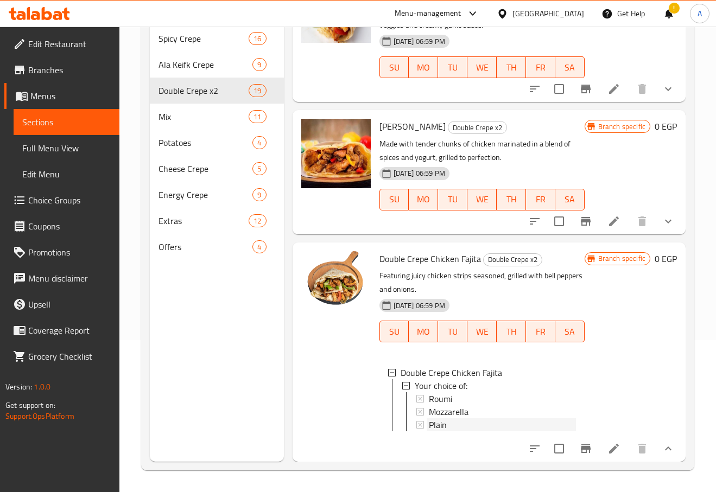
click at [459, 418] on div "Plain" at bounding box center [502, 424] width 147 height 13
click at [607, 455] on icon at bounding box center [613, 448] width 13 height 13
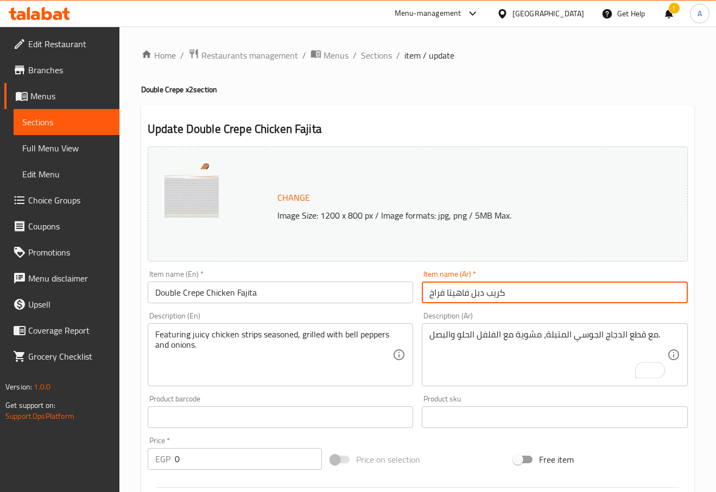
drag, startPoint x: 474, startPoint y: 297, endPoint x: 502, endPoint y: 301, distance: 27.5
click at [502, 301] on input "كريب دبل فاهيتا فراخ" at bounding box center [555, 293] width 266 height 22
click at [477, 295] on input "ك فاهيتا فراخ" at bounding box center [555, 293] width 266 height 22
click at [477, 296] on input "ك فاهيتا فراخ" at bounding box center [555, 293] width 266 height 22
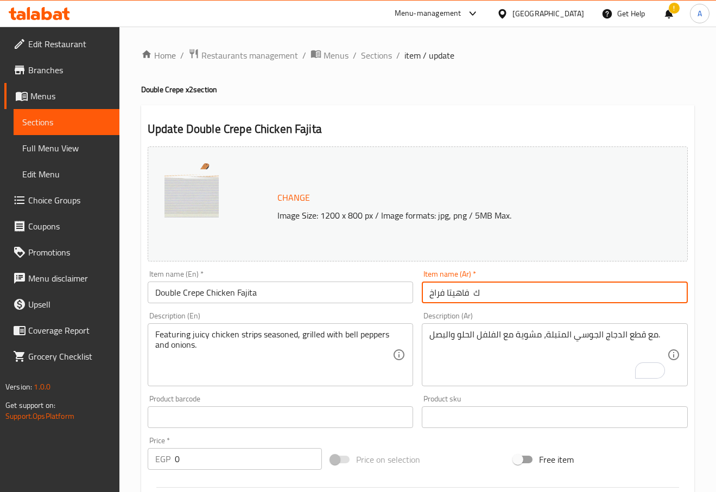
click at [477, 296] on input "ك فاهيتا فراخ" at bounding box center [555, 293] width 266 height 22
type input "ك فاهيتا فراخ"
drag, startPoint x: 478, startPoint y: 295, endPoint x: 484, endPoint y: 296, distance: 6.6
click at [484, 295] on input "ك فاهيتا فراخ" at bounding box center [555, 293] width 266 height 22
click at [473, 297] on input "ك فاهيتا فراخ" at bounding box center [555, 293] width 266 height 22
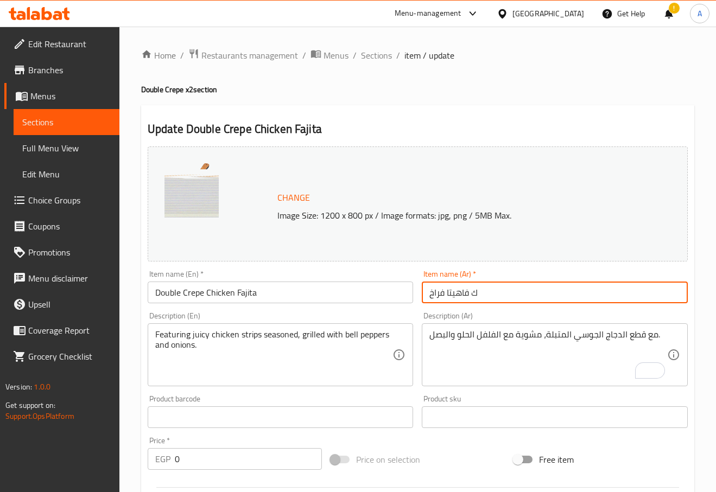
click at [473, 297] on input "ك فاهيتا فراخ" at bounding box center [555, 293] width 266 height 22
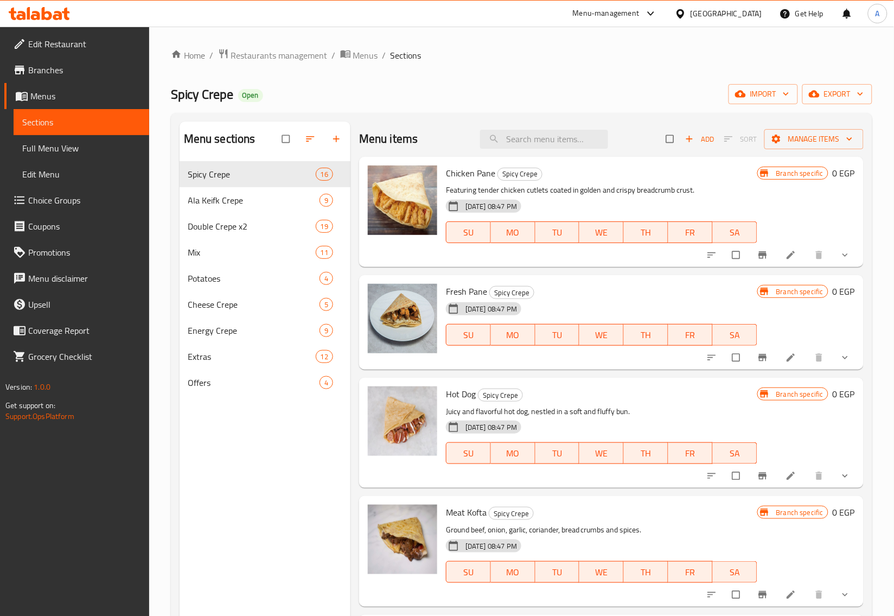
click at [81, 147] on span "Full Menu View" at bounding box center [81, 148] width 118 height 13
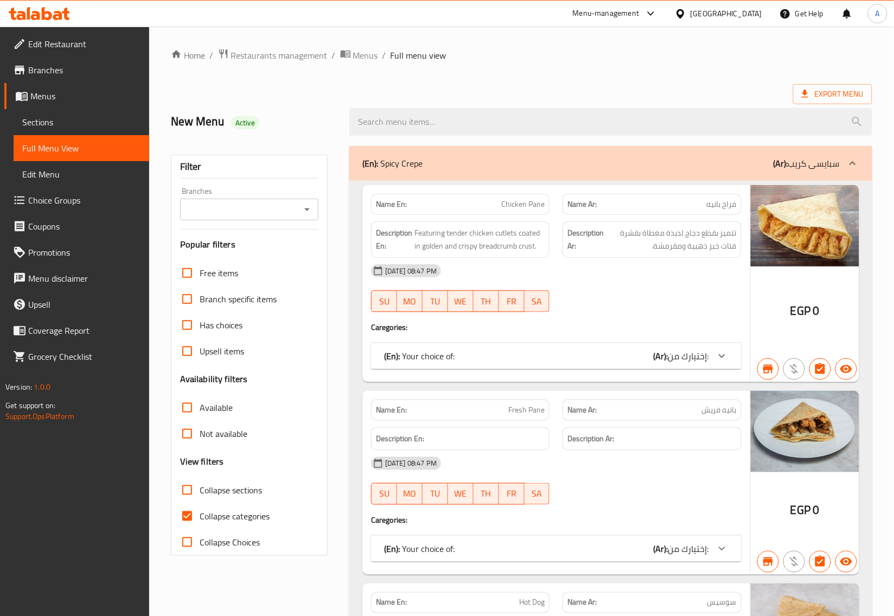
click at [272, 207] on input "Branches" at bounding box center [240, 209] width 114 height 15
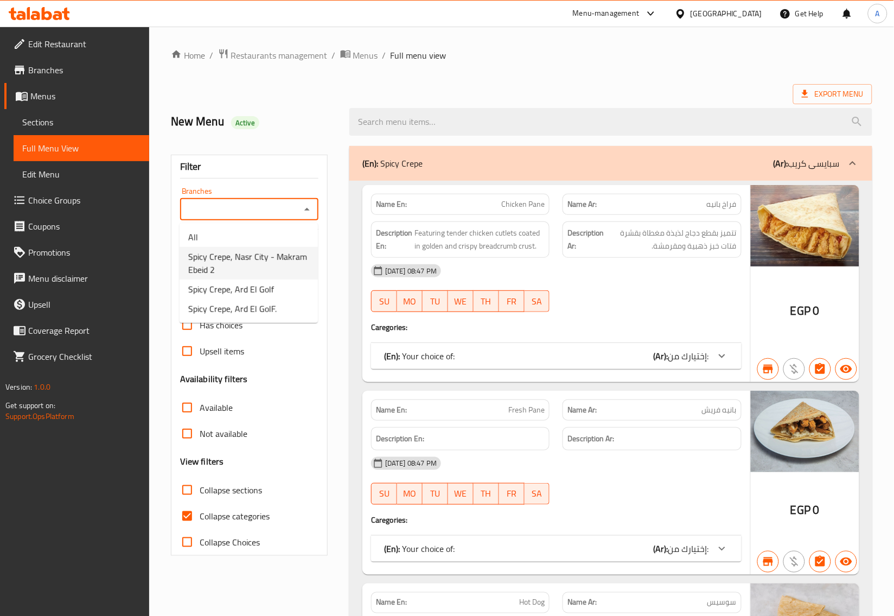
click at [263, 259] on span "Spicy Crepe, Nasr City - Makram Ebeid 2" at bounding box center [248, 263] width 121 height 26
type input "Spicy Crepe, Nasr City - Makram Ebeid 2"
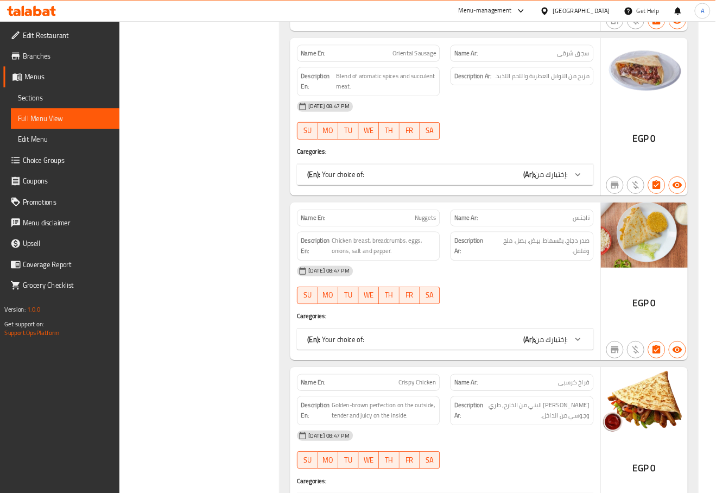
scroll to position [1425, 0]
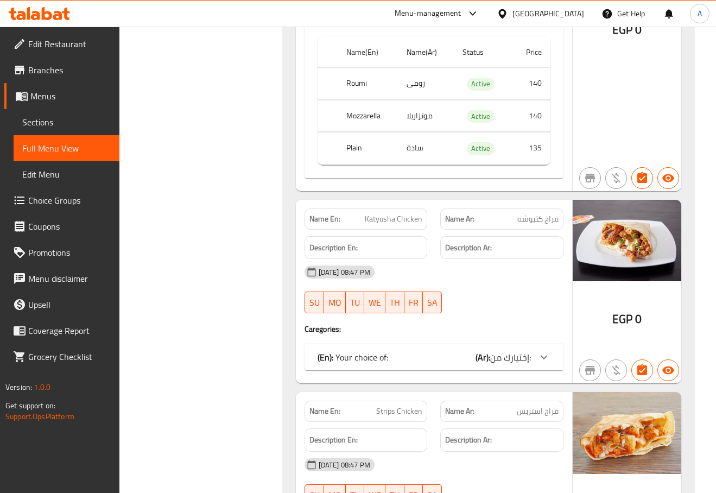
scroll to position [2022, 0]
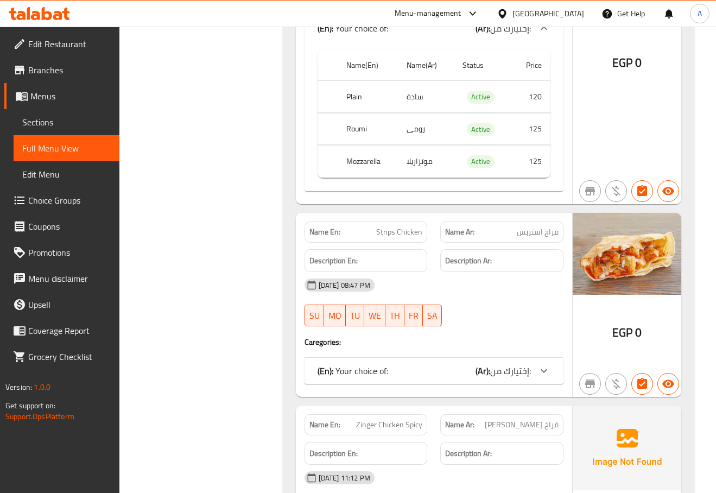
scroll to position [2293, 0]
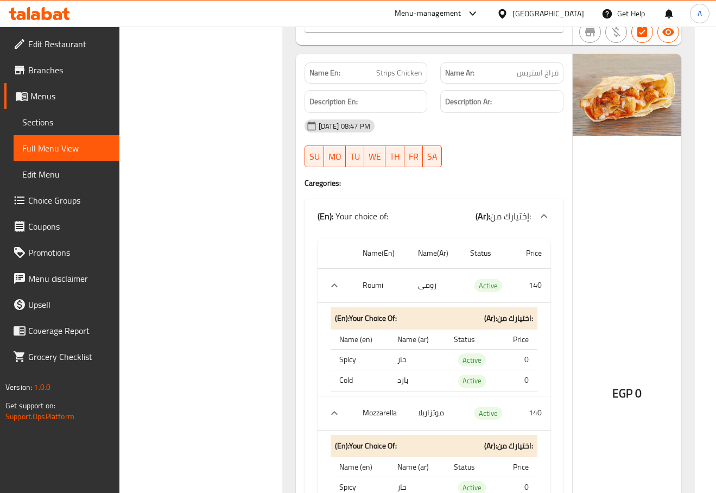
scroll to position [2510, 0]
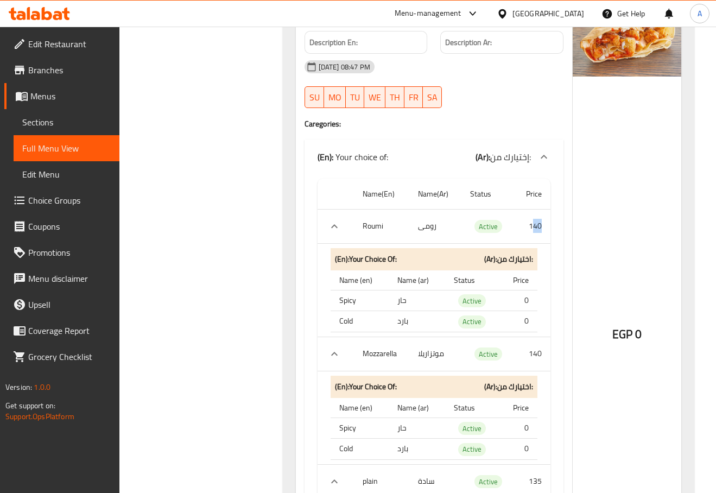
drag, startPoint x: 534, startPoint y: 231, endPoint x: 542, endPoint y: 233, distance: 8.4
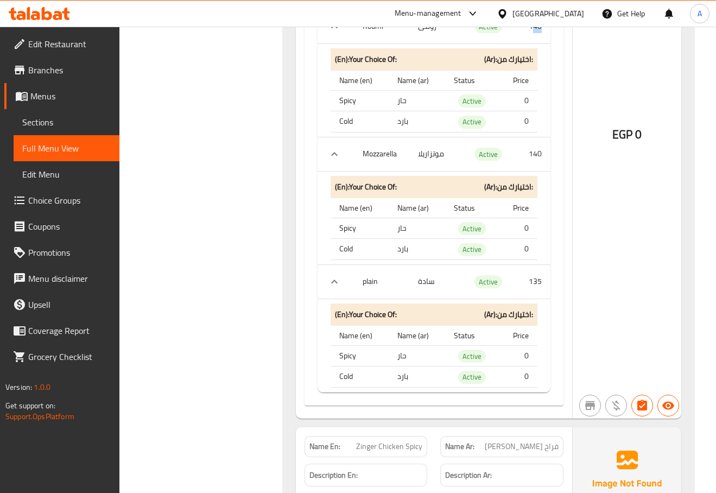
scroll to position [2727, 0]
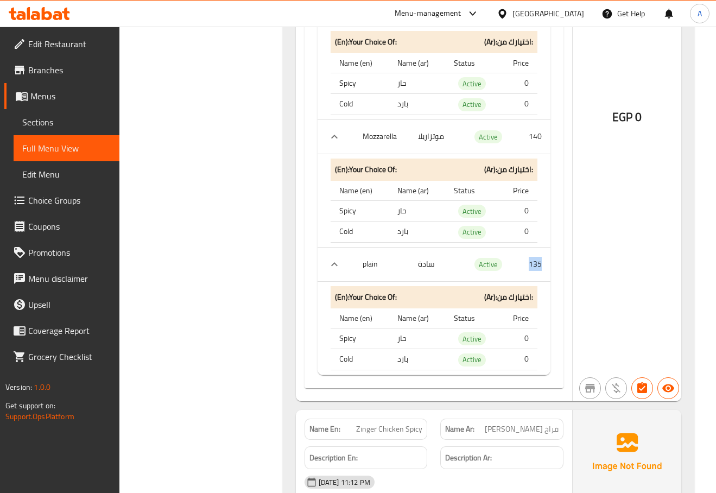
drag, startPoint x: 527, startPoint y: 265, endPoint x: 544, endPoint y: 268, distance: 17.6
drag, startPoint x: 532, startPoint y: 130, endPoint x: 544, endPoint y: 128, distance: 12.1
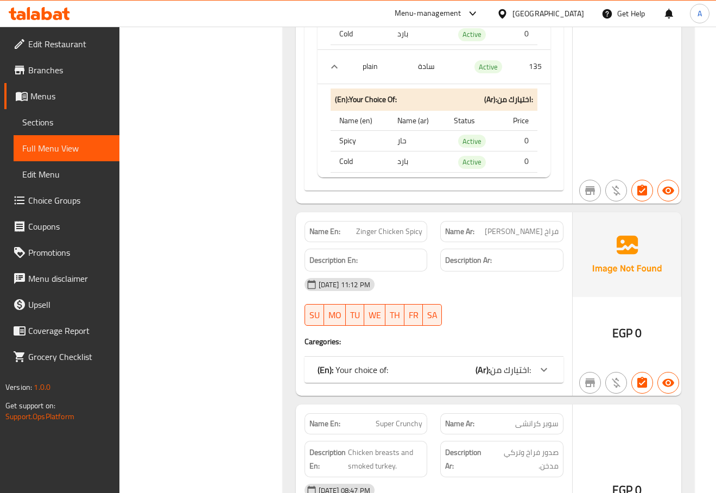
scroll to position [2944, 0]
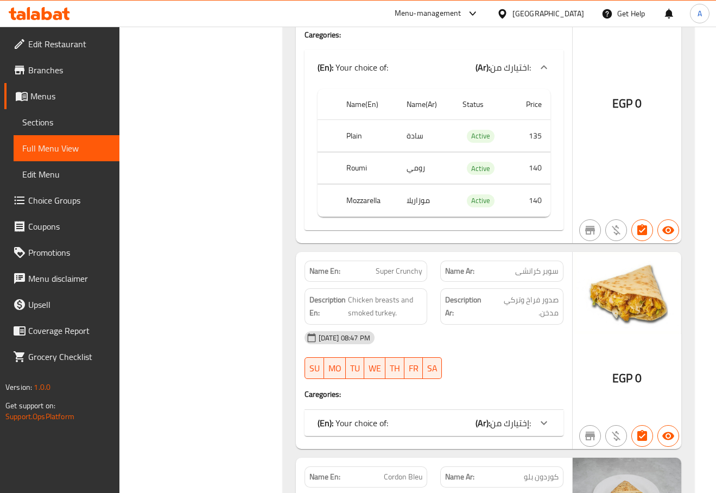
scroll to position [3324, 0]
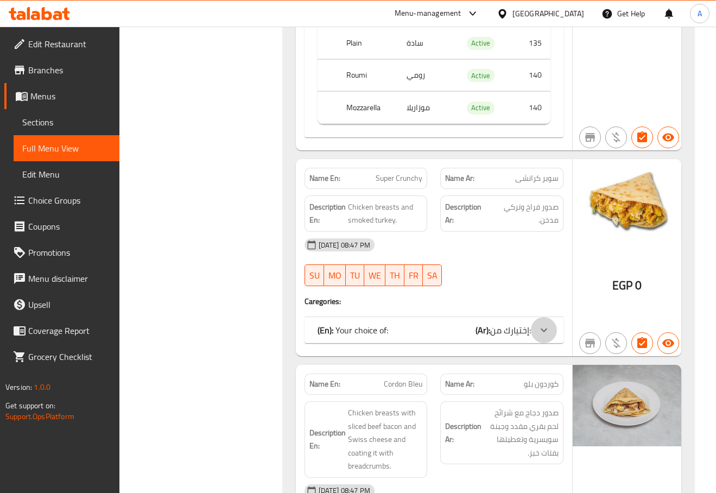
drag, startPoint x: 535, startPoint y: 333, endPoint x: 551, endPoint y: 338, distance: 17.0
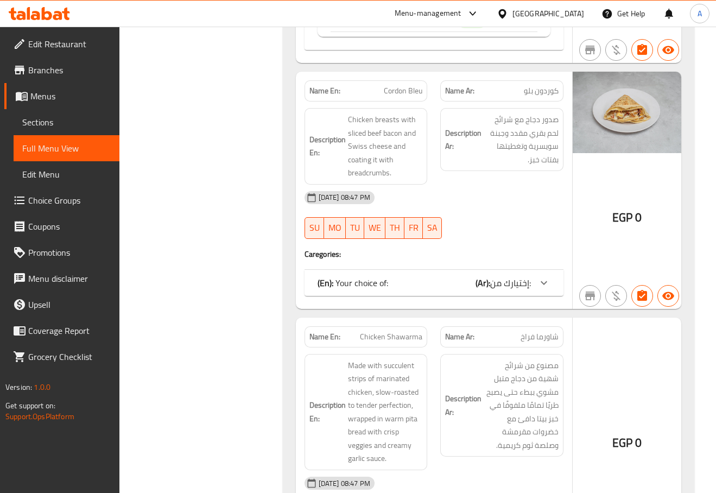
scroll to position [4084, 0]
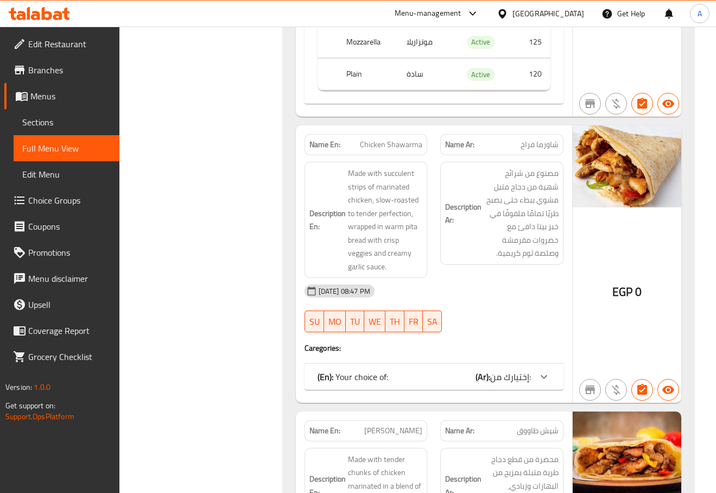
scroll to position [4464, 0]
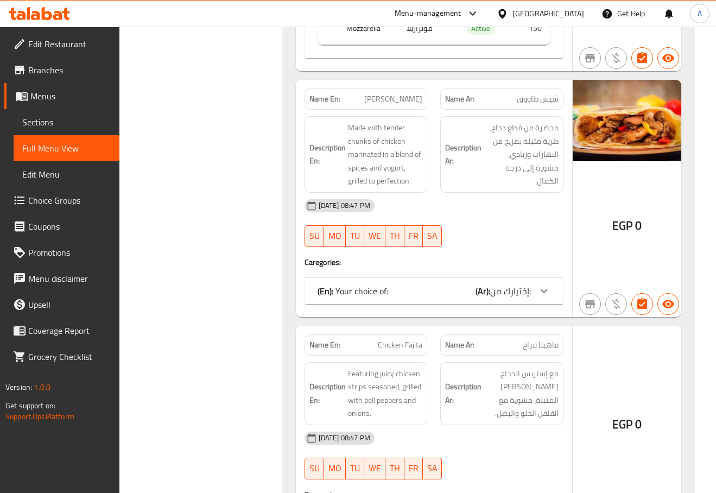
scroll to position [4898, 0]
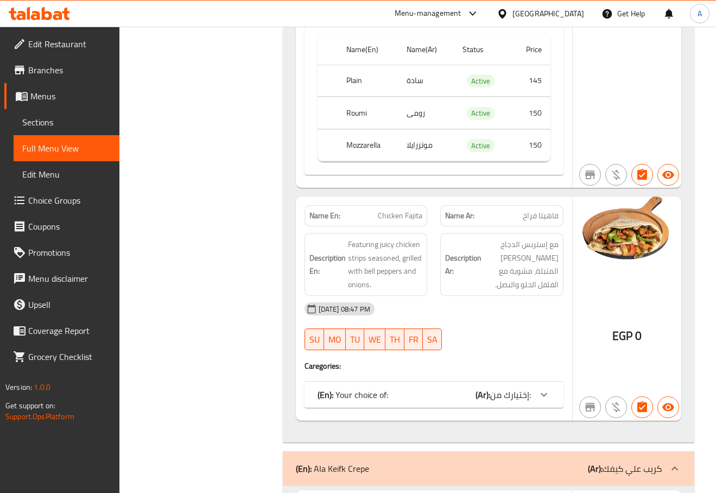
scroll to position [5224, 0]
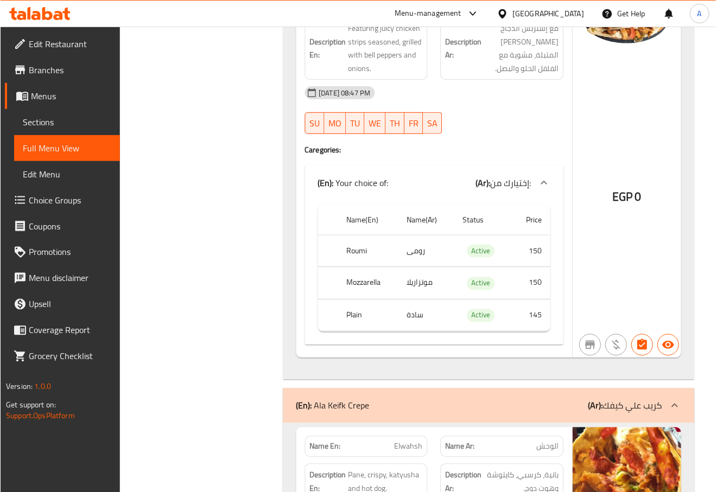
scroll to position [5658, 0]
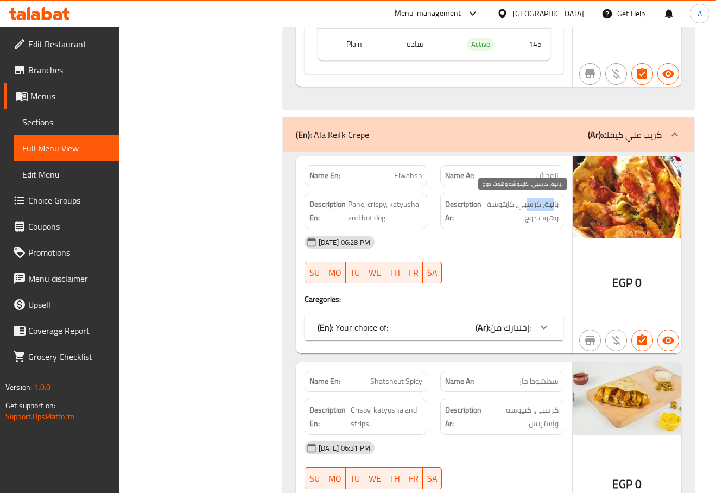
drag, startPoint x: 555, startPoint y: 206, endPoint x: 527, endPoint y: 208, distance: 27.8
click at [527, 208] on span "بانية، كرسبي، كايتوشة وهوت دوج." at bounding box center [521, 211] width 75 height 27
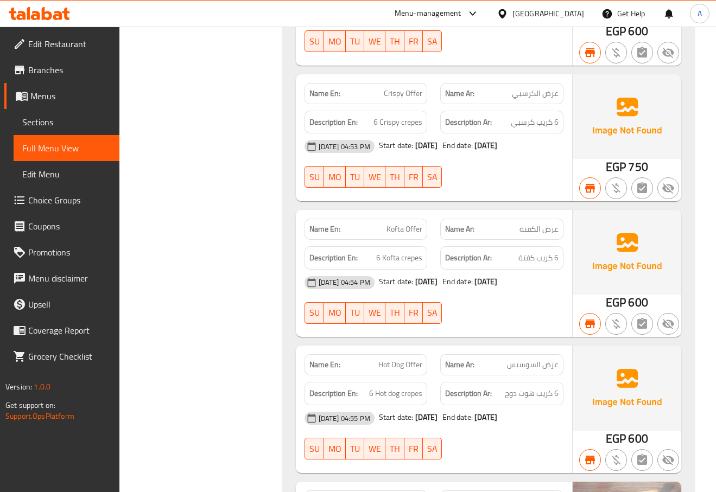
scroll to position [8643, 0]
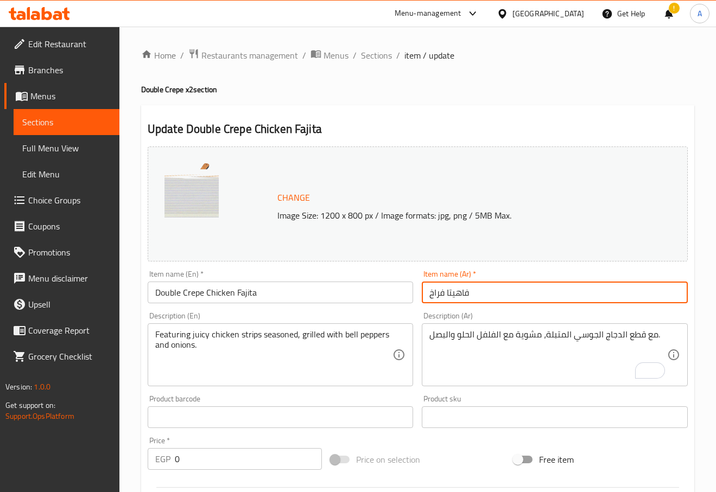
type input "فاهيتا فراخ"
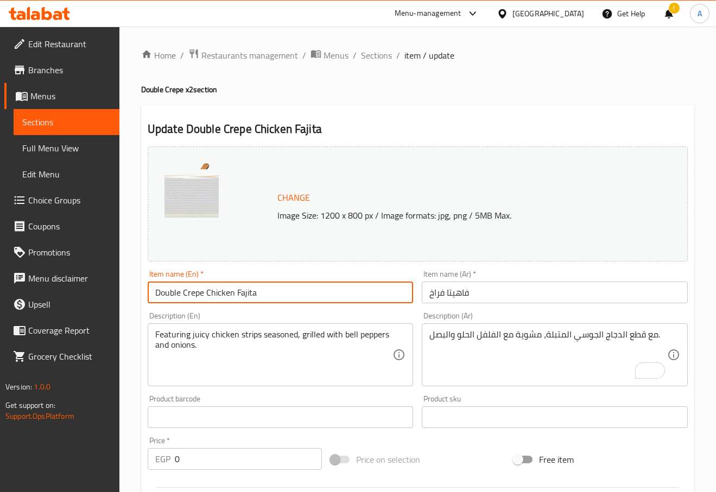
drag, startPoint x: 206, startPoint y: 297, endPoint x: -1, endPoint y: 288, distance: 206.5
click at [0, 288] on html "​ Menu-management Egypt Get Help ! A Edit Restaurant Branches Menus Sections Fu…" at bounding box center [358, 246] width 716 height 492
type input "Chicken Fajita"
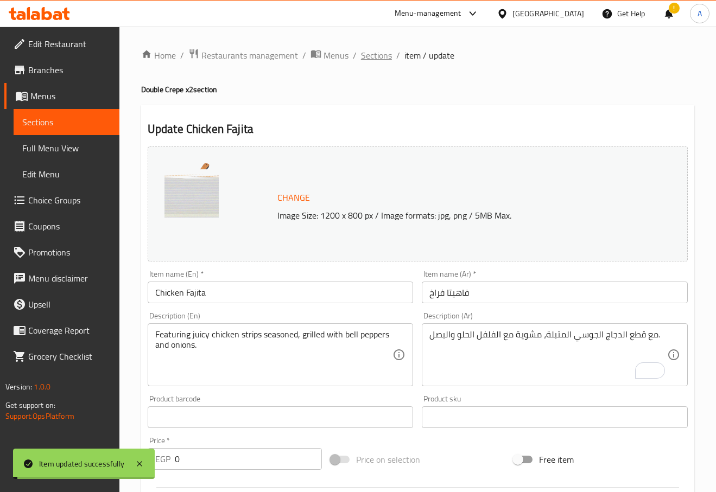
click at [374, 56] on span "Sections" at bounding box center [376, 55] width 31 height 13
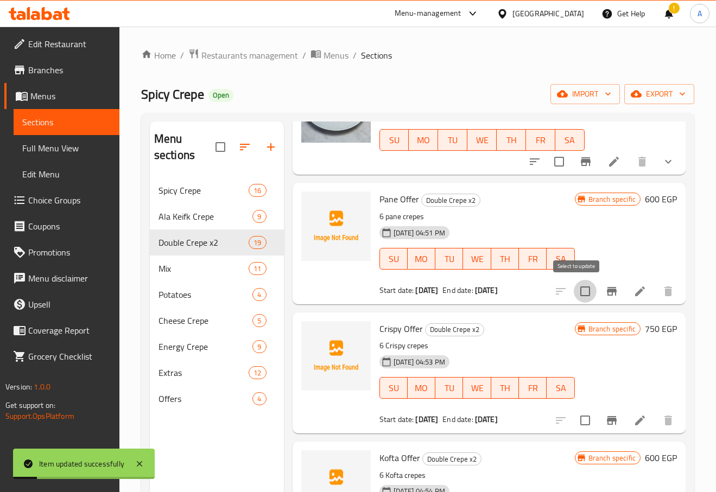
click at [574, 286] on input "checkbox" at bounding box center [585, 291] width 23 height 23
checkbox input "true"
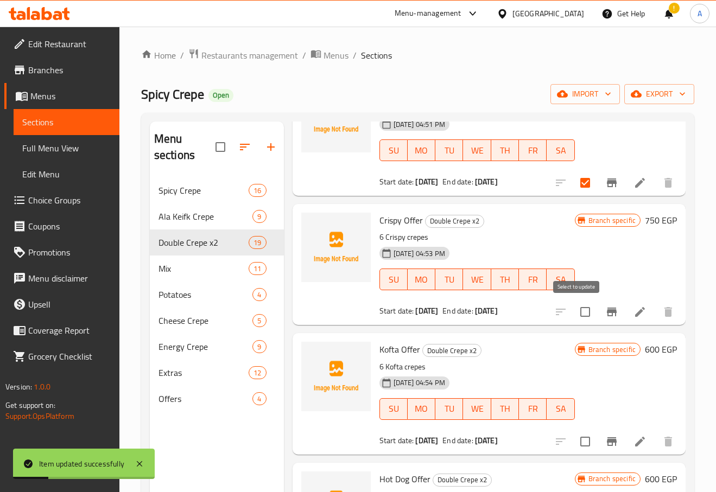
click at [576, 305] on input "checkbox" at bounding box center [585, 312] width 23 height 23
checkbox input "true"
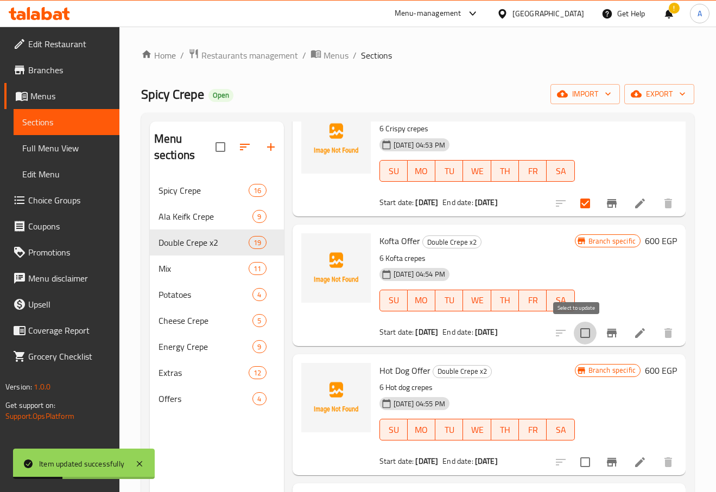
click at [576, 324] on input "checkbox" at bounding box center [585, 333] width 23 height 23
checkbox input "true"
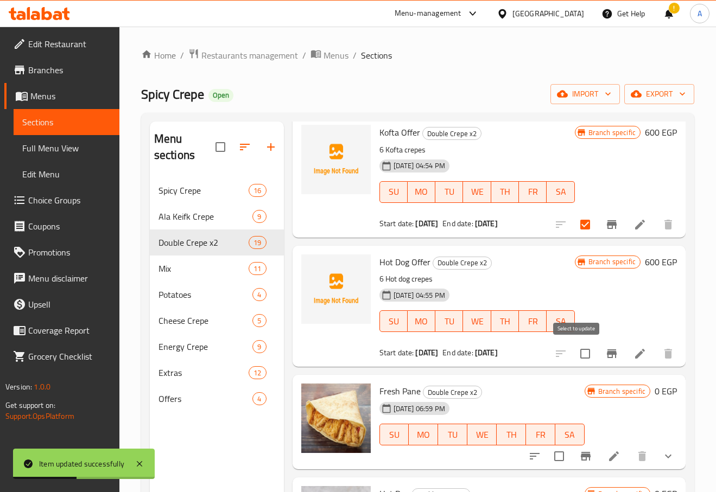
click at [574, 352] on input "checkbox" at bounding box center [585, 353] width 23 height 23
checkbox input "true"
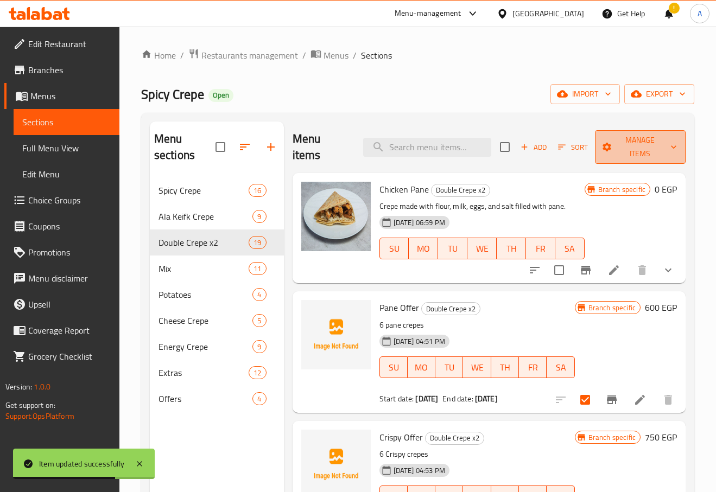
click at [643, 135] on span "Manage items" at bounding box center [640, 147] width 73 height 27
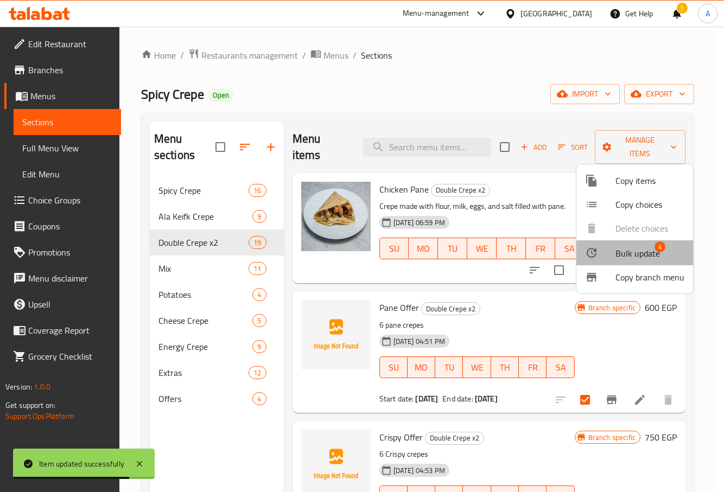
click at [616, 244] on li "Bulk update 4" at bounding box center [634, 252] width 117 height 25
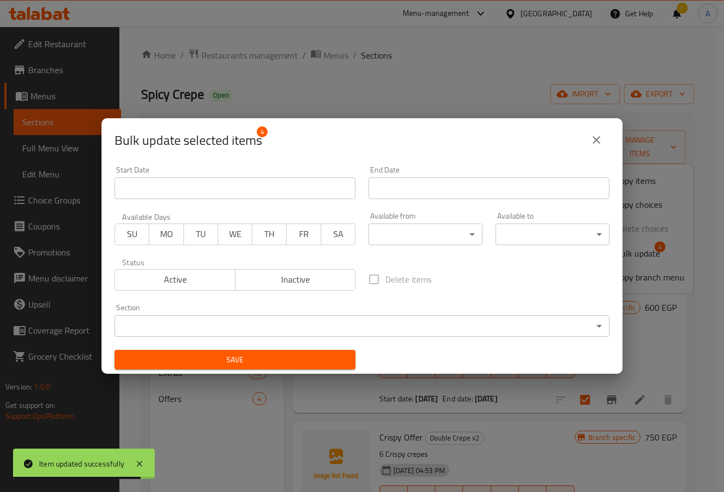
drag, startPoint x: 308, startPoint y: 280, endPoint x: 314, endPoint y: 319, distance: 40.0
click at [309, 283] on span "Inactive" at bounding box center [296, 280] width 112 height 16
click at [314, 357] on span "Save" at bounding box center [235, 360] width 224 height 14
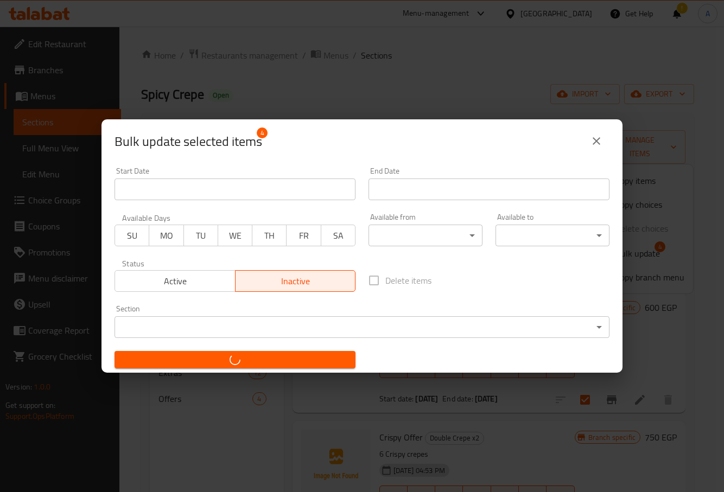
checkbox input "false"
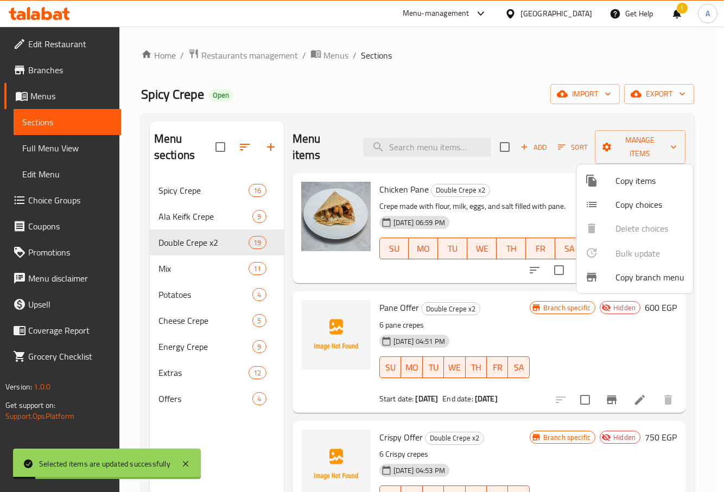
click at [389, 315] on div at bounding box center [362, 246] width 724 height 492
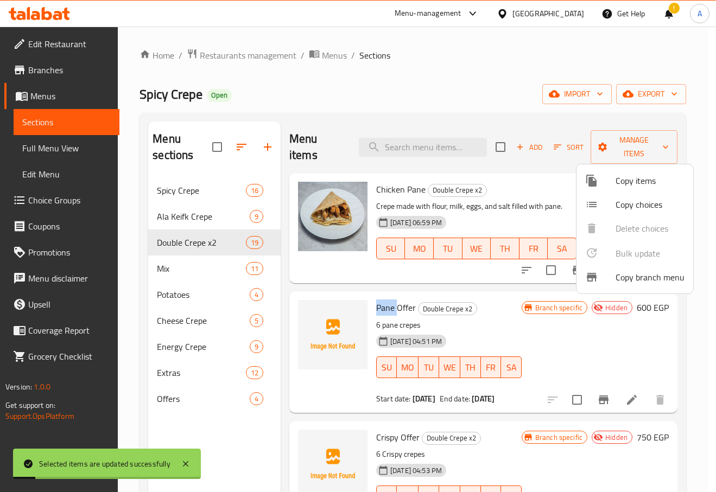
click at [389, 315] on span "Pane Offer" at bounding box center [396, 308] width 40 height 16
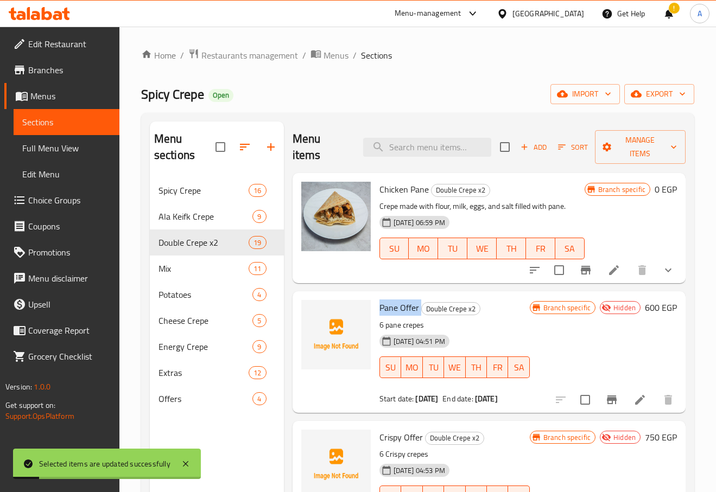
click at [389, 315] on span "Pane Offer" at bounding box center [399, 308] width 40 height 16
copy h6 "Pane Offer"
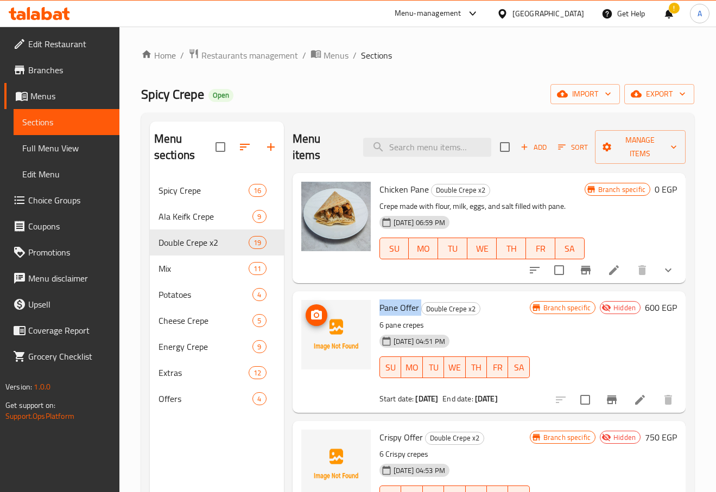
click at [338, 365] on img at bounding box center [335, 334] width 69 height 69
click at [405, 303] on span "Pane Offer" at bounding box center [399, 308] width 40 height 16
drag, startPoint x: 405, startPoint y: 303, endPoint x: 694, endPoint y: 214, distance: 301.5
click at [404, 303] on span "Pane Offer" at bounding box center [399, 308] width 40 height 16
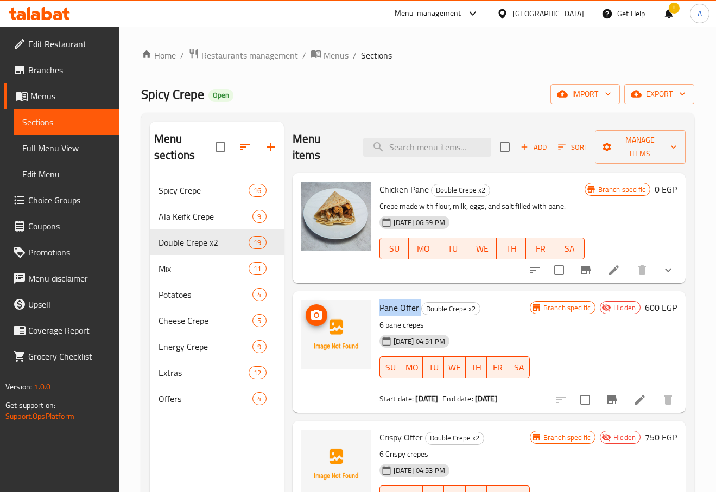
click at [349, 342] on img at bounding box center [335, 334] width 69 height 69
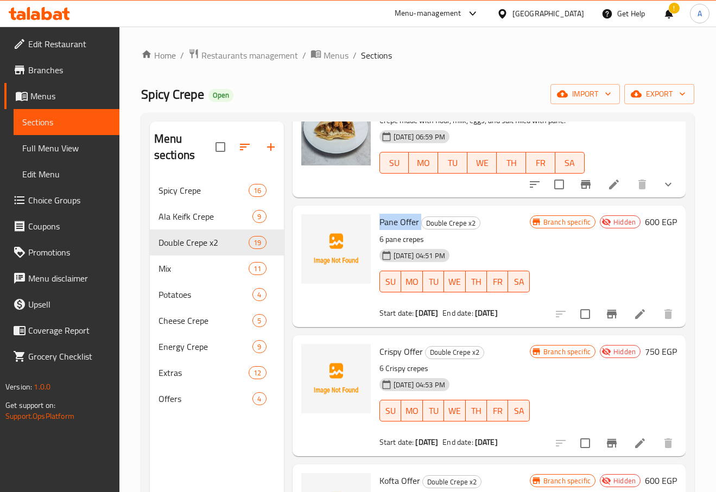
scroll to position [217, 0]
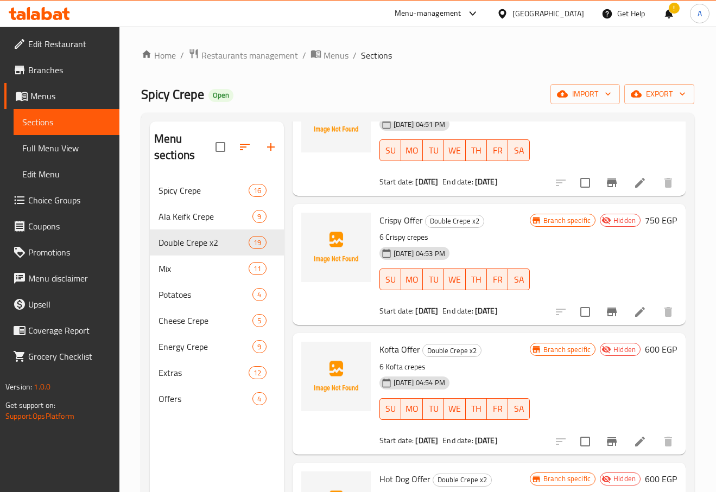
click at [419, 228] on span "Crispy Offer" at bounding box center [400, 220] width 43 height 16
copy h6 "Crispy Offer"
click at [320, 411] on img at bounding box center [335, 376] width 69 height 69
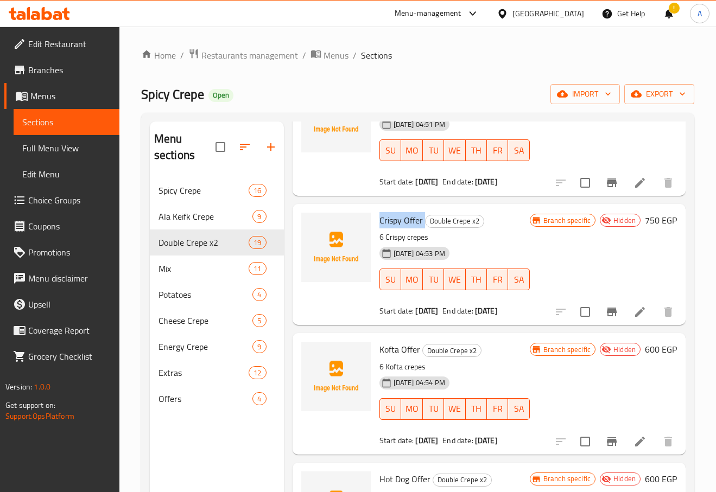
scroll to position [271, 0]
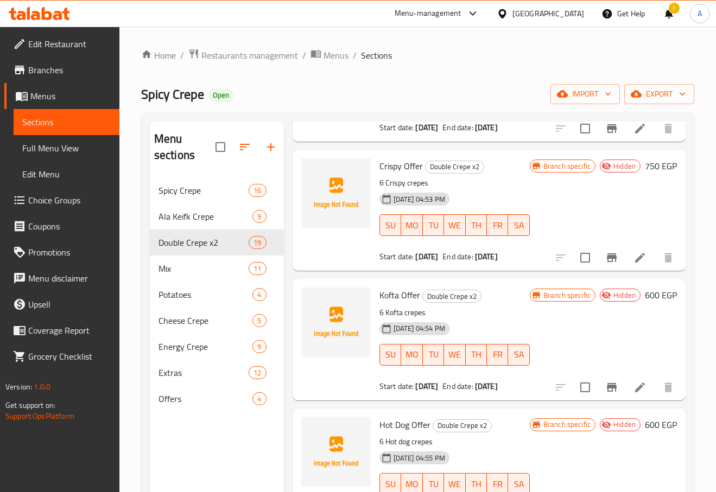
click at [395, 303] on span "Kofta Offer" at bounding box center [399, 295] width 41 height 16
copy h6 "Kofta Offer"
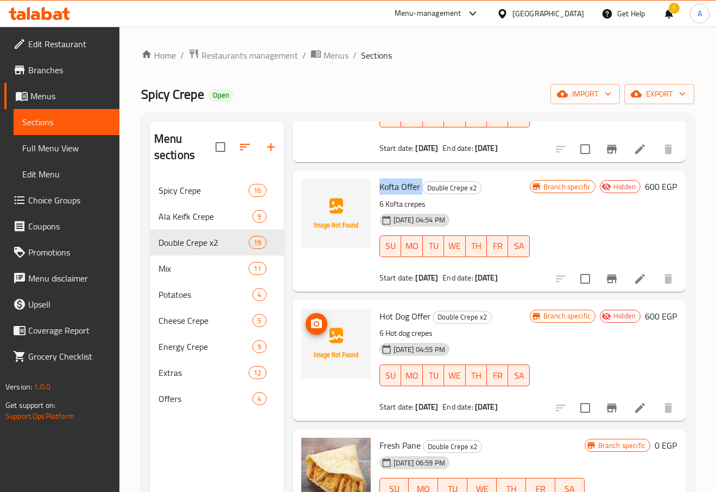
click at [321, 378] on img at bounding box center [335, 343] width 69 height 69
click at [395, 325] on span "Hot Dog Offer" at bounding box center [404, 316] width 51 height 16
copy h6 "Hot Dog Offer"
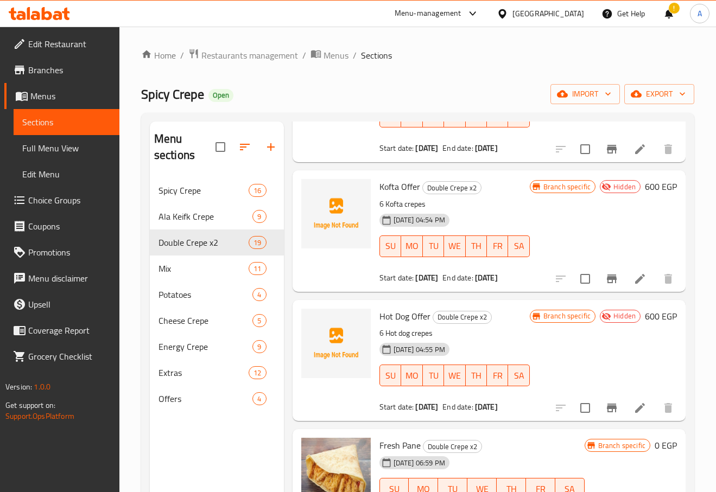
click at [373, 158] on div at bounding box center [336, 102] width 78 height 112
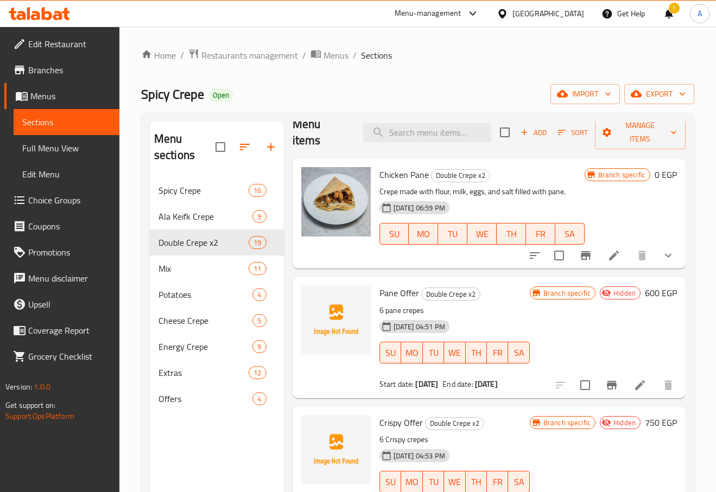
scroll to position [0, 0]
